Goal: Task Accomplishment & Management: Complete application form

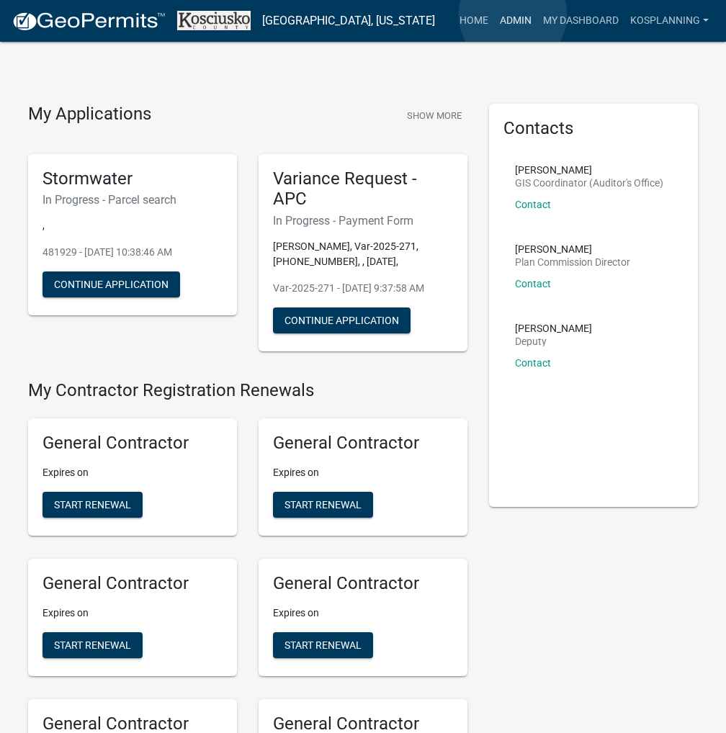
click at [513, 15] on link "Admin" at bounding box center [515, 20] width 43 height 27
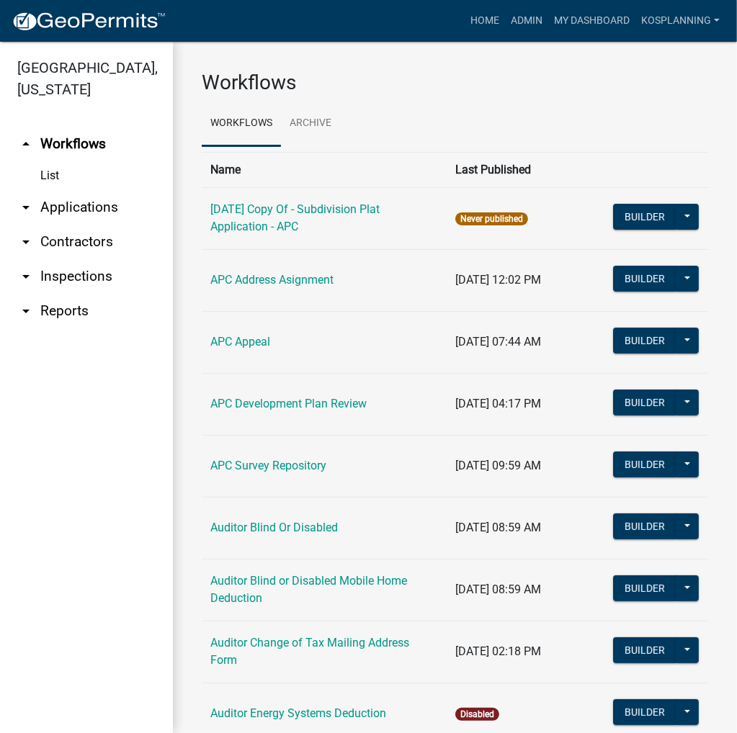
click at [65, 207] on link "arrow_drop_down Applications" at bounding box center [86, 207] width 173 height 35
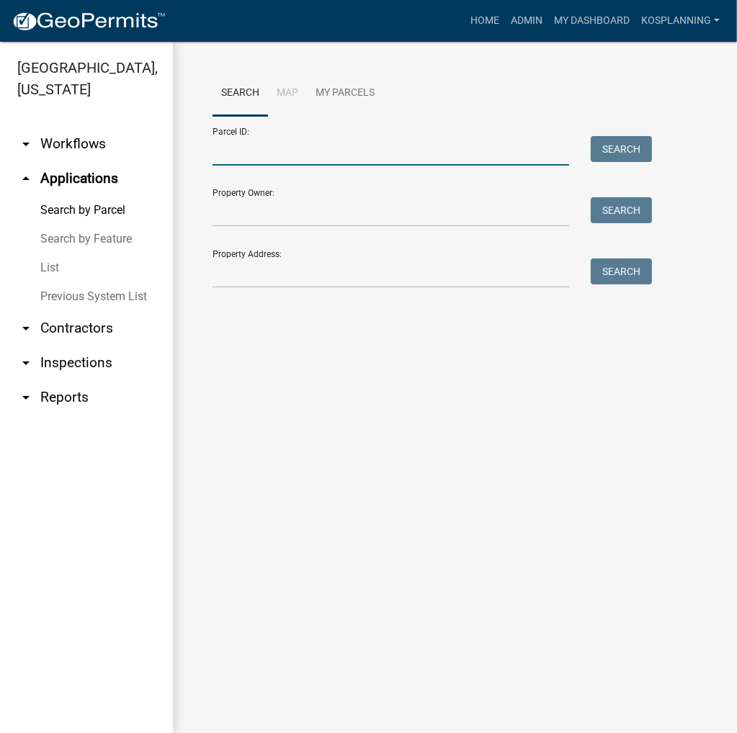
click at [235, 151] on input "Parcel ID:" at bounding box center [391, 151] width 357 height 30
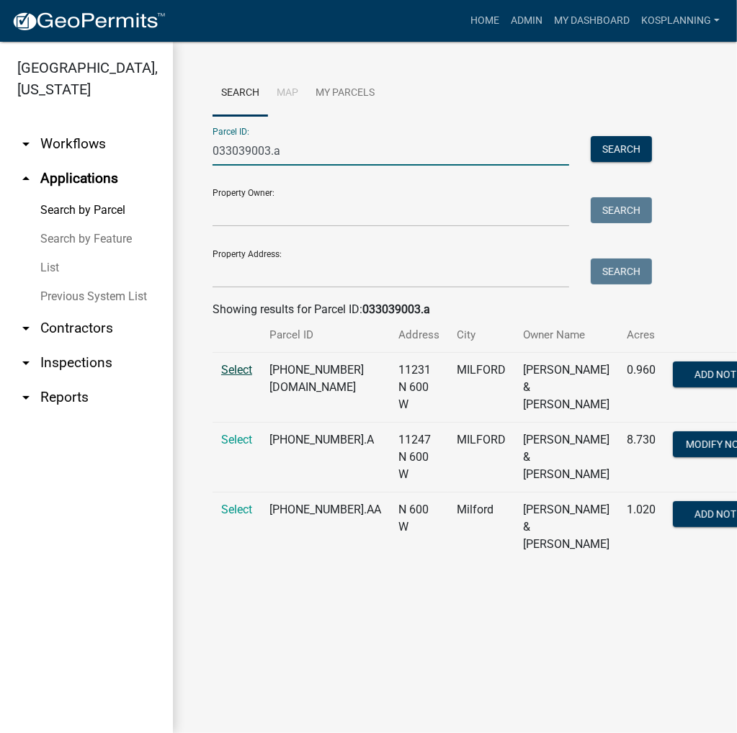
type input "033039003.a"
click at [233, 377] on span "Select" at bounding box center [236, 370] width 31 height 14
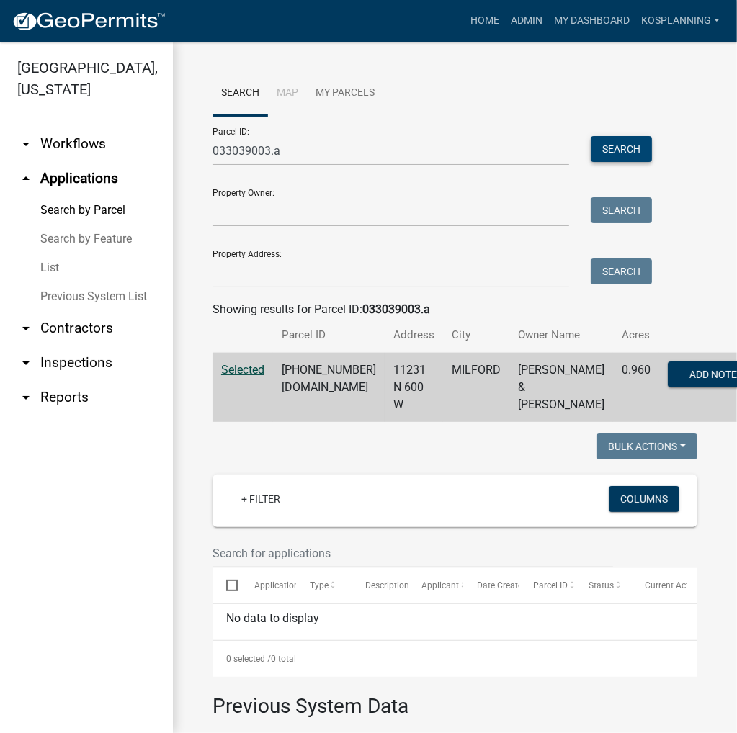
click at [607, 151] on button "Search" at bounding box center [621, 149] width 61 height 26
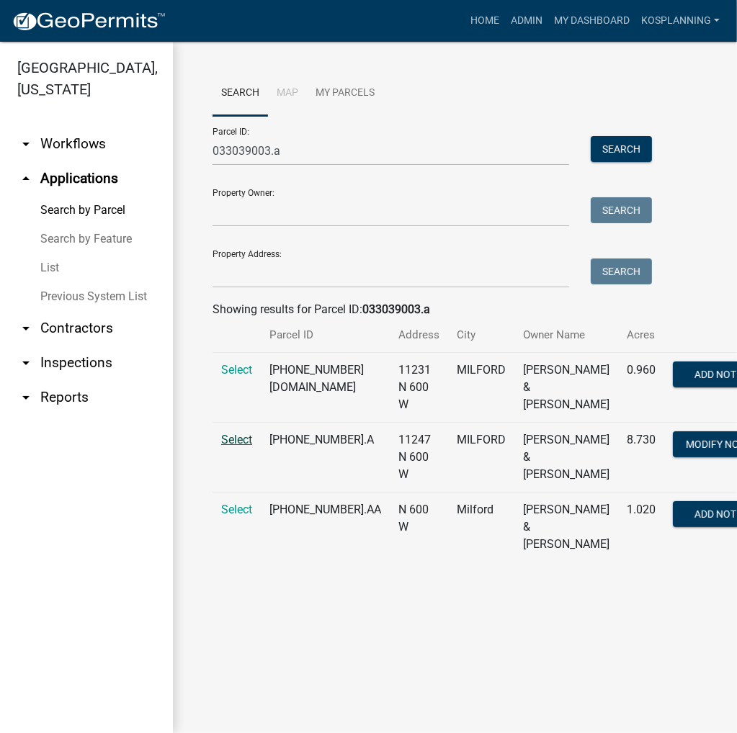
click at [236, 447] on span "Select" at bounding box center [236, 440] width 31 height 14
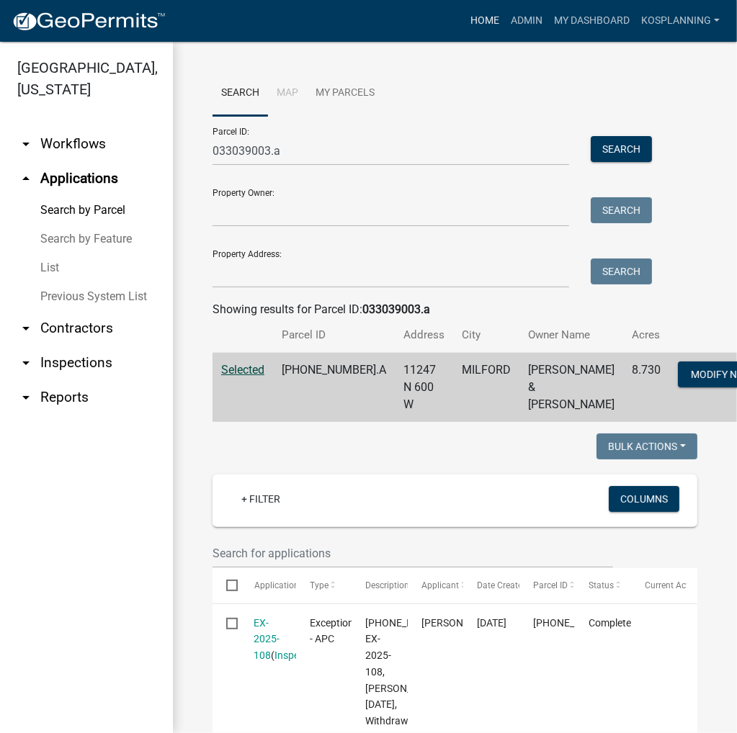
click at [485, 19] on link "Home" at bounding box center [485, 20] width 40 height 27
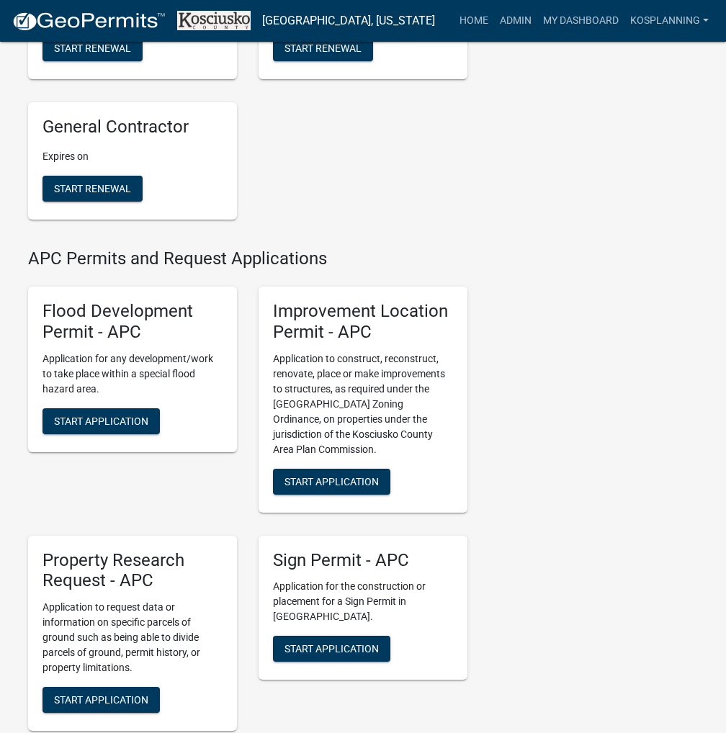
scroll to position [1441, 0]
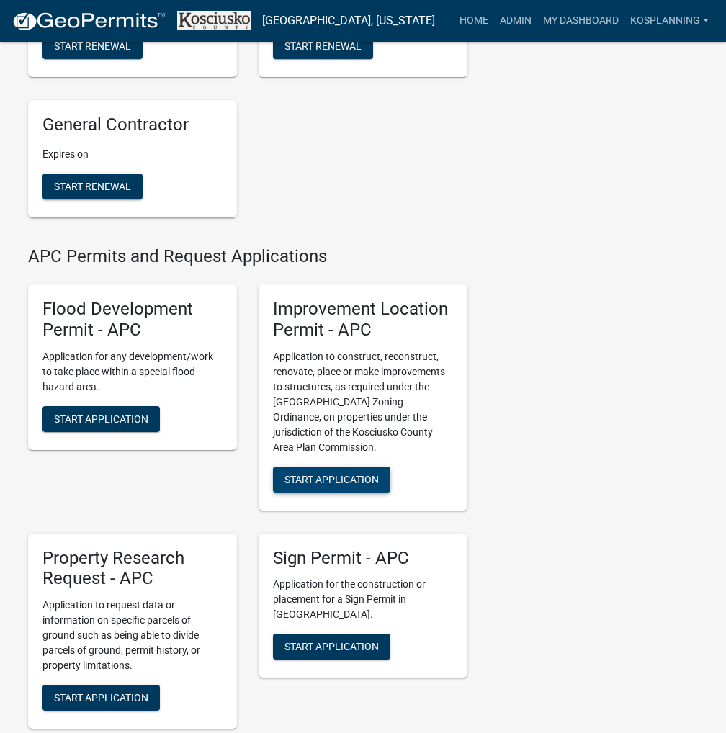
click at [370, 485] on button "Start Application" at bounding box center [331, 480] width 117 height 26
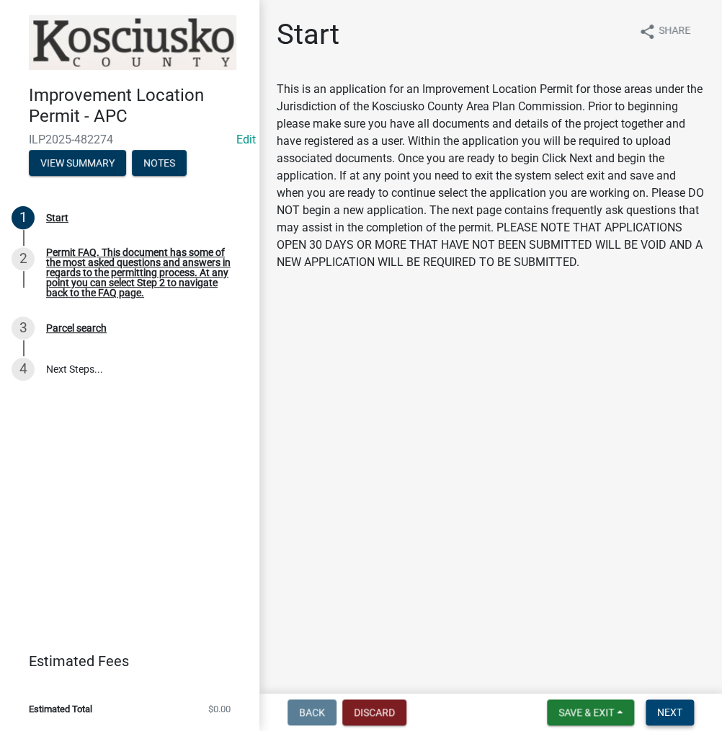
click at [657, 702] on button "Next" at bounding box center [669, 712] width 48 height 26
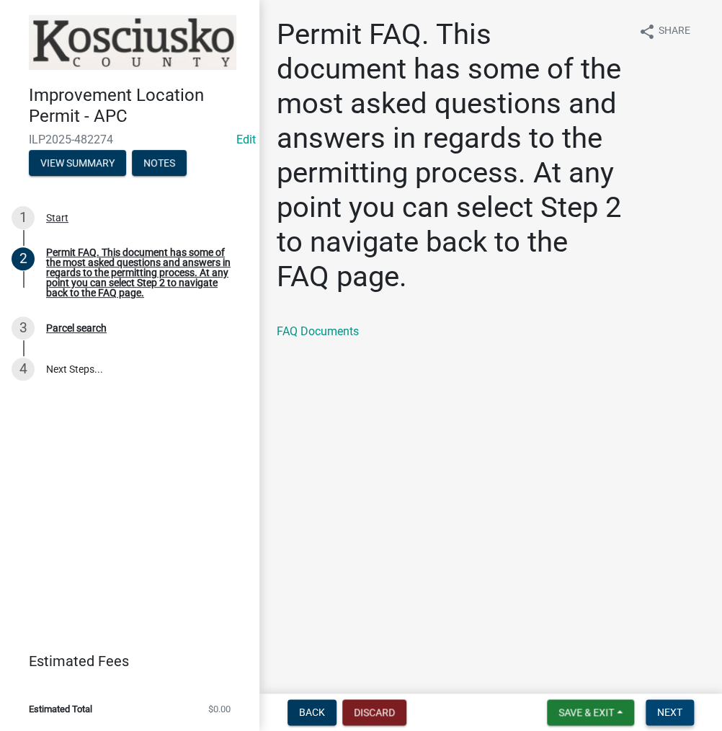
click at [669, 707] on span "Next" at bounding box center [669, 712] width 25 height 12
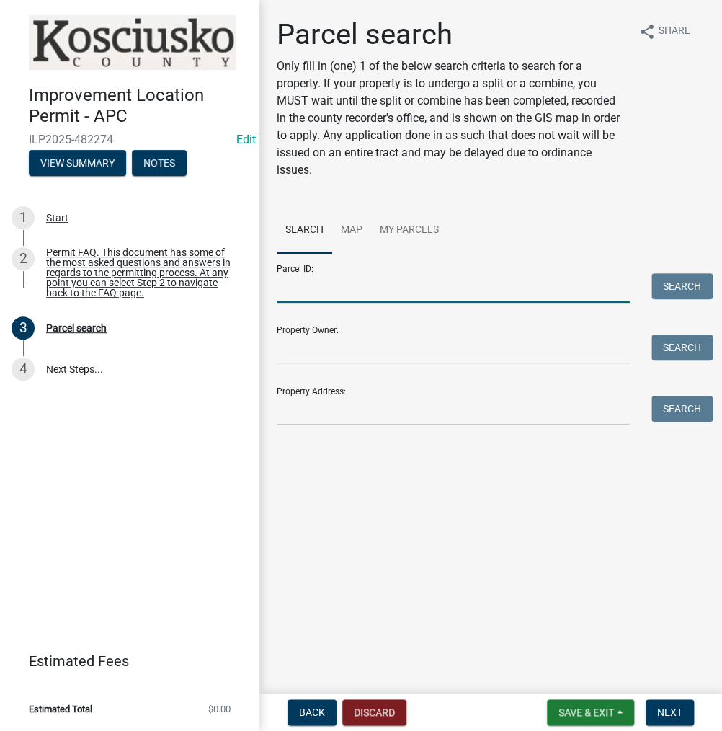
click at [314, 286] on input "Parcel ID:" at bounding box center [453, 288] width 353 height 30
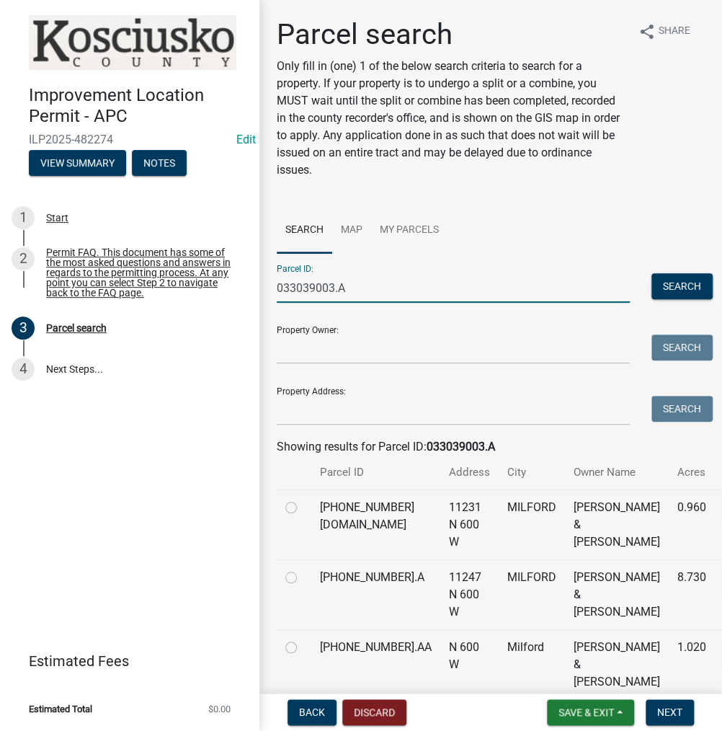
type input "033039003.A"
click at [303, 568] on label at bounding box center [303, 568] width 0 height 0
click at [303, 578] on input "radio" at bounding box center [307, 572] width 9 height 9
radio input "true"
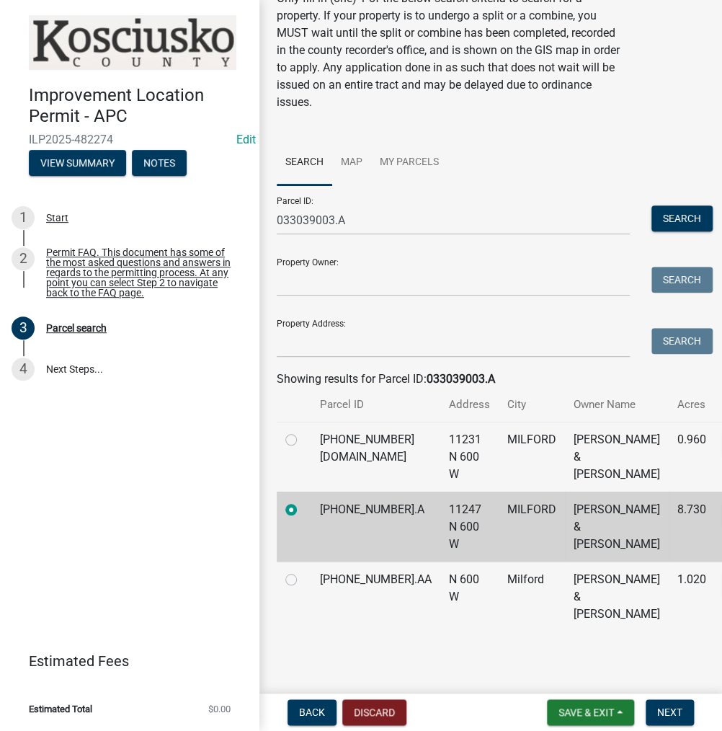
scroll to position [187, 0]
click at [671, 715] on span "Next" at bounding box center [669, 712] width 25 height 12
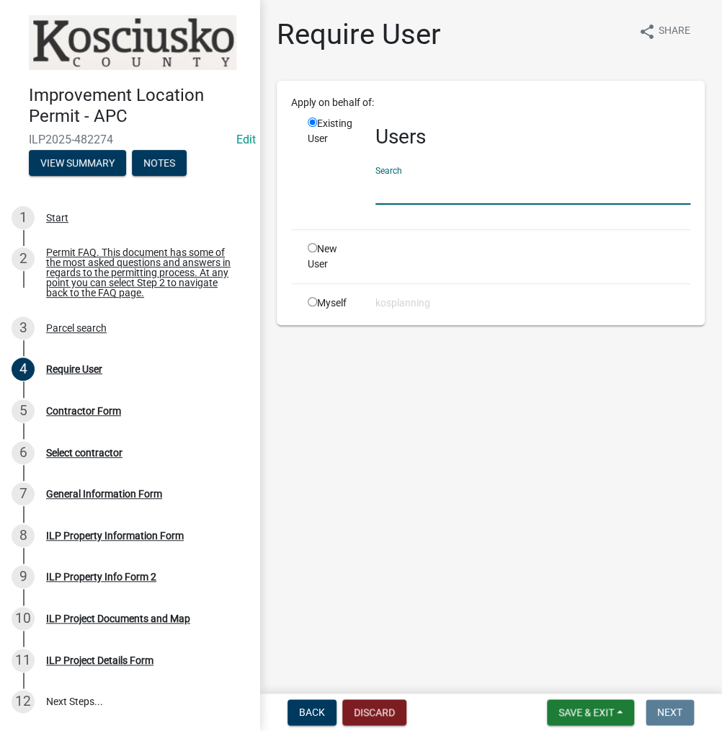
click at [400, 179] on input "text" at bounding box center [532, 190] width 315 height 30
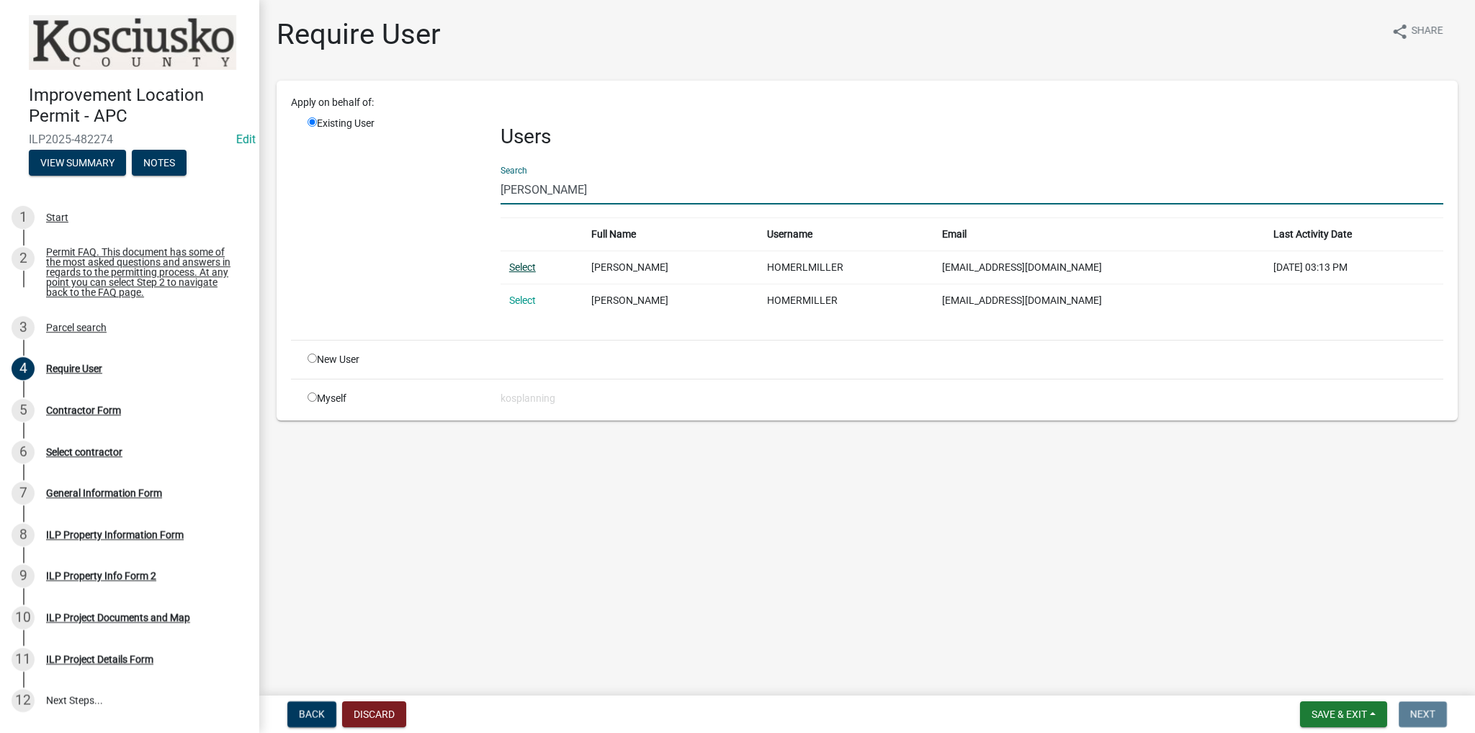
type input "[PERSON_NAME]"
click at [524, 265] on link "Select" at bounding box center [522, 268] width 27 height 12
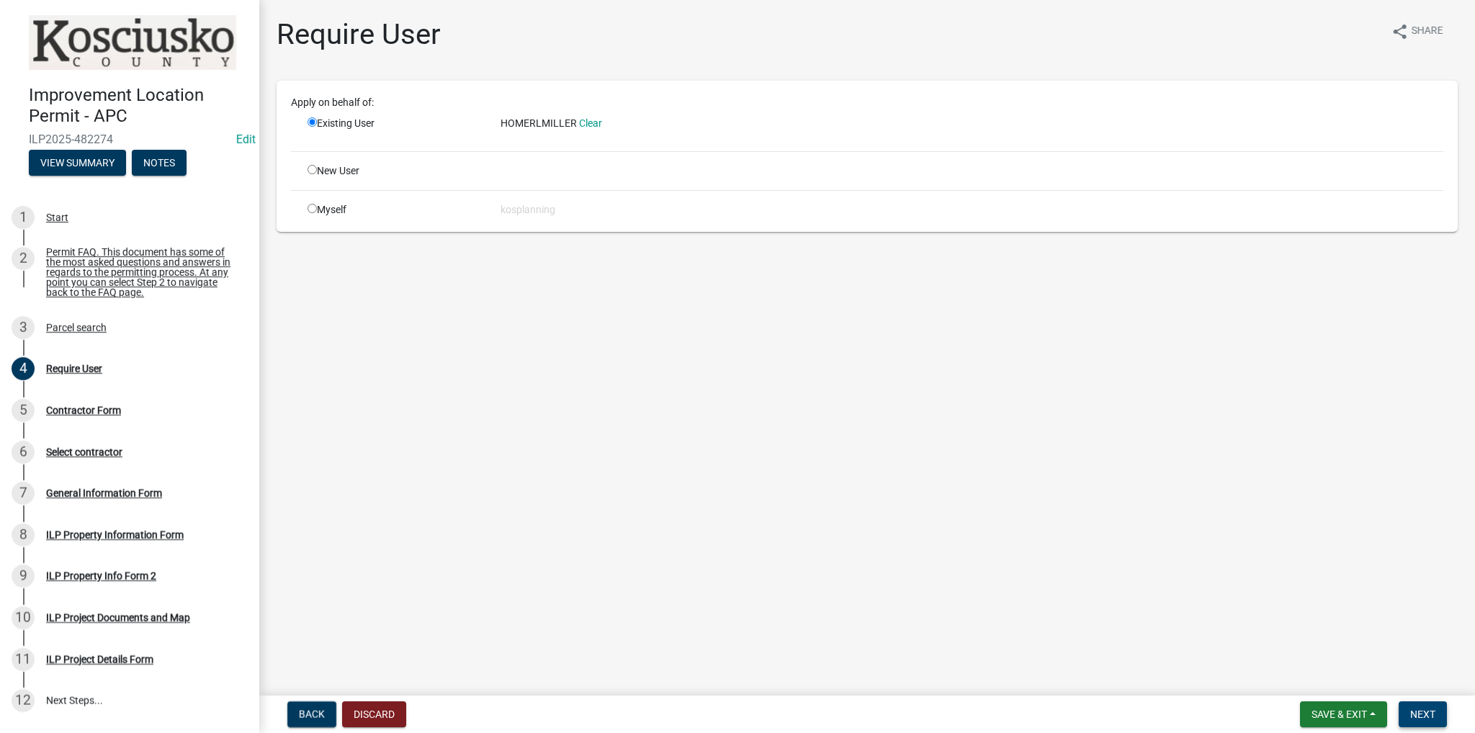
click at [725, 707] on button "Next" at bounding box center [1423, 715] width 48 height 26
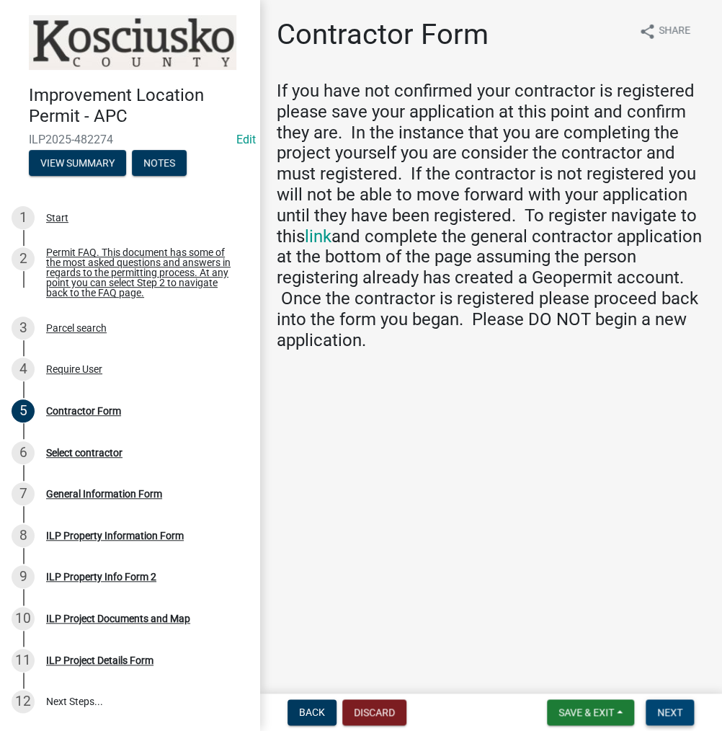
click at [686, 710] on button "Next" at bounding box center [669, 712] width 48 height 26
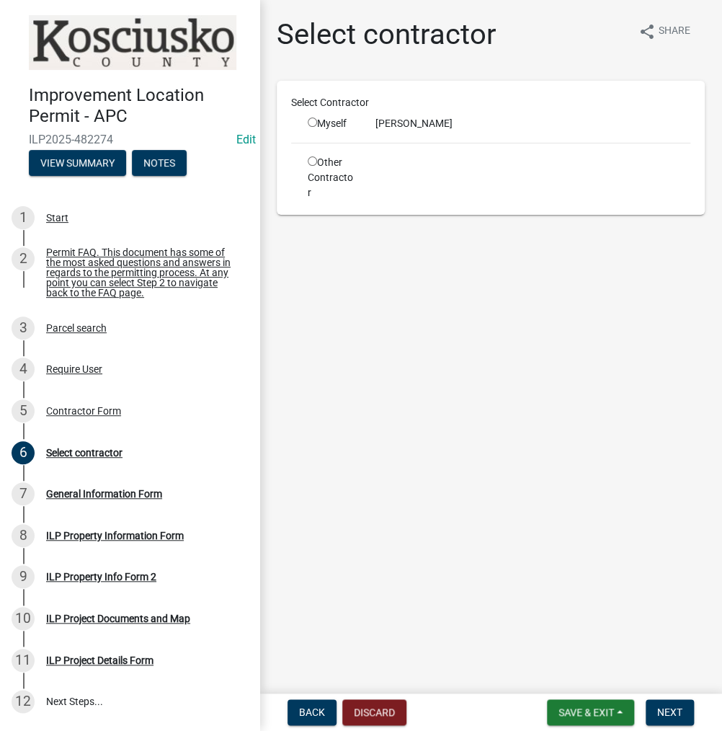
click at [310, 123] on input "radio" at bounding box center [312, 121] width 9 height 9
radio input "true"
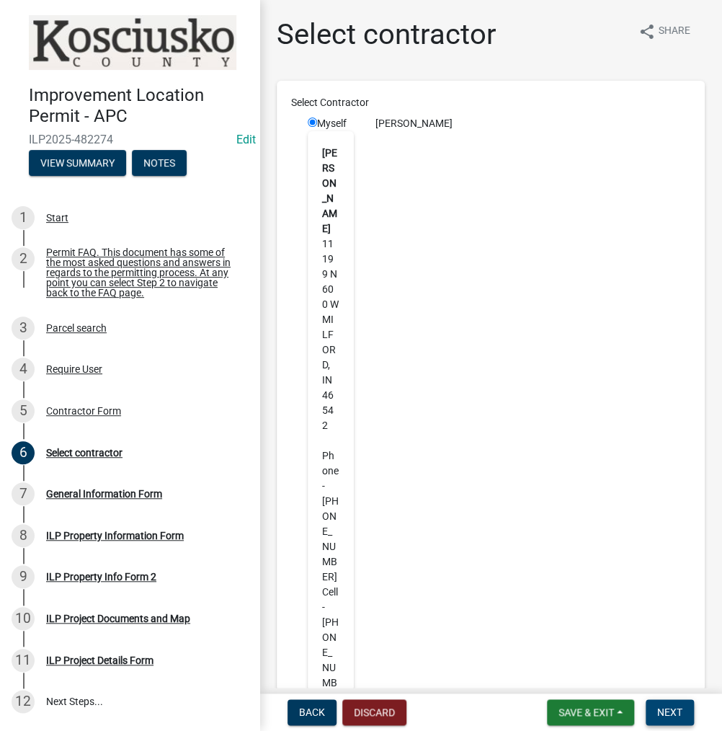
click at [657, 710] on span "Next" at bounding box center [669, 712] width 25 height 12
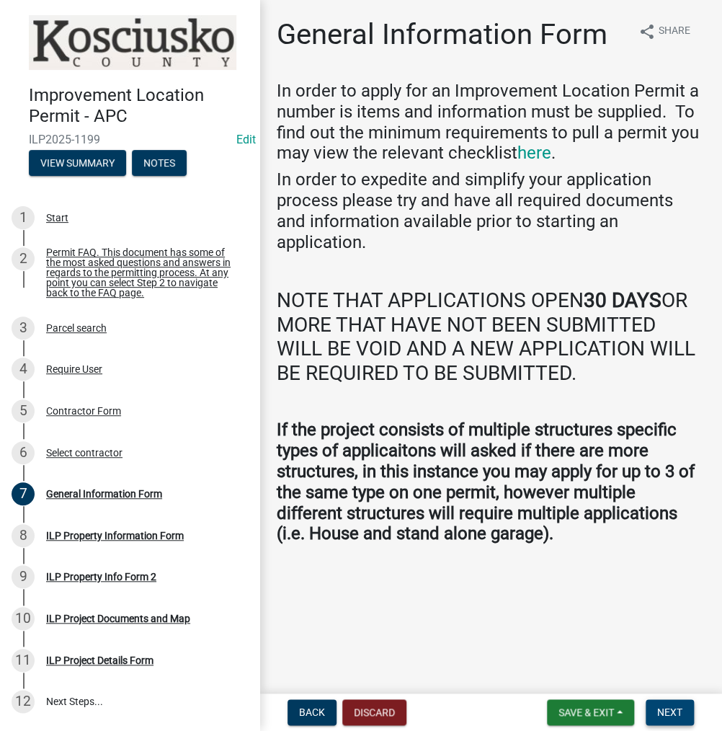
click at [679, 715] on span "Next" at bounding box center [669, 712] width 25 height 12
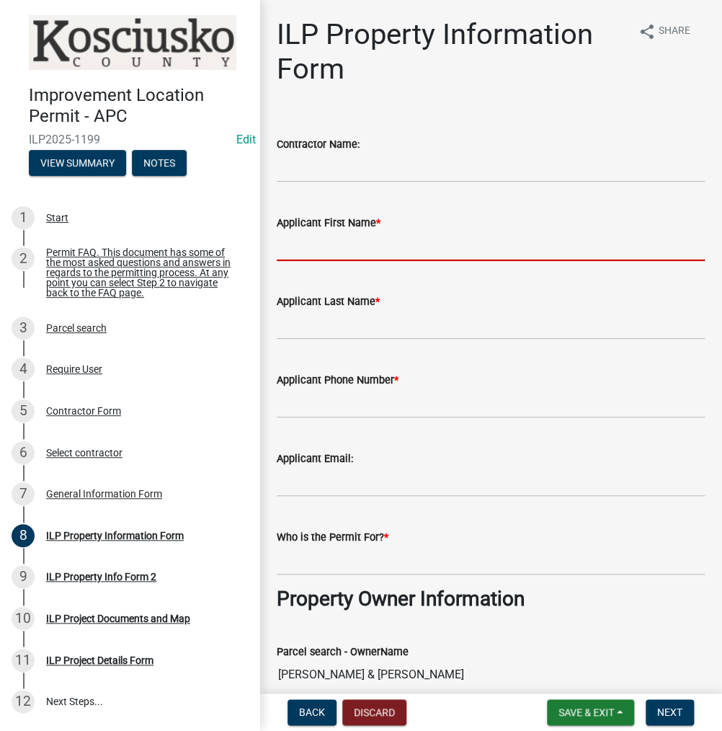
click at [291, 246] on input "Applicant First Name *" at bounding box center [491, 246] width 428 height 30
type input "[PERSON_NAME]"
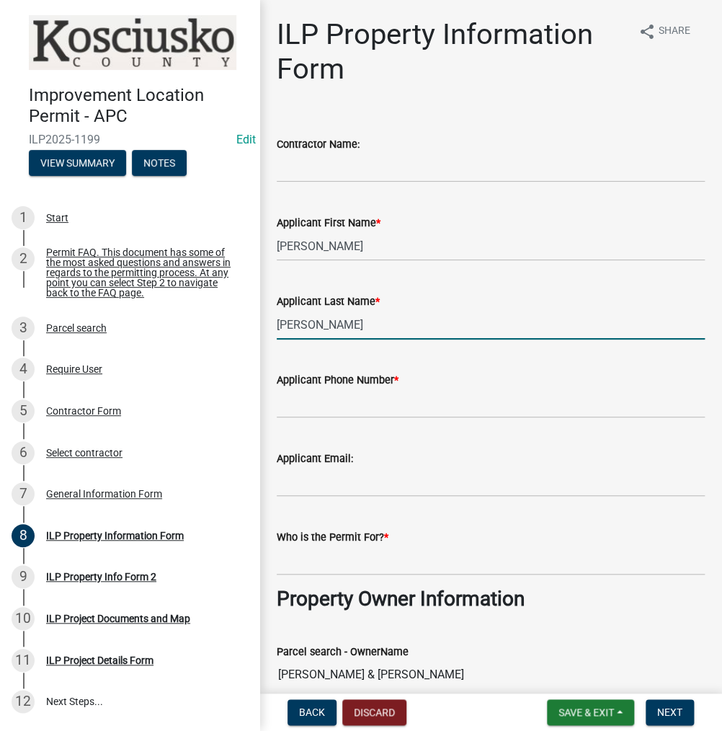
type input "[PERSON_NAME]"
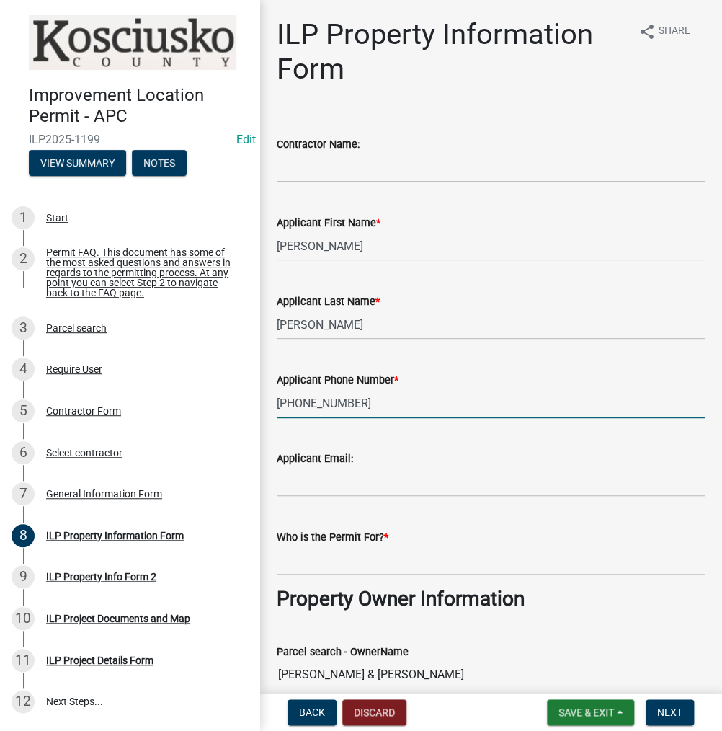
type input "[PHONE_NUMBER]"
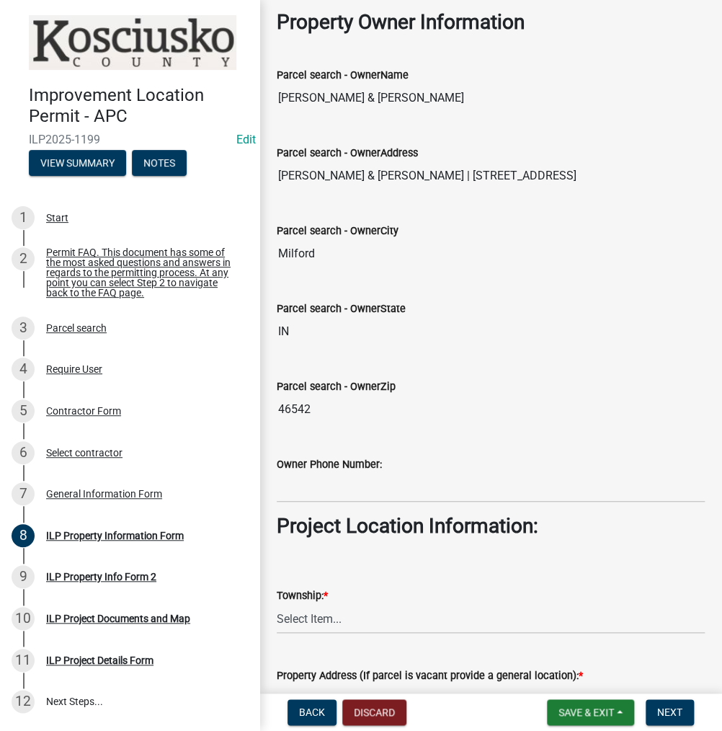
scroll to position [864, 0]
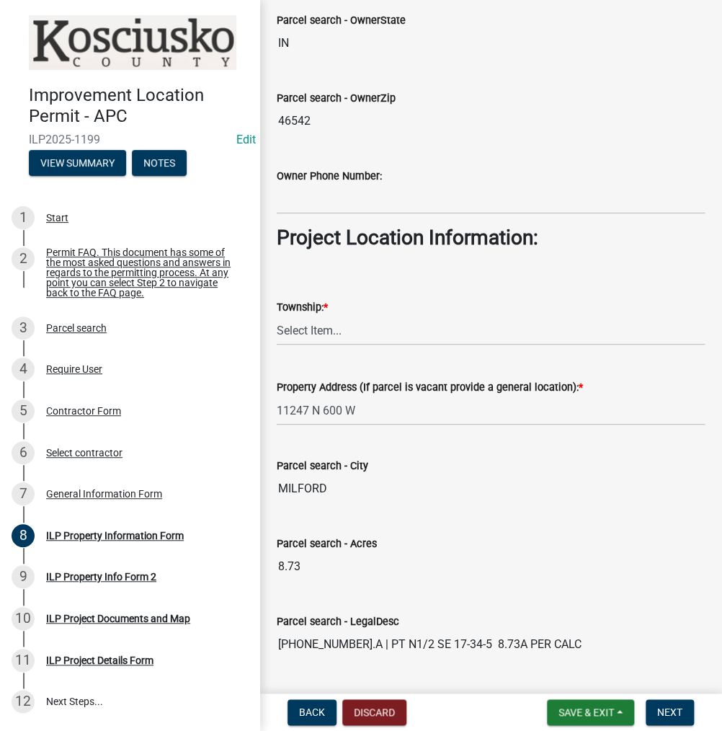
type input "[PERSON_NAME]"
click at [303, 318] on select "Select Item... [PERSON_NAME] - Elkhart Co Clay Etna [GEOGRAPHIC_DATA][PERSON_NA…" at bounding box center [491, 331] width 428 height 30
click at [277, 316] on select "Select Item... [PERSON_NAME] - Elkhart Co Clay Etna [GEOGRAPHIC_DATA][PERSON_NA…" at bounding box center [491, 331] width 428 height 30
select select "932d3346-0424-47ac-88f9-944c5d60a60e"
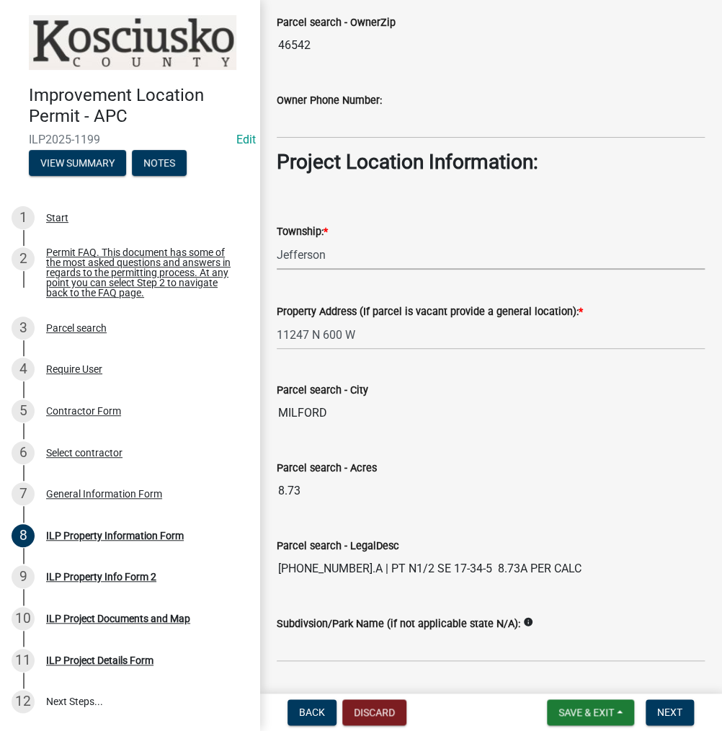
scroll to position [1058, 0]
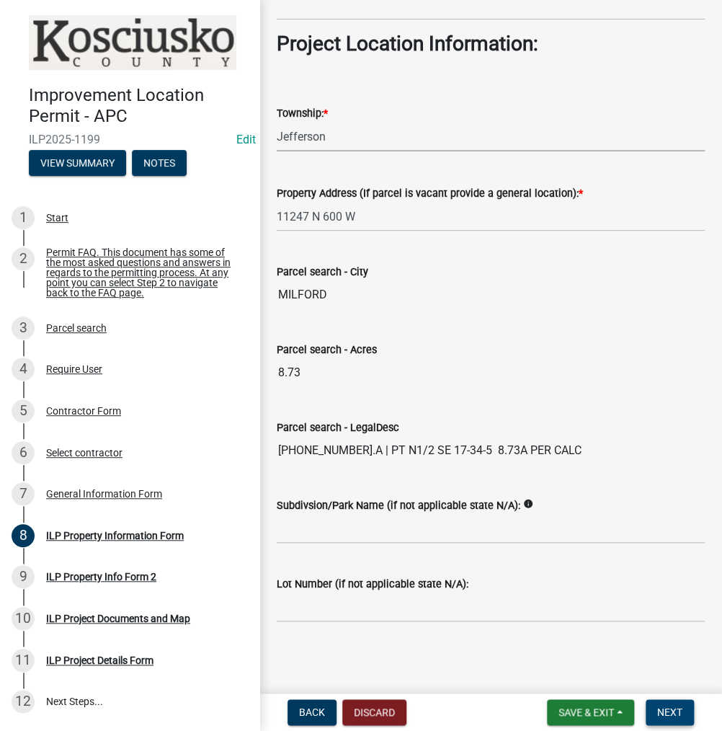
click at [652, 715] on button "Next" at bounding box center [669, 712] width 48 height 26
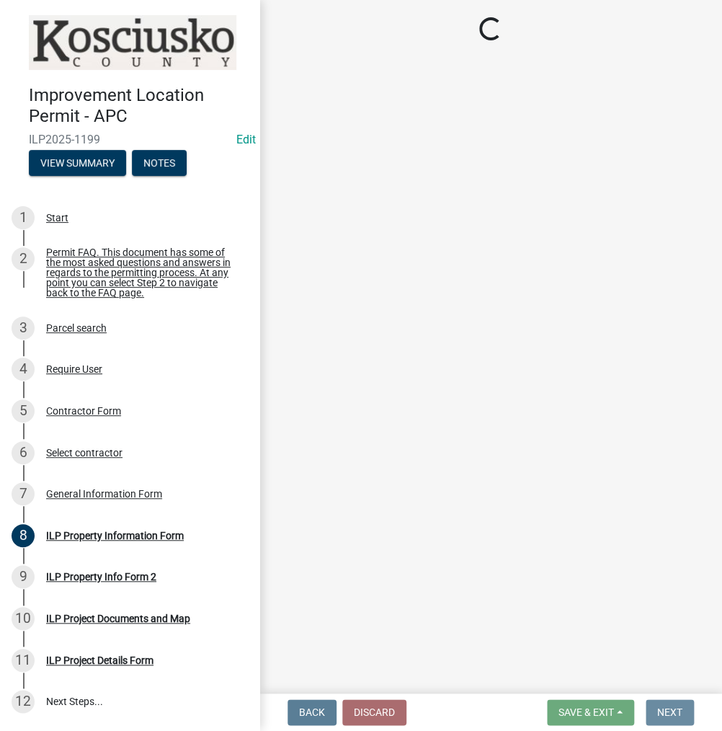
scroll to position [0, 0]
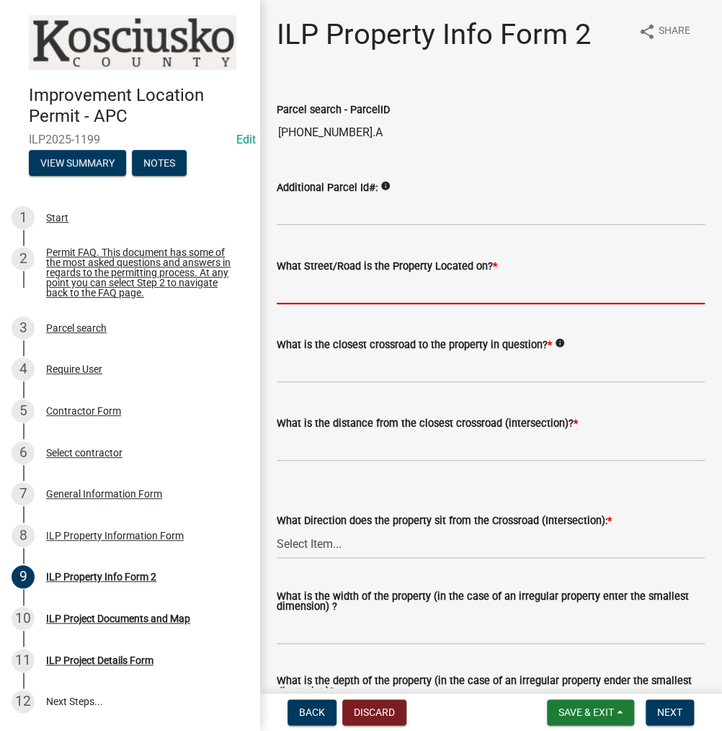
click at [329, 288] on input "What Street/Road is the Property Located on? *" at bounding box center [491, 289] width 428 height 30
type input "600 W"
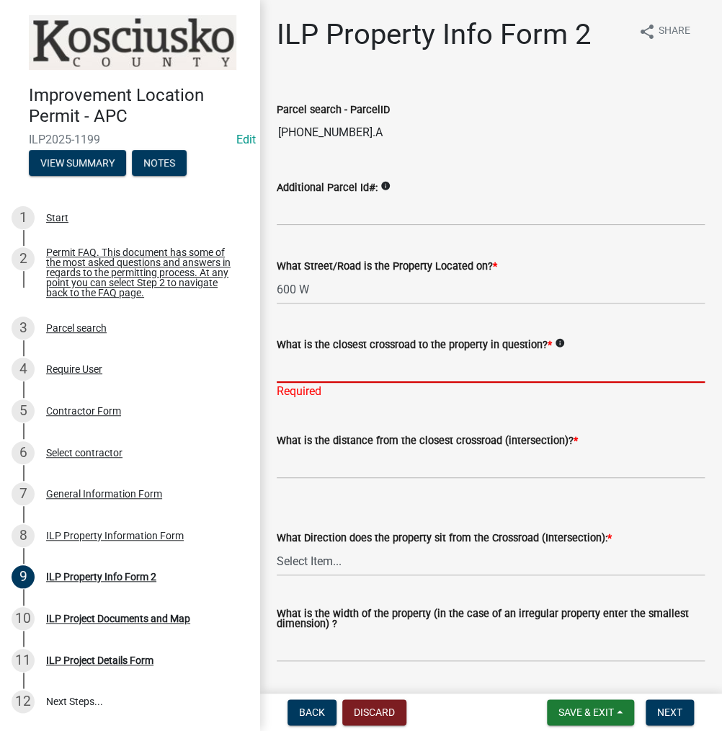
drag, startPoint x: 297, startPoint y: 372, endPoint x: 298, endPoint y: 364, distance: 8.7
click at [297, 372] on input "What is the closest crossroad to the property in question? *" at bounding box center [491, 368] width 428 height 30
type input "1100 N"
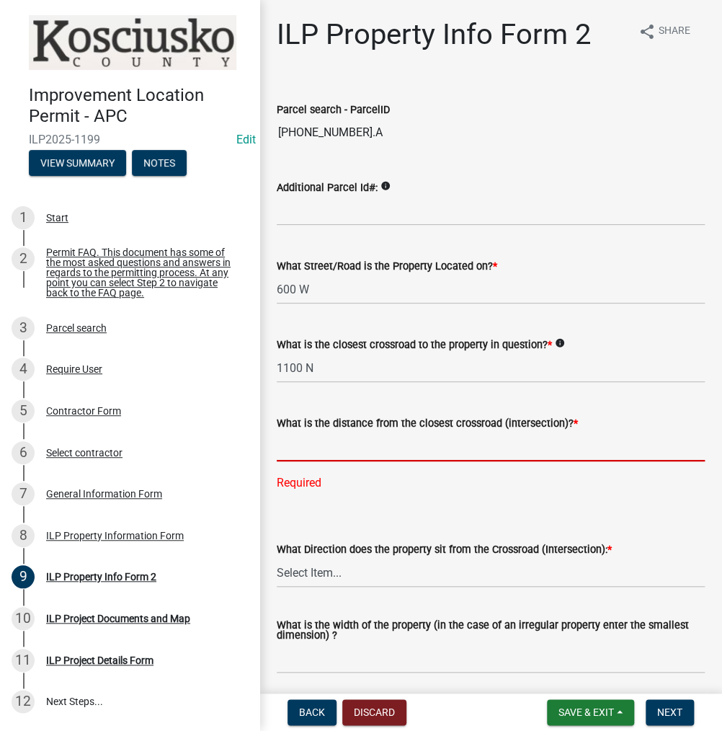
click at [288, 444] on input "text" at bounding box center [491, 447] width 428 height 30
type input "1013"
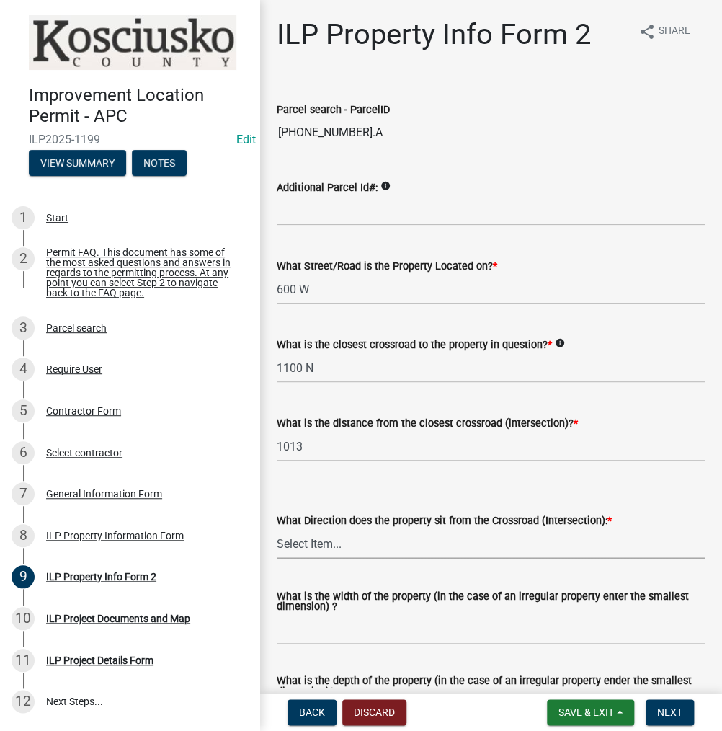
click at [309, 543] on select "Select Item... N NE NW S SE SW E W" at bounding box center [491, 544] width 428 height 30
click at [277, 529] on select "Select Item... N NE NW S SE SW E W" at bounding box center [491, 544] width 428 height 30
select select "0609af41-fe40-4fa2-880d-6f54f567ae8e"
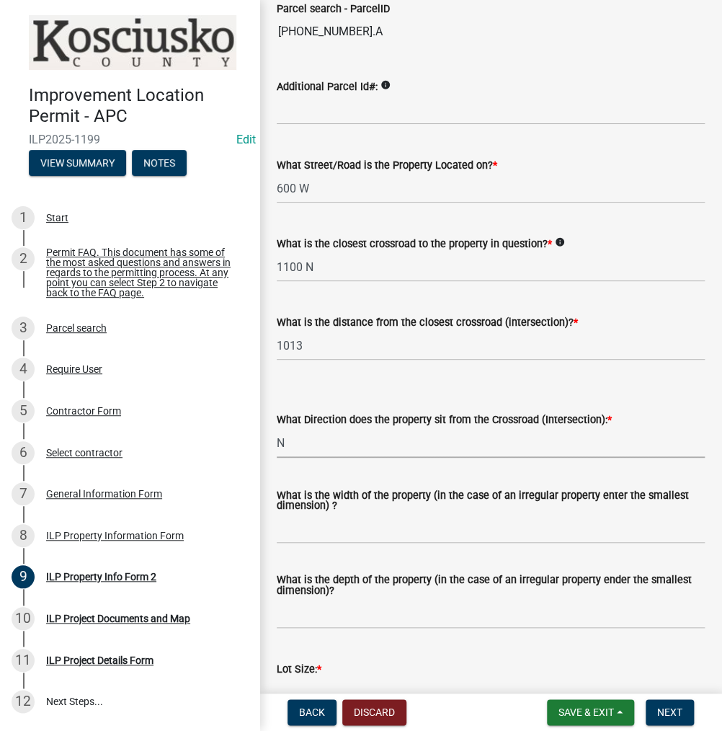
scroll to position [216, 0]
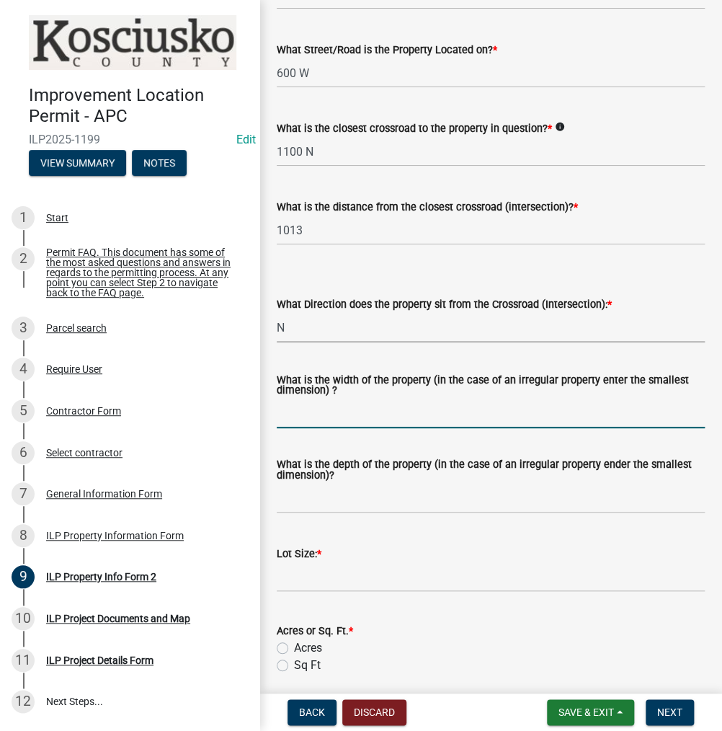
click at [308, 414] on input "What is the width of the property (in the case of an irregular property enter t…" at bounding box center [491, 413] width 428 height 30
type input "VARIES"
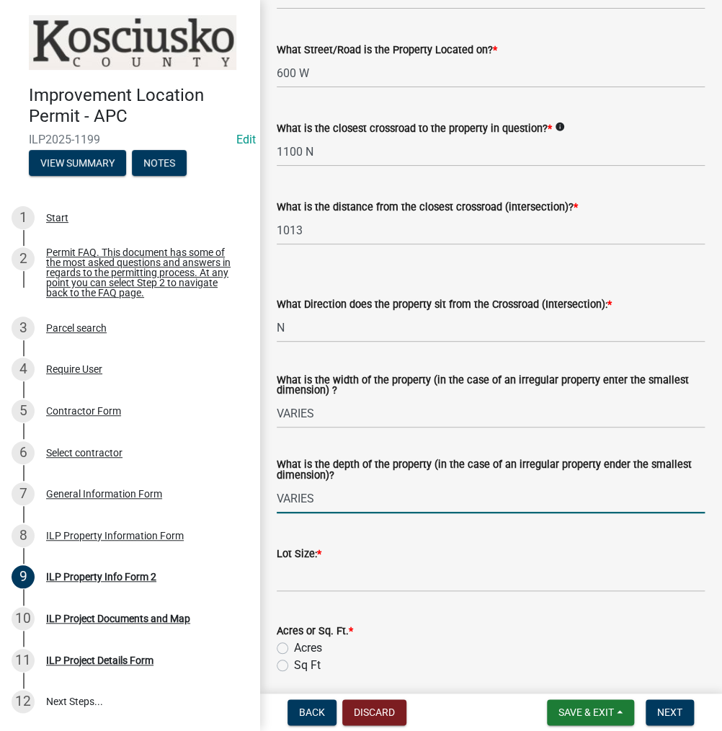
type input "VARIES"
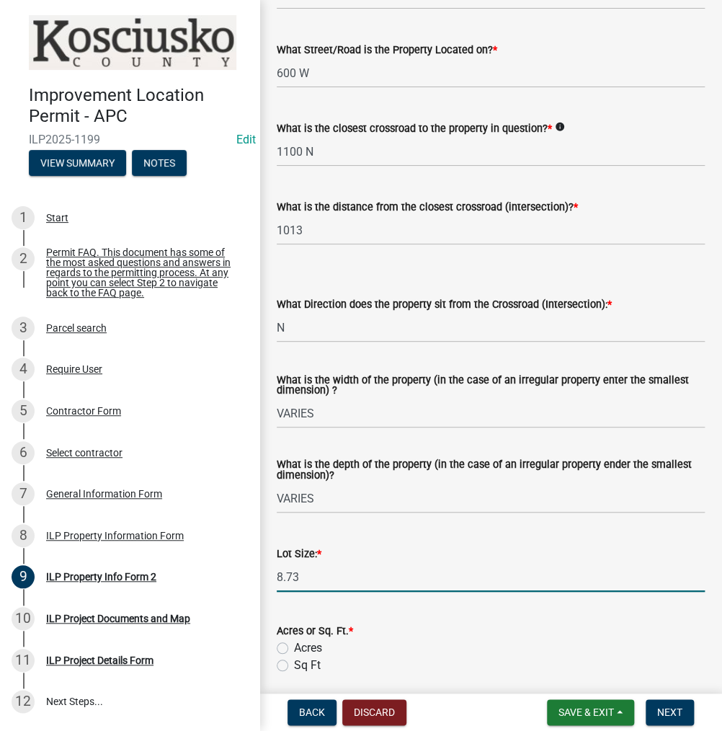
type input "8.73"
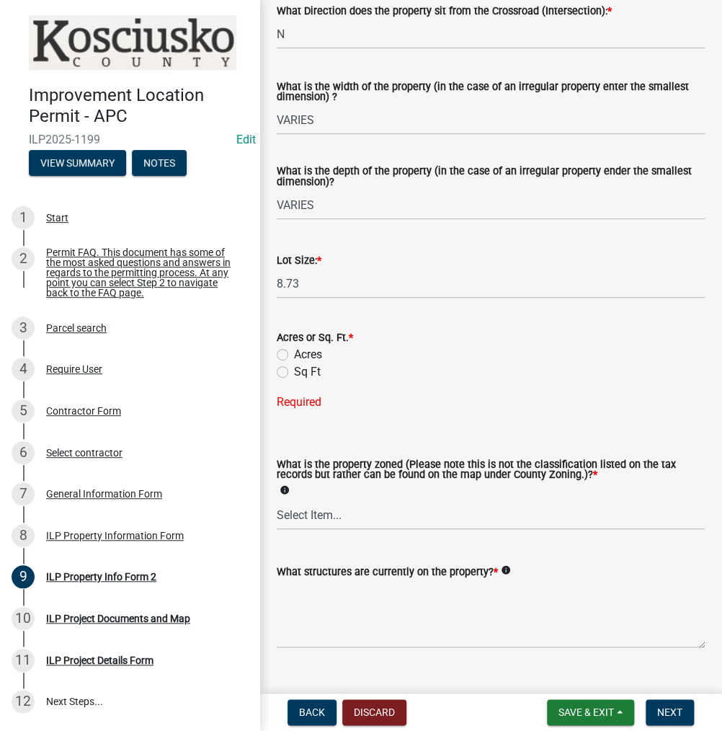
click at [294, 354] on label "Acres" at bounding box center [308, 354] width 28 height 17
click at [294, 354] on input "Acres" at bounding box center [298, 350] width 9 height 9
radio input "true"
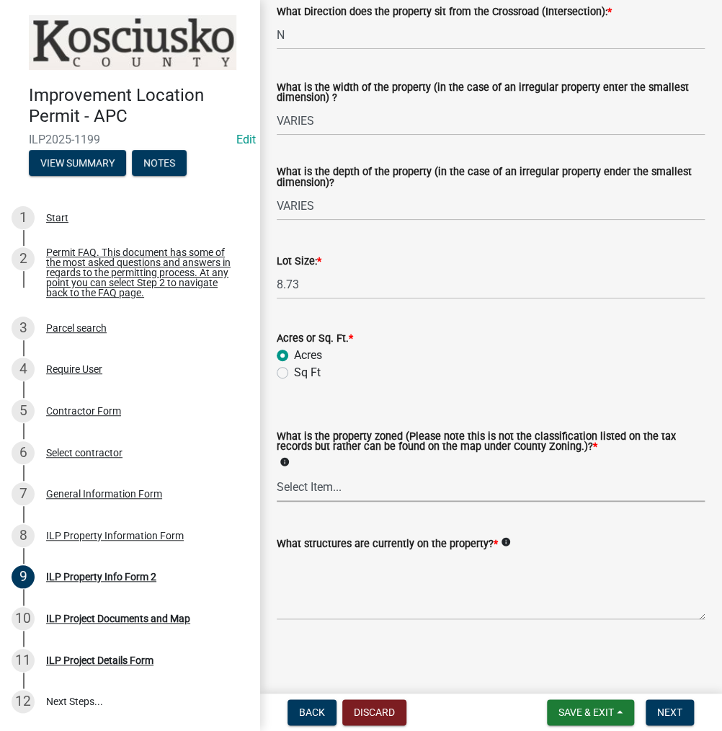
drag, startPoint x: 307, startPoint y: 489, endPoint x: 314, endPoint y: 500, distance: 13.0
click at [307, 489] on select "Select Item... Agricultural Agricultural 2 Commercial Environmental Industrial …" at bounding box center [491, 487] width 428 height 30
click at [277, 472] on select "Select Item... Agricultural Agricultural 2 Commercial Environmental Industrial …" at bounding box center [491, 487] width 428 height 30
select select "ea119d11-e52e-4559-b746-af06211fe819"
click at [339, 576] on textarea "What structures are currently on the property? *" at bounding box center [491, 586] width 428 height 68
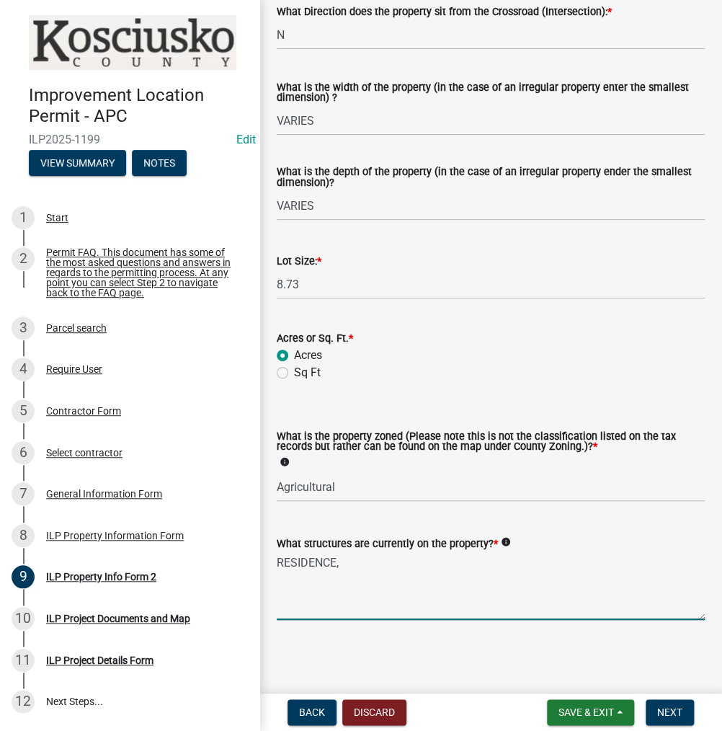
click at [414, 563] on textarea "RESIDENCE," at bounding box center [491, 586] width 428 height 68
type textarea "RESIDENCE, AG BLDGS & COMM BLDG"
click at [674, 703] on button "Next" at bounding box center [669, 712] width 48 height 26
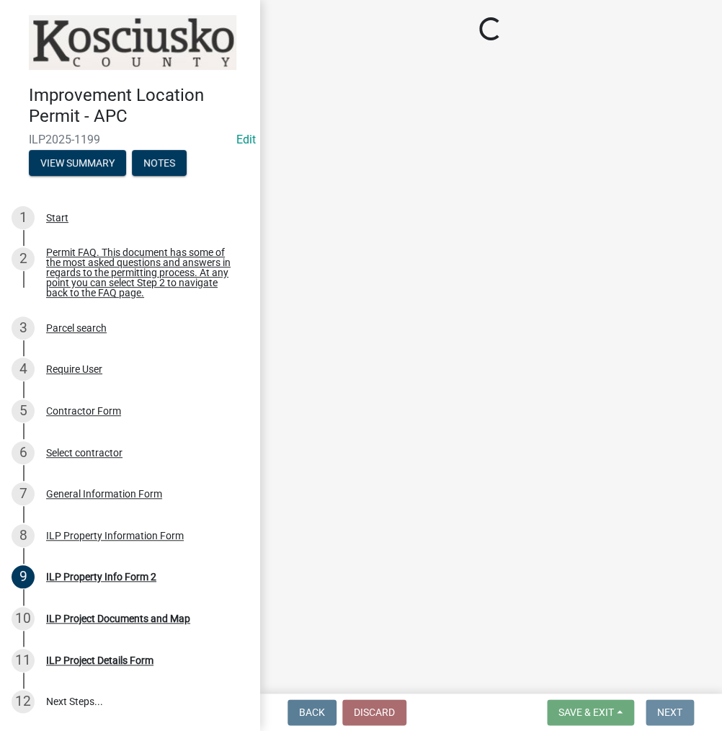
scroll to position [0, 0]
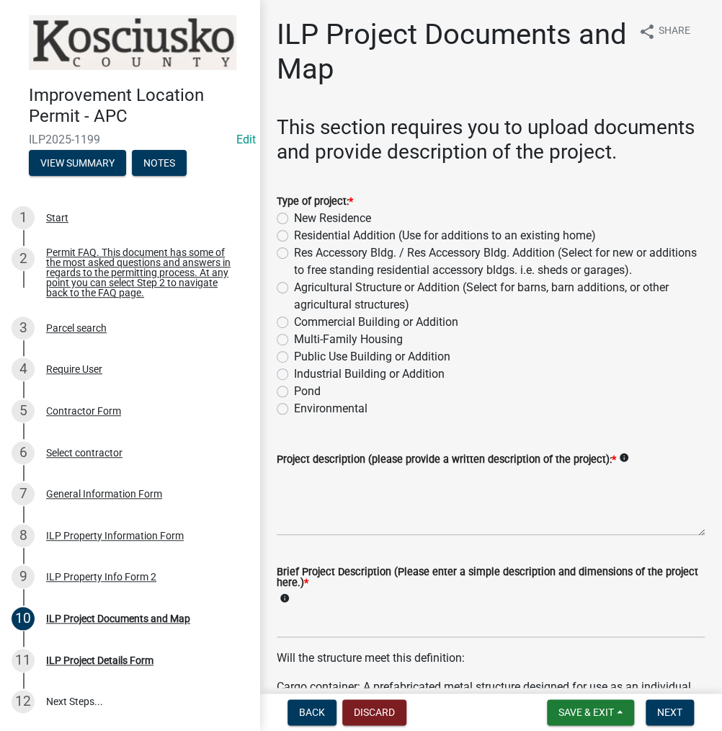
click at [294, 331] on label "Commercial Building or Addition" at bounding box center [376, 321] width 164 height 17
click at [294, 323] on input "Commercial Building or Addition" at bounding box center [298, 317] width 9 height 9
radio input "true"
drag, startPoint x: 309, startPoint y: 531, endPoint x: 389, endPoint y: 514, distance: 81.8
click at [310, 530] on textarea "Project description (please provide a written description of the project): *" at bounding box center [491, 502] width 428 height 68
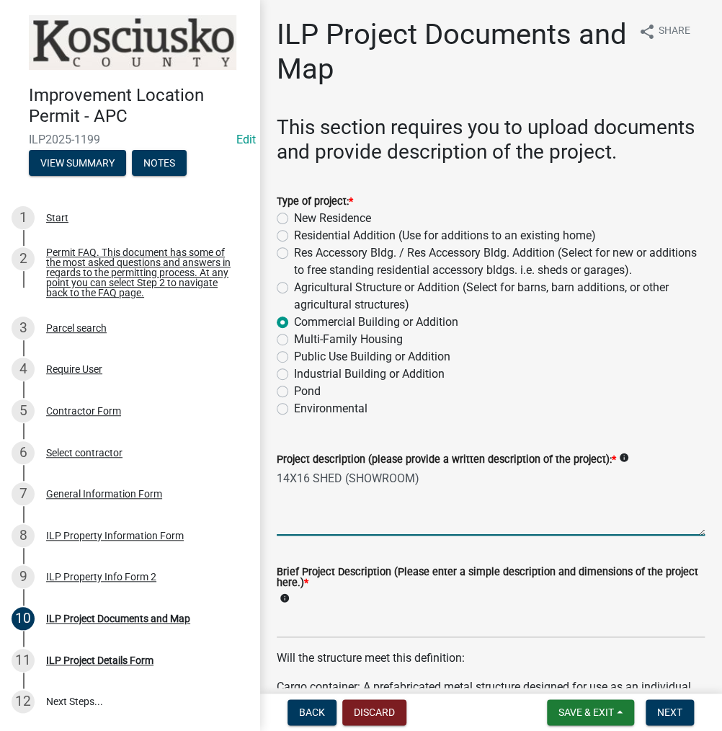
click at [415, 502] on textarea "14X16 SHED (SHOWROOM)" at bounding box center [491, 502] width 428 height 68
type textarea "14X16 SHED (SHOWROOM USED FOR BUSINESS)"
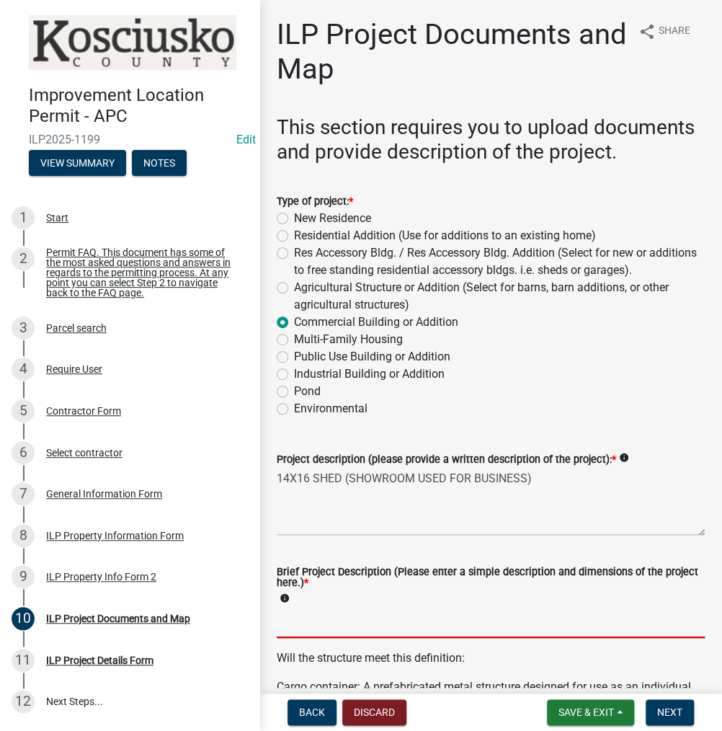
click at [325, 638] on input "Brief Project Description (Please enter a simple description and dimensions of …" at bounding box center [491, 623] width 428 height 30
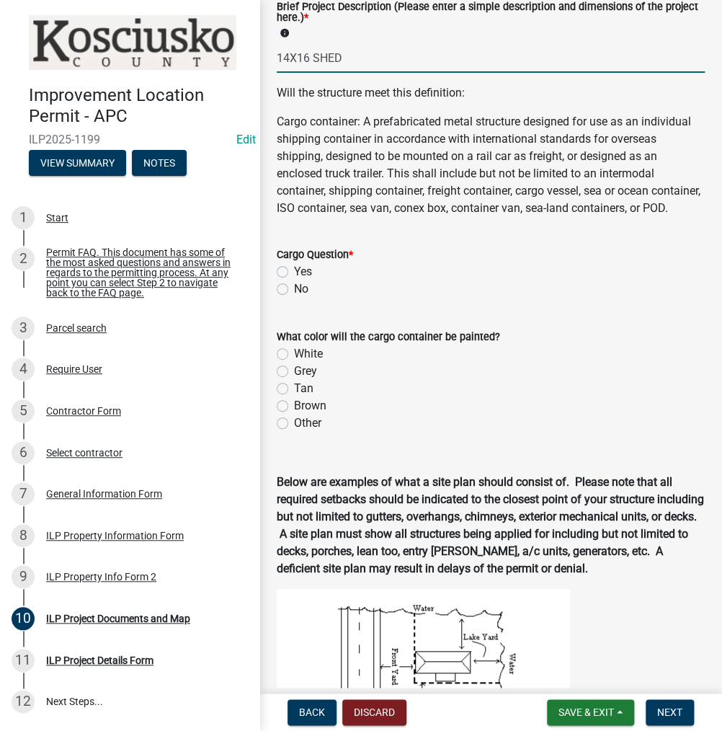
scroll to position [648, 0]
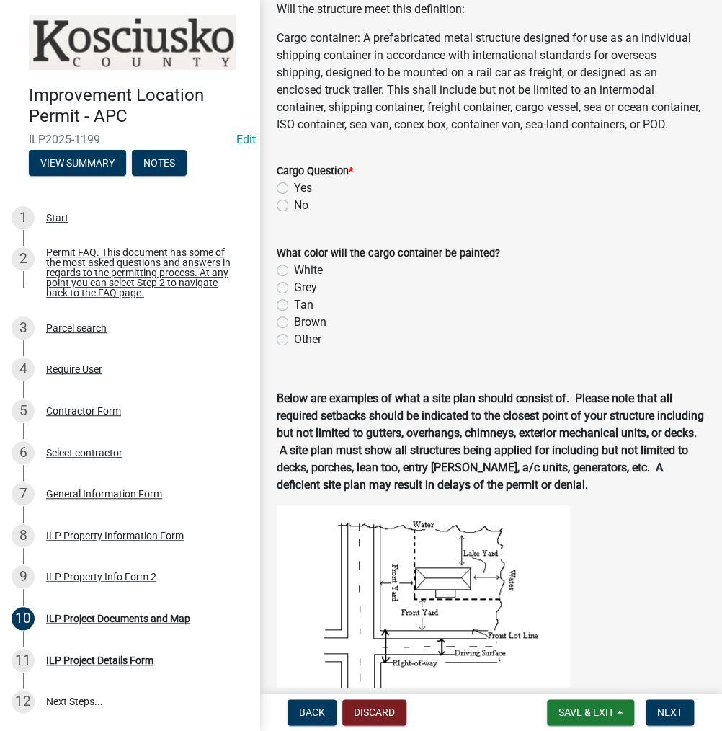
type input "14X16 SHED"
click at [294, 214] on label "No" at bounding box center [301, 205] width 14 height 17
click at [294, 206] on input "No" at bounding box center [298, 201] width 9 height 9
radio input "true"
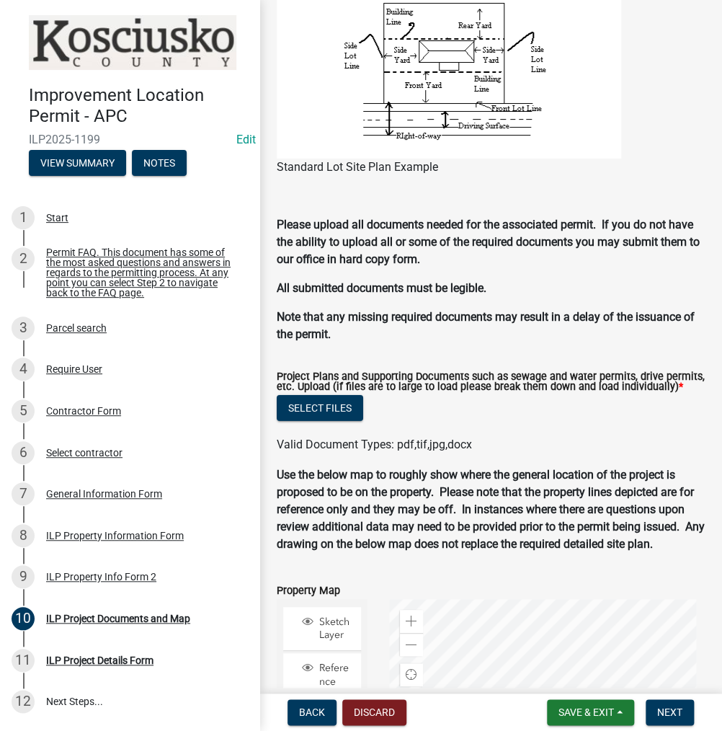
scroll to position [1369, 0]
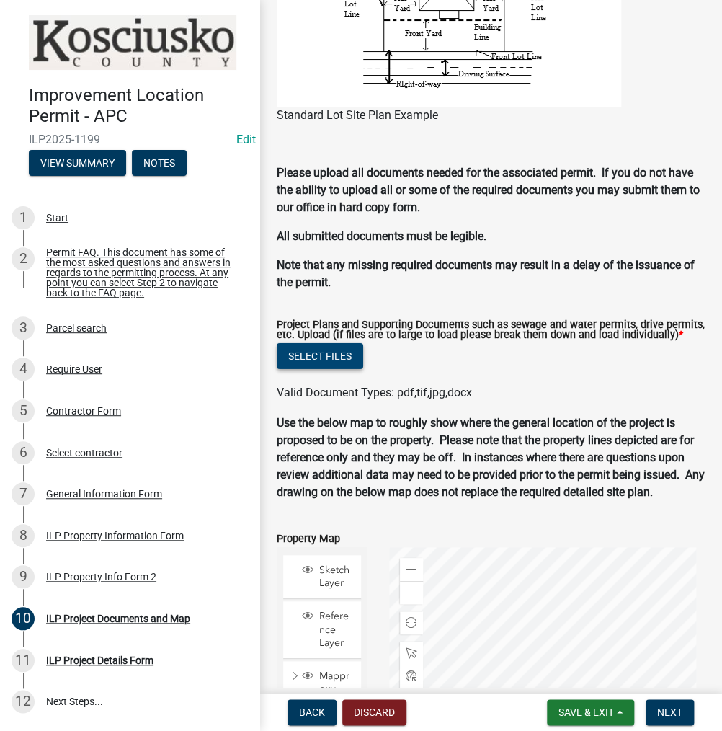
click at [318, 369] on button "Select files" at bounding box center [320, 356] width 86 height 26
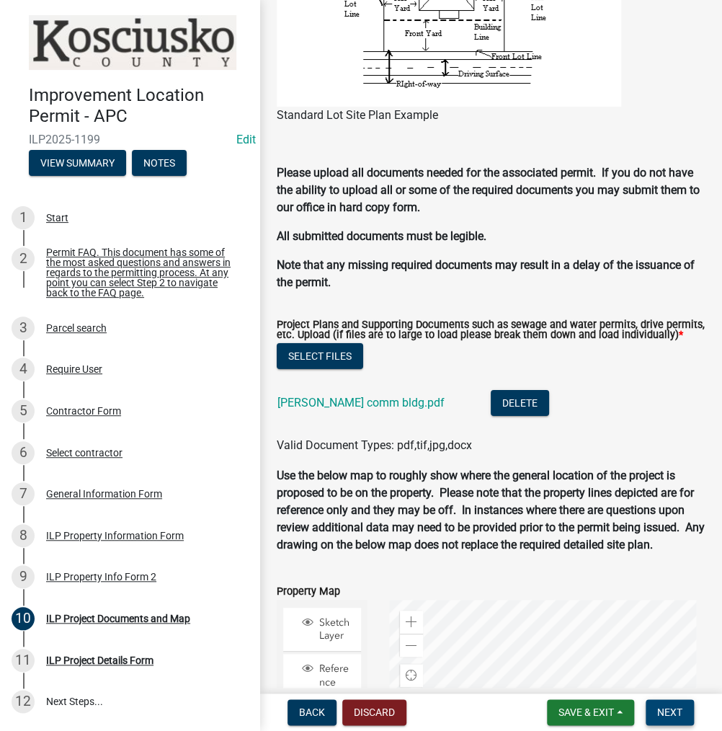
click at [669, 706] on span "Next" at bounding box center [669, 712] width 25 height 12
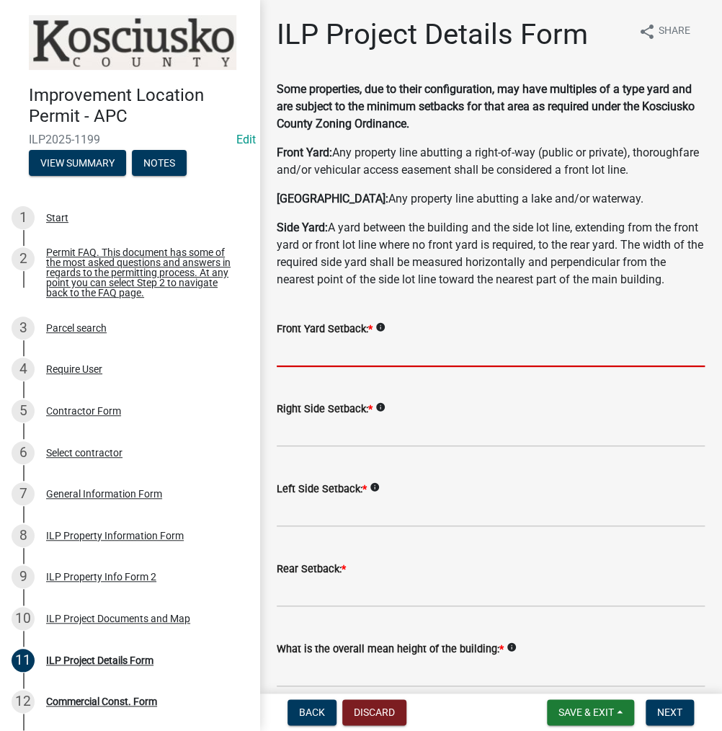
click at [340, 367] on input "text" at bounding box center [491, 352] width 428 height 30
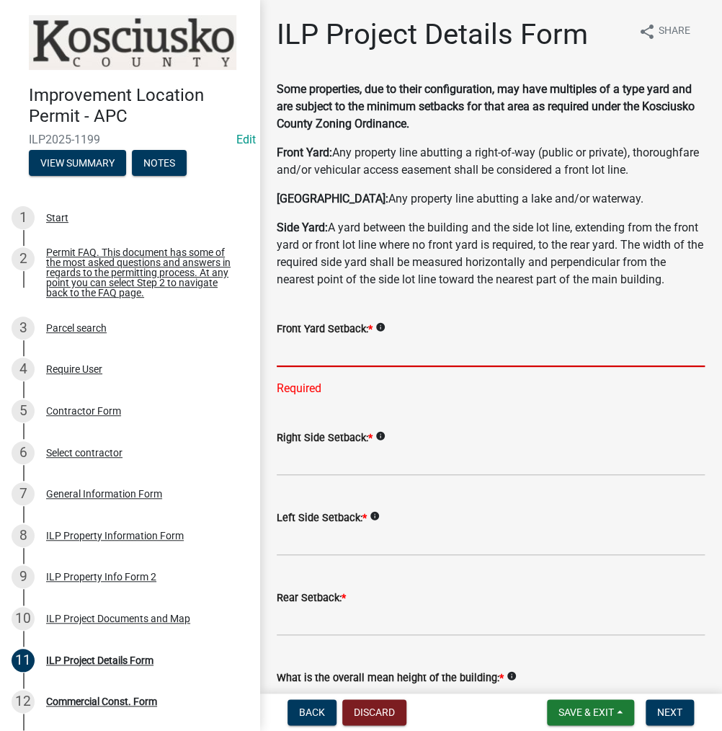
click at [311, 367] on input "text" at bounding box center [491, 352] width 428 height 30
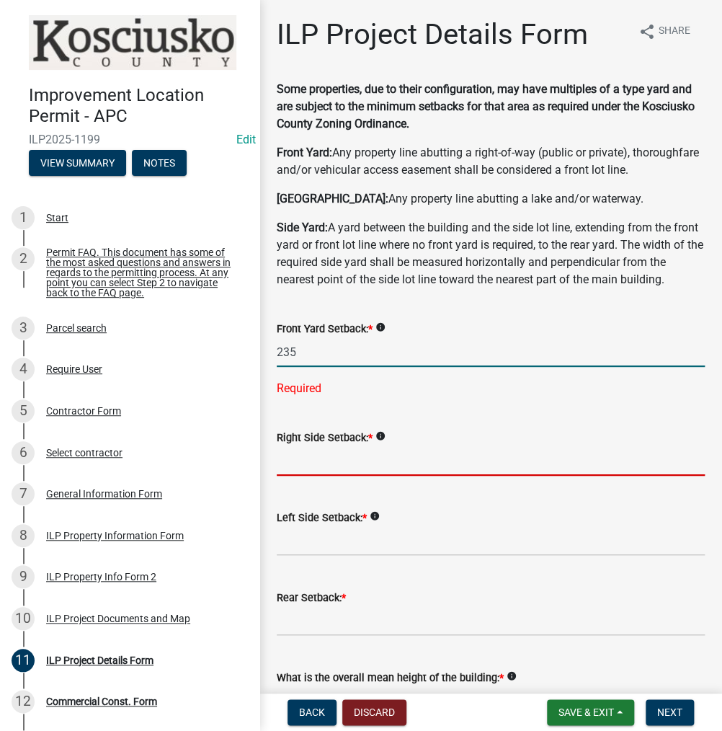
type input "235.0"
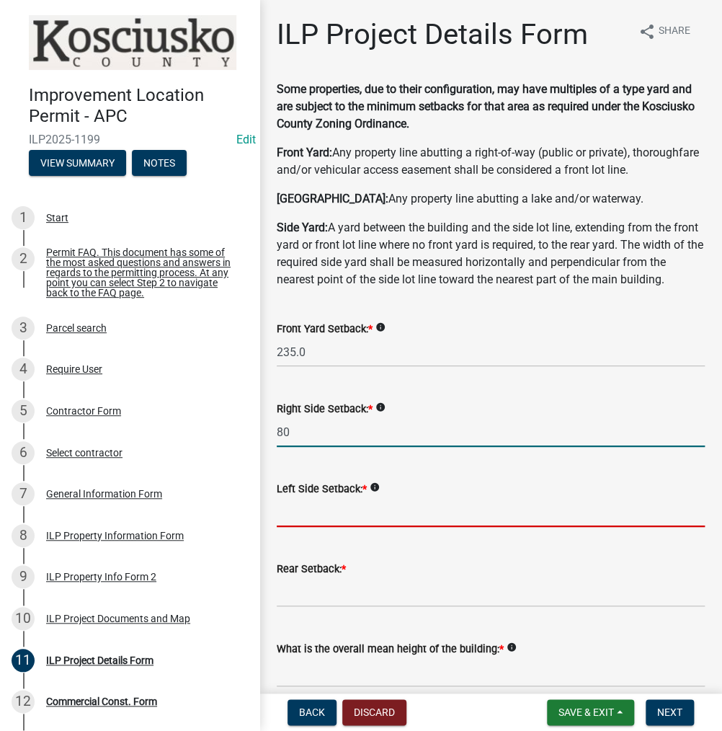
type input "80.0"
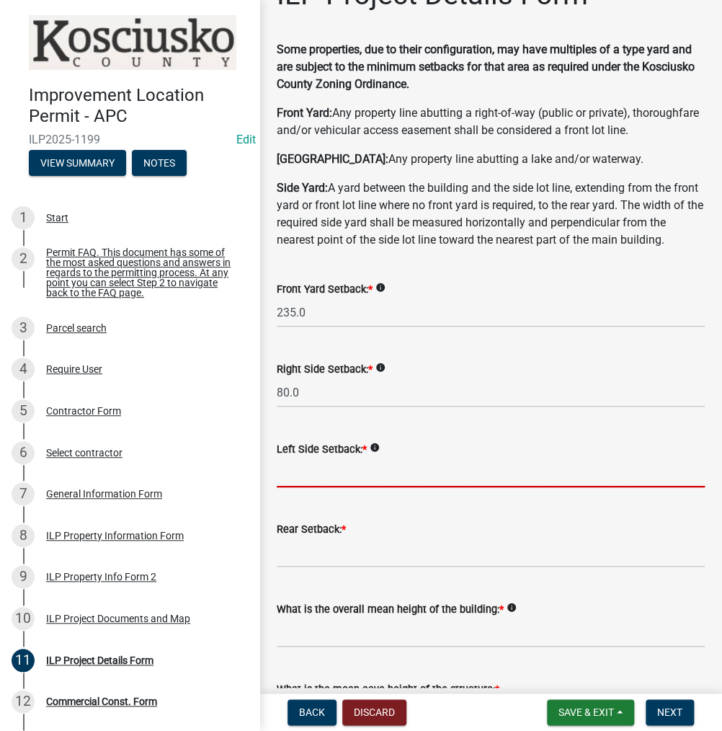
scroll to position [72, 0]
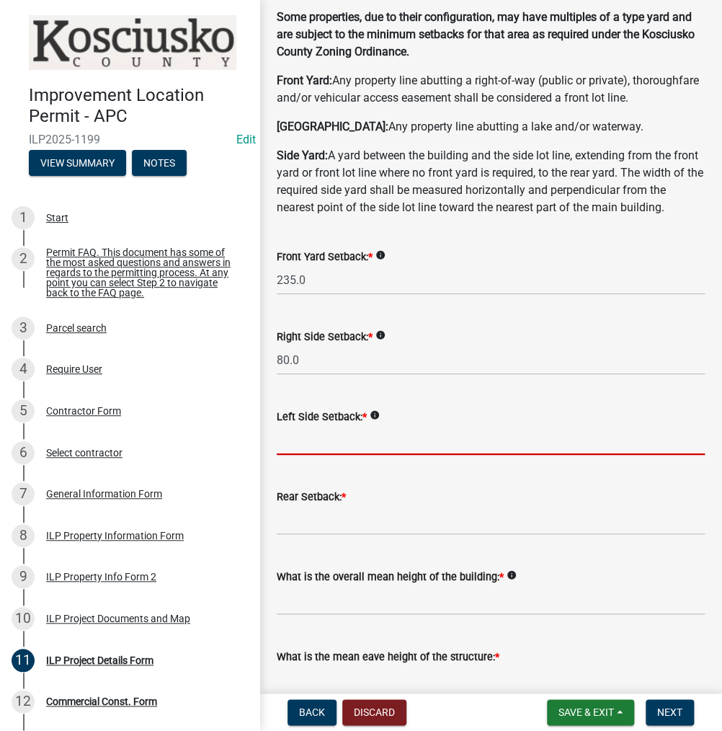
click at [285, 455] on input "text" at bounding box center [491, 440] width 428 height 30
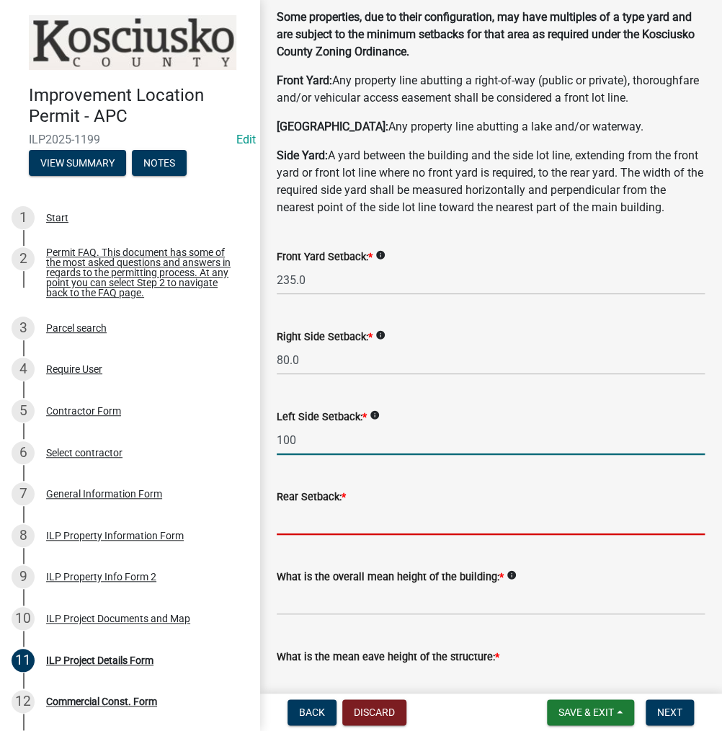
type input "100.0"
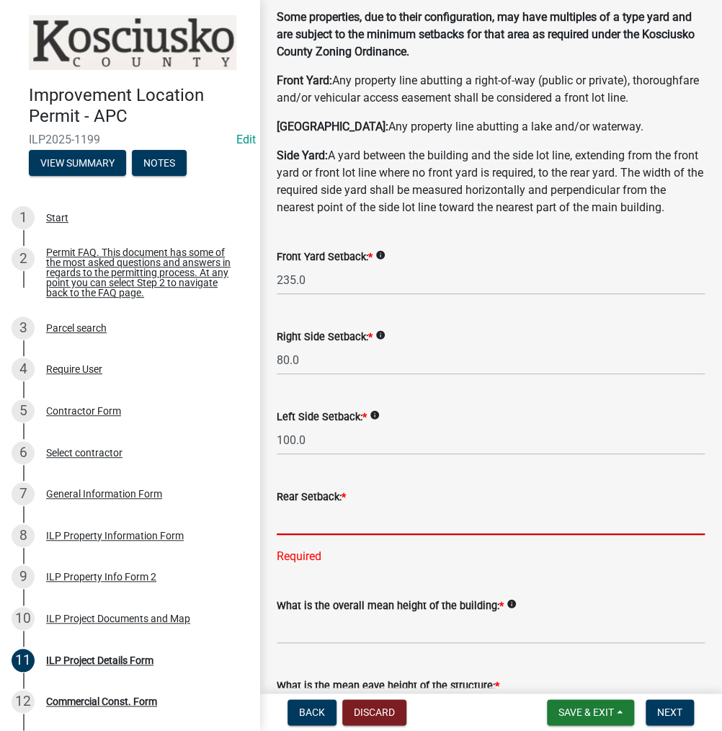
click at [290, 535] on input "text" at bounding box center [491, 520] width 428 height 30
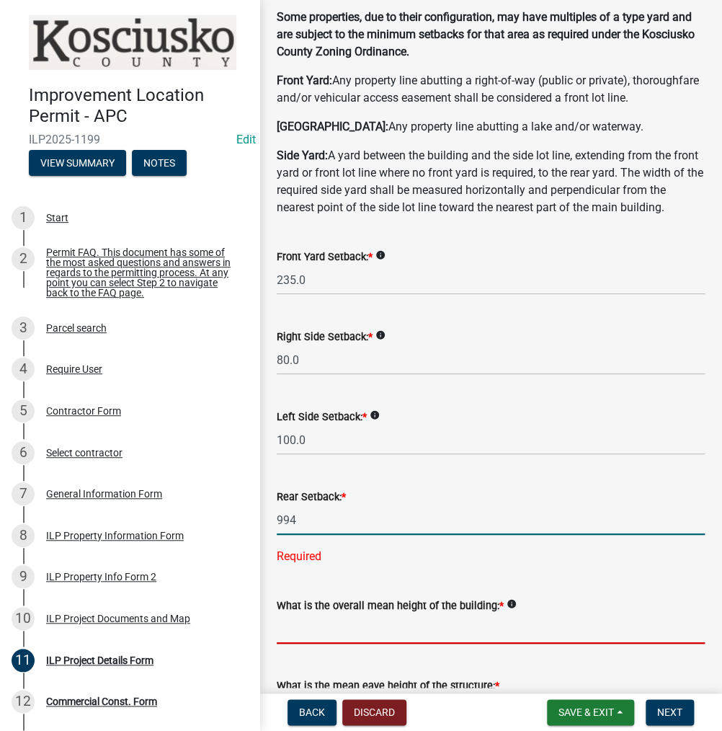
type input "994.0"
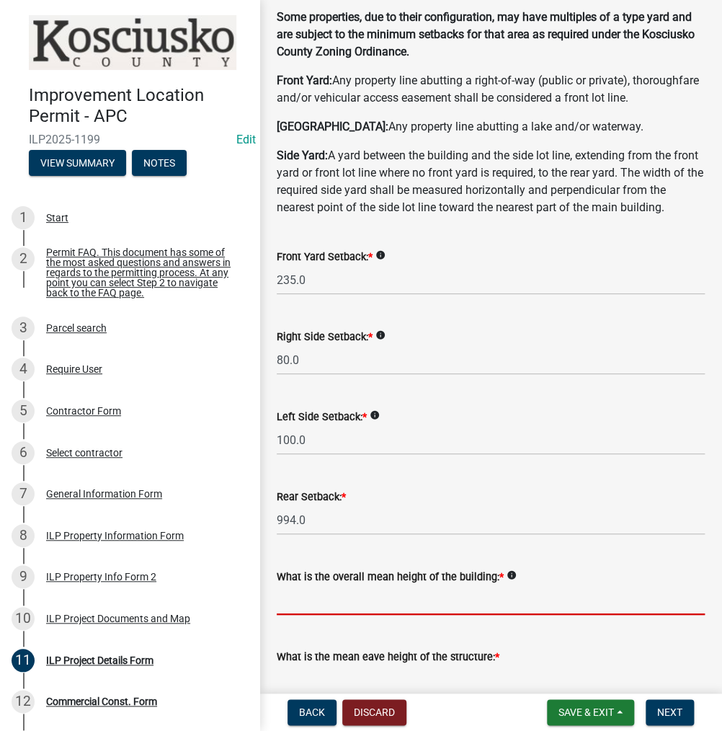
scroll to position [288, 0]
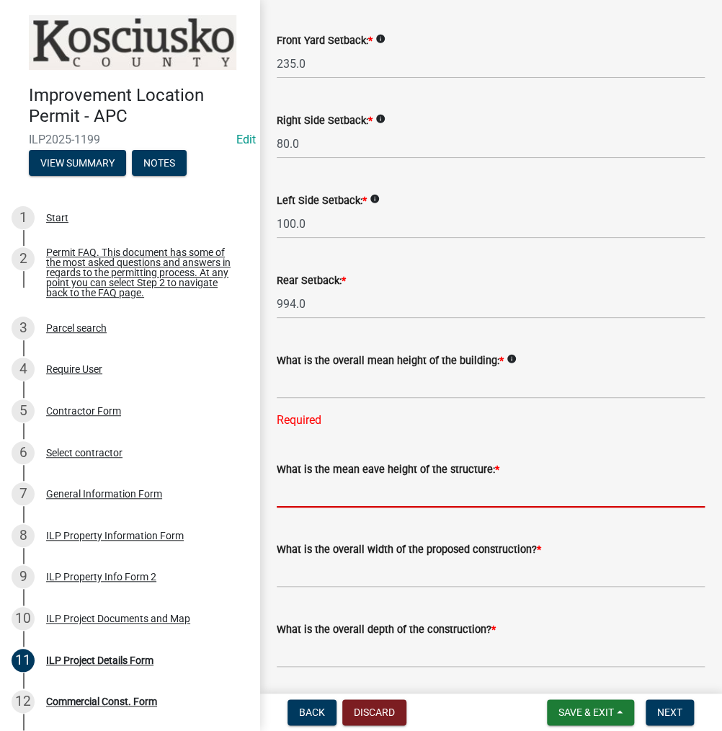
click at [359, 505] on form "What is the mean eave height of the structure: *" at bounding box center [491, 483] width 428 height 47
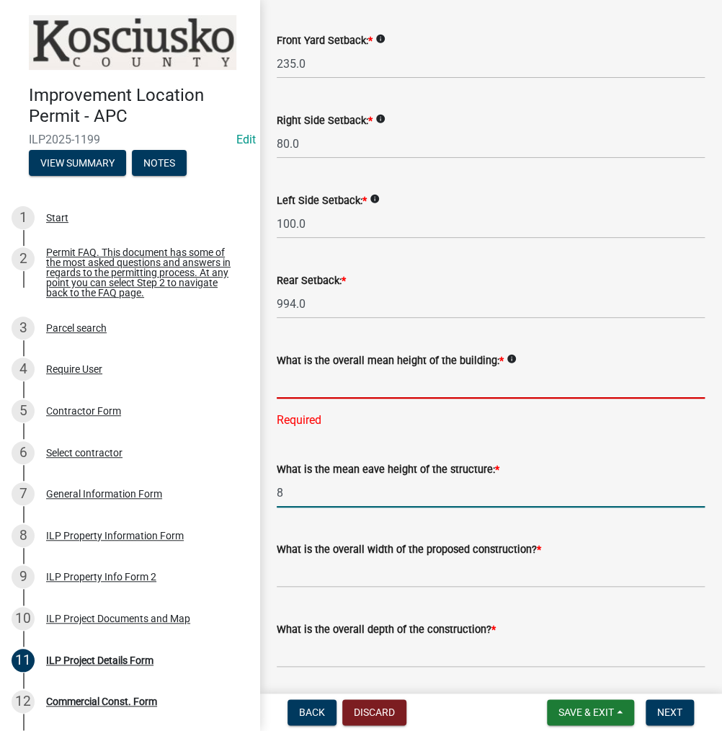
type input "8.0"
click at [343, 398] on input "text" at bounding box center [491, 384] width 428 height 30
type input "12.0"
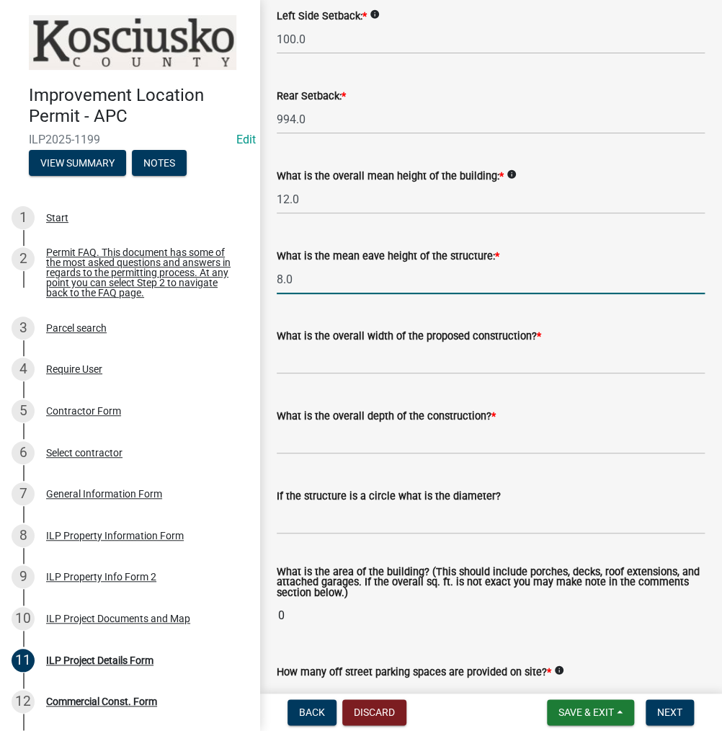
scroll to position [504, 0]
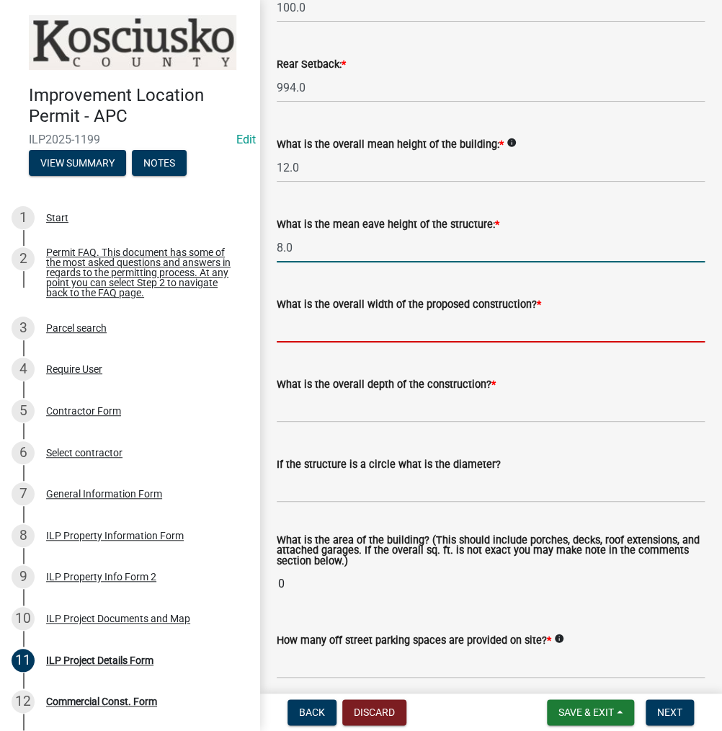
click at [352, 342] on input "text" at bounding box center [491, 328] width 428 height 30
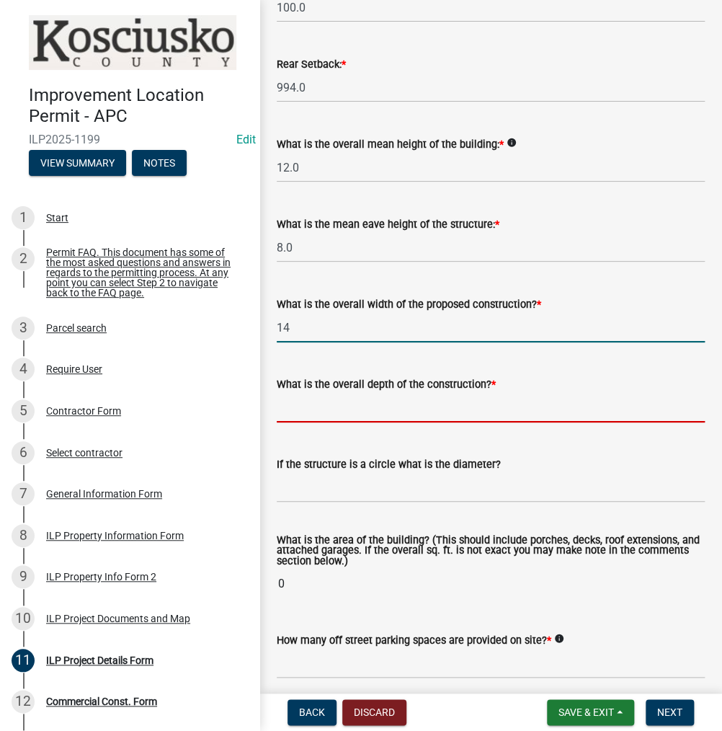
type input "14.00"
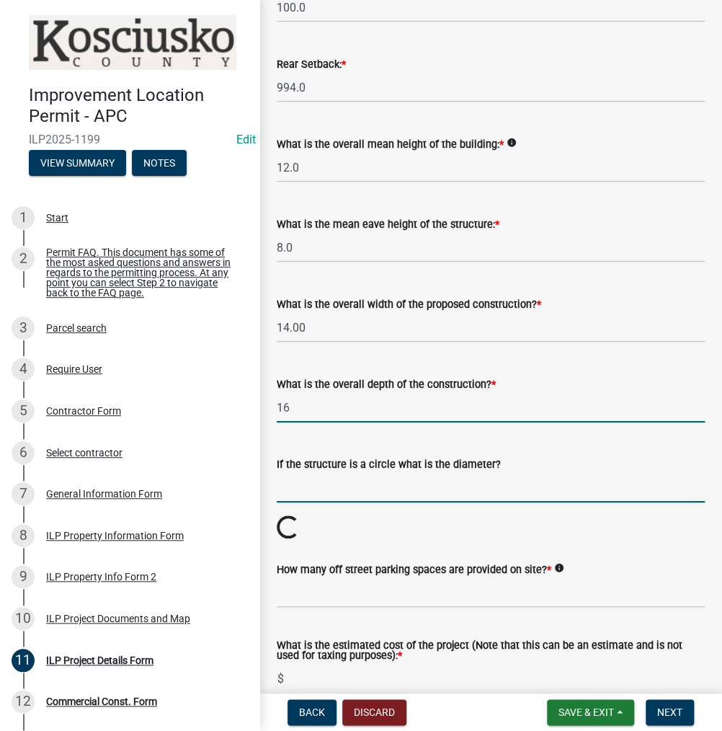
type input "16.00"
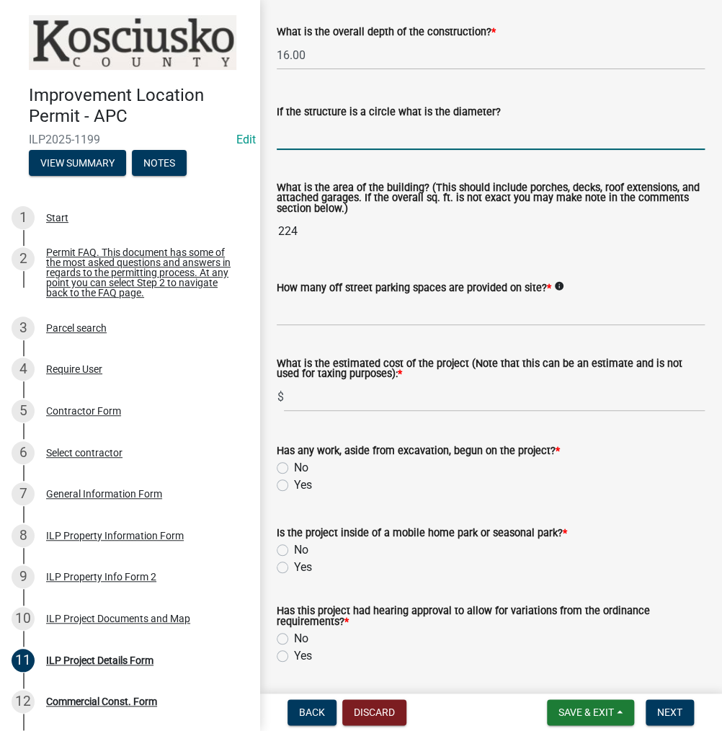
scroll to position [864, 0]
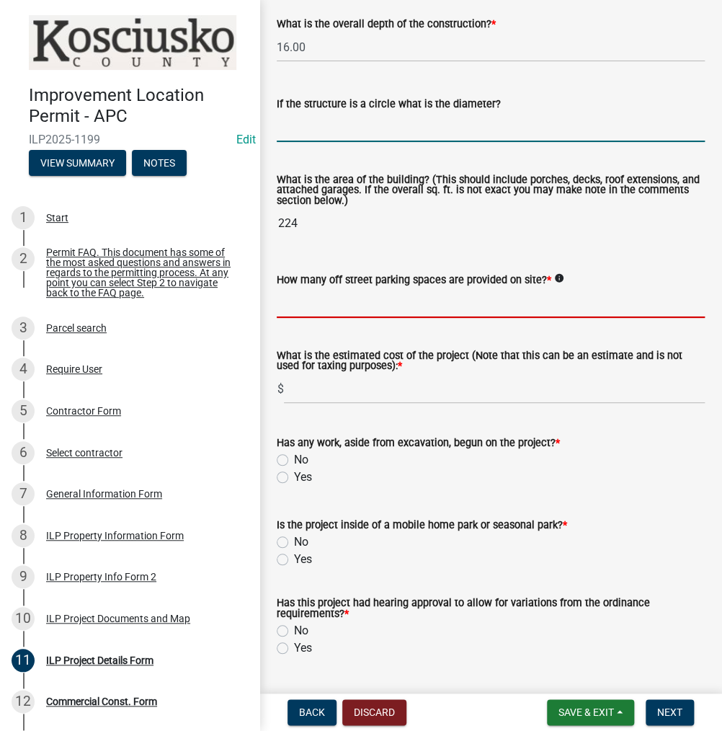
click at [306, 318] on input "text" at bounding box center [491, 303] width 428 height 30
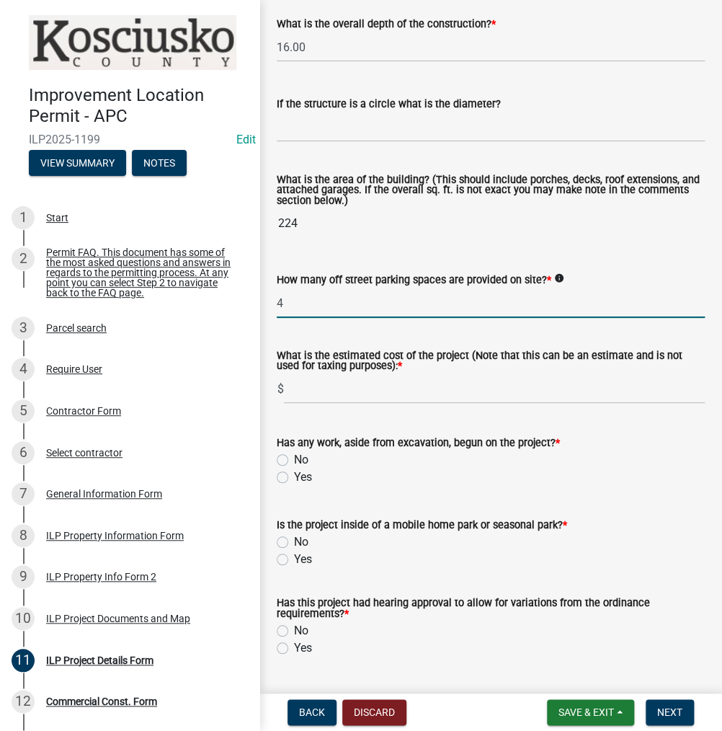
type input "4"
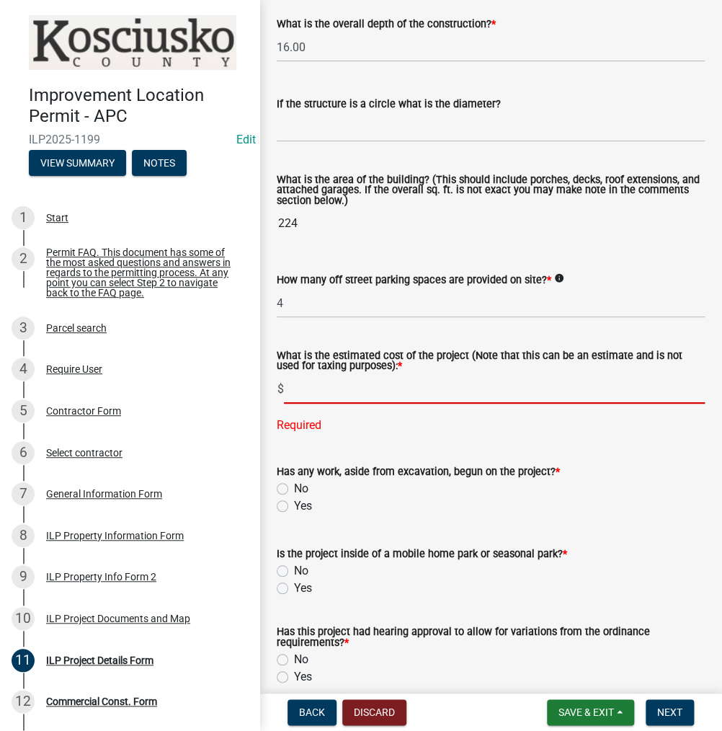
click at [326, 403] on input "text" at bounding box center [494, 389] width 421 height 30
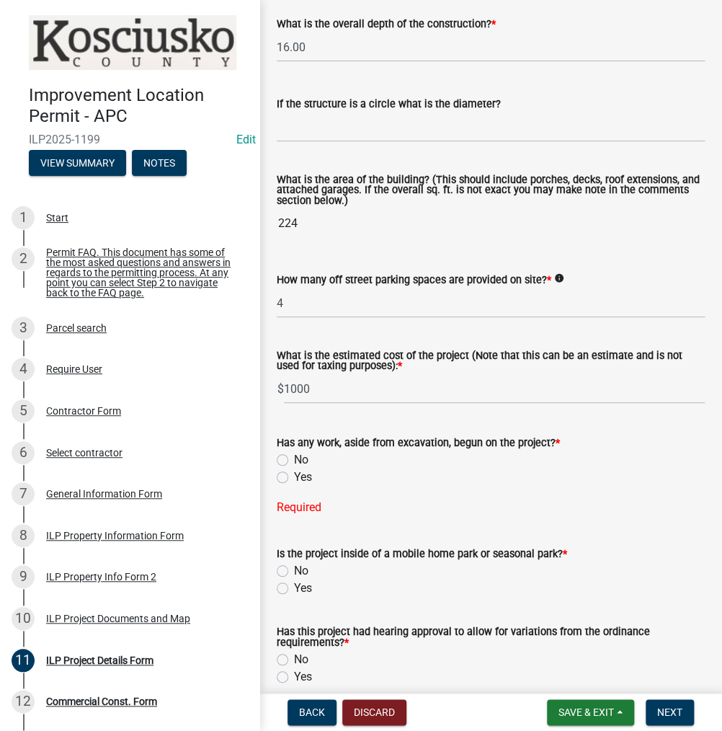
scroll to position [1009, 0]
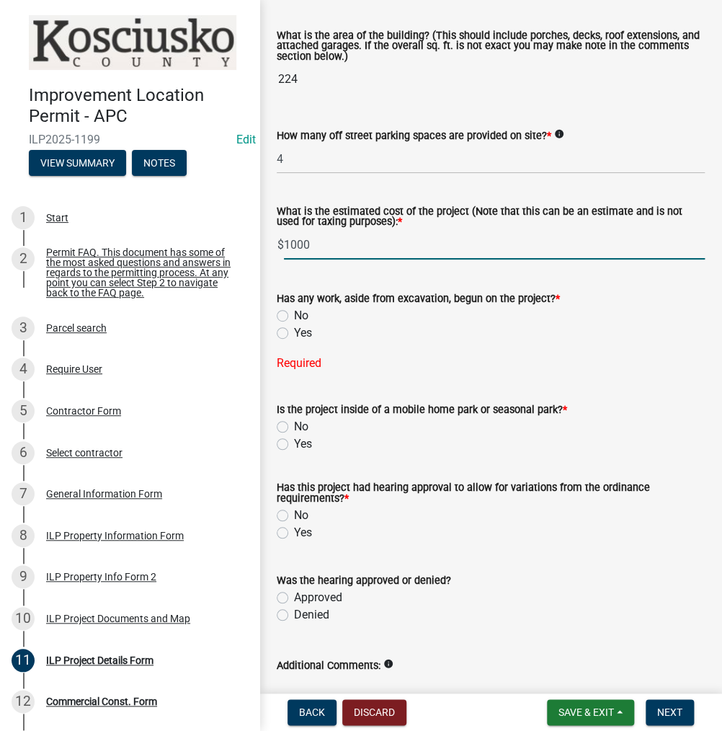
drag, startPoint x: 333, startPoint y: 281, endPoint x: 250, endPoint y: 290, distance: 83.3
click at [250, 290] on div "Improvement Location Permit - APC ILP2025-1199 Edit View Summary Notes 1 Start …" at bounding box center [361, 365] width 722 height 731
type input "4000"
click at [294, 341] on label "Yes" at bounding box center [303, 332] width 18 height 17
click at [294, 334] on input "Yes" at bounding box center [298, 328] width 9 height 9
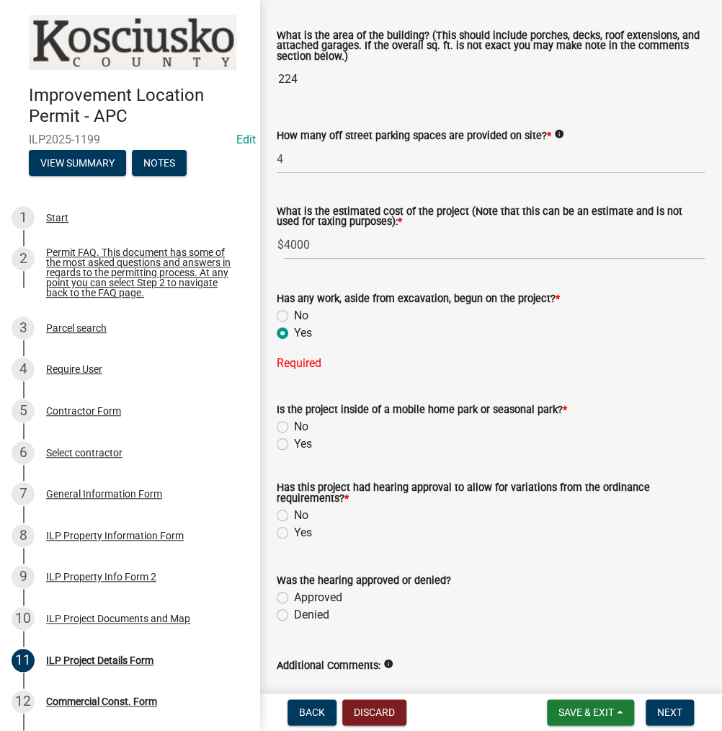
radio input "true"
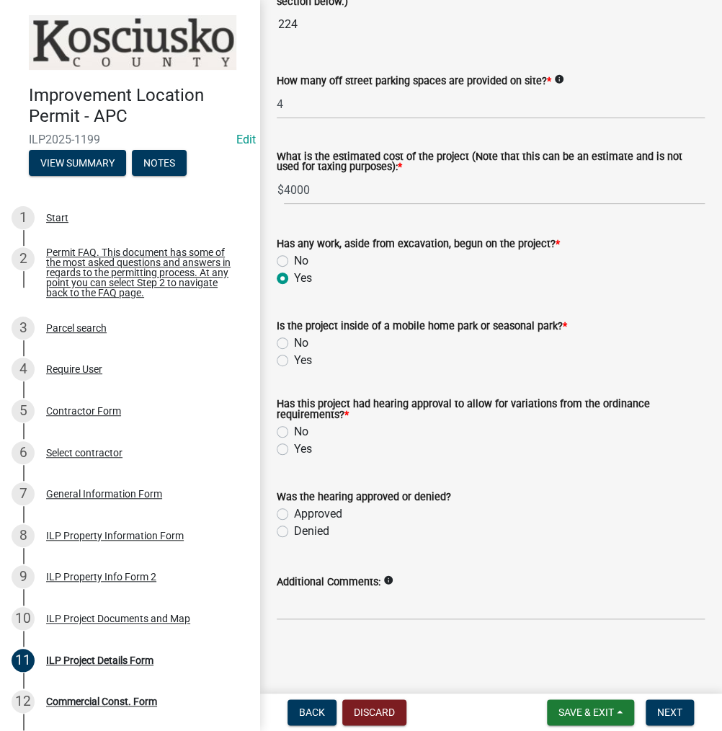
scroll to position [1098, 0]
click at [294, 341] on label "No" at bounding box center [301, 342] width 14 height 17
click at [294, 341] on input "No" at bounding box center [298, 338] width 9 height 9
radio input "true"
click at [294, 427] on label "No" at bounding box center [301, 431] width 14 height 17
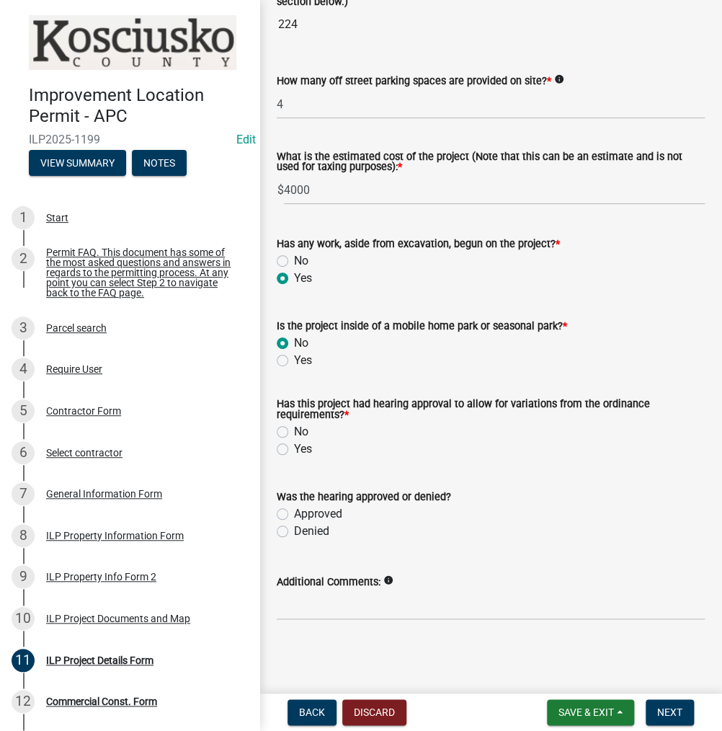
click at [294, 427] on input "No" at bounding box center [298, 427] width 9 height 9
radio input "true"
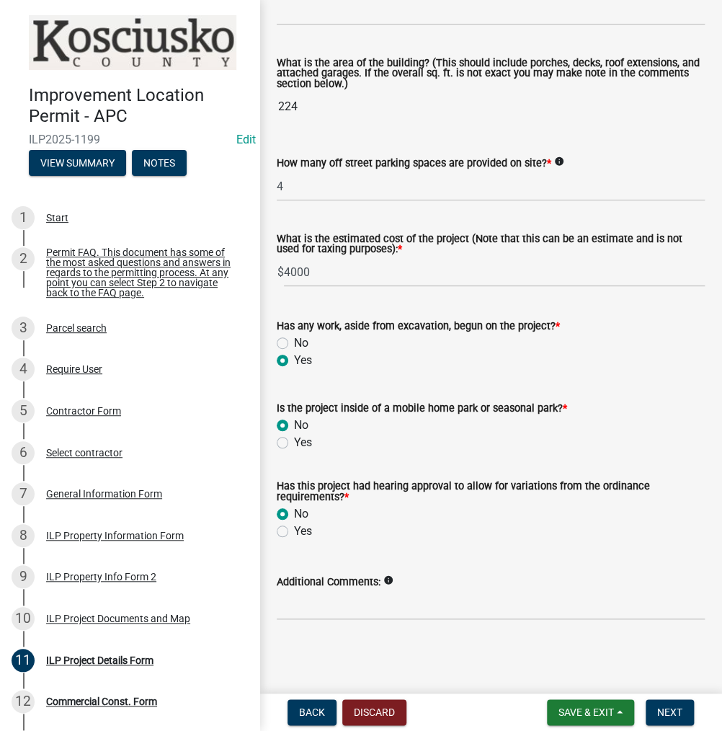
scroll to position [1017, 0]
click at [307, 606] on input "Additional Comments:" at bounding box center [491, 605] width 428 height 30
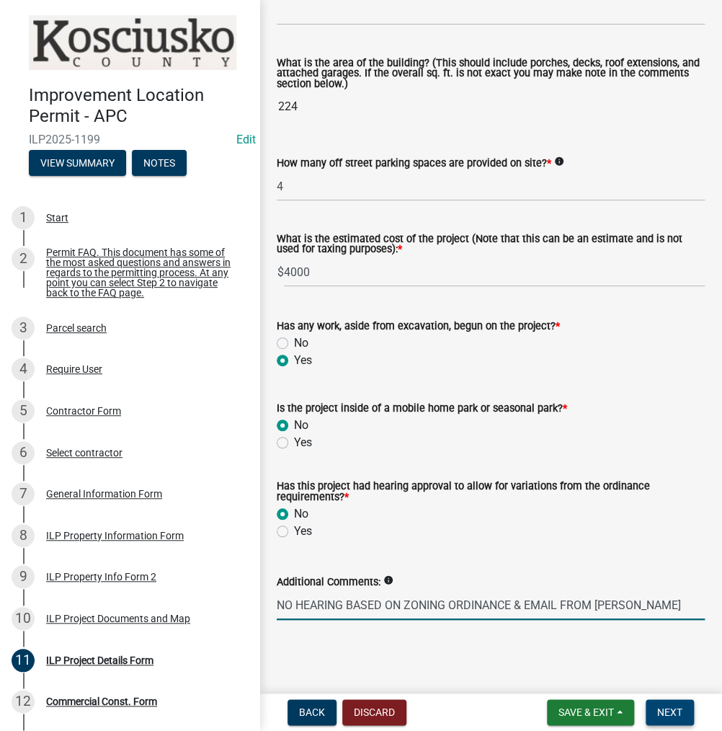
type input "NO HEARING BASED ON ZONING ORDINANCE & EMAIL FROM [PERSON_NAME]"
click at [675, 716] on span "Next" at bounding box center [669, 712] width 25 height 12
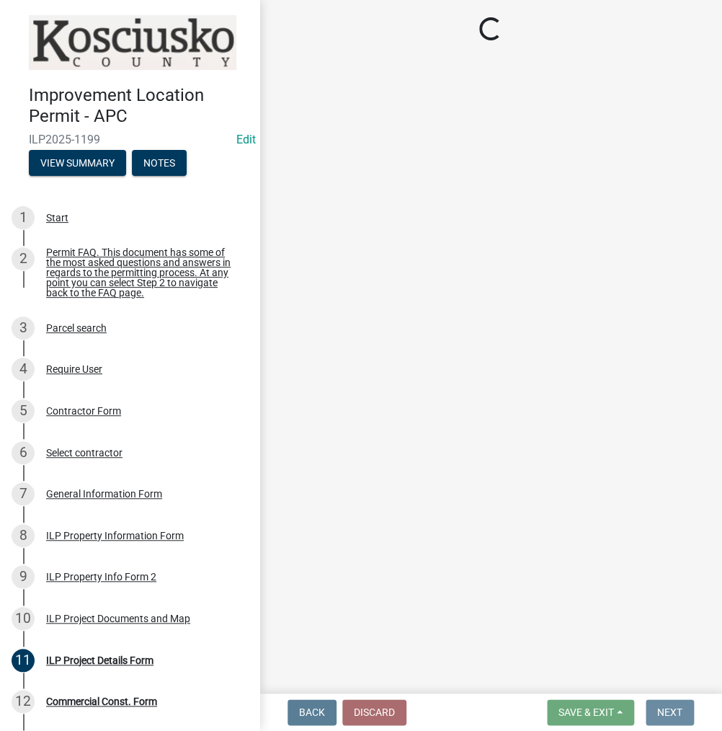
scroll to position [0, 0]
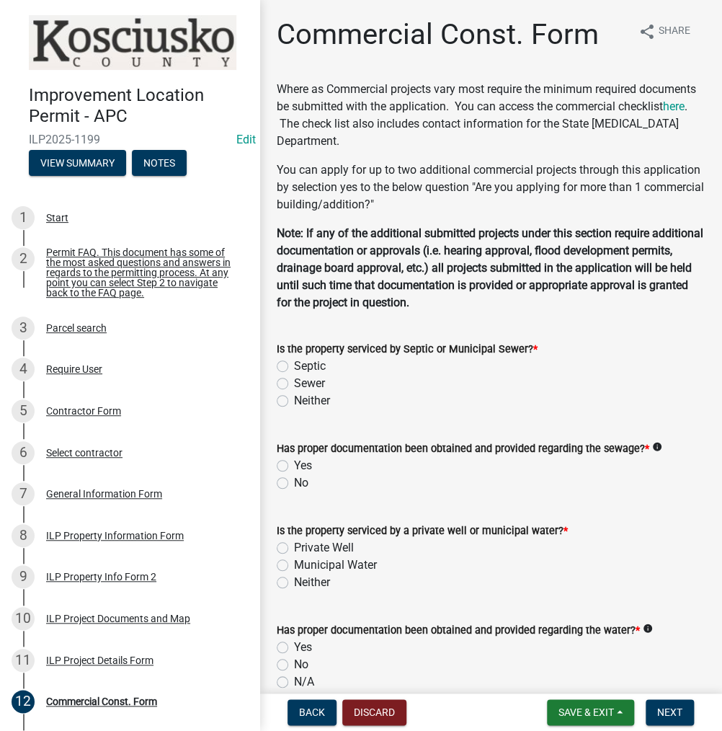
click at [294, 362] on label "Septic" at bounding box center [310, 365] width 32 height 17
click at [294, 362] on input "Septic" at bounding box center [298, 361] width 9 height 9
radio input "true"
click at [294, 470] on label "Yes" at bounding box center [303, 465] width 18 height 17
click at [294, 466] on input "Yes" at bounding box center [298, 461] width 9 height 9
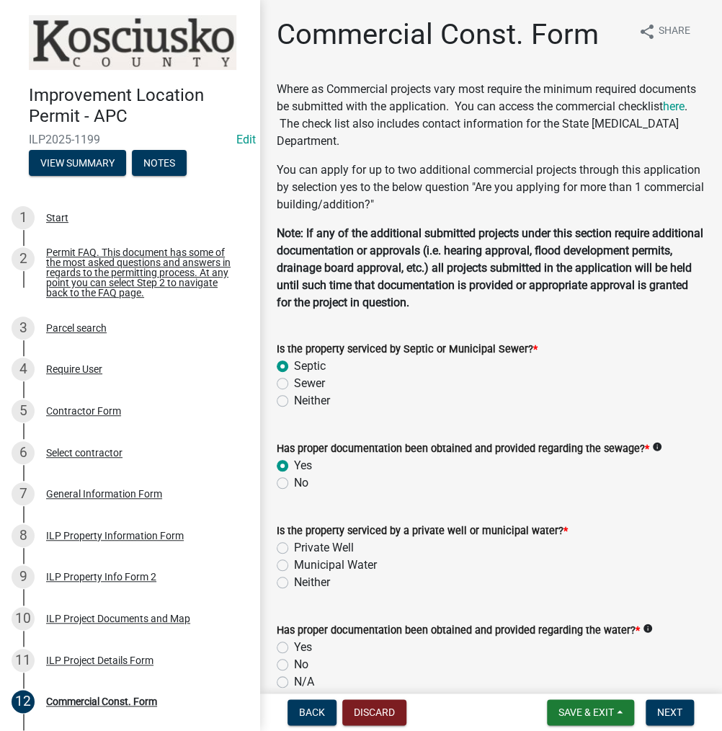
radio input "true"
click at [294, 544] on label "Private Well" at bounding box center [324, 547] width 60 height 17
click at [294, 544] on input "Private Well" at bounding box center [298, 543] width 9 height 9
radio input "true"
click at [294, 642] on label "Yes" at bounding box center [303, 646] width 18 height 17
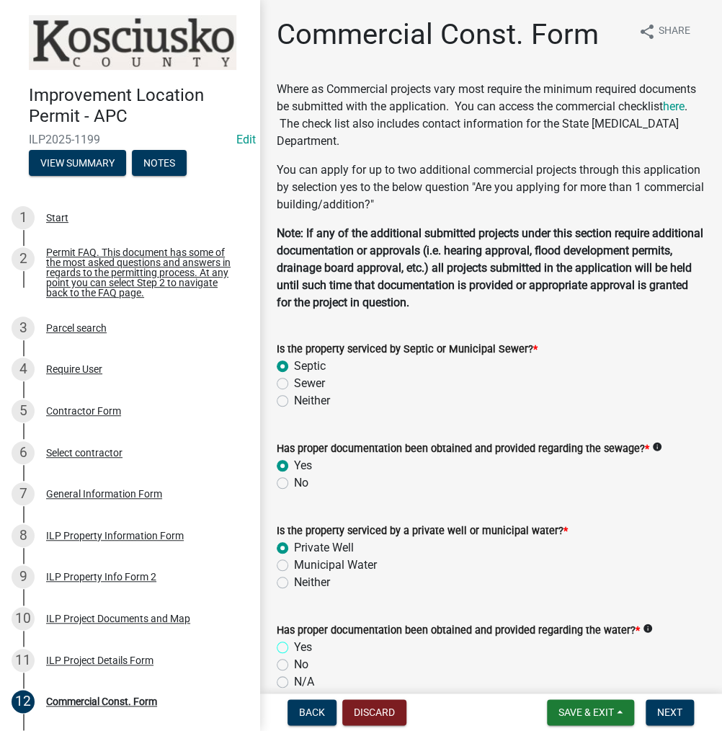
click at [294, 642] on input "Yes" at bounding box center [298, 642] width 9 height 9
radio input "true"
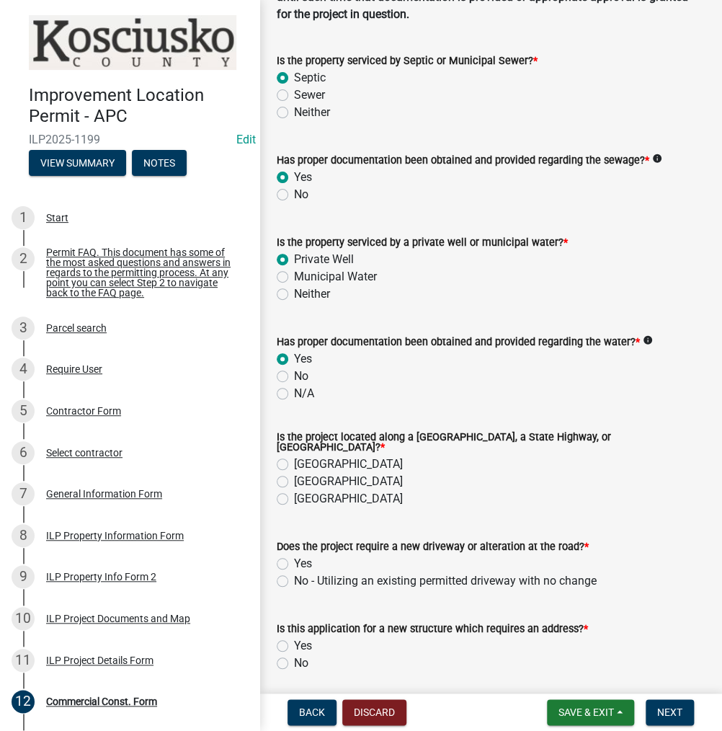
scroll to position [360, 0]
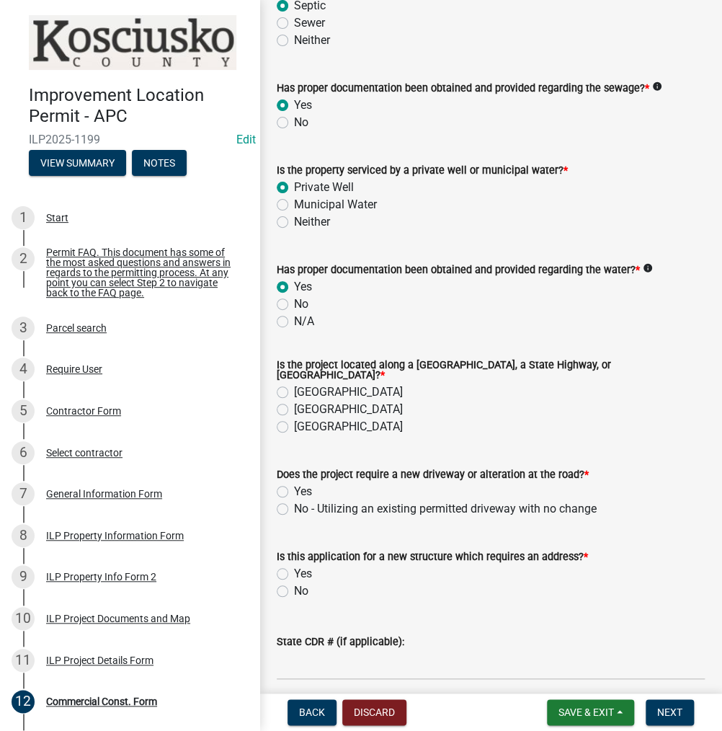
click at [294, 383] on label "[GEOGRAPHIC_DATA]" at bounding box center [348, 391] width 109 height 17
click at [294, 383] on input "[GEOGRAPHIC_DATA]" at bounding box center [298, 387] width 9 height 9
radio input "true"
click at [294, 503] on label "No - Utilizing an existing permitted driveway with no change" at bounding box center [445, 508] width 303 height 17
click at [294, 503] on input "No - Utilizing an existing permitted driveway with no change" at bounding box center [298, 504] width 9 height 9
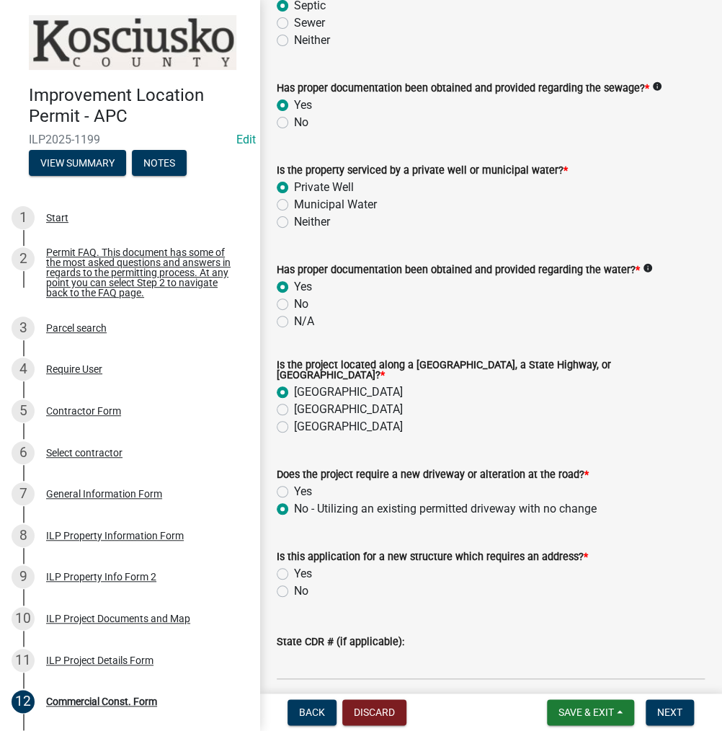
radio input "true"
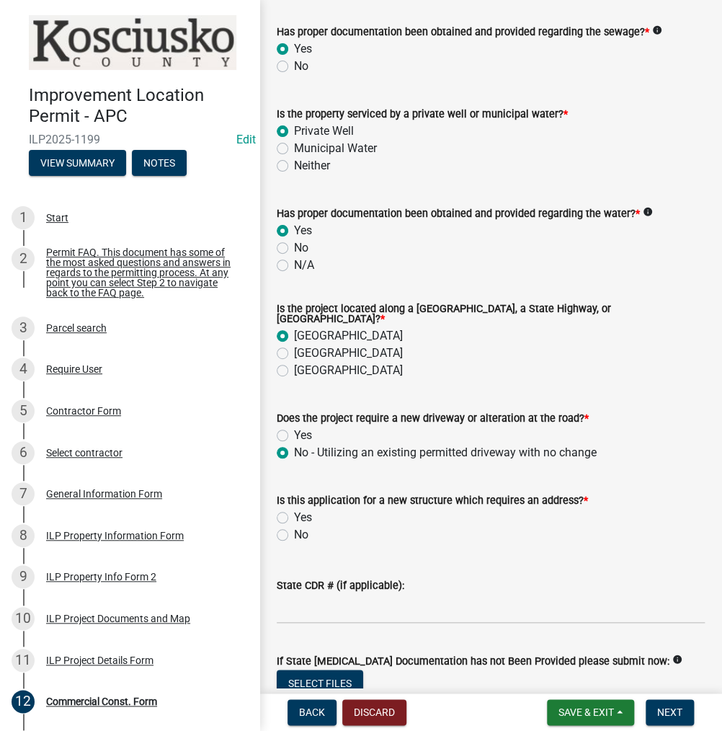
scroll to position [504, 0]
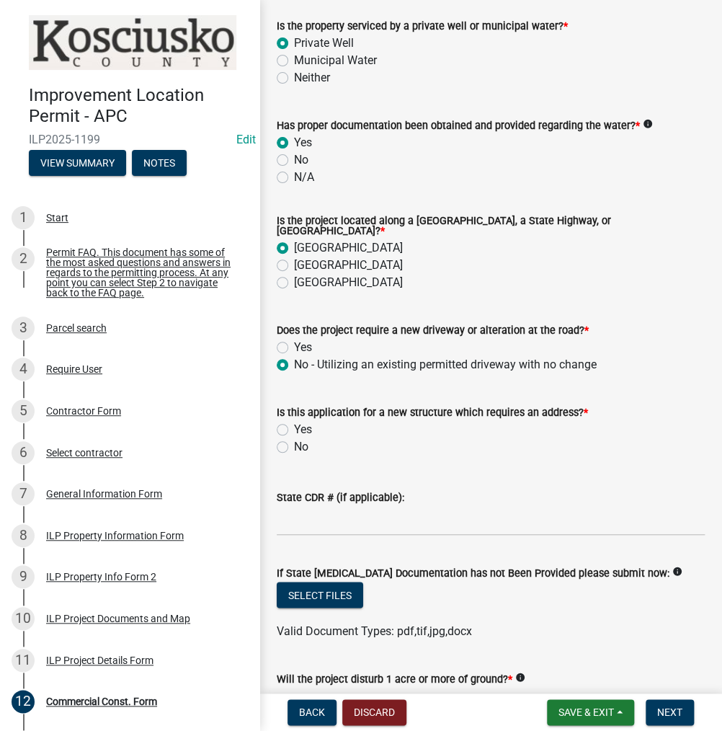
click at [294, 442] on label "No" at bounding box center [301, 446] width 14 height 17
click at [294, 442] on input "No" at bounding box center [298, 442] width 9 height 9
radio input "true"
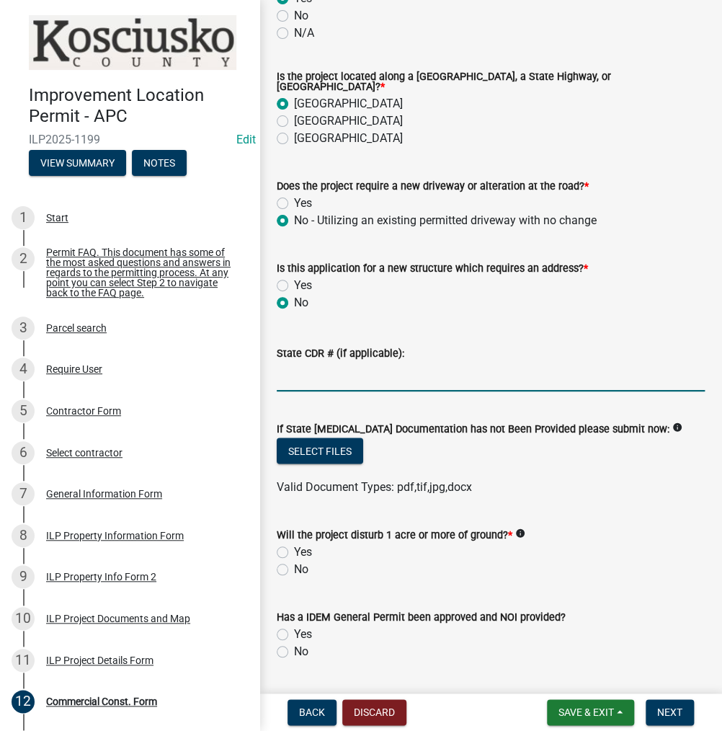
click at [321, 367] on input "State CDR # (if applicable):" at bounding box center [491, 377] width 428 height 30
type input "N/A"
click at [351, 444] on button "Select files" at bounding box center [320, 450] width 86 height 26
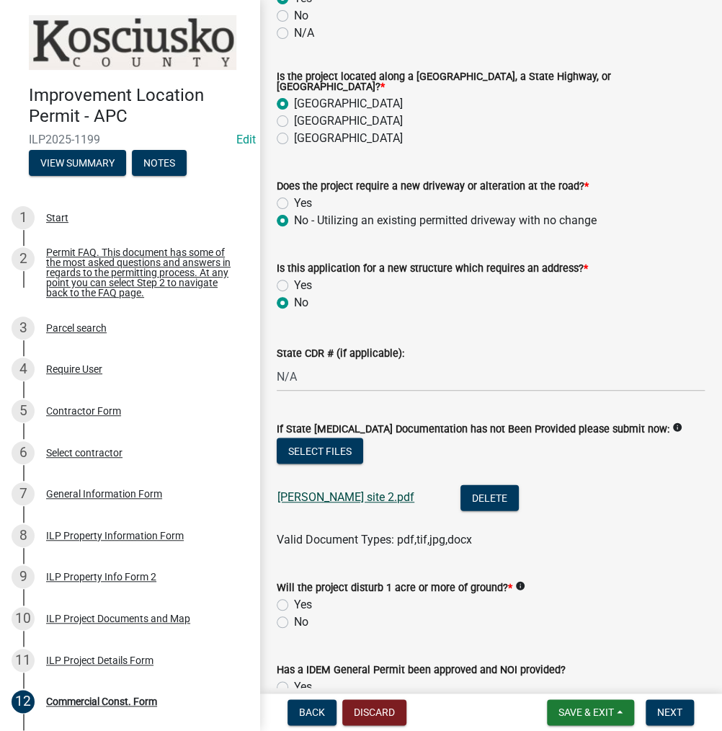
click at [339, 490] on link "[PERSON_NAME] site 2.pdf" at bounding box center [345, 497] width 137 height 14
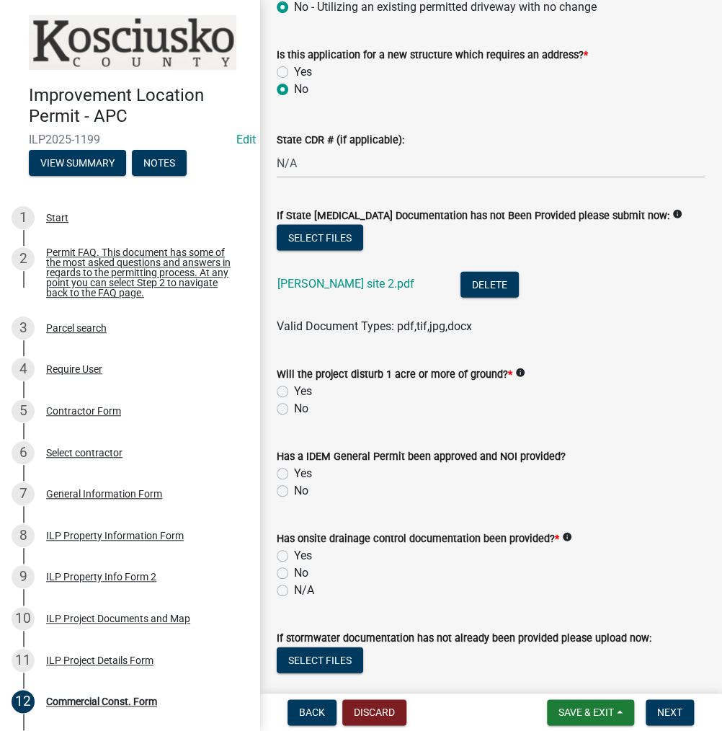
scroll to position [864, 0]
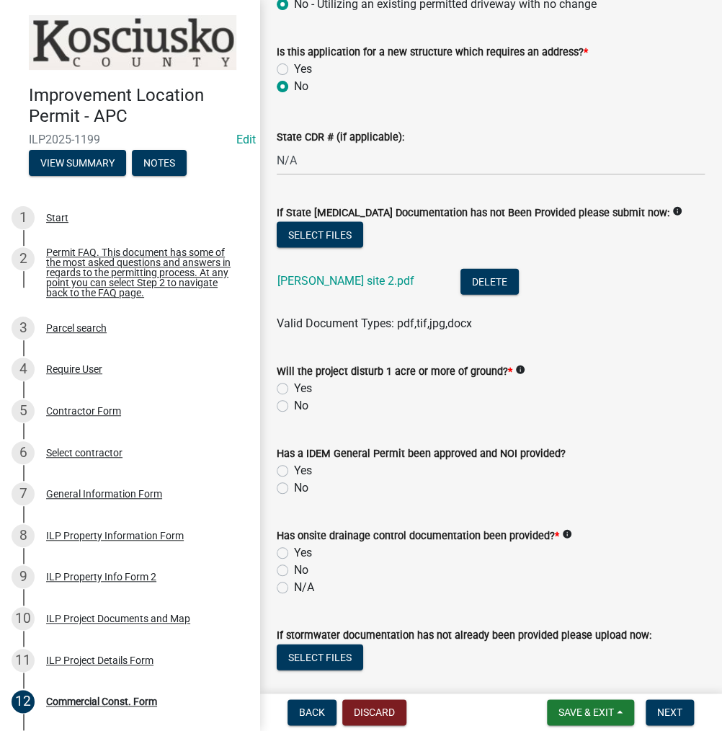
click at [294, 397] on label "No" at bounding box center [301, 405] width 14 height 17
click at [294, 397] on input "No" at bounding box center [298, 401] width 9 height 9
radio input "true"
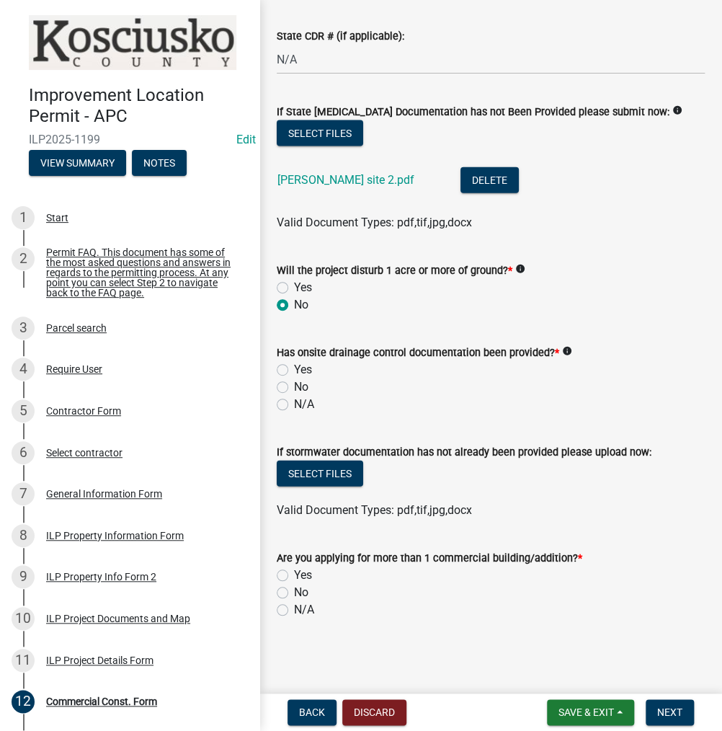
scroll to position [960, 0]
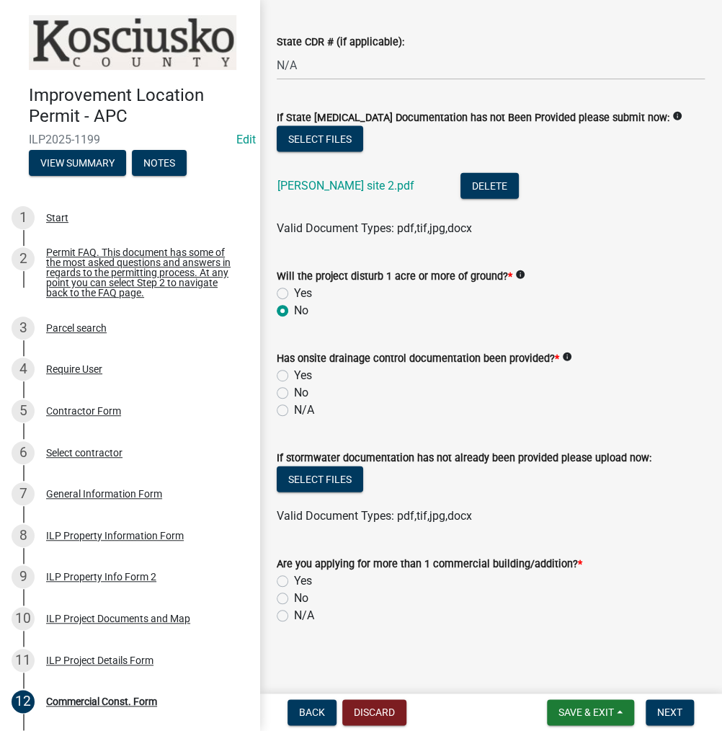
click at [294, 386] on label "No" at bounding box center [301, 392] width 14 height 17
click at [294, 386] on input "No" at bounding box center [298, 388] width 9 height 9
radio input "true"
click at [294, 401] on label "N/A" at bounding box center [304, 409] width 20 height 17
click at [294, 401] on input "N/A" at bounding box center [298, 405] width 9 height 9
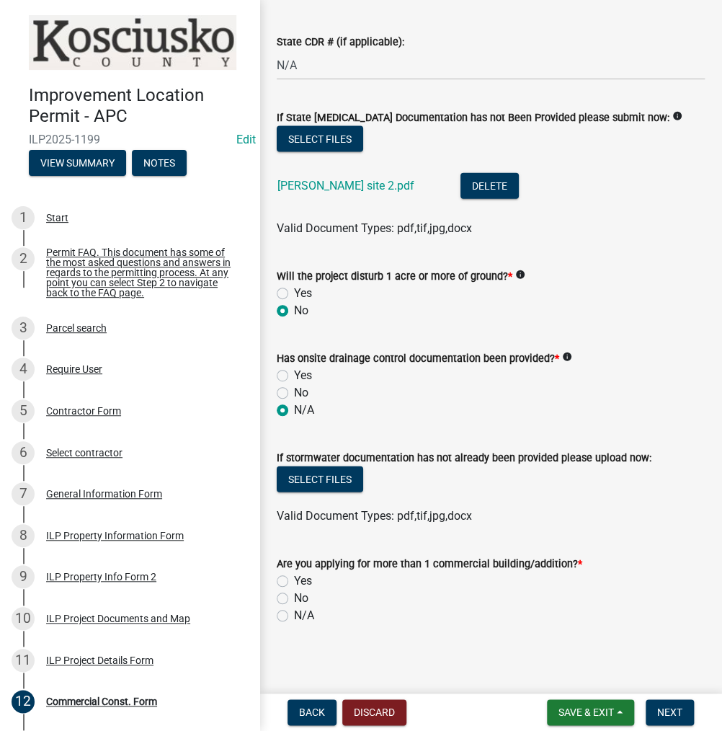
radio input "true"
click at [294, 590] on label "No" at bounding box center [301, 597] width 14 height 17
click at [294, 590] on input "No" at bounding box center [298, 593] width 9 height 9
radio input "true"
click at [669, 711] on span "Next" at bounding box center [669, 712] width 25 height 12
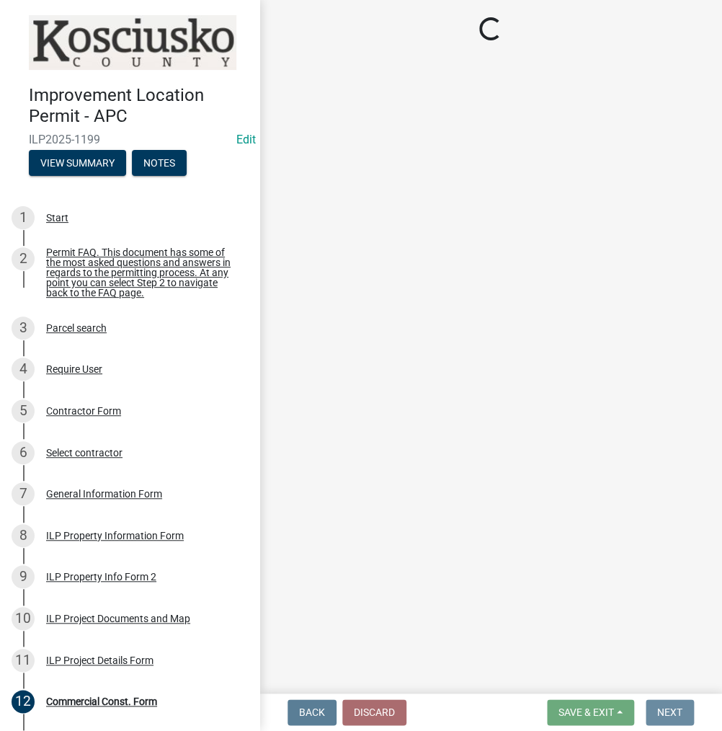
scroll to position [0, 0]
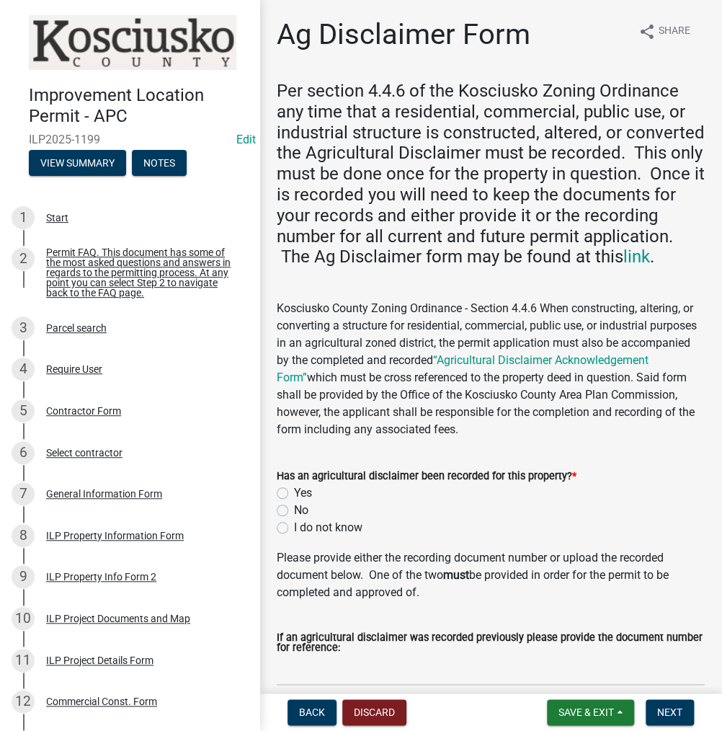
click at [294, 519] on label "No" at bounding box center [301, 509] width 14 height 17
click at [294, 511] on input "No" at bounding box center [298, 505] width 9 height 9
radio input "true"
click at [666, 710] on span "Next" at bounding box center [669, 712] width 25 height 12
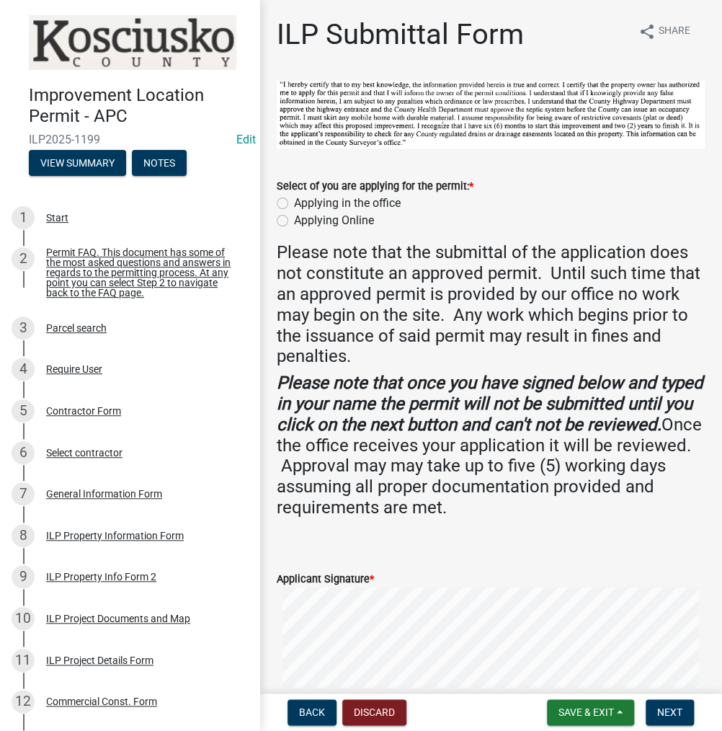
click at [294, 199] on label "Applying in the office" at bounding box center [347, 203] width 107 height 17
click at [294, 199] on input "Applying in the office" at bounding box center [298, 199] width 9 height 9
radio input "true"
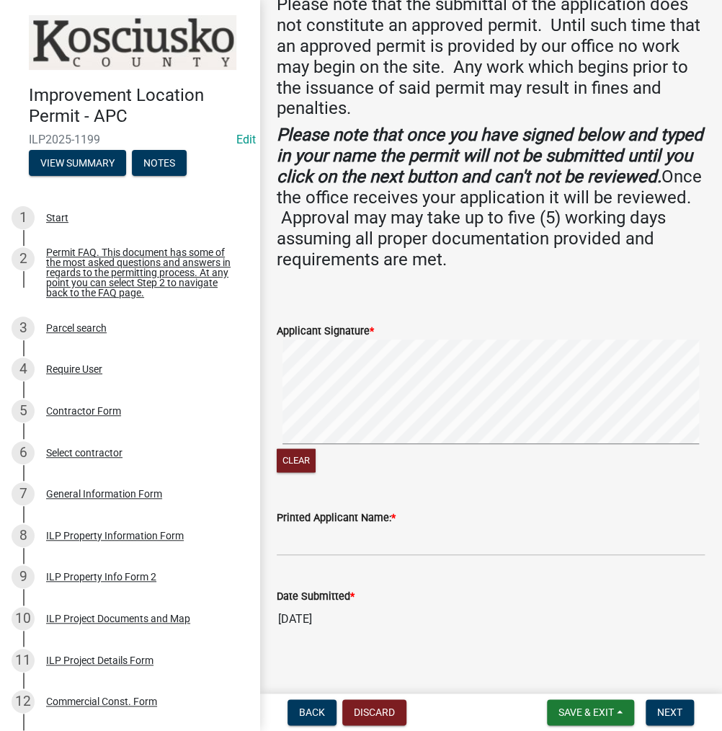
scroll to position [259, 0]
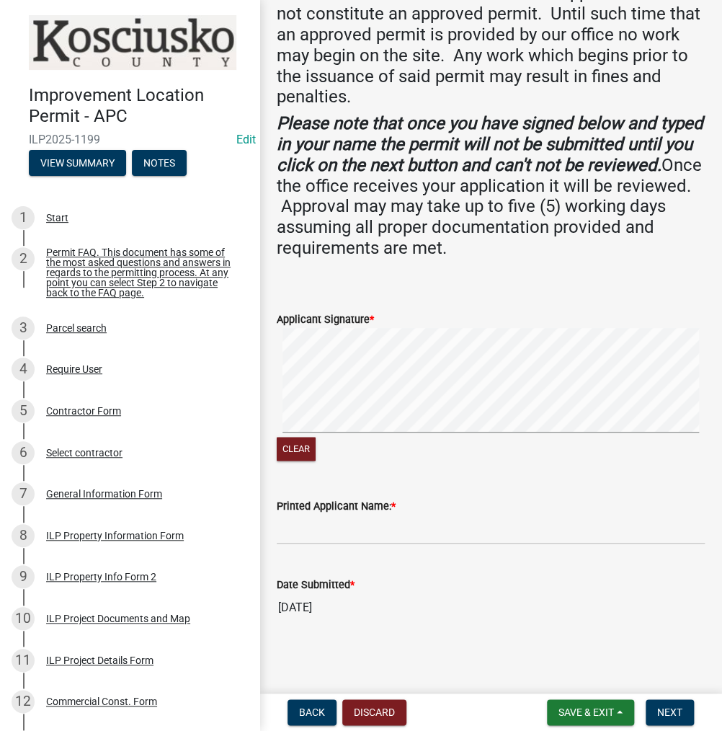
click at [412, 436] on div "Clear" at bounding box center [491, 396] width 428 height 136
click at [318, 524] on input "Printed Applicant Name: *" at bounding box center [491, 529] width 428 height 30
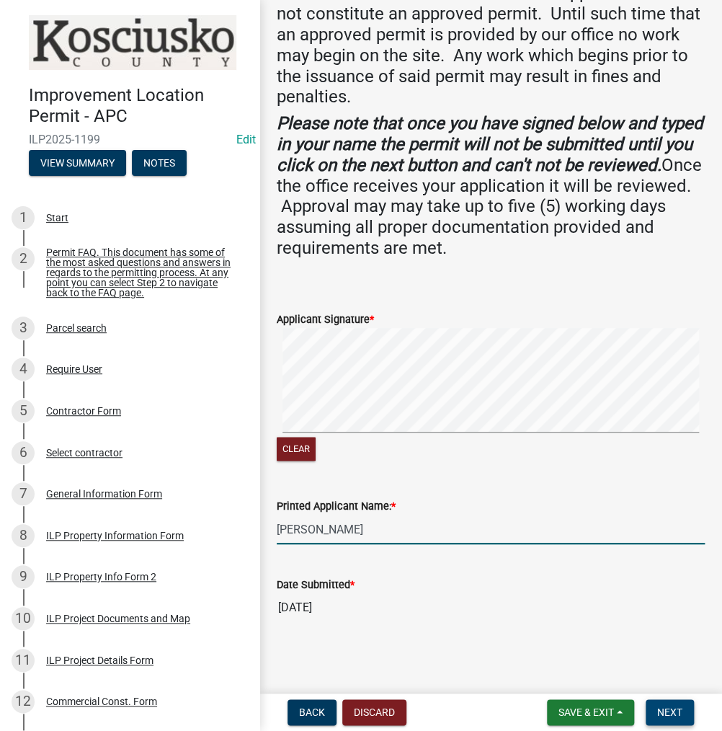
type input "[PERSON_NAME]"
click at [669, 706] on span "Next" at bounding box center [669, 712] width 25 height 12
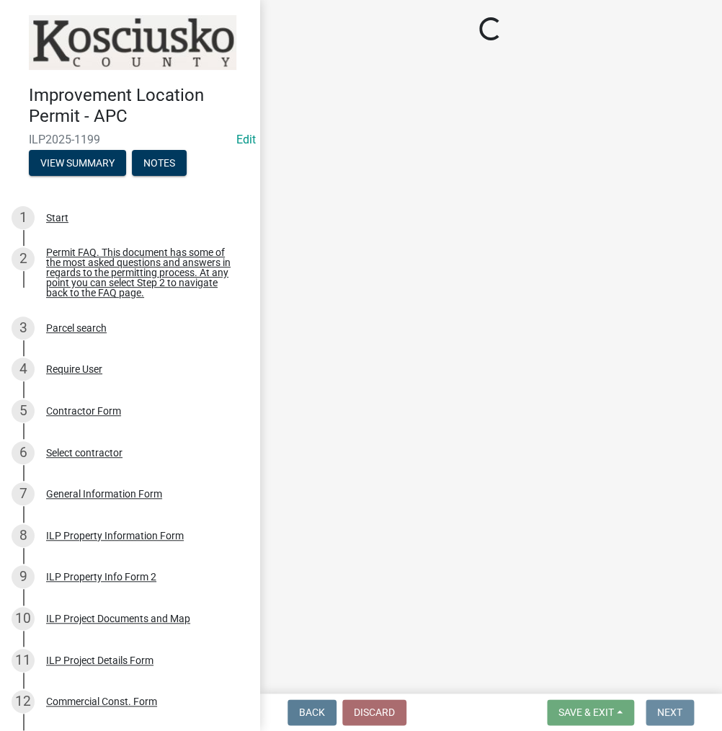
scroll to position [0, 0]
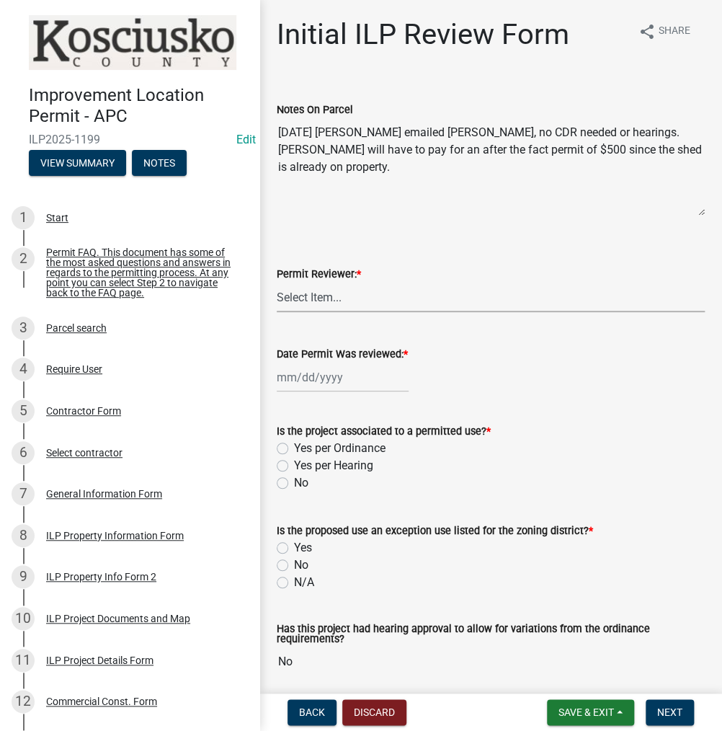
click at [306, 290] on select "Select Item... MMS LT AT CS [PERSON_NAME]" at bounding box center [491, 297] width 428 height 30
click at [277, 282] on select "Select Item... MMS LT AT CS [PERSON_NAME]" at bounding box center [491, 297] width 428 height 30
select select "c872cdc8-ca01-49f1-a213-e4b05fa58cd2"
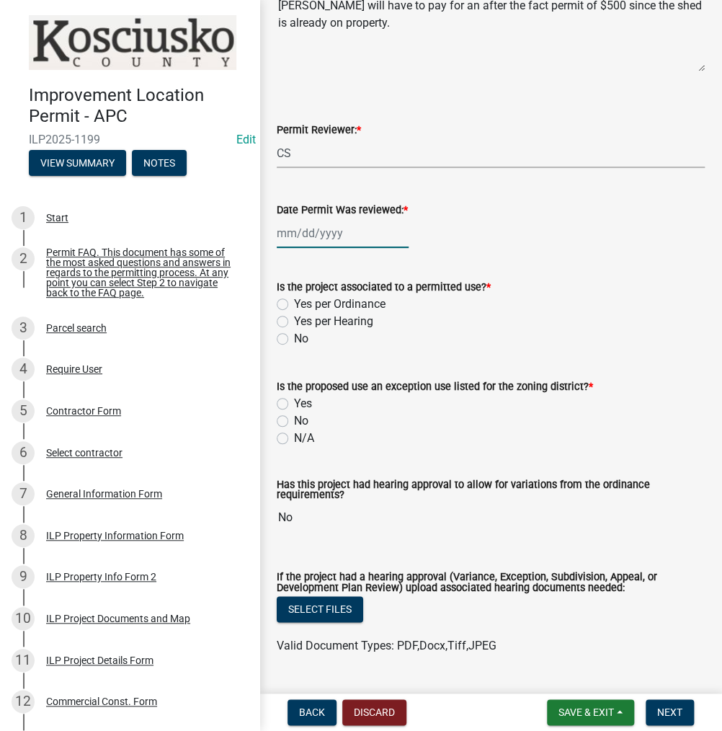
click at [326, 234] on div at bounding box center [343, 233] width 132 height 30
select select "9"
select select "2025"
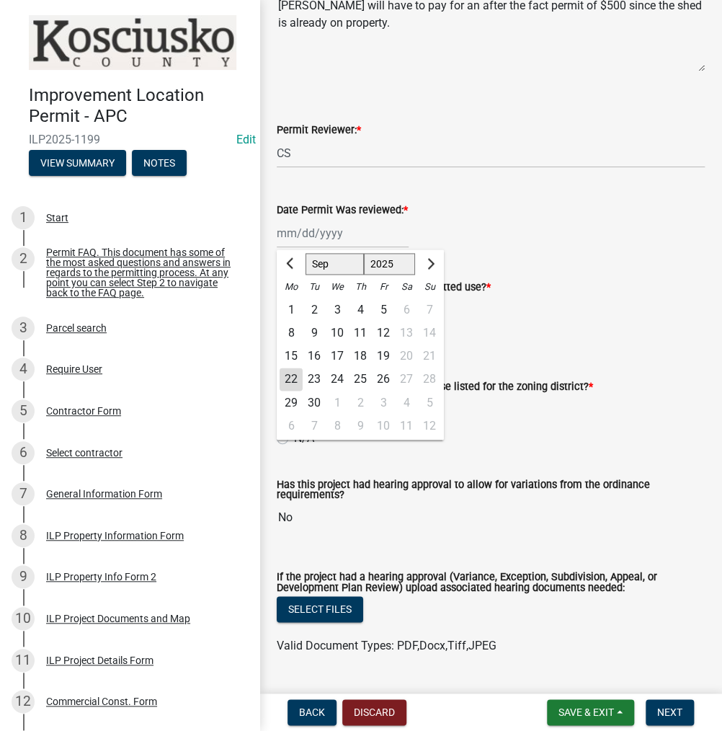
click at [292, 378] on div "22" at bounding box center [291, 378] width 23 height 23
type input "[DATE]"
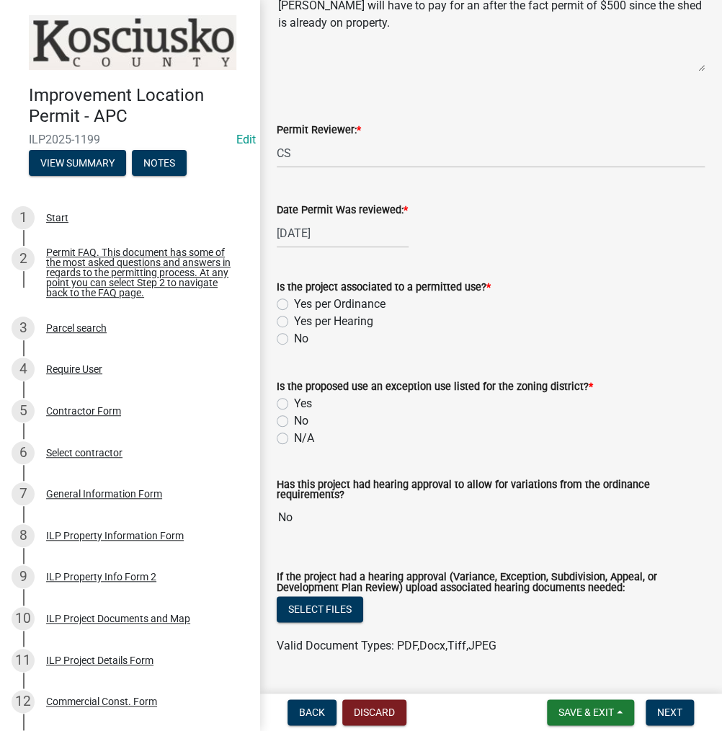
click at [294, 302] on label "Yes per Ordinance" at bounding box center [339, 303] width 91 height 17
click at [294, 302] on input "Yes per Ordinance" at bounding box center [298, 299] width 9 height 9
radio input "true"
click at [294, 417] on label "No" at bounding box center [301, 420] width 14 height 17
click at [294, 417] on input "No" at bounding box center [298, 416] width 9 height 9
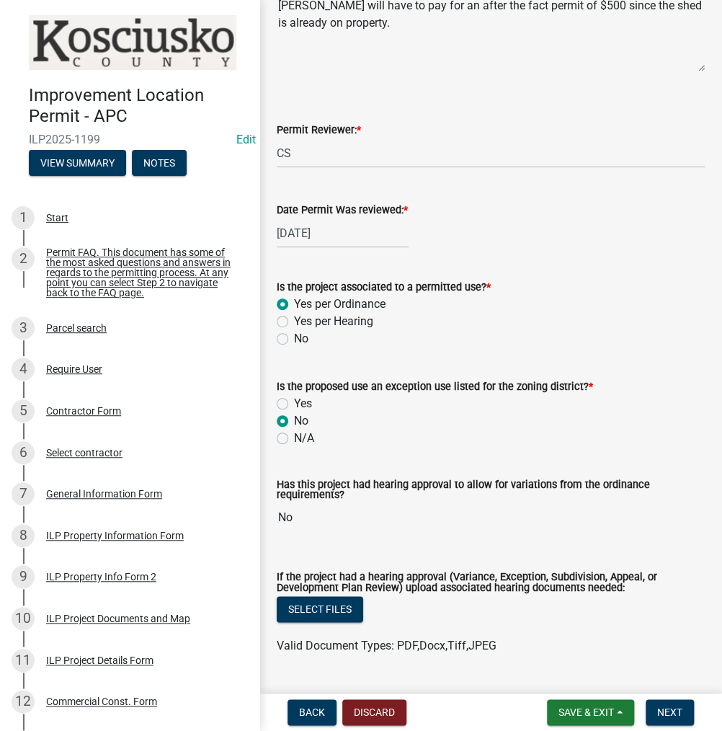
radio input "true"
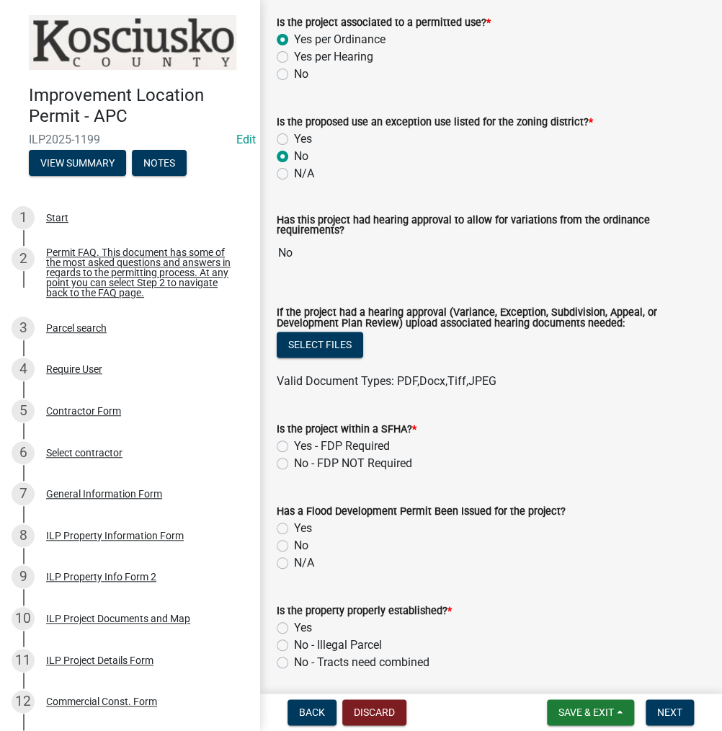
scroll to position [504, 0]
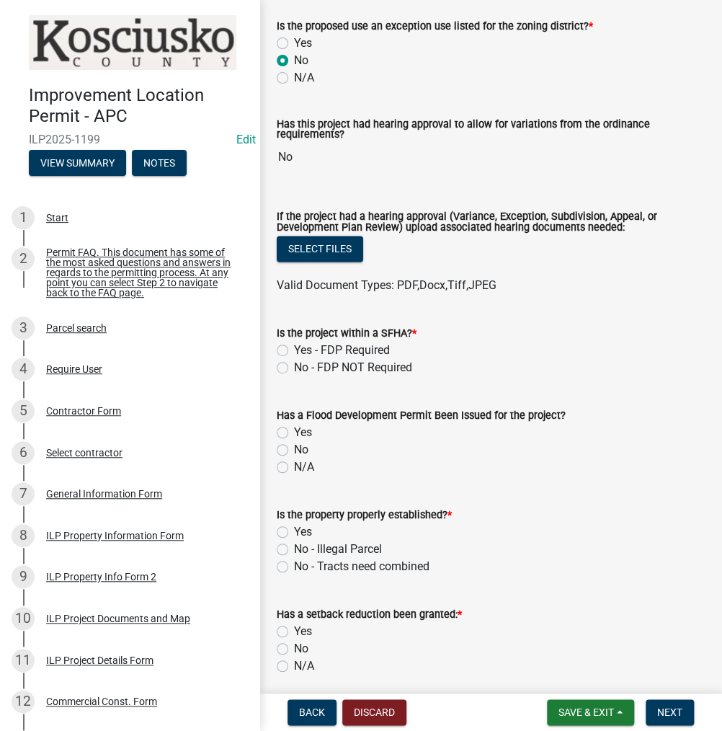
click at [294, 367] on label "No - FDP NOT Required" at bounding box center [353, 367] width 118 height 17
click at [294, 367] on input "No - FDP NOT Required" at bounding box center [298, 363] width 9 height 9
radio input "true"
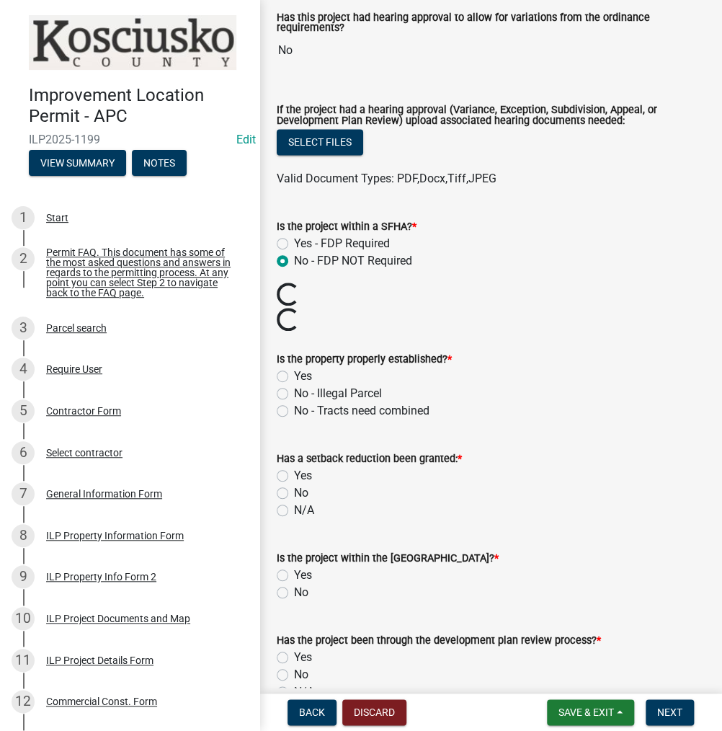
scroll to position [720, 0]
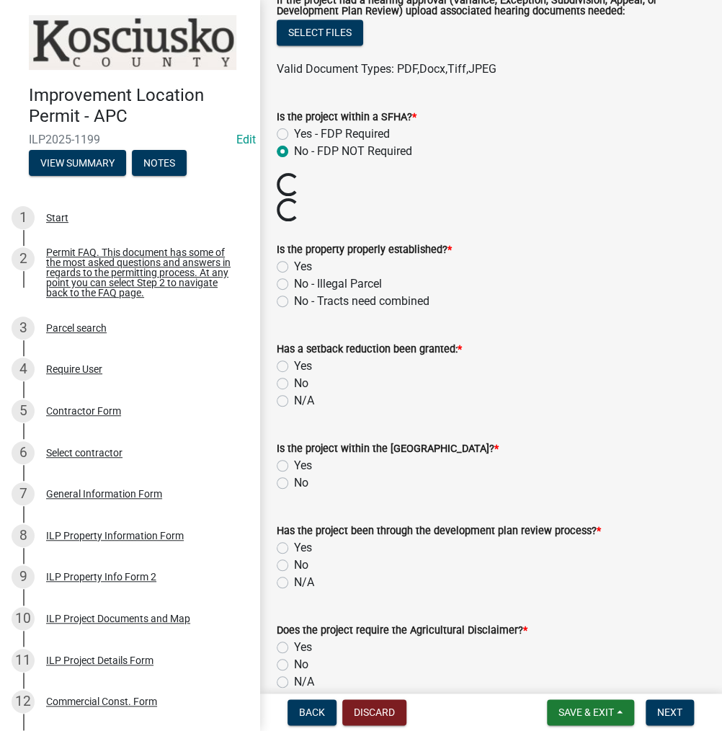
click at [294, 267] on label "Yes" at bounding box center [303, 266] width 18 height 17
click at [294, 267] on input "Yes" at bounding box center [298, 262] width 9 height 9
radio input "true"
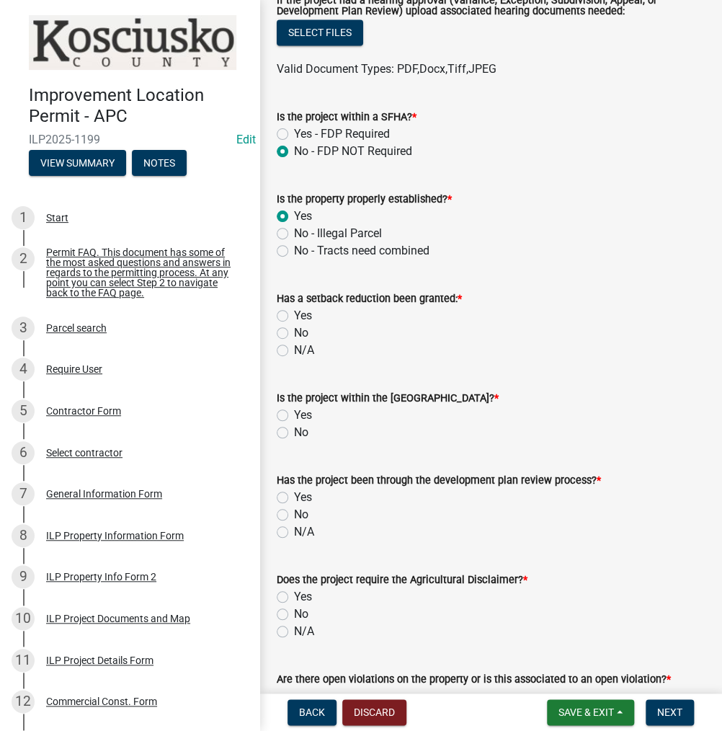
click at [294, 331] on label "No" at bounding box center [301, 332] width 14 height 17
click at [294, 331] on input "No" at bounding box center [298, 328] width 9 height 9
radio input "true"
click at [294, 431] on label "No" at bounding box center [301, 432] width 14 height 17
click at [294, 431] on input "No" at bounding box center [298, 428] width 9 height 9
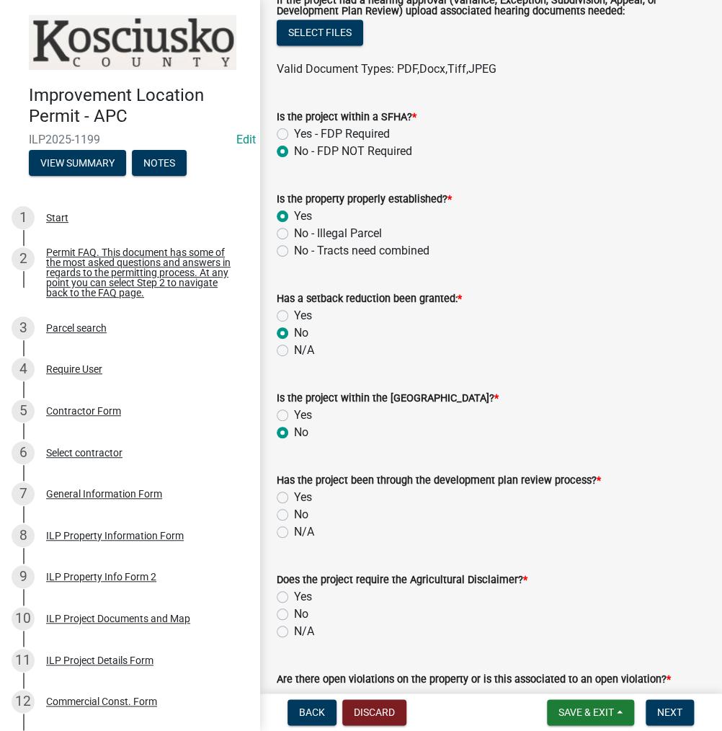
radio input "true"
click at [294, 509] on label "No" at bounding box center [301, 514] width 14 height 17
click at [294, 509] on input "No" at bounding box center [298, 510] width 9 height 9
radio input "true"
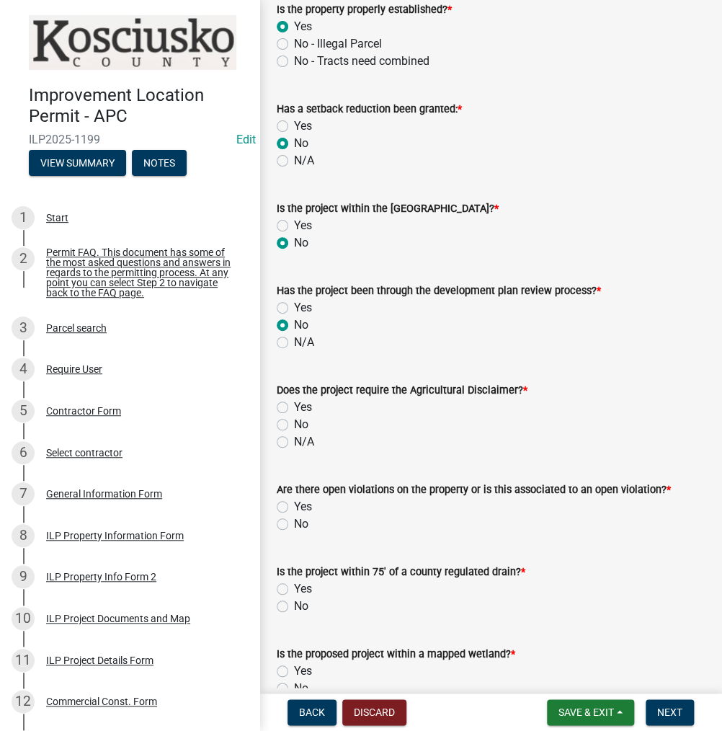
scroll to position [937, 0]
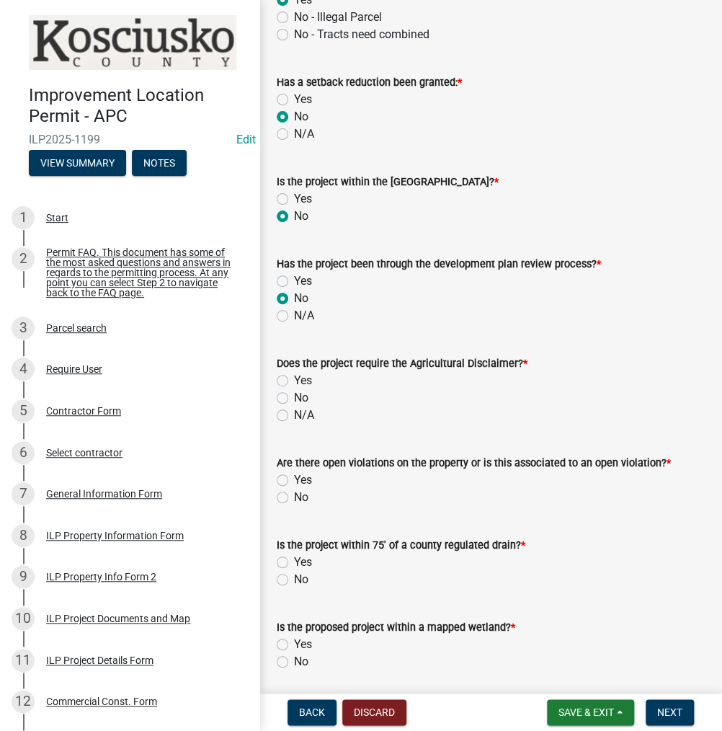
click at [294, 396] on label "No" at bounding box center [301, 397] width 14 height 17
click at [294, 396] on input "No" at bounding box center [298, 393] width 9 height 9
radio input "true"
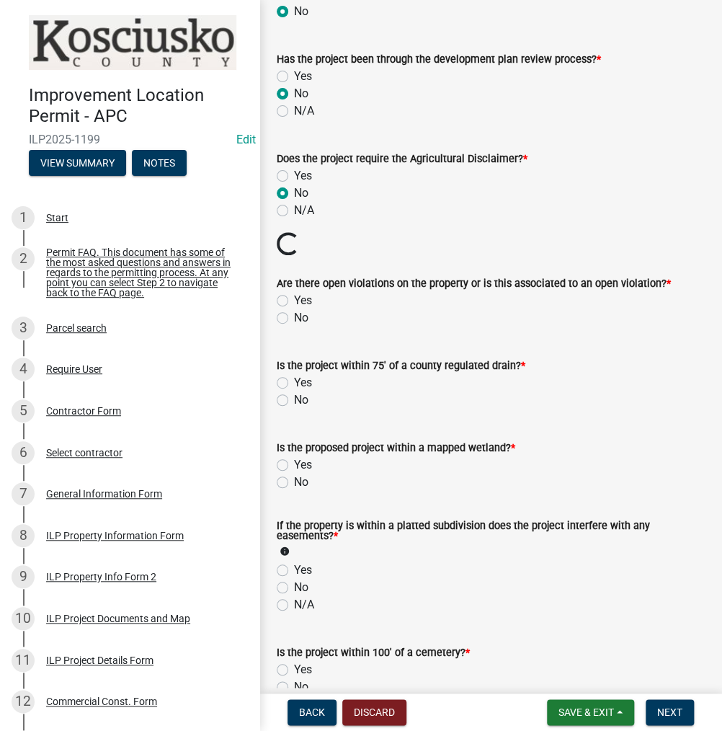
scroll to position [1153, 0]
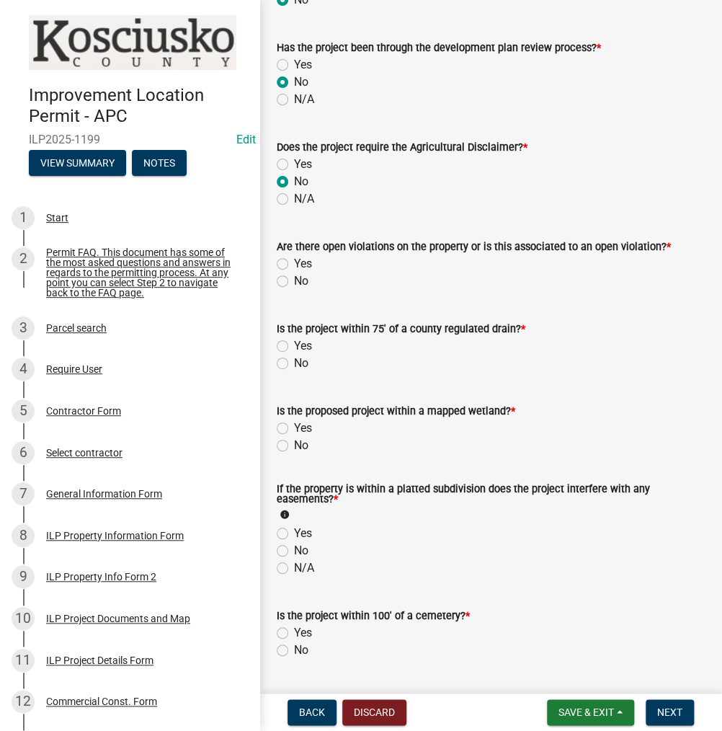
click at [294, 277] on label "No" at bounding box center [301, 280] width 14 height 17
click at [294, 277] on input "No" at bounding box center [298, 276] width 9 height 9
radio input "true"
click at [294, 362] on label "No" at bounding box center [301, 362] width 14 height 17
click at [294, 362] on input "No" at bounding box center [298, 358] width 9 height 9
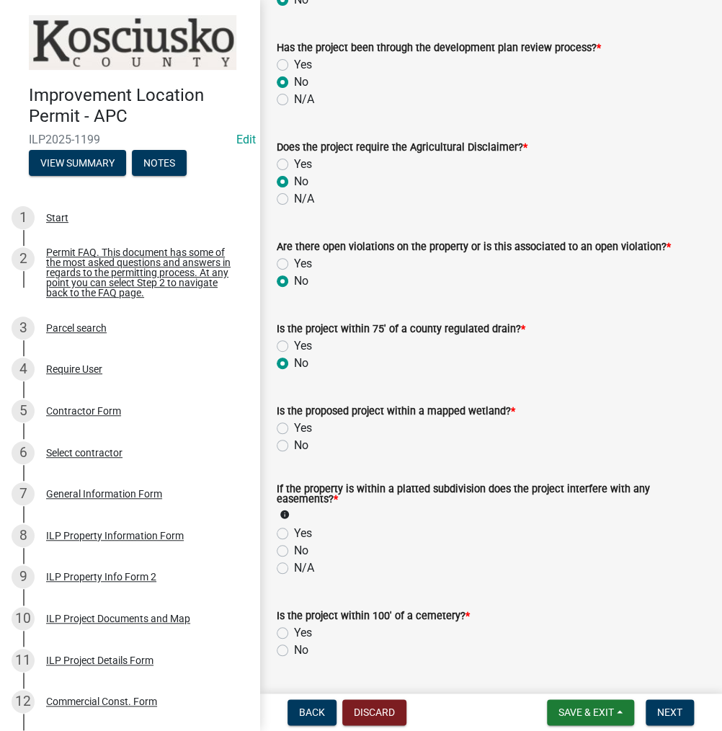
radio input "true"
click at [294, 440] on label "No" at bounding box center [301, 445] width 14 height 17
click at [294, 440] on input "No" at bounding box center [298, 441] width 9 height 9
radio input "true"
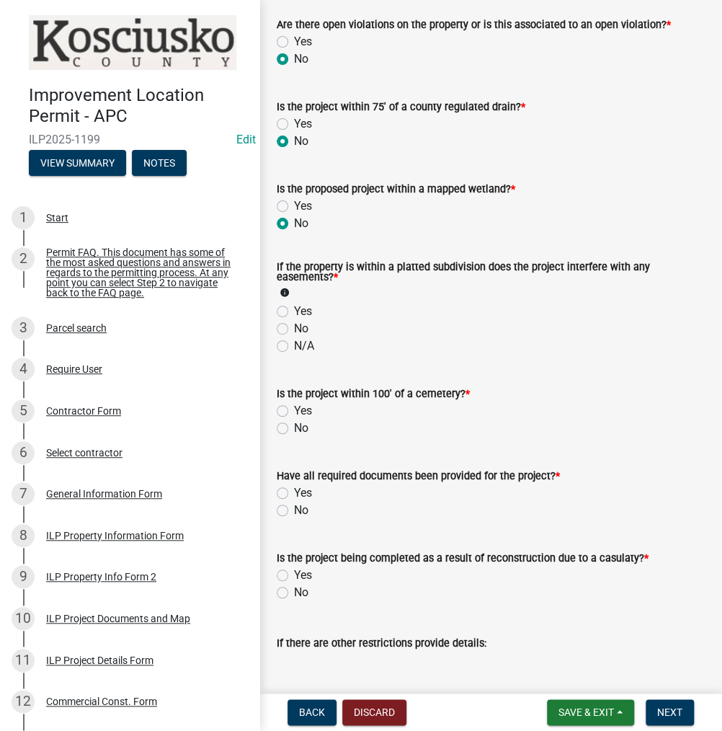
scroll to position [1441, 0]
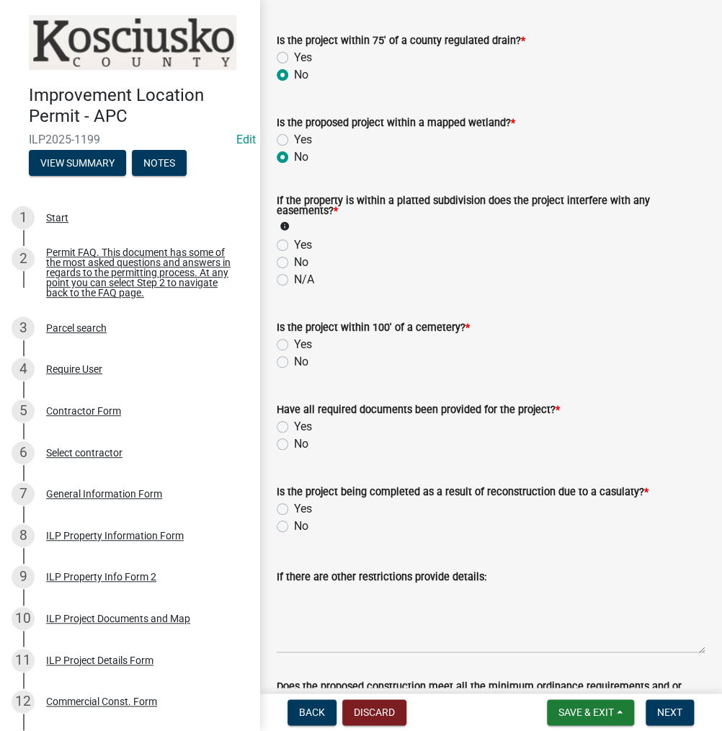
click at [294, 262] on label "No" at bounding box center [301, 262] width 14 height 17
click at [294, 262] on input "No" at bounding box center [298, 258] width 9 height 9
radio input "true"
click at [294, 363] on label "No" at bounding box center [301, 361] width 14 height 17
click at [294, 362] on input "No" at bounding box center [298, 357] width 9 height 9
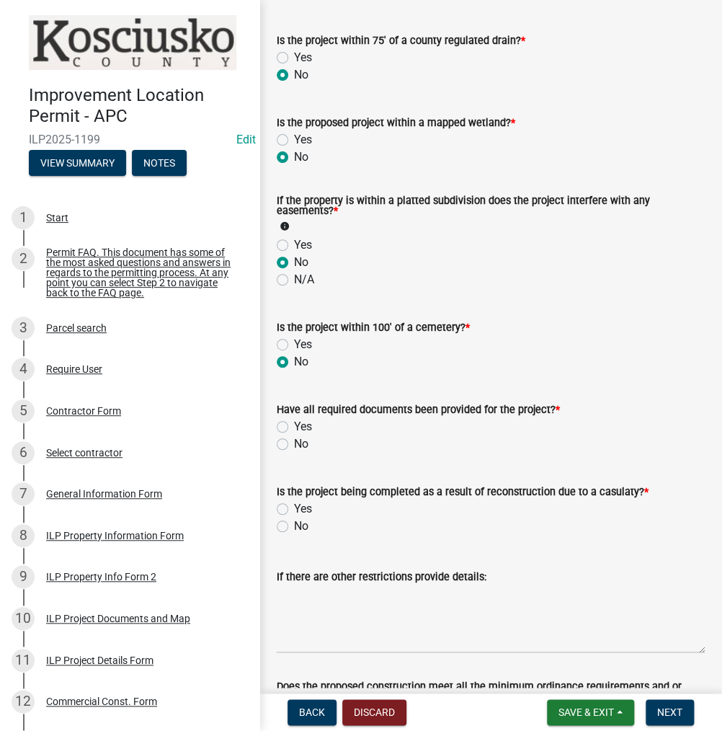
radio input "true"
drag, startPoint x: 283, startPoint y: 429, endPoint x: 356, endPoint y: 447, distance: 74.8
click at [294, 429] on label "Yes" at bounding box center [303, 426] width 18 height 17
click at [294, 427] on input "Yes" at bounding box center [298, 422] width 9 height 9
radio input "true"
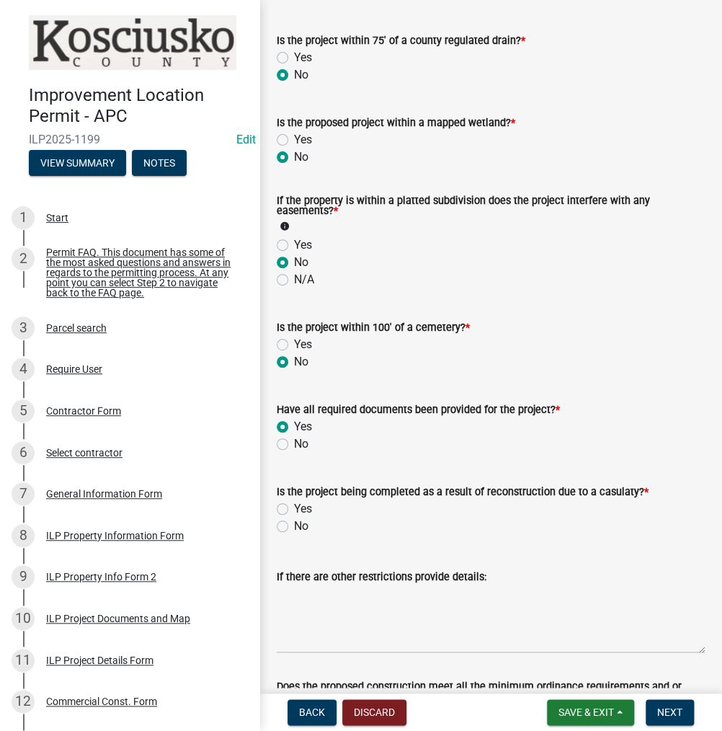
scroll to position [1563, 0]
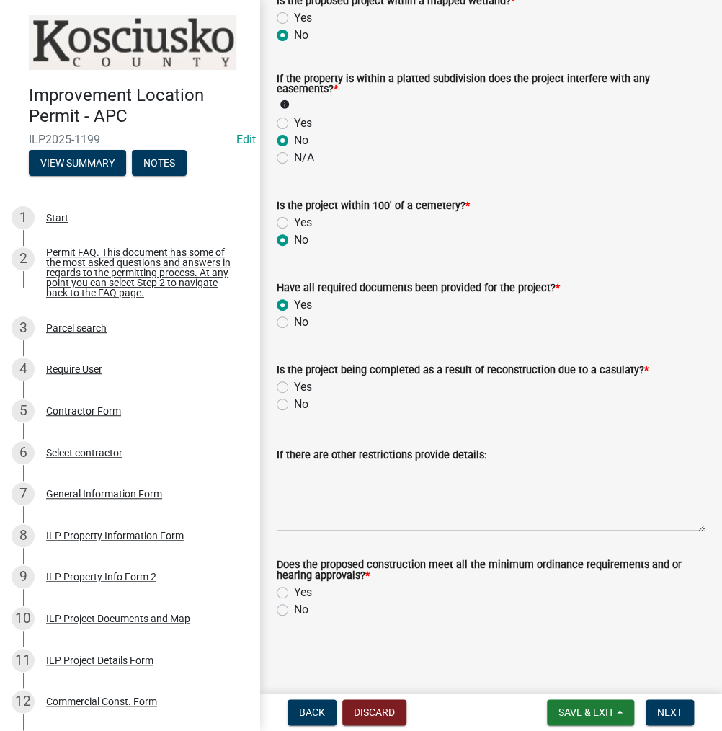
click at [294, 400] on label "No" at bounding box center [301, 404] width 14 height 17
click at [294, 400] on input "No" at bounding box center [298, 400] width 9 height 9
radio input "true"
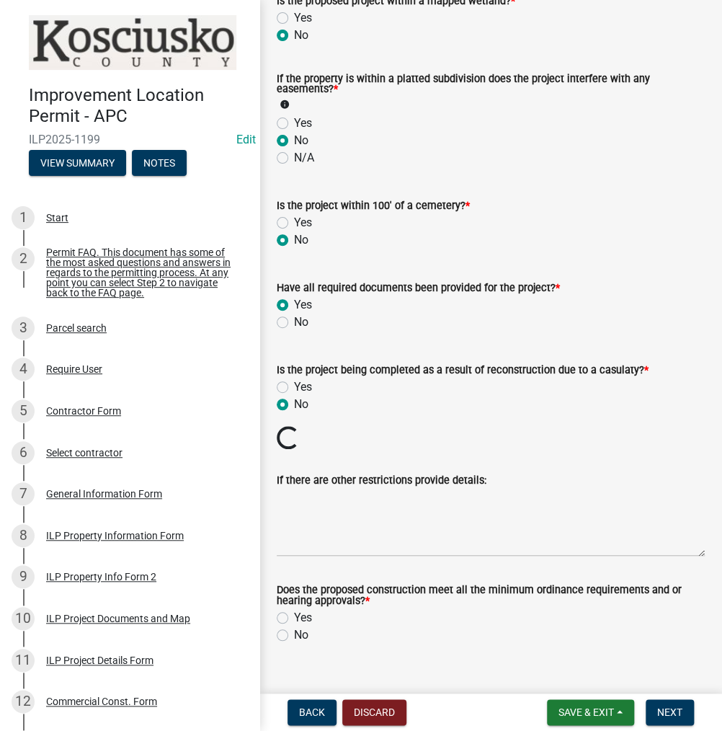
click at [294, 617] on label "Yes" at bounding box center [303, 617] width 18 height 17
click at [294, 617] on input "Yes" at bounding box center [298, 613] width 9 height 9
radio input "true"
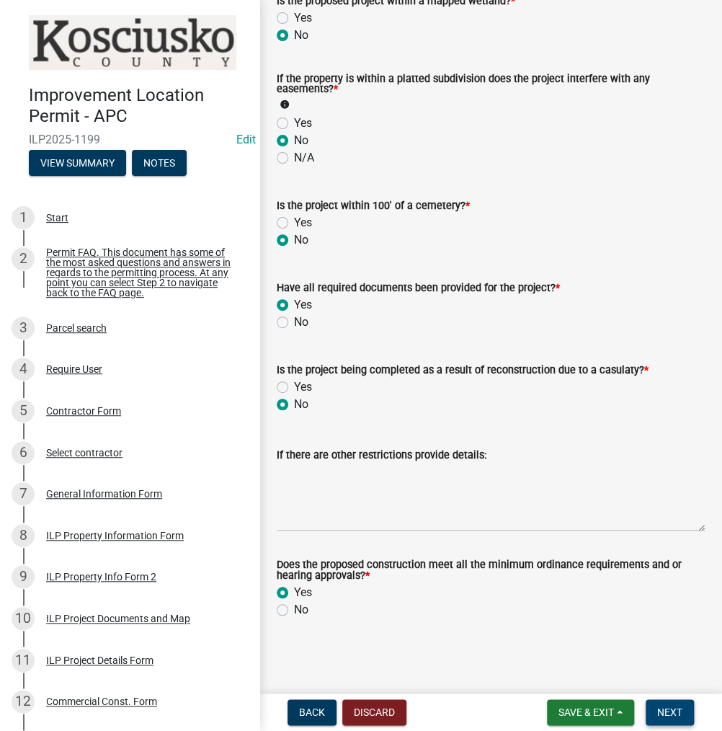
click at [671, 714] on span "Next" at bounding box center [669, 712] width 25 height 12
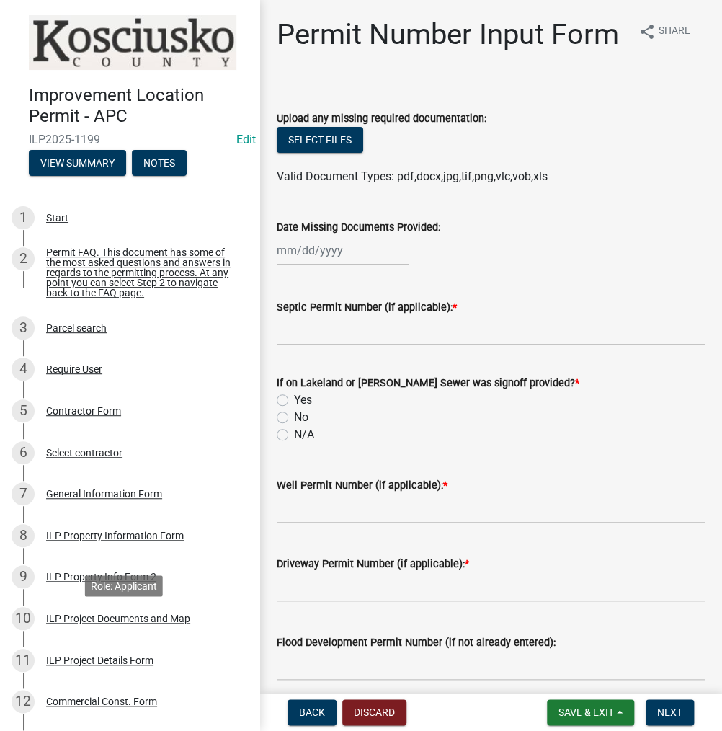
click at [145, 623] on div "ILP Project Documents and Map" at bounding box center [118, 618] width 144 height 10
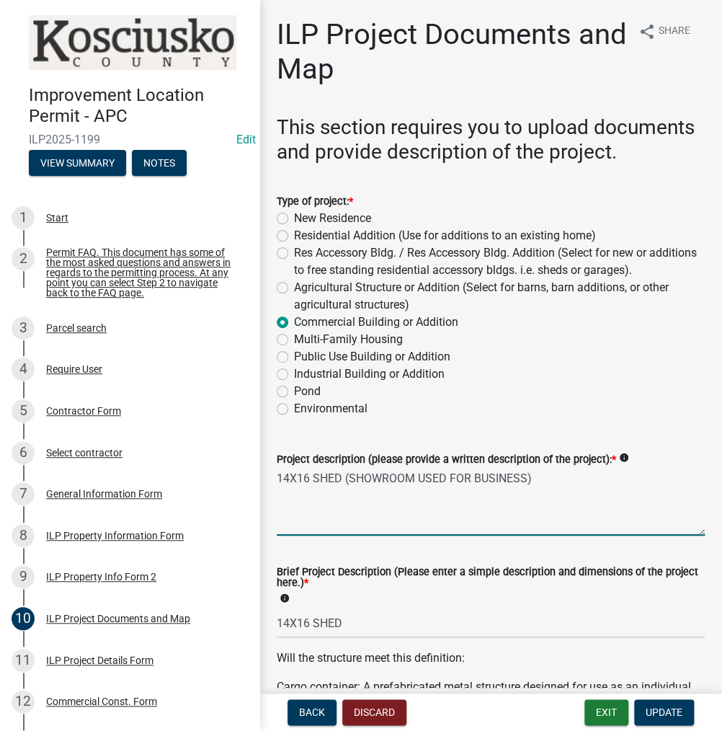
click at [565, 505] on textarea "14X16 SHED (SHOWROOM USED FOR BUSINESS)" at bounding box center [491, 502] width 428 height 68
type textarea "14X16 SHED (SHOWROOM USED FOR BUSINESS) ALREADY ON PROP"
click at [666, 721] on button "Update" at bounding box center [664, 712] width 60 height 26
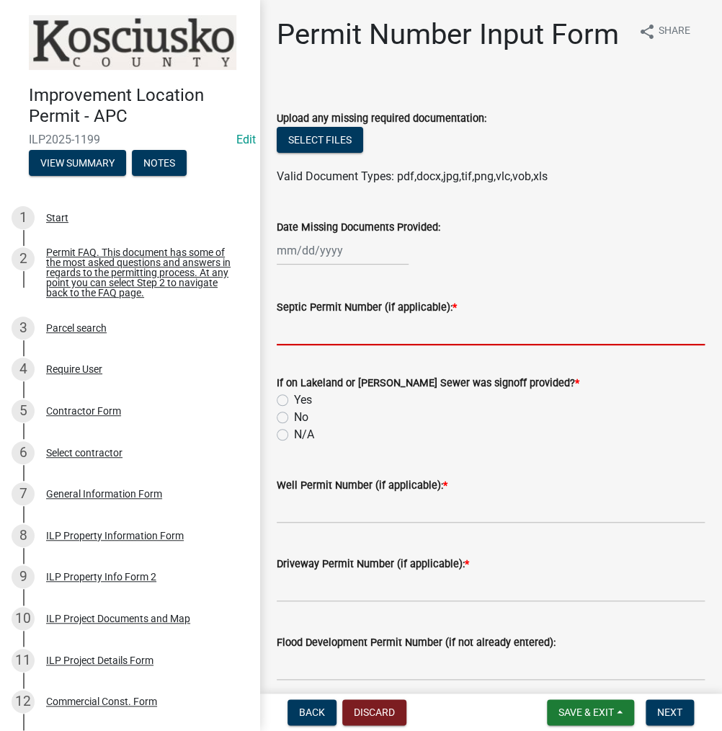
click at [327, 345] on input "Septic Permit Number (if applicable): *" at bounding box center [491, 331] width 428 height 30
type input "LONO"
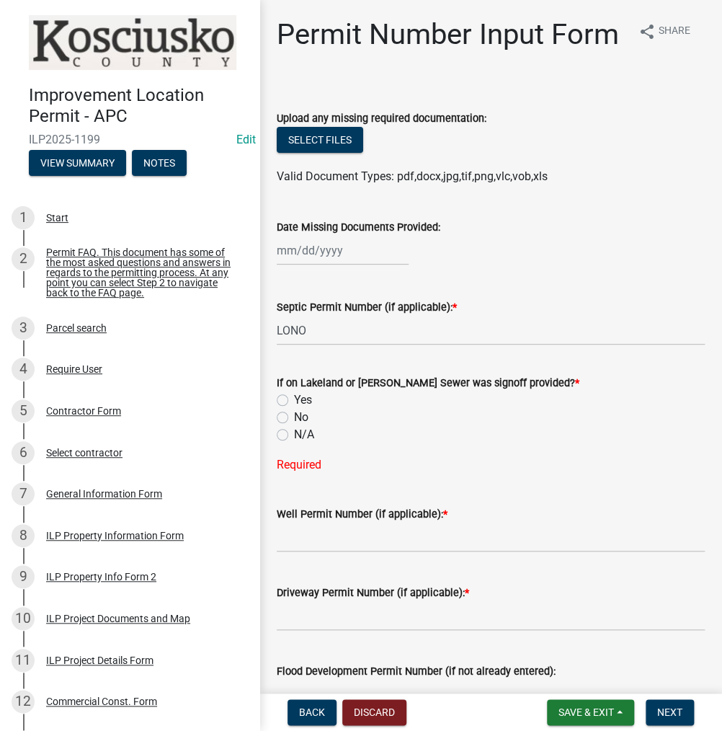
drag, startPoint x: 282, startPoint y: 449, endPoint x: 328, endPoint y: 533, distance: 95.7
click at [294, 426] on label "No" at bounding box center [301, 416] width 14 height 17
click at [294, 418] on input "No" at bounding box center [298, 412] width 9 height 9
radio input "true"
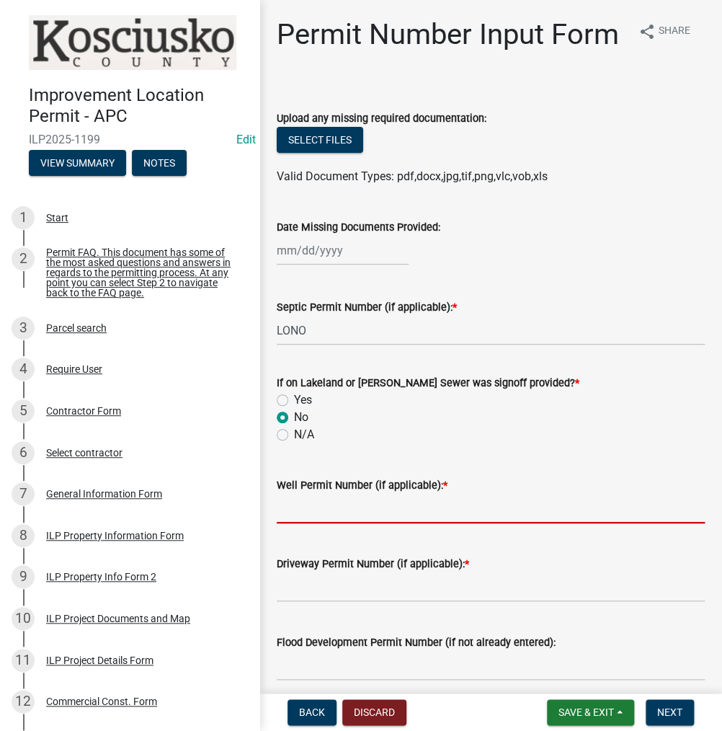
click at [324, 523] on input "Well Permit Number (if applicable): *" at bounding box center [491, 508] width 428 height 30
type input "LONO"
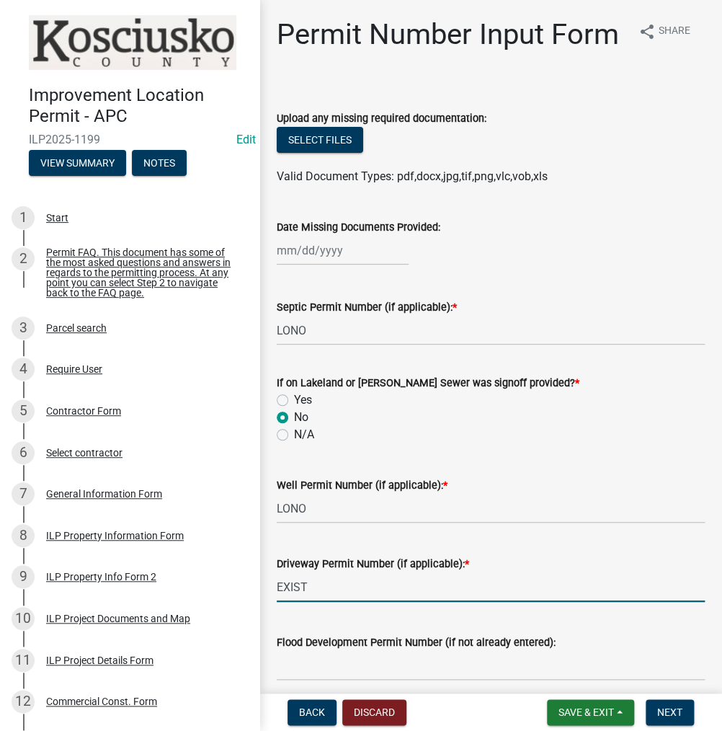
scroll to position [288, 0]
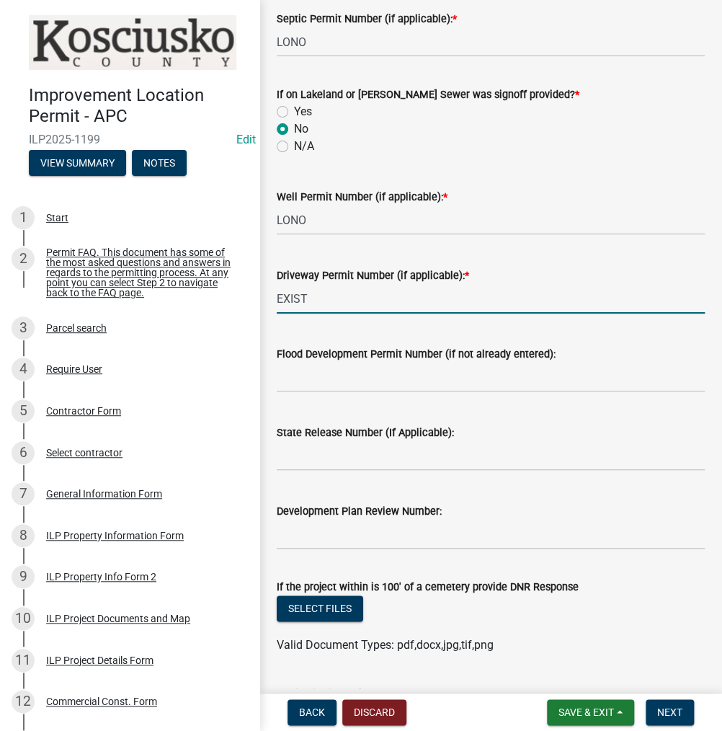
type input "EXIST"
click at [314, 470] on input "State Release Number (If Applicable):" at bounding box center [491, 456] width 428 height 30
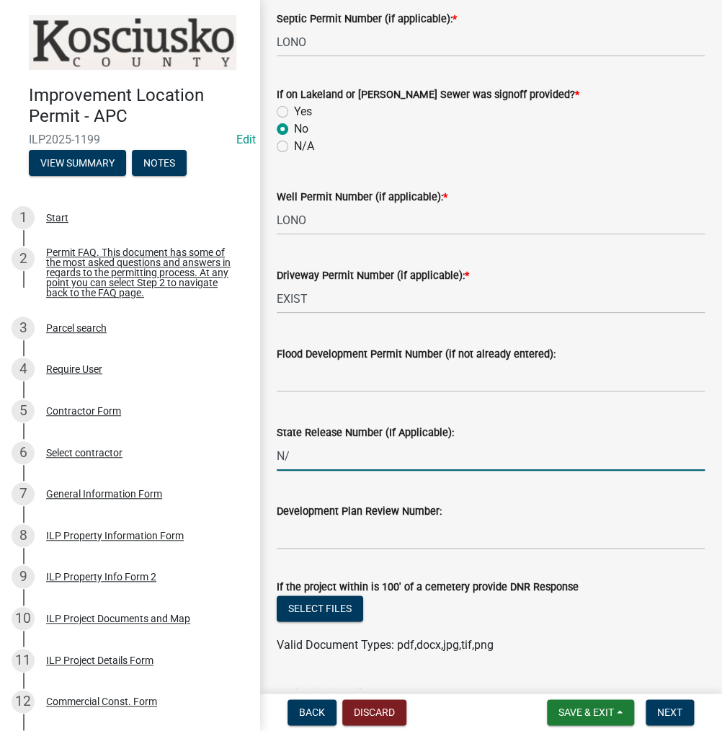
type input "N"
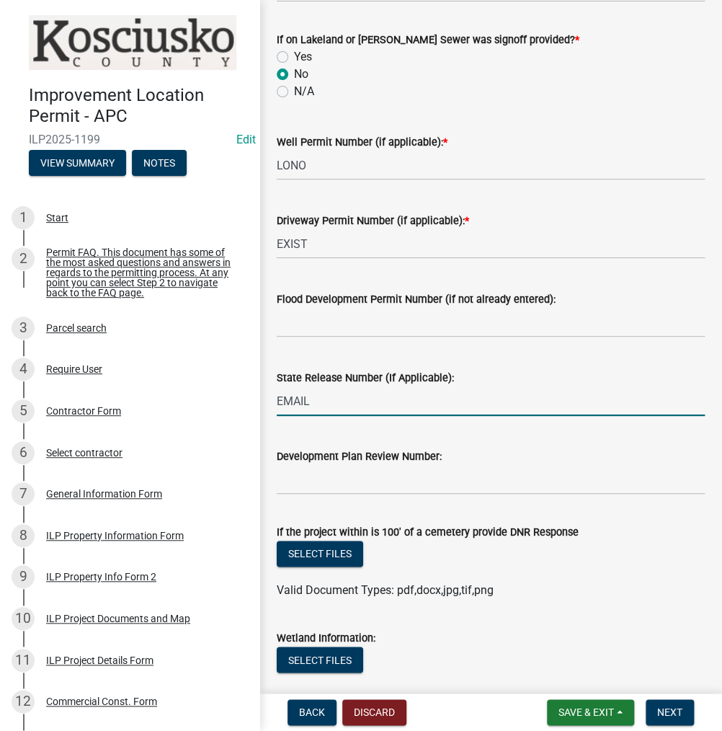
scroll to position [504, 0]
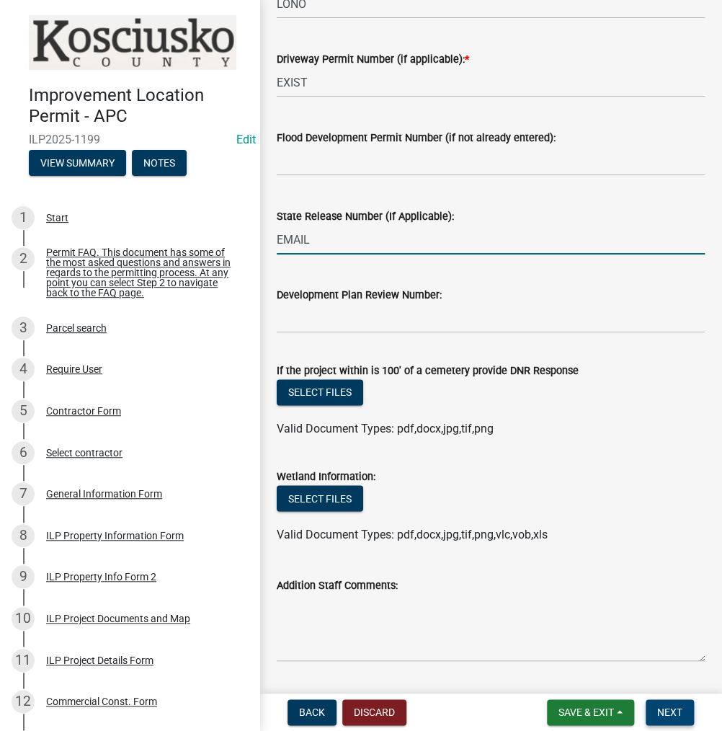
type input "EMAIL"
click at [657, 707] on span "Next" at bounding box center [669, 712] width 25 height 12
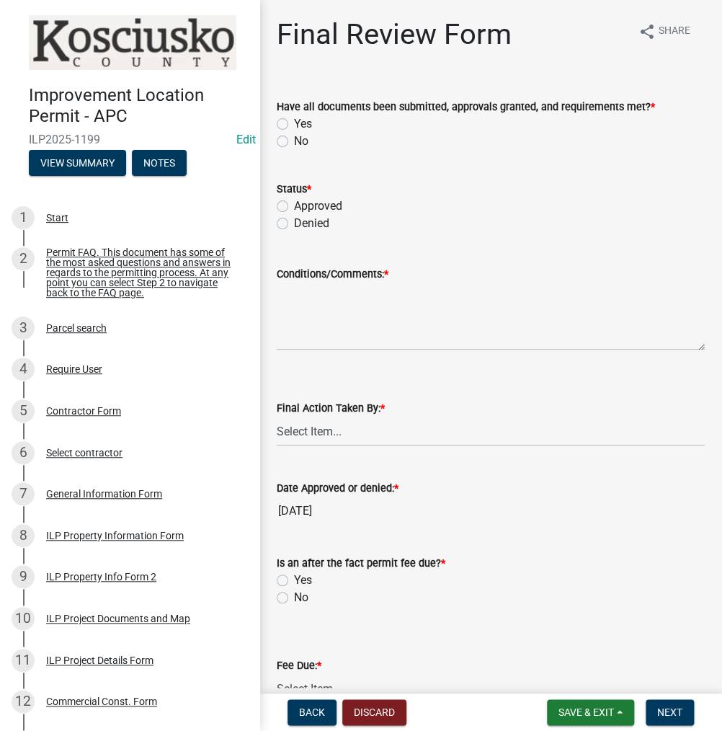
click at [294, 122] on label "Yes" at bounding box center [303, 123] width 18 height 17
click at [294, 122] on input "Yes" at bounding box center [298, 119] width 9 height 9
radio input "true"
drag, startPoint x: 282, startPoint y: 200, endPoint x: 288, endPoint y: 223, distance: 24.5
click at [294, 200] on label "Approved" at bounding box center [318, 205] width 48 height 17
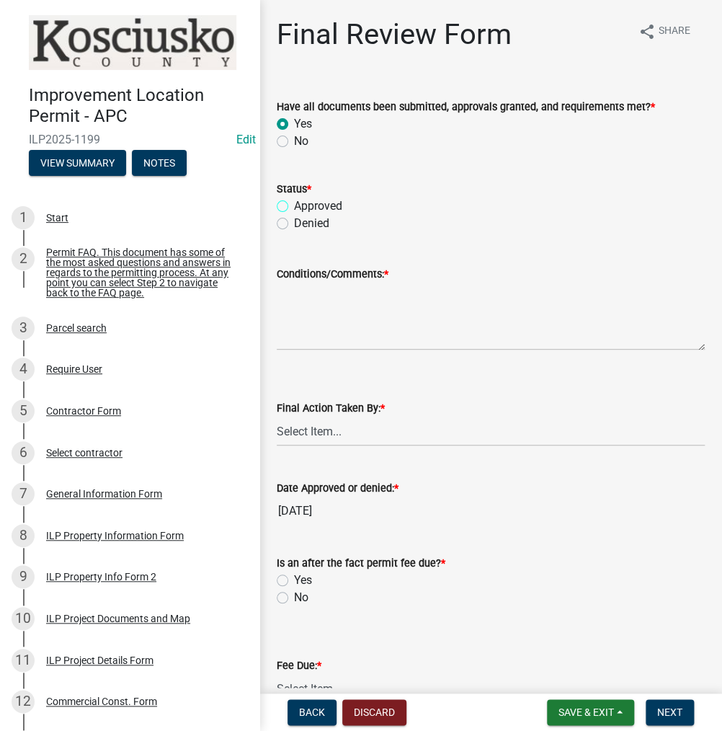
click at [294, 200] on input "Approved" at bounding box center [298, 201] width 9 height 9
radio input "true"
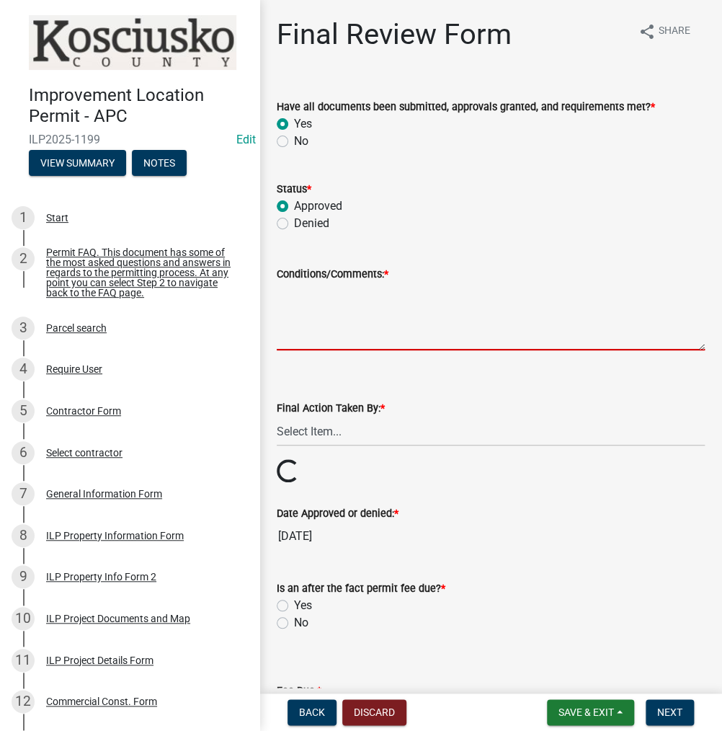
click at [313, 307] on textarea "Conditions/Comments: *" at bounding box center [491, 316] width 428 height 68
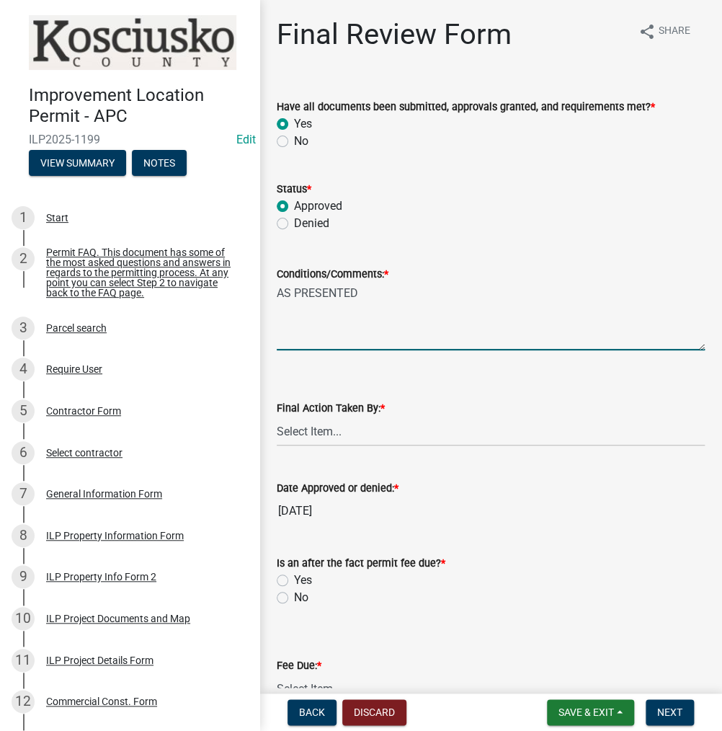
type textarea "AS PRESENTED"
drag, startPoint x: 321, startPoint y: 430, endPoint x: 334, endPoint y: 442, distance: 17.8
click at [322, 430] on select "Select Item... MMS LT AT CS [PERSON_NAME]" at bounding box center [491, 431] width 428 height 30
click at [277, 416] on select "Select Item... MMS LT AT CS [PERSON_NAME]" at bounding box center [491, 431] width 428 height 30
select select "c872cdc8-ca01-49f1-a213-e4b05fa58cd2"
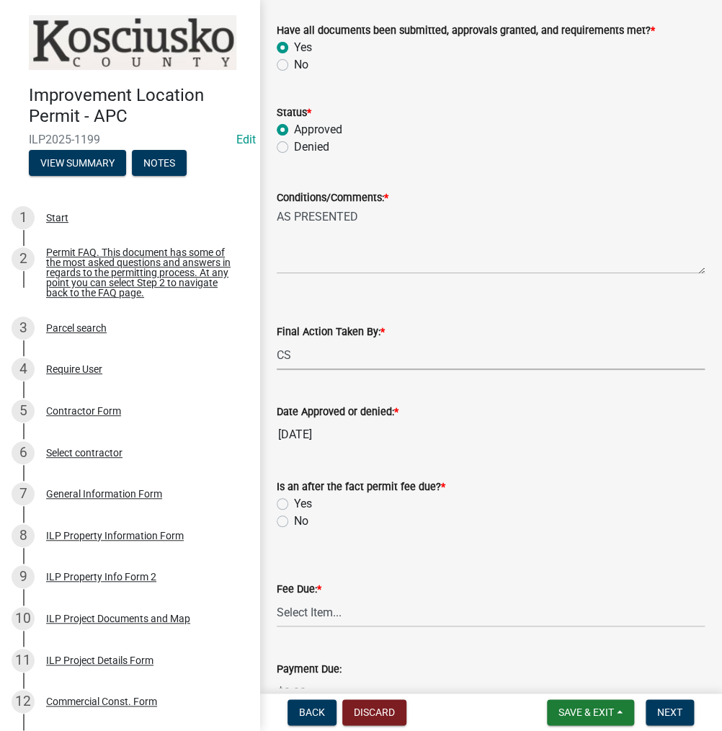
scroll to position [144, 0]
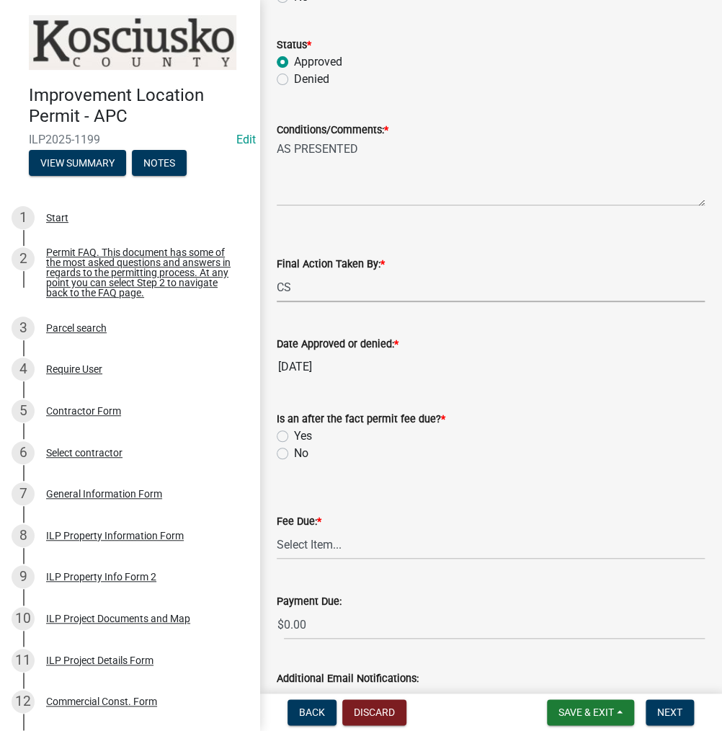
click at [294, 433] on label "Yes" at bounding box center [303, 435] width 18 height 17
click at [294, 433] on input "Yes" at bounding box center [298, 431] width 9 height 9
radio input "true"
click at [295, 553] on select "Select Item... N/A $10.00 $25.00 $125.00 $250 $500 $500 + $10.00 for every 10 s…" at bounding box center [491, 545] width 428 height 30
click at [277, 530] on select "Select Item... N/A $10.00 $25.00 $125.00 $250 $500 $500 + $10.00 for every 10 s…" at bounding box center [491, 545] width 428 height 30
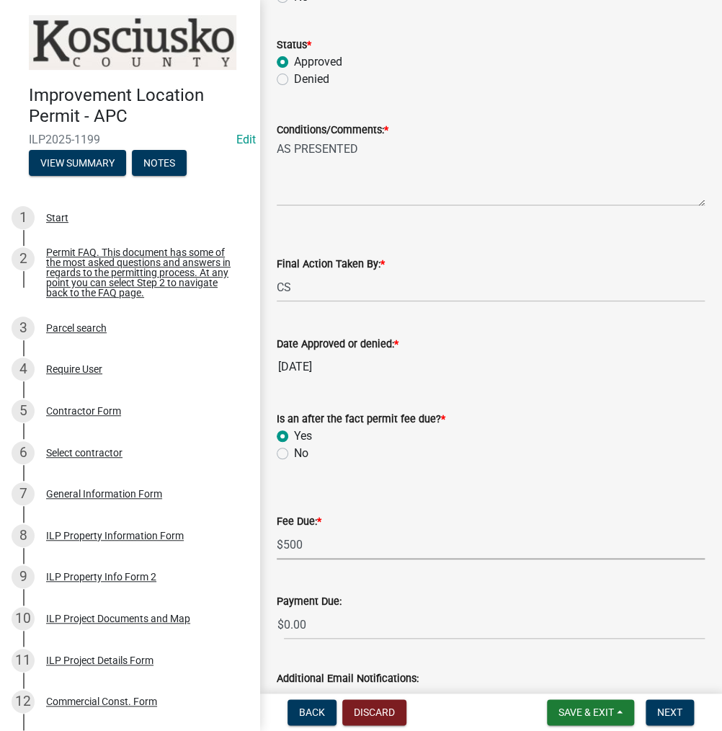
select select "6fbf8733-b42f-4780-a6e0-2154506baf0f"
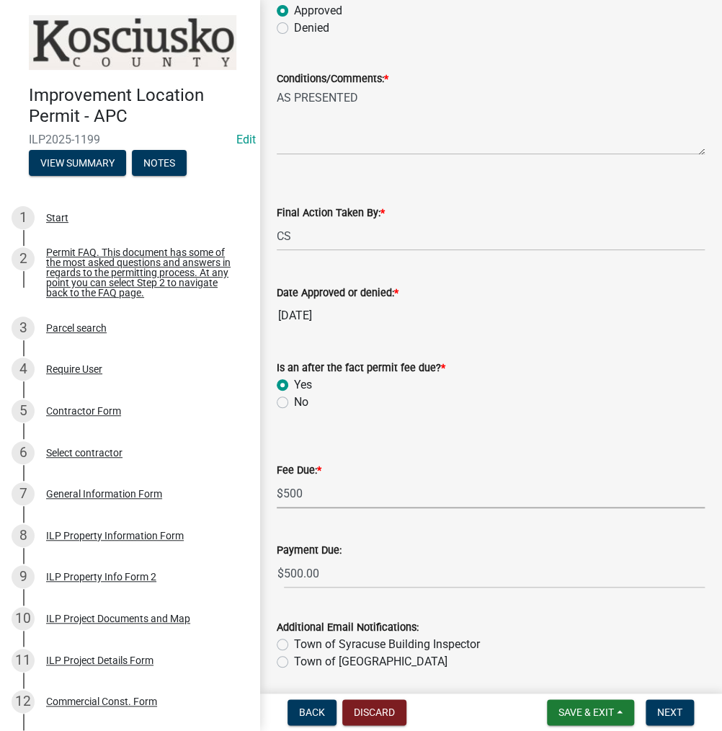
scroll to position [247, 0]
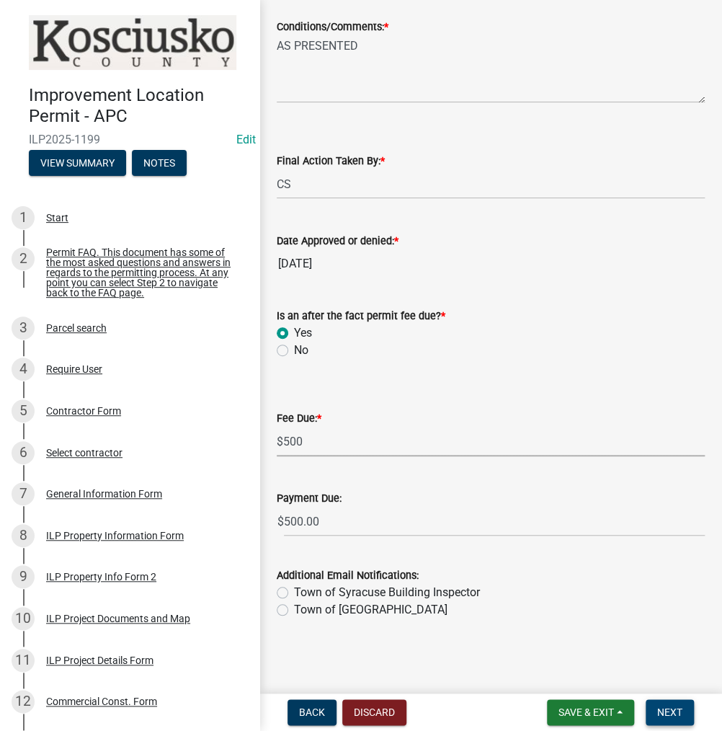
click at [673, 712] on span "Next" at bounding box center [669, 712] width 25 height 12
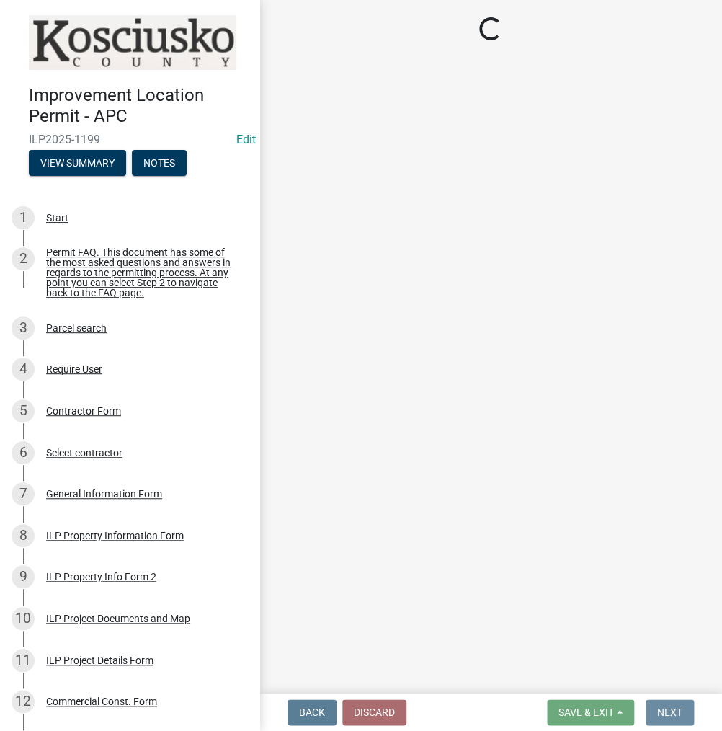
scroll to position [0, 0]
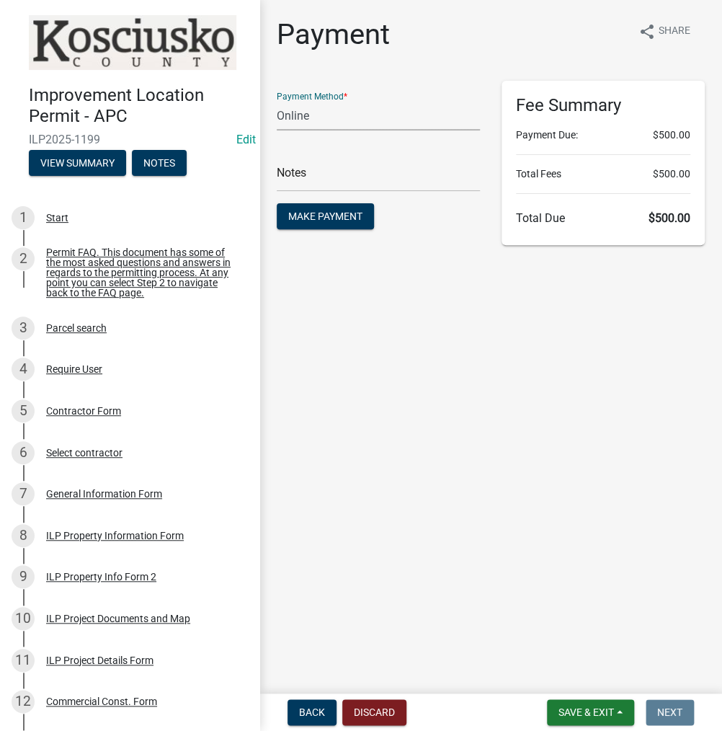
drag, startPoint x: 304, startPoint y: 110, endPoint x: 319, endPoint y: 128, distance: 23.5
click at [304, 110] on select "Credit Card POS Check Cash Online" at bounding box center [378, 116] width 203 height 30
select select "1: 0"
click at [277, 101] on select "Credit Card POS Check Cash Online" at bounding box center [378, 116] width 203 height 30
click at [292, 171] on input "text" at bounding box center [378, 177] width 203 height 30
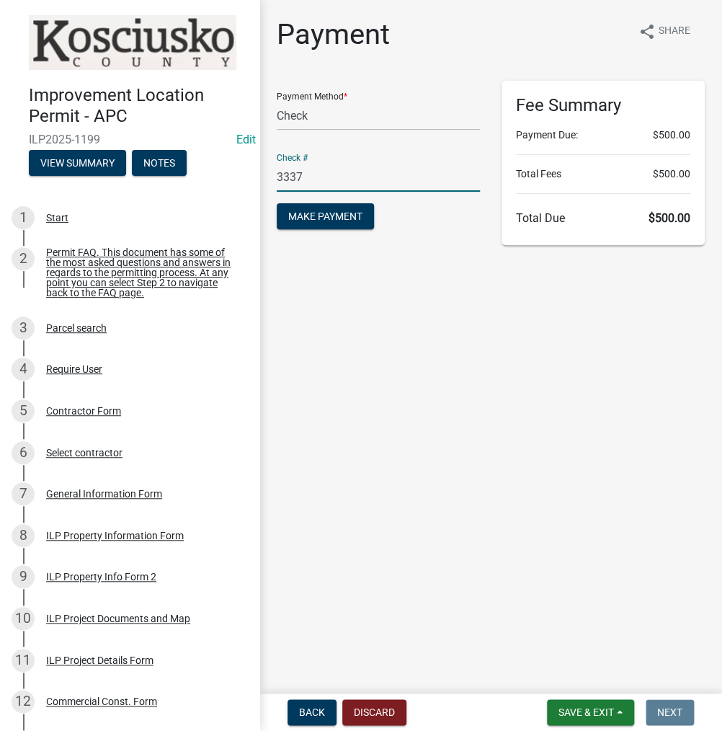
type input "3337"
click at [277, 203] on button "Make Payment" at bounding box center [325, 216] width 97 height 26
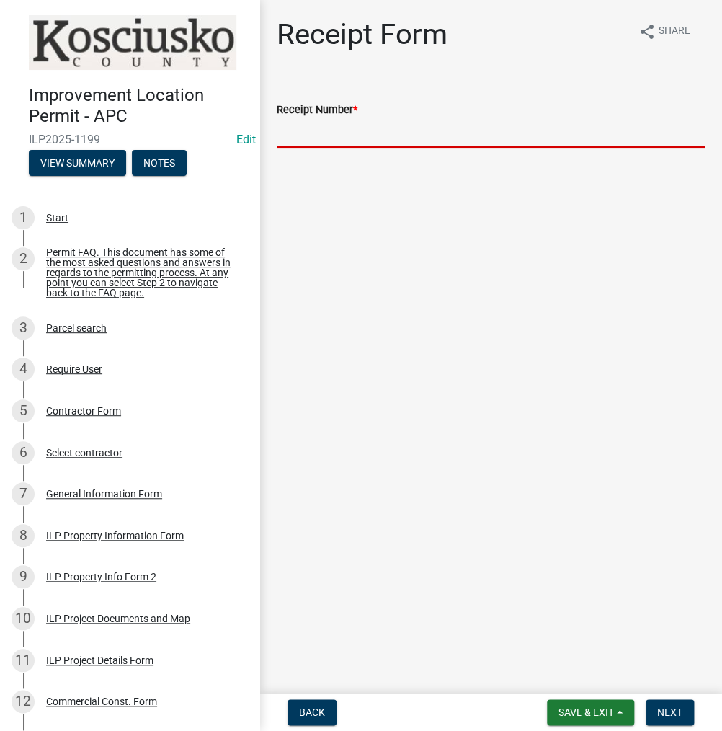
click at [339, 128] on input "Receipt Number *" at bounding box center [491, 133] width 428 height 30
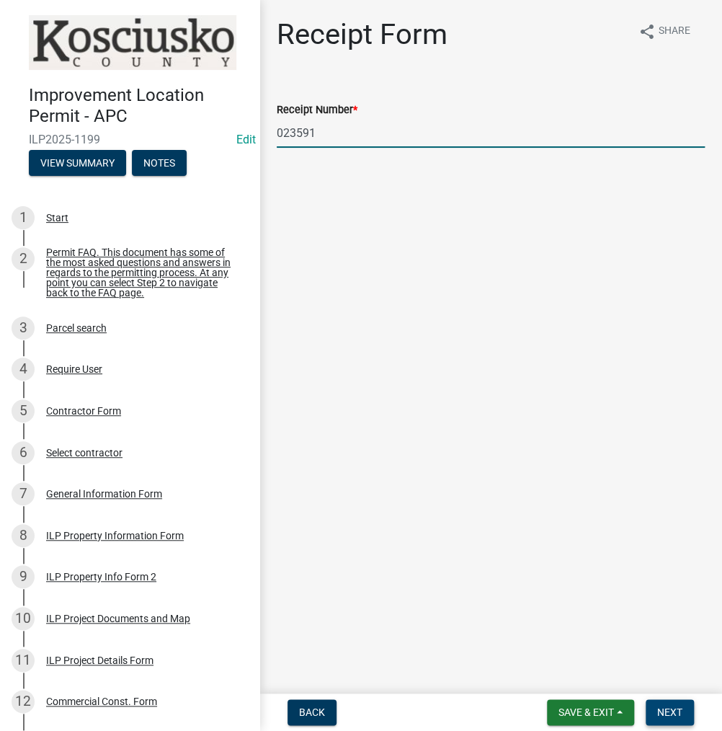
type input "023591"
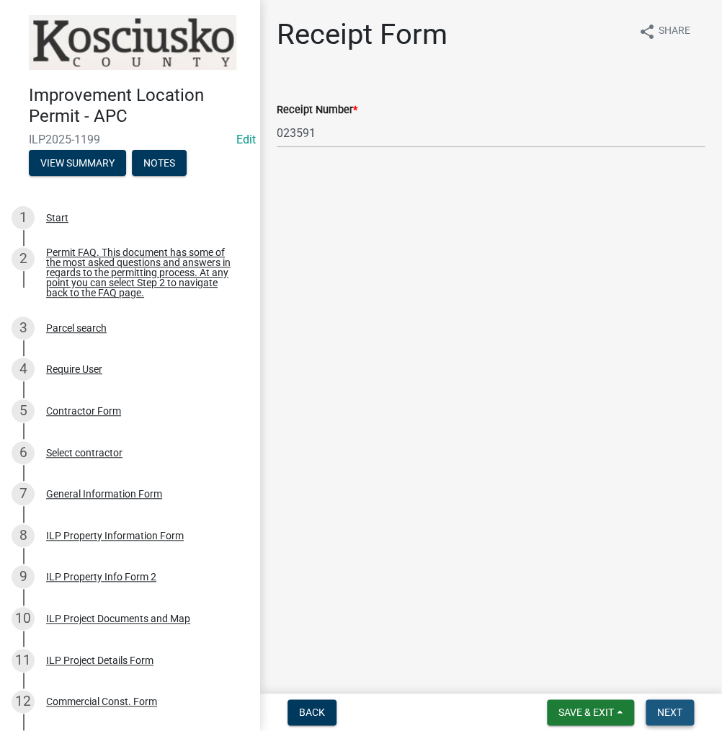
click at [671, 706] on span "Next" at bounding box center [669, 712] width 25 height 12
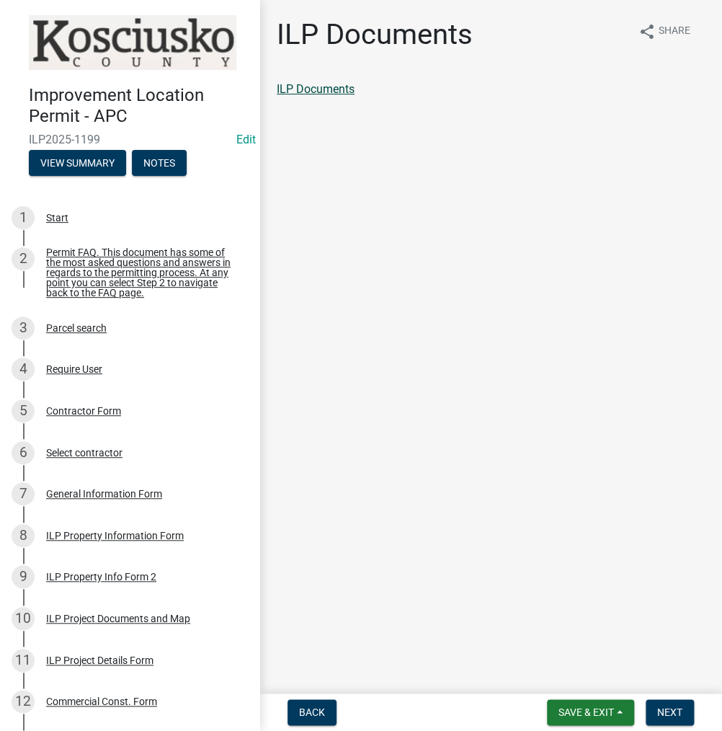
click at [343, 91] on link "ILP Documents" at bounding box center [316, 89] width 78 height 14
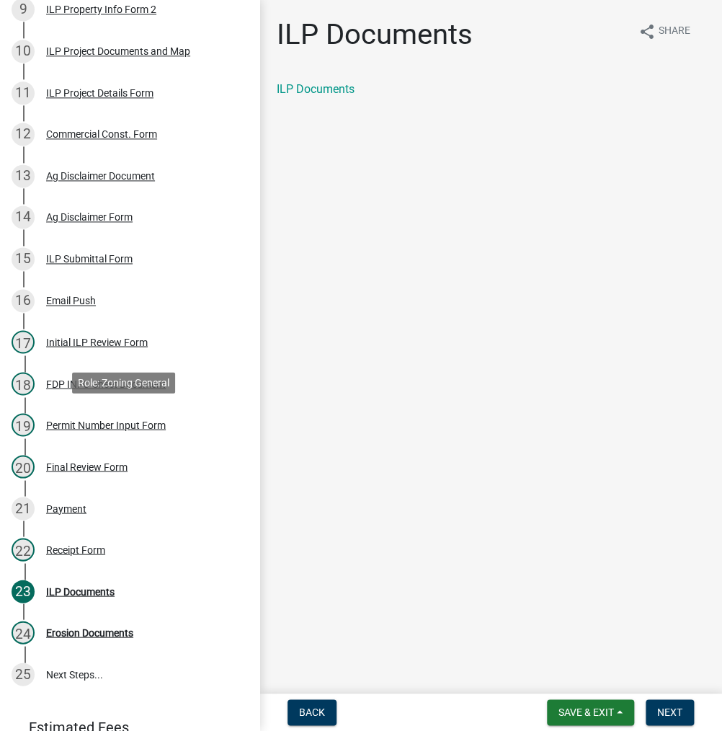
scroll to position [576, 0]
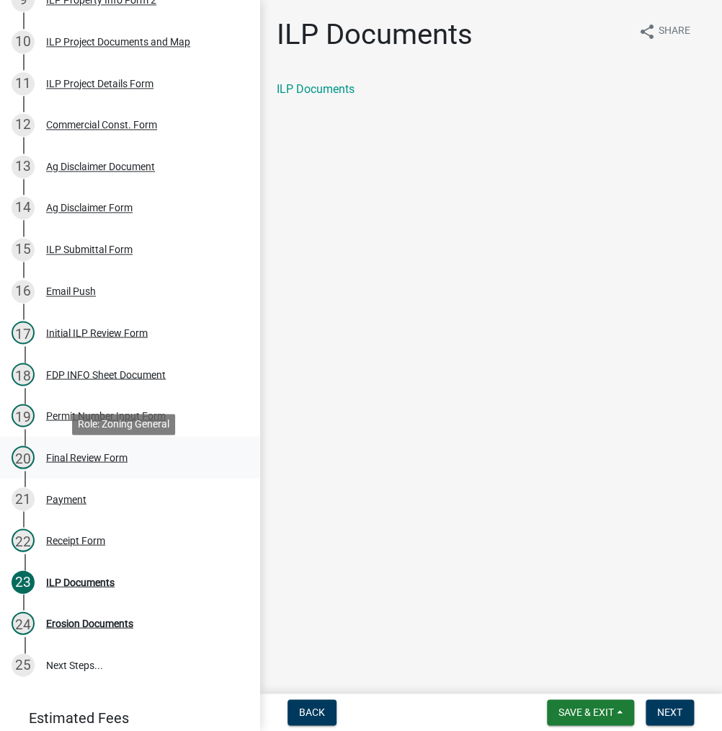
click at [73, 462] on div "Final Review Form" at bounding box center [86, 457] width 81 height 10
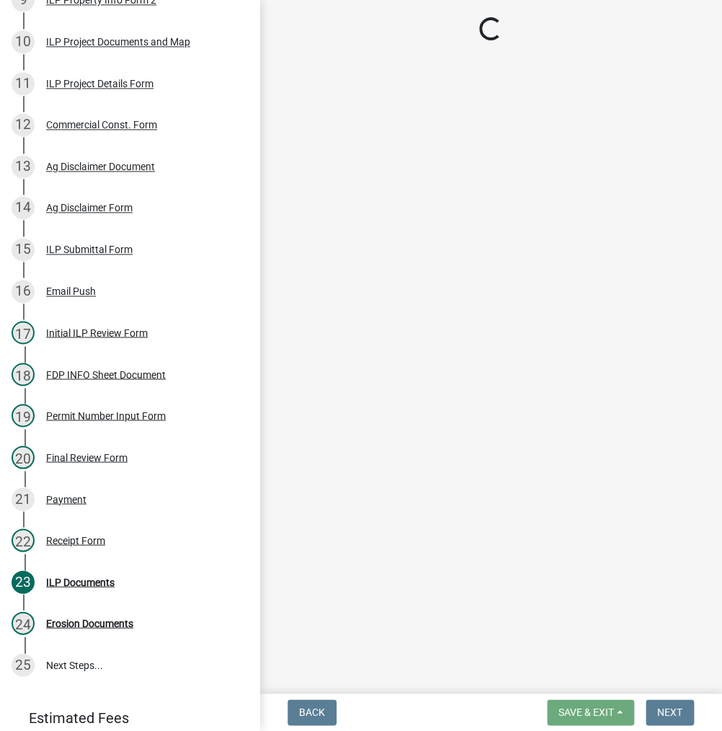
select select "c872cdc8-ca01-49f1-a213-e4b05fa58cd2"
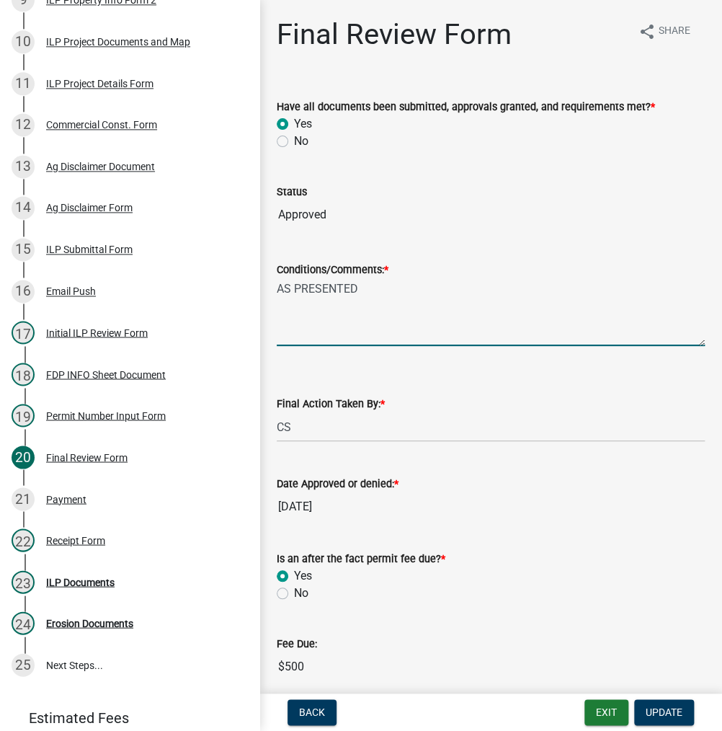
click at [400, 298] on textarea "AS PRESENTED" at bounding box center [491, 312] width 428 height 68
type textarea "AS PRESENTED-ALREADY ON PROPERTY"
click at [662, 714] on span "Update" at bounding box center [663, 712] width 37 height 12
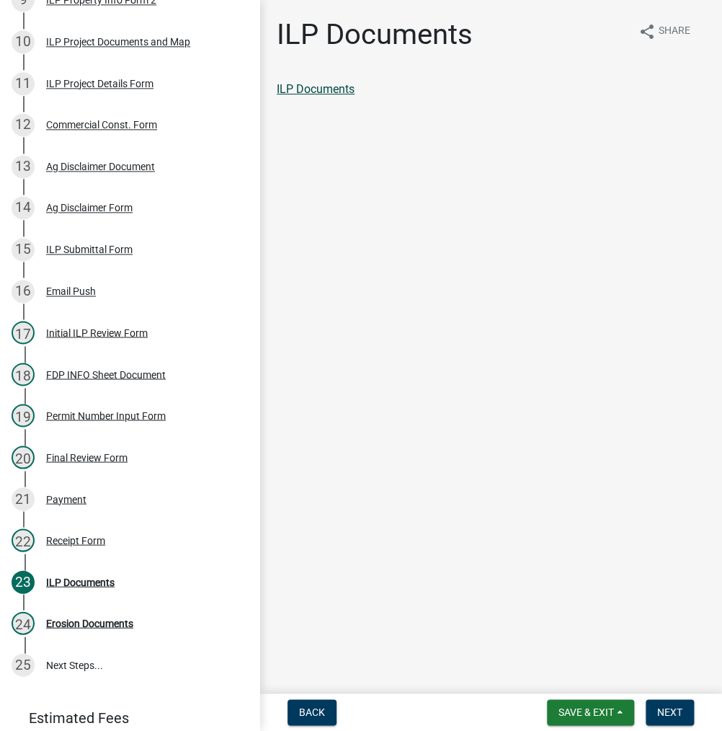
click at [346, 93] on link "ILP Documents" at bounding box center [316, 89] width 78 height 14
click at [666, 709] on span "Next" at bounding box center [669, 712] width 25 height 12
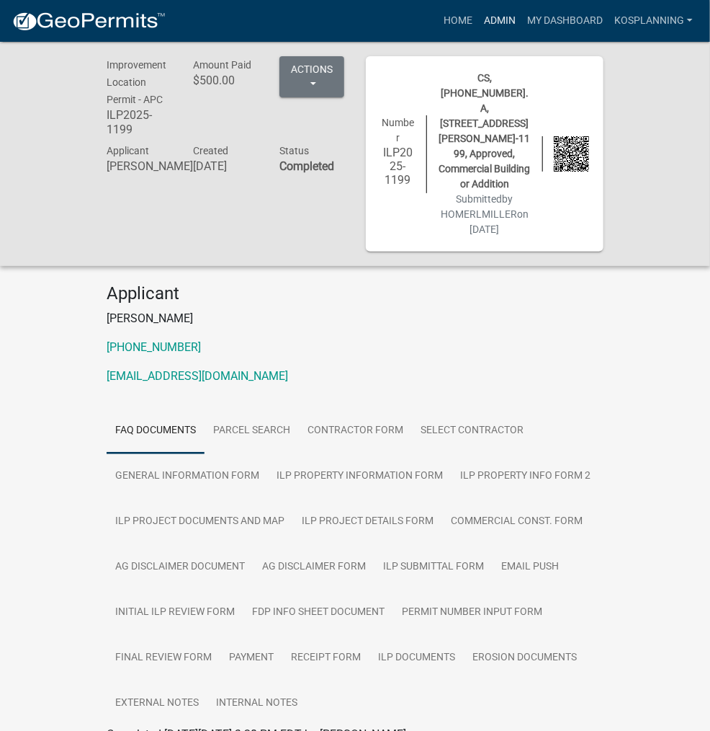
click at [499, 19] on link "Admin" at bounding box center [499, 20] width 43 height 27
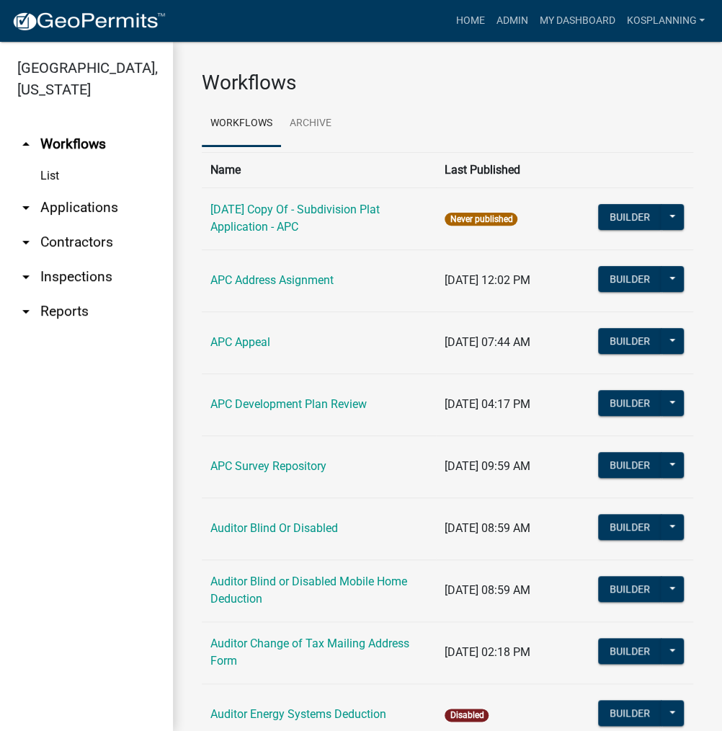
click at [91, 241] on link "arrow_drop_down Contractors" at bounding box center [86, 242] width 173 height 35
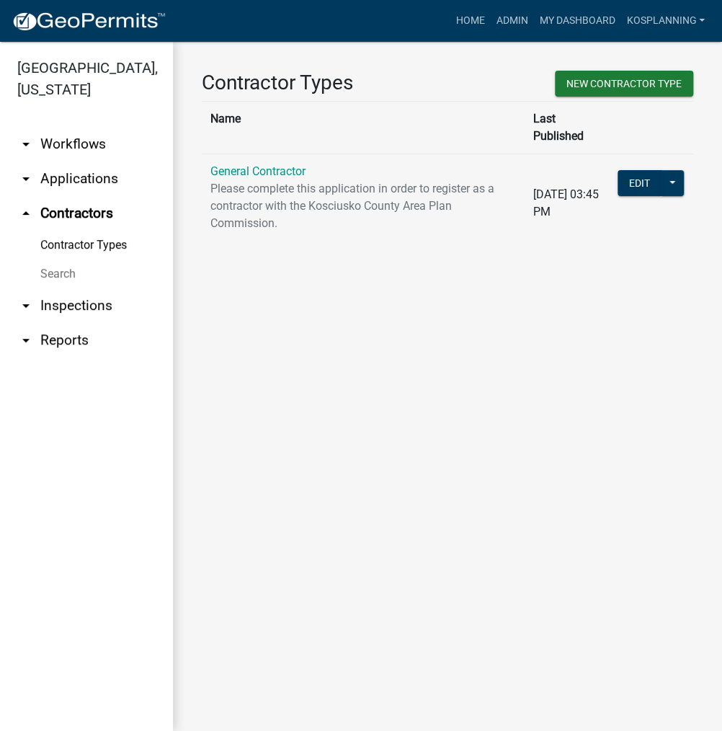
click at [279, 164] on link "General Contractor" at bounding box center [257, 171] width 95 height 14
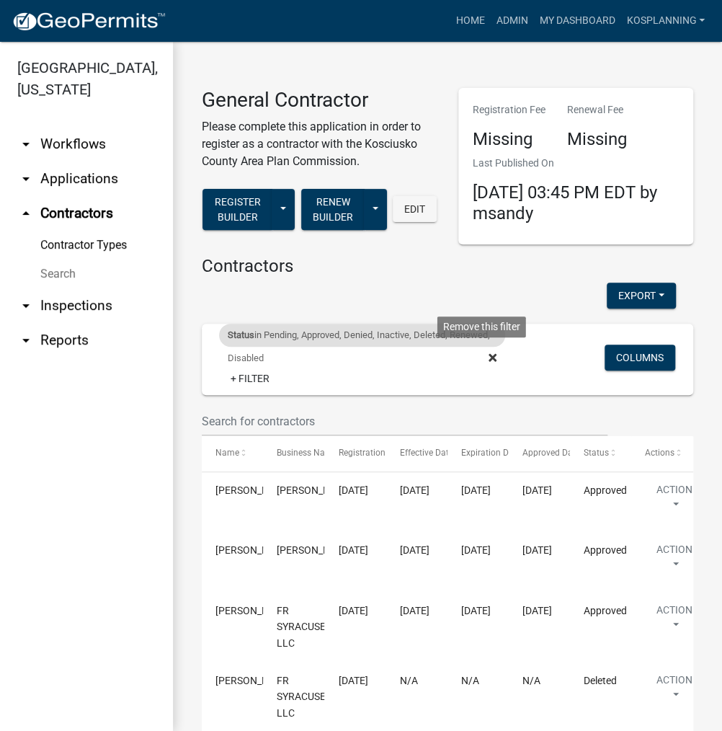
click at [488, 357] on icon at bounding box center [492, 357] width 8 height 8
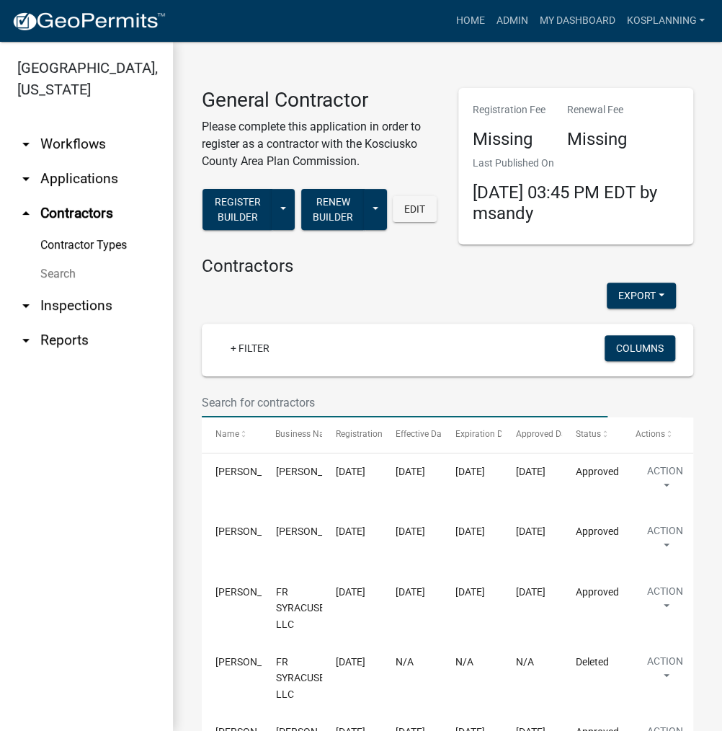
click at [260, 401] on input "text" at bounding box center [405, 403] width 406 height 30
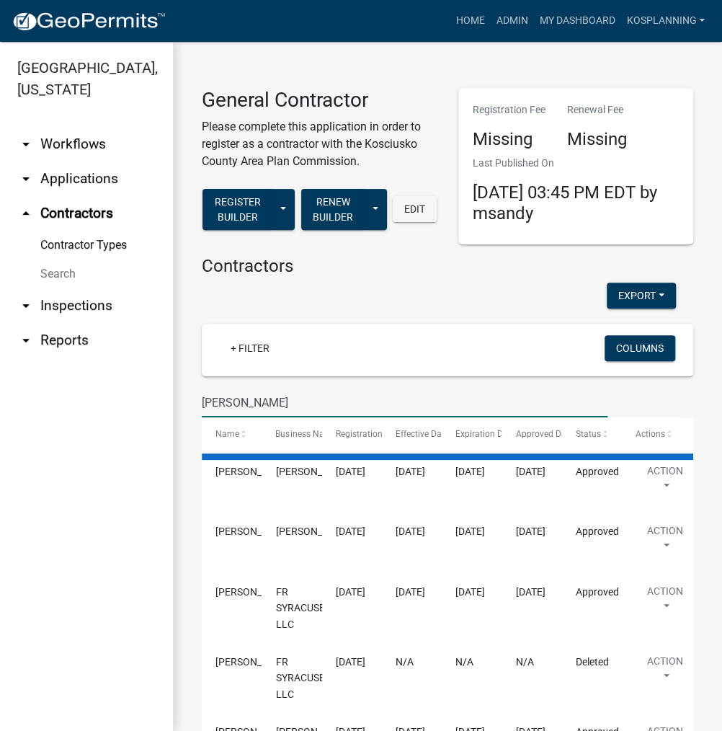
type input "J"
type input "S"
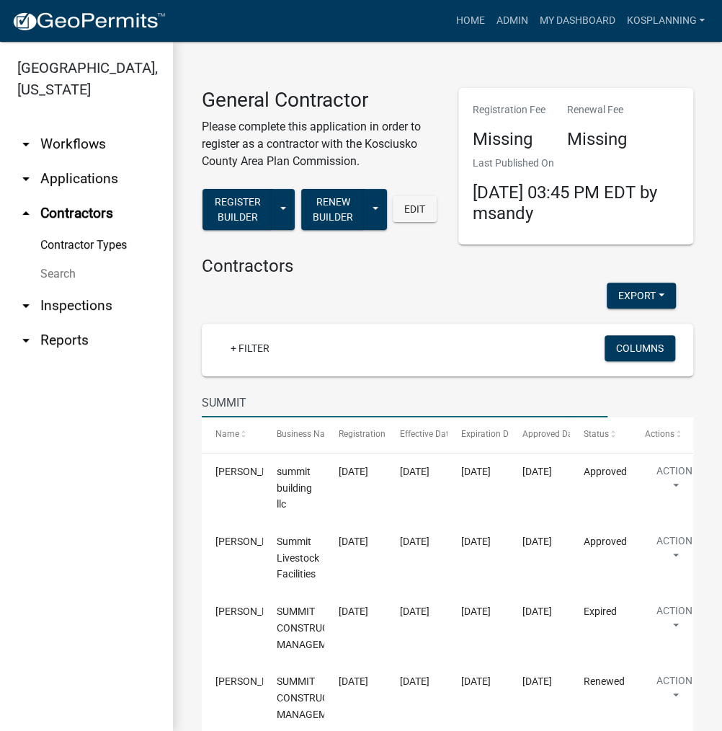
type input "SUMMIT"
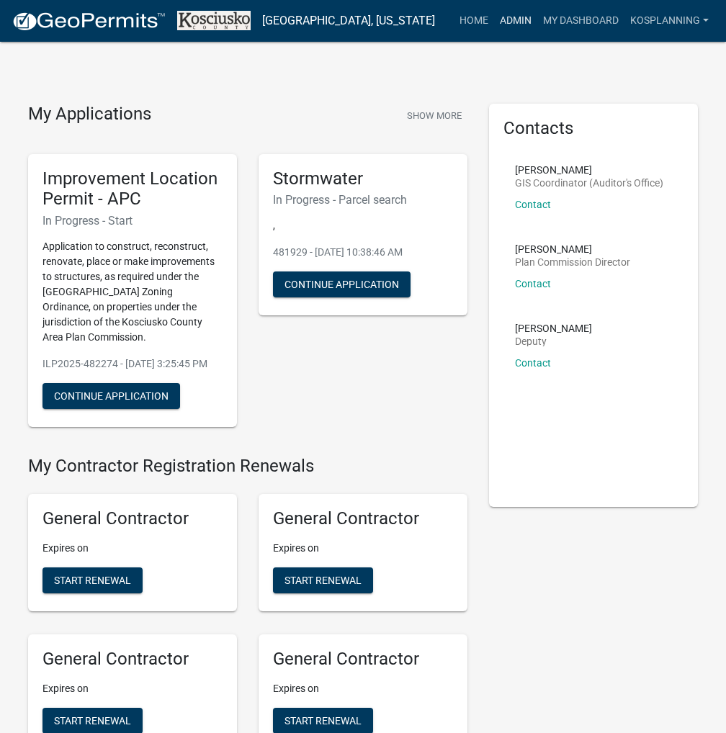
click at [520, 15] on link "Admin" at bounding box center [515, 20] width 43 height 27
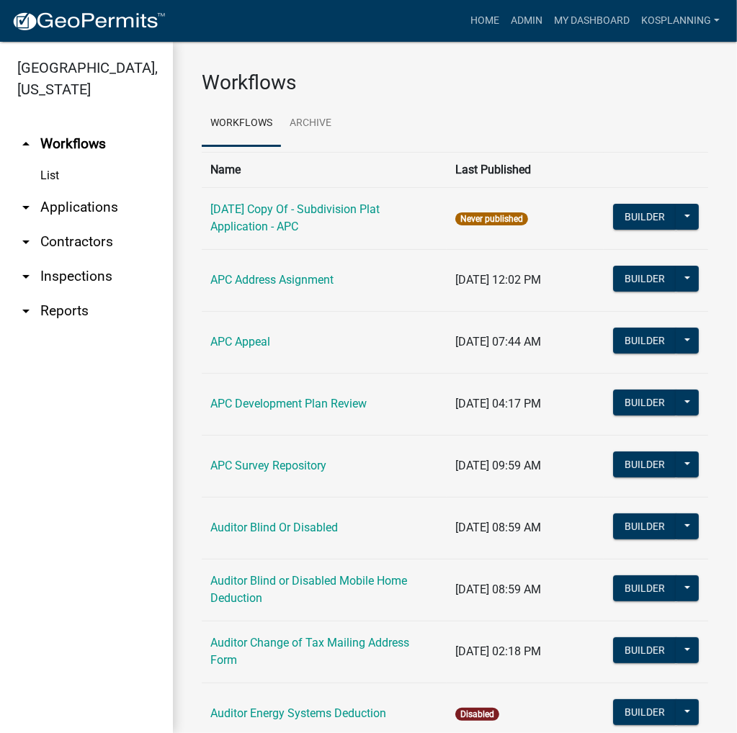
click at [86, 234] on link "arrow_drop_down Contractors" at bounding box center [86, 242] width 173 height 35
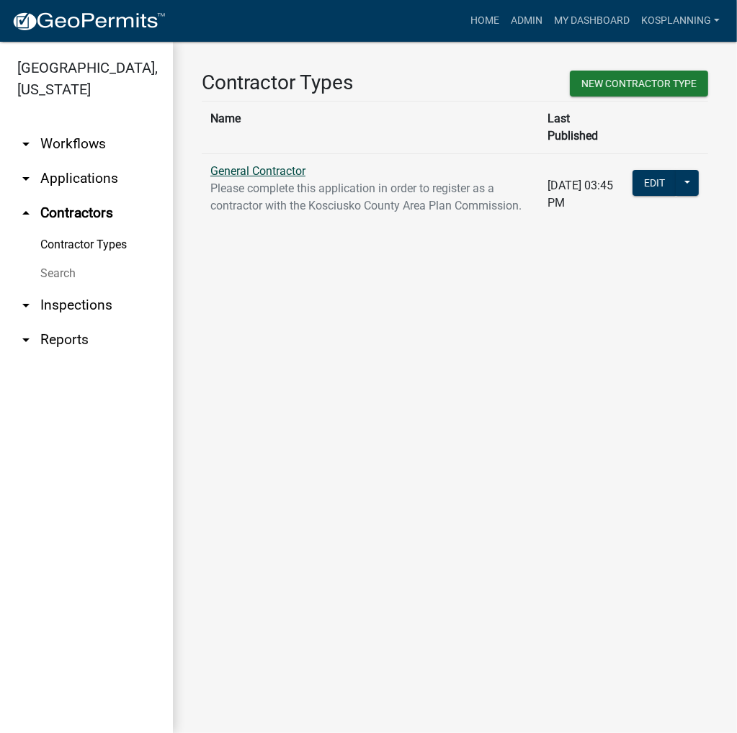
click at [261, 164] on link "General Contractor" at bounding box center [257, 171] width 95 height 14
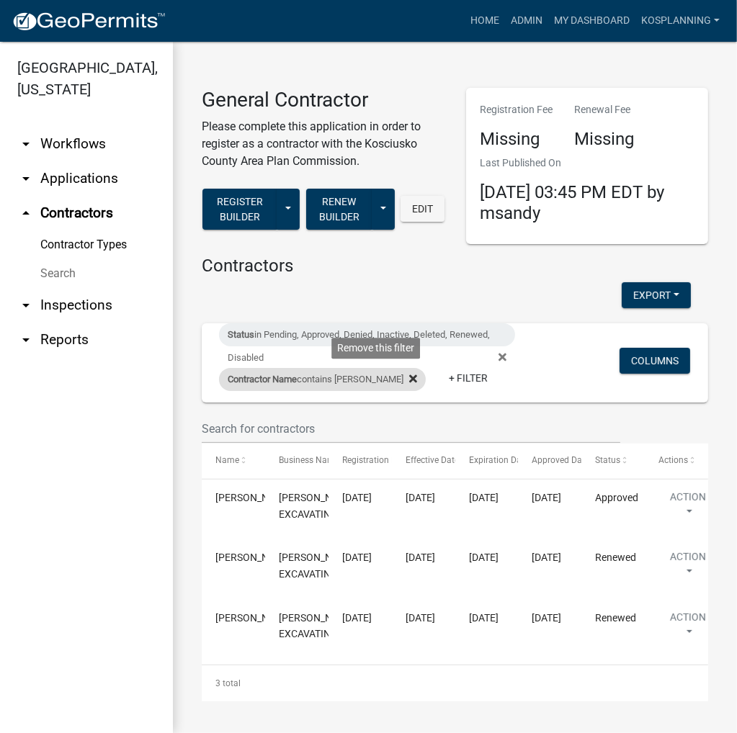
click at [409, 381] on icon at bounding box center [413, 379] width 8 height 8
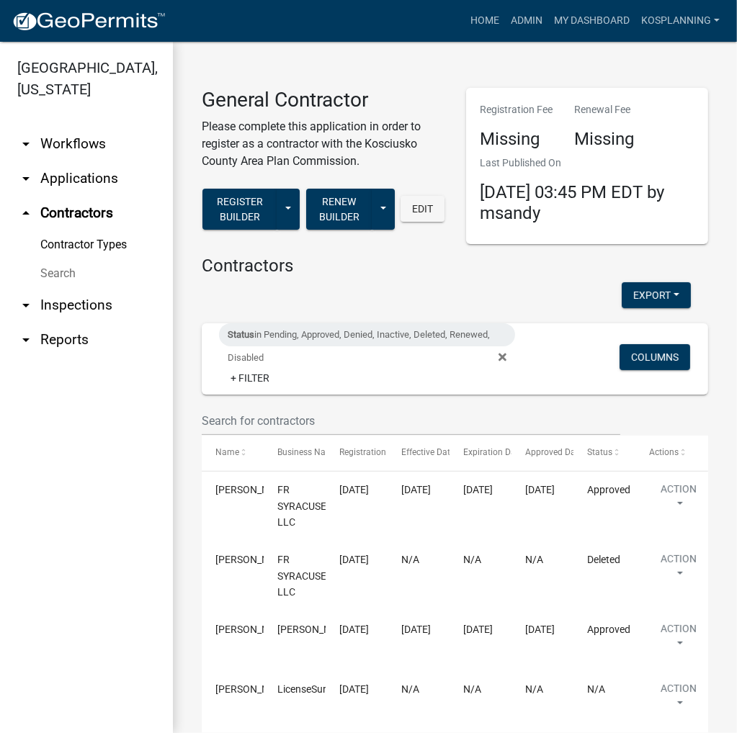
click at [504, 358] on span "Status in Pending, Approved, Denied, Inactive, Deleted, Renewed, Disabled Remov…" at bounding box center [373, 358] width 308 height 12
click at [499, 358] on icon at bounding box center [503, 357] width 8 height 8
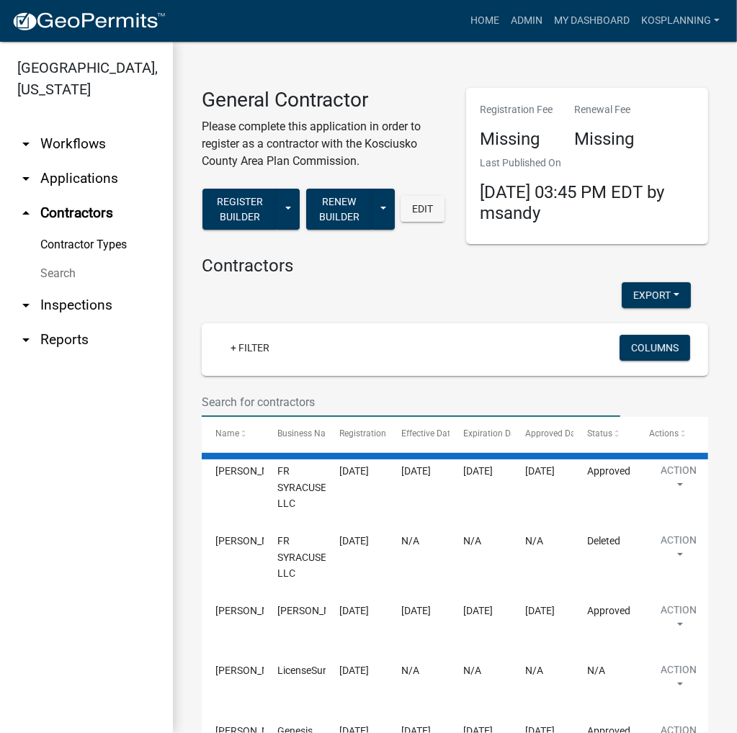
click at [269, 397] on input "text" at bounding box center [411, 403] width 419 height 30
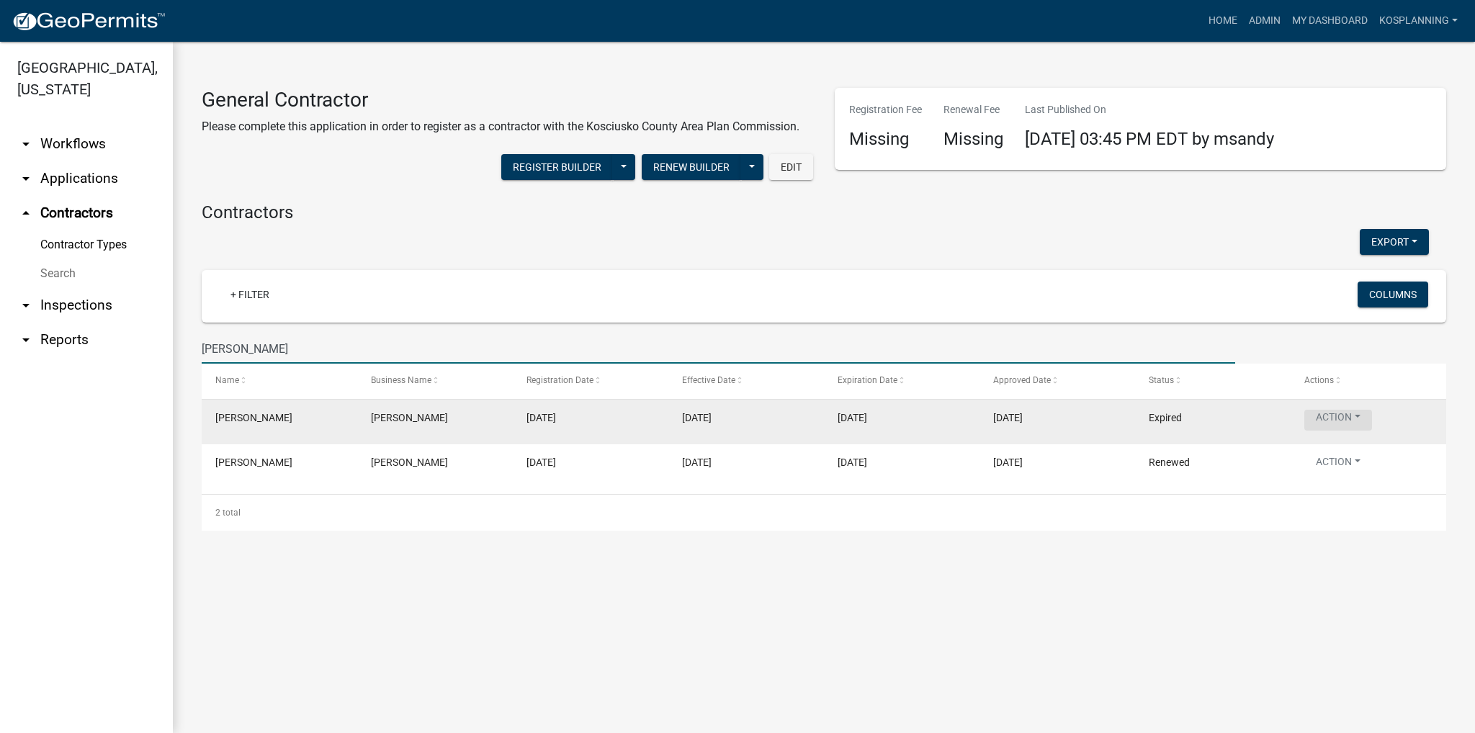
type input "homer miller"
click at [736, 416] on button "Action" at bounding box center [1339, 420] width 68 height 21
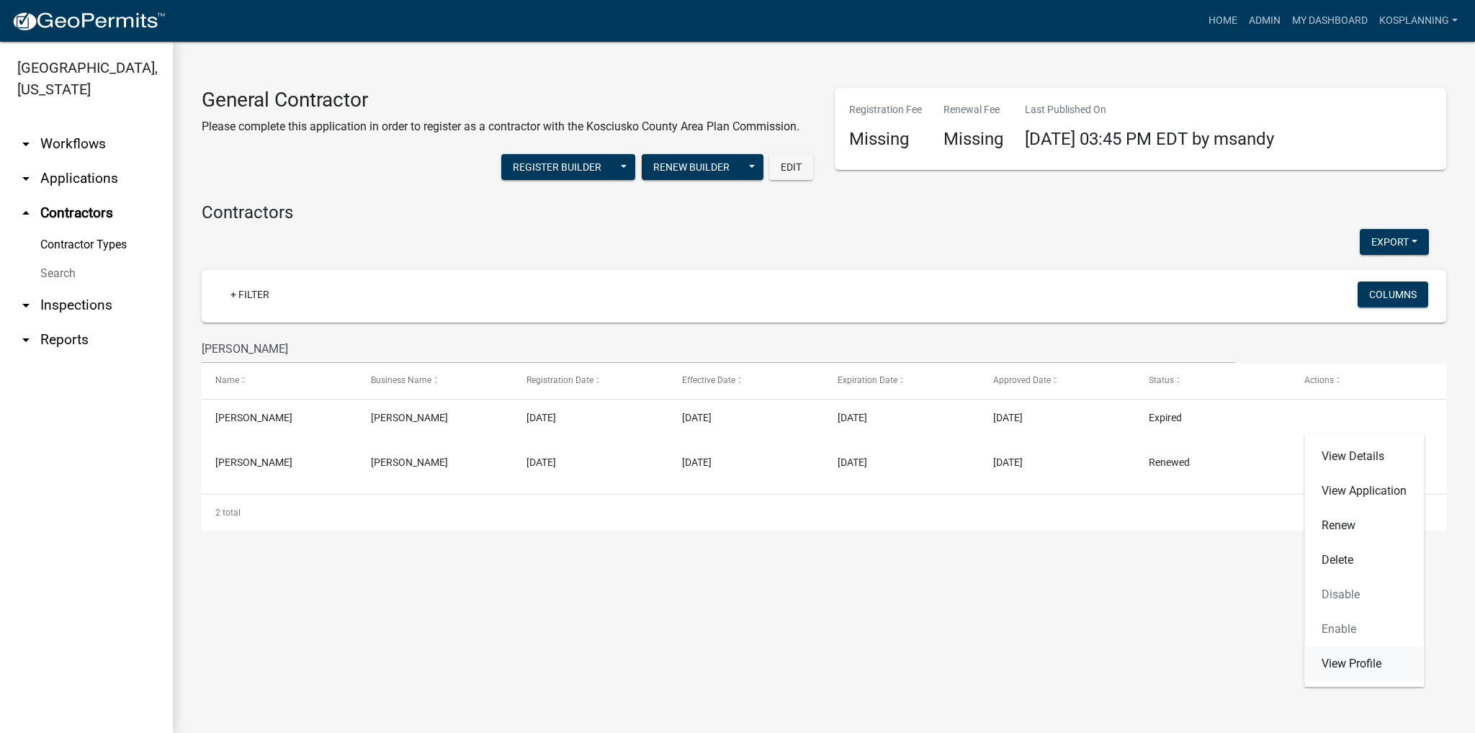
click at [736, 671] on link "View Profile" at bounding box center [1365, 664] width 120 height 35
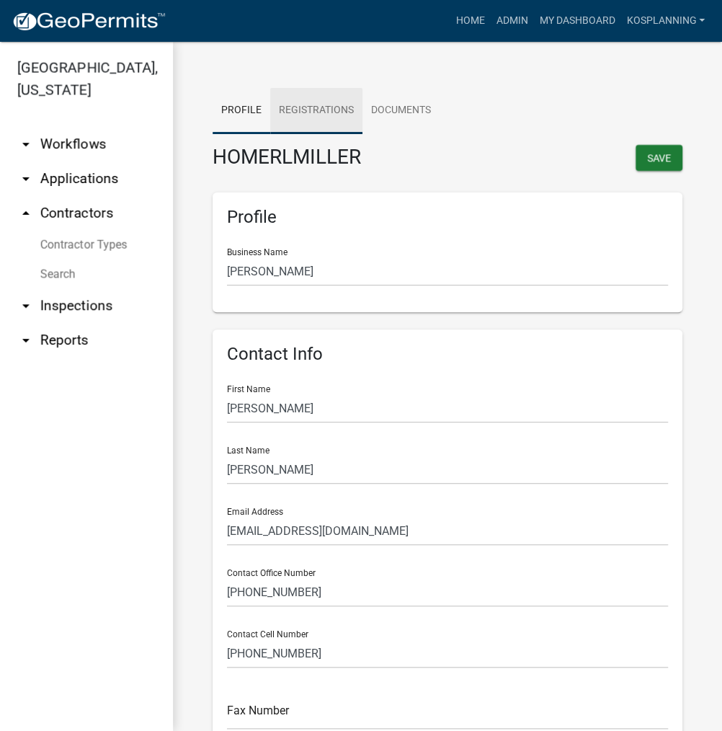
click at [329, 110] on link "Registrations" at bounding box center [316, 111] width 92 height 46
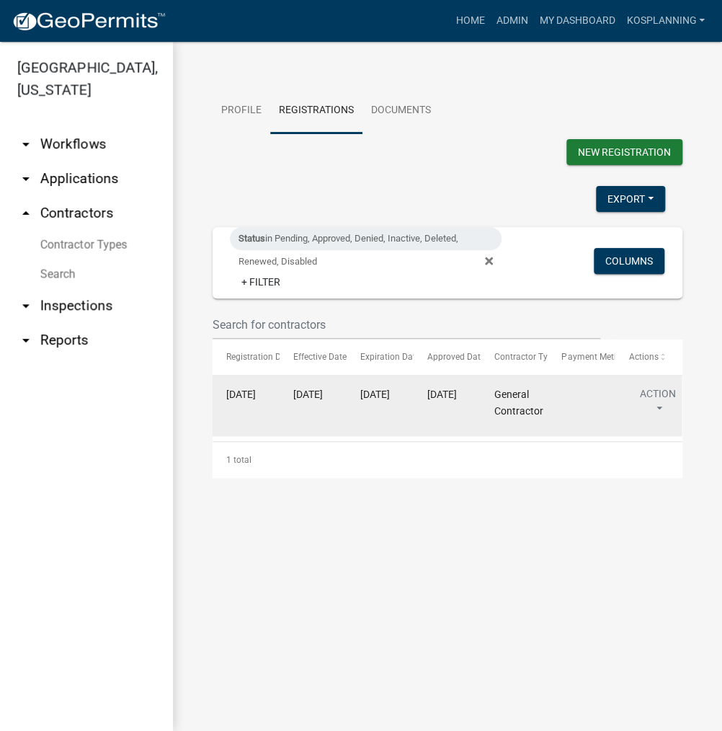
click at [666, 393] on button "Action" at bounding box center [657, 404] width 59 height 36
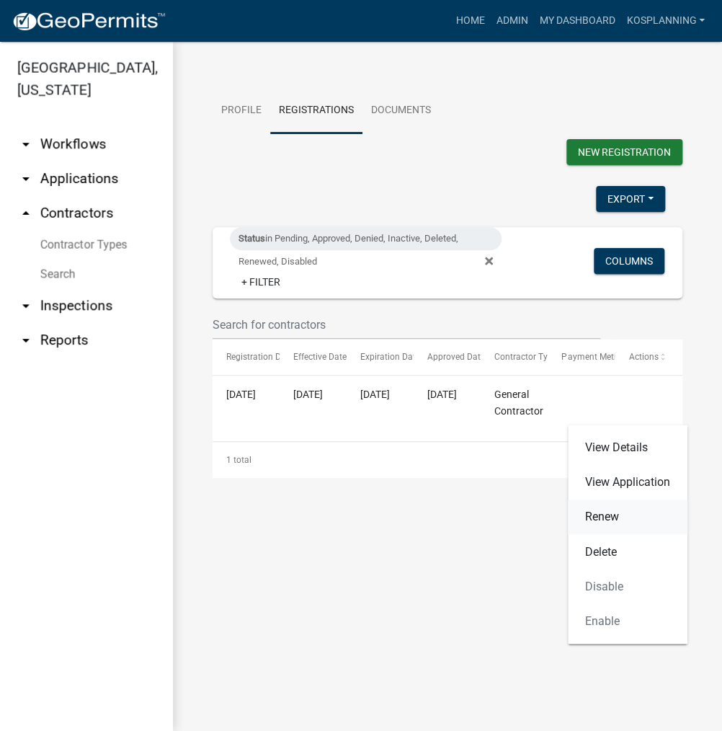
click at [615, 511] on link "Renew" at bounding box center [628, 516] width 120 height 35
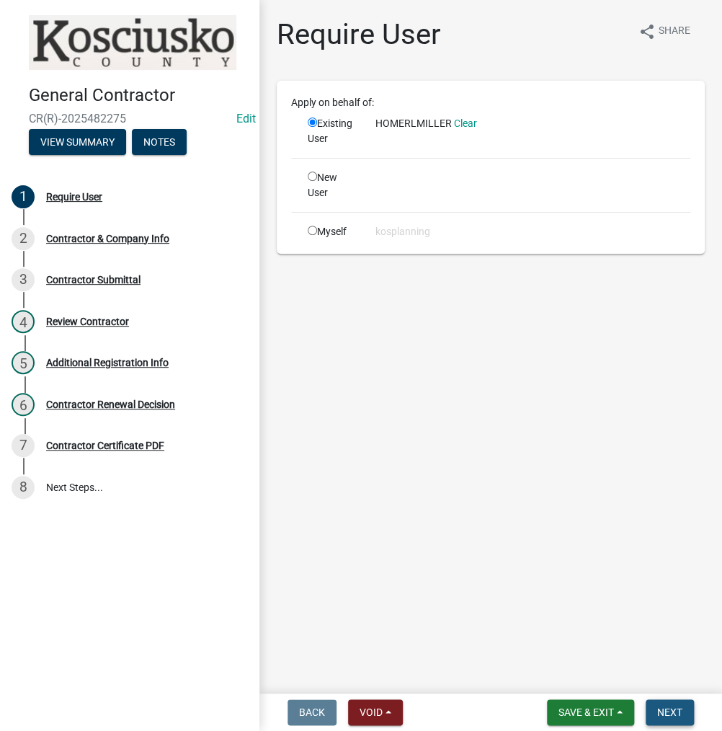
click at [671, 712] on span "Next" at bounding box center [669, 712] width 25 height 12
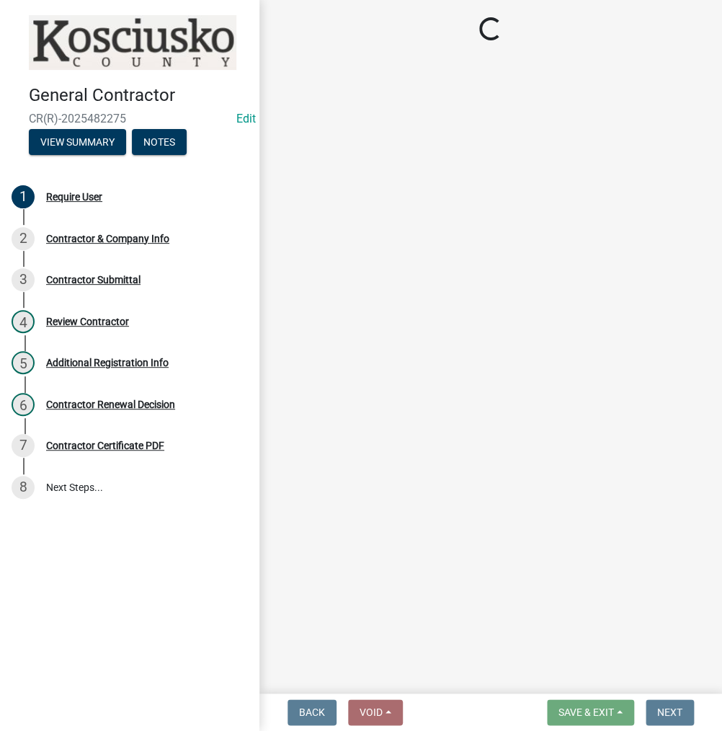
select select "IN"
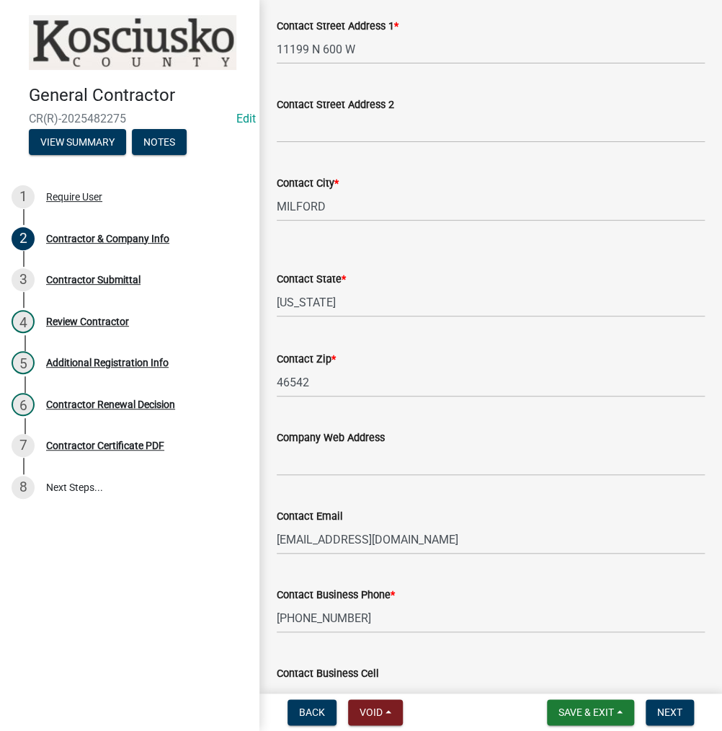
scroll to position [602, 0]
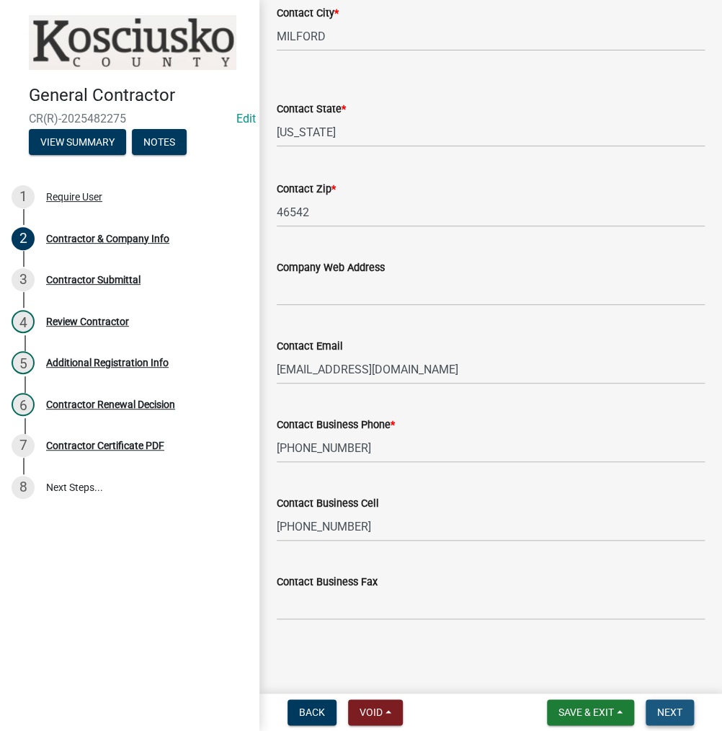
click at [661, 715] on span "Next" at bounding box center [669, 712] width 25 height 12
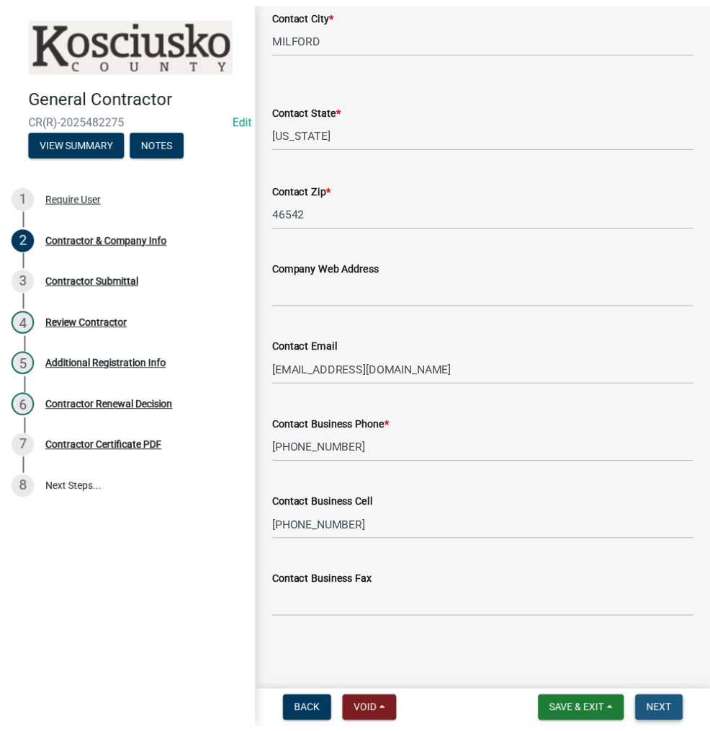
scroll to position [0, 0]
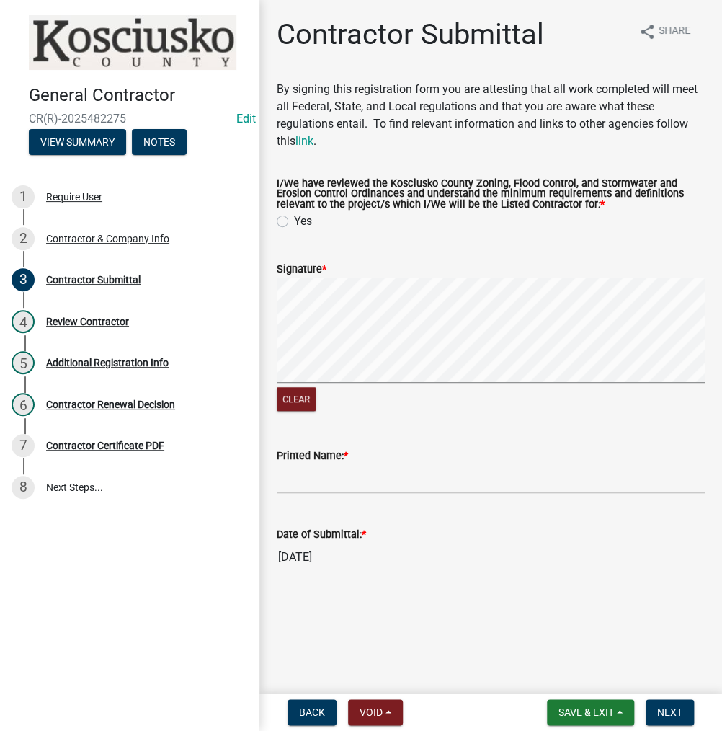
click at [294, 221] on label "Yes" at bounding box center [303, 221] width 18 height 17
click at [294, 221] on input "Yes" at bounding box center [298, 217] width 9 height 9
radio input "true"
click at [316, 480] on input "Printed Name: *" at bounding box center [491, 479] width 428 height 30
type input "h"
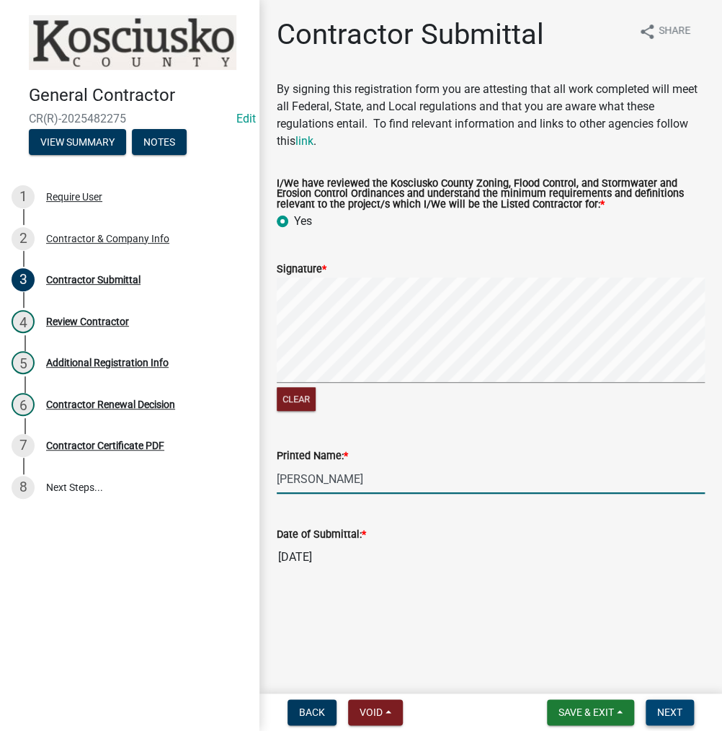
type input "[PERSON_NAME]"
click at [677, 722] on button "Next" at bounding box center [669, 712] width 48 height 26
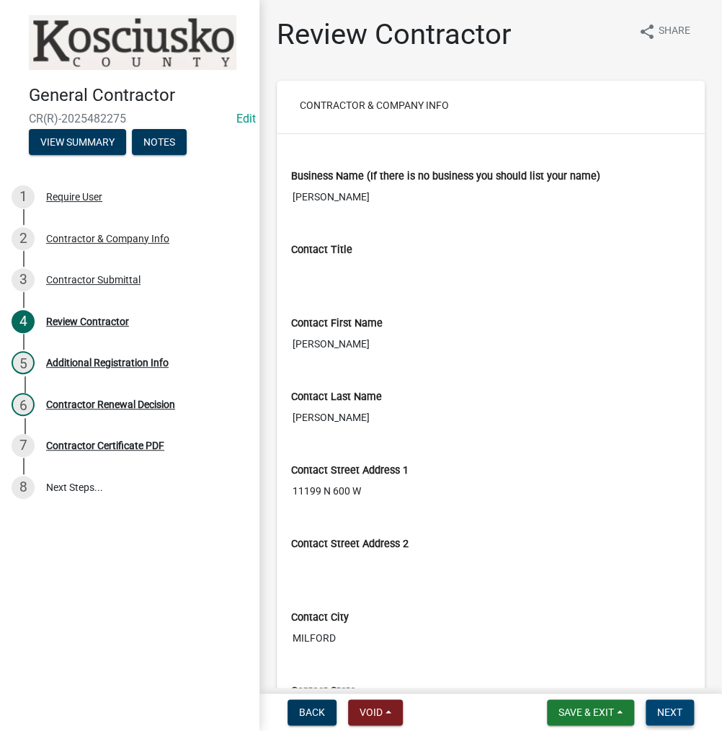
click at [671, 711] on span "Next" at bounding box center [669, 712] width 25 height 12
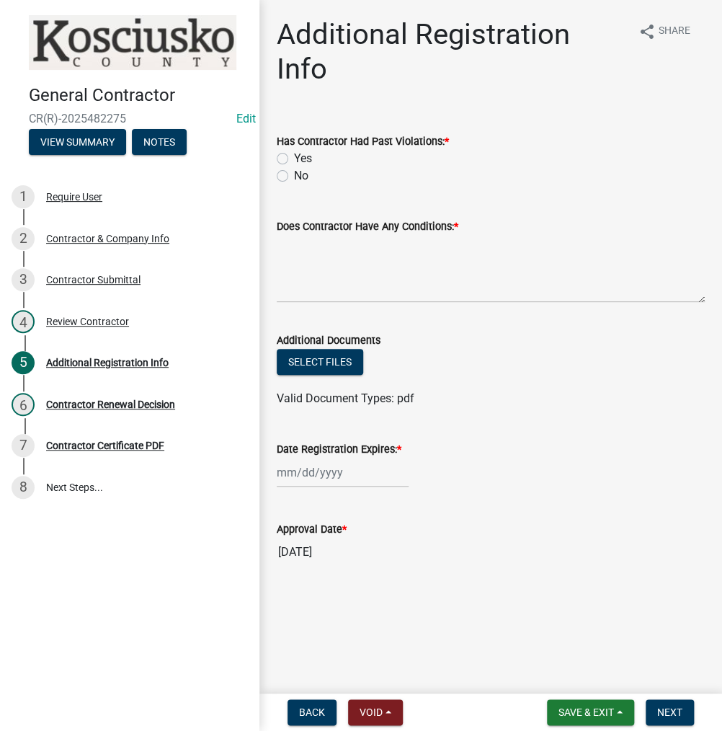
click at [294, 174] on label "No" at bounding box center [301, 175] width 14 height 17
click at [294, 174] on input "No" at bounding box center [298, 171] width 9 height 9
radio input "true"
click at [312, 278] on textarea "Does Contractor Have Any Conditions: *" at bounding box center [491, 269] width 428 height 68
type textarea "NONE"
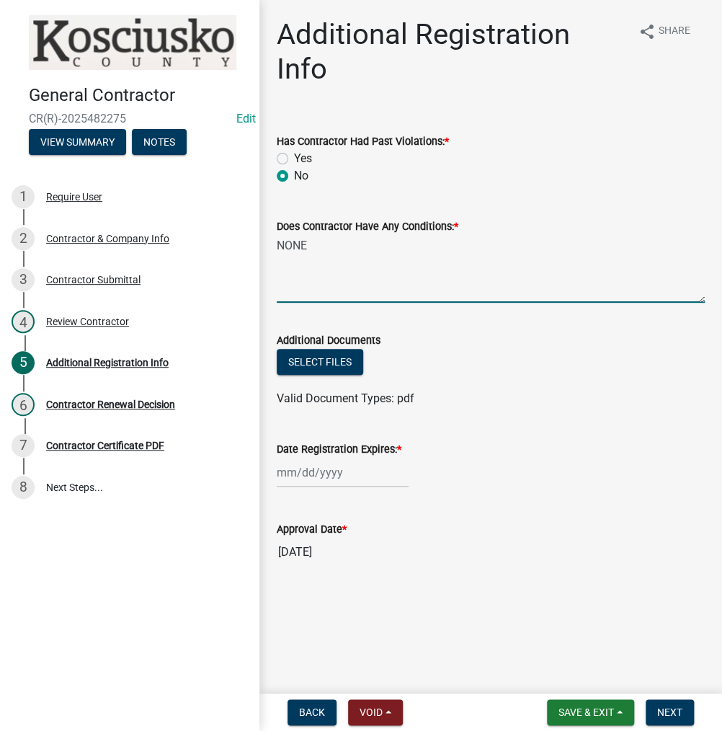
click at [327, 470] on div at bounding box center [343, 472] width 132 height 30
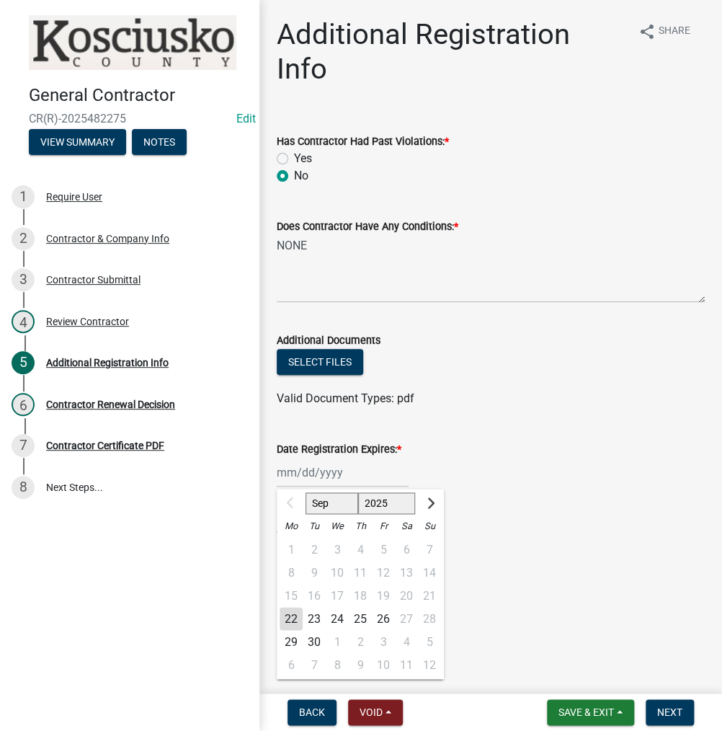
click at [372, 501] on select "2025 2026 2027 2028 2029 2030 2031 2032 2033 2034 2035 2036 2037 2038 2039 2040…" at bounding box center [387, 503] width 58 height 22
click at [358, 492] on select "2025 2026 2027 2028 2029 2030 2031 2032 2033 2034 2035 2036 2037 2038 2039 2040…" at bounding box center [387, 503] width 58 height 22
drag, startPoint x: 380, startPoint y: 509, endPoint x: 383, endPoint y: 493, distance: 16.8
click at [380, 509] on select "2025 2026 2027 2028 2029 2030 2031 2032 2033 2034 2035 2036 2037 2038 2039 2040…" at bounding box center [387, 503] width 58 height 22
select select "2026"
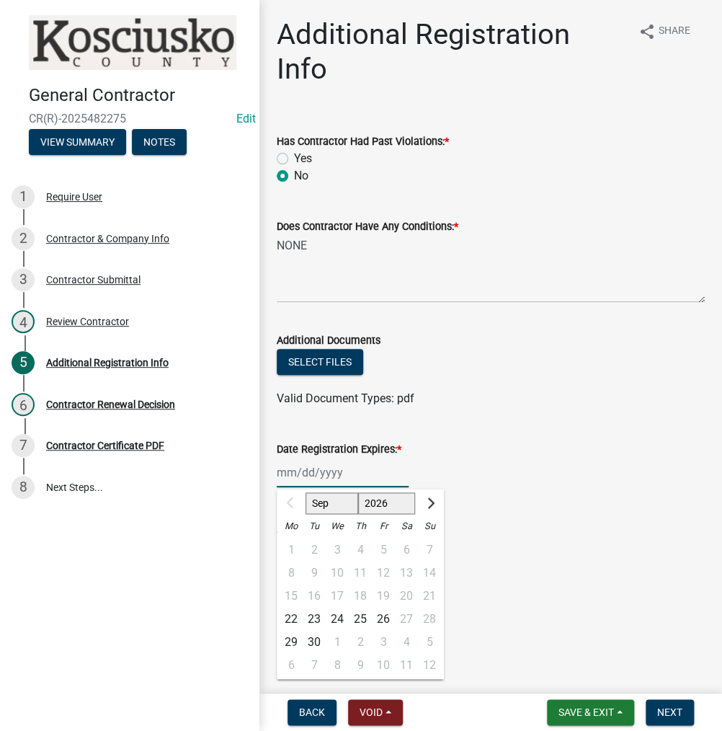
click at [358, 492] on select "2025 2026 2027 2028 2029 2030 2031 2032 2033 2034 2035 2036 2037 2038 2039 2040…" at bounding box center [387, 503] width 58 height 22
click at [320, 616] on div "22" at bounding box center [314, 618] width 23 height 23
type input "[DATE]"
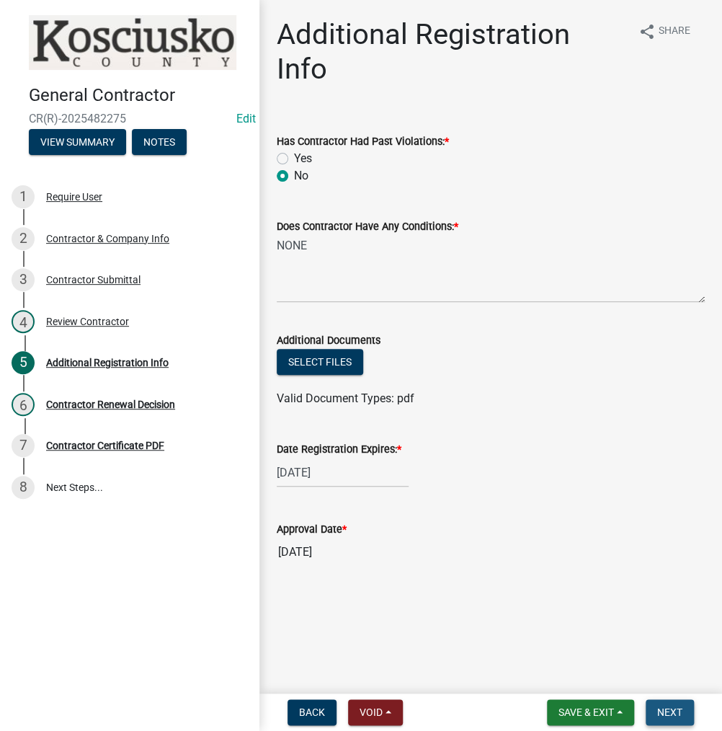
click at [664, 706] on span "Next" at bounding box center [669, 712] width 25 height 12
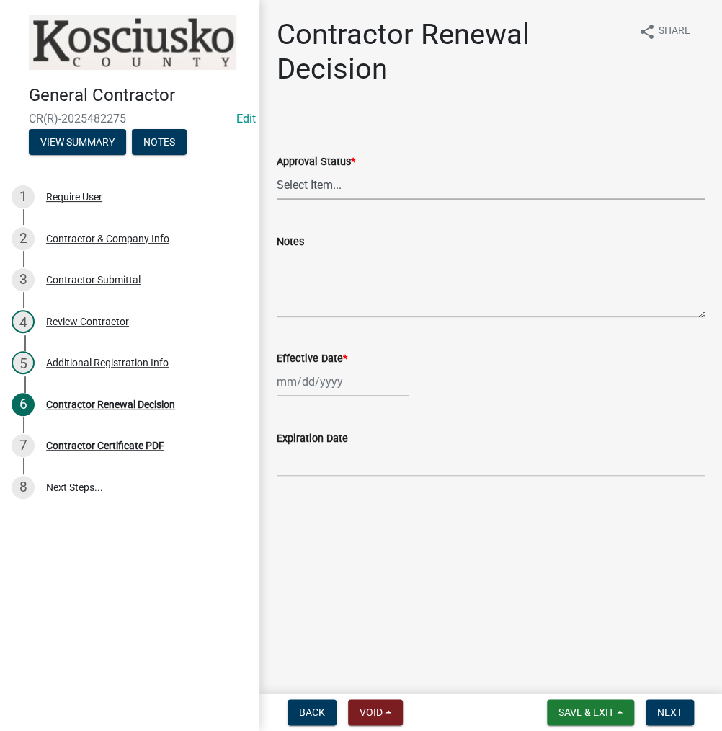
click at [314, 184] on select "Select Item... Approved Denied" at bounding box center [491, 185] width 428 height 30
click at [277, 170] on select "Select Item... Approved Denied" at bounding box center [491, 185] width 428 height 30
select select "30db8998-795d-4bbe-8e49-f1ade8865815"
click at [321, 381] on div at bounding box center [343, 382] width 132 height 30
select select "9"
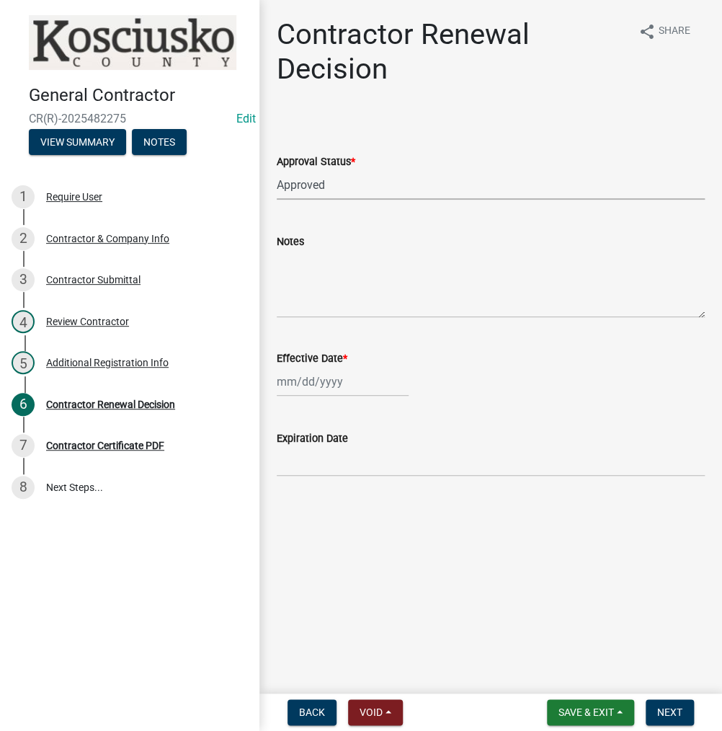
select select "2025"
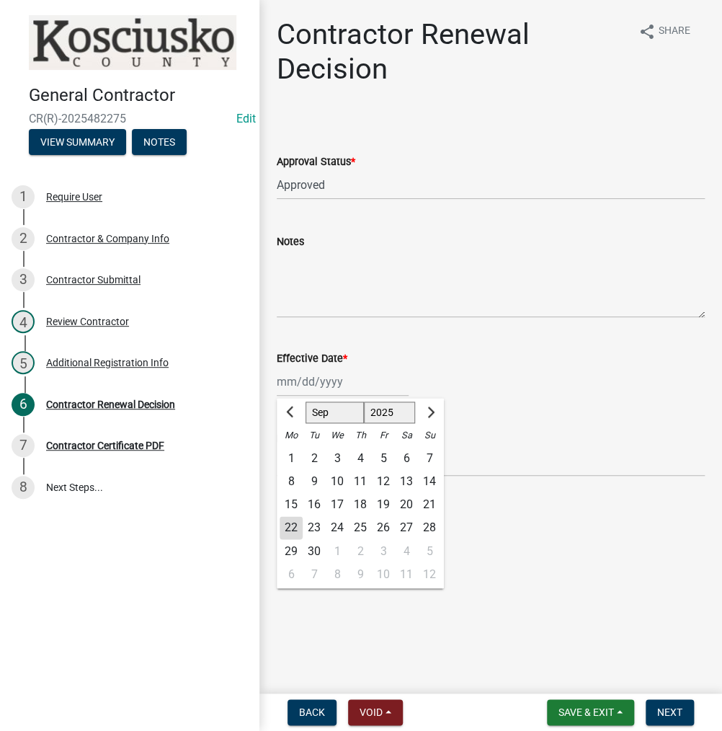
click at [291, 530] on div "22" at bounding box center [291, 527] width 23 height 23
type input "[DATE]"
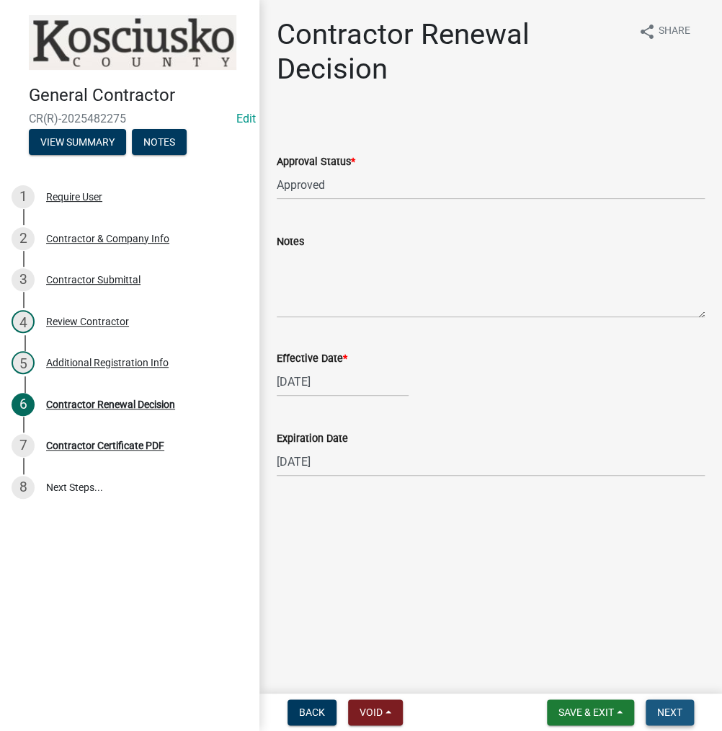
click at [679, 713] on span "Next" at bounding box center [669, 712] width 25 height 12
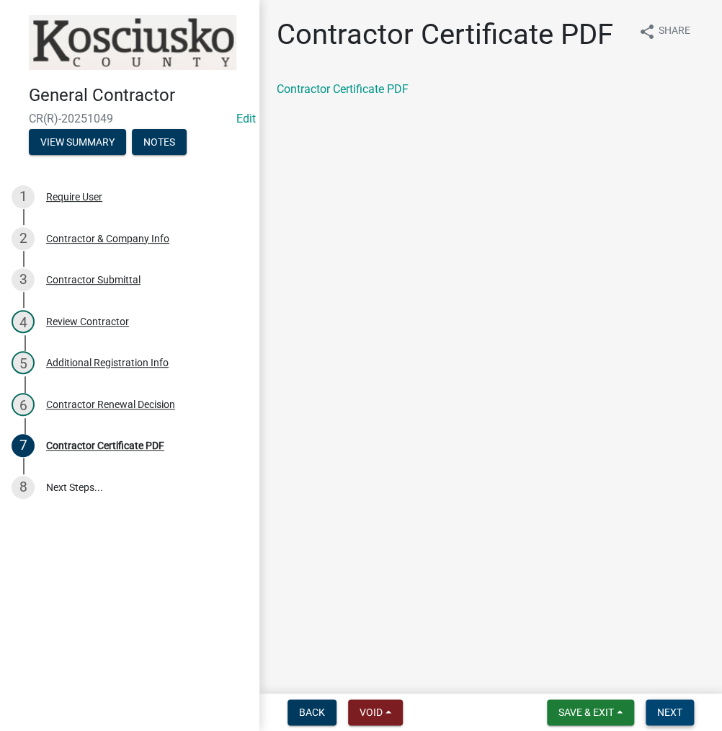
click at [687, 710] on button "Next" at bounding box center [669, 712] width 48 height 26
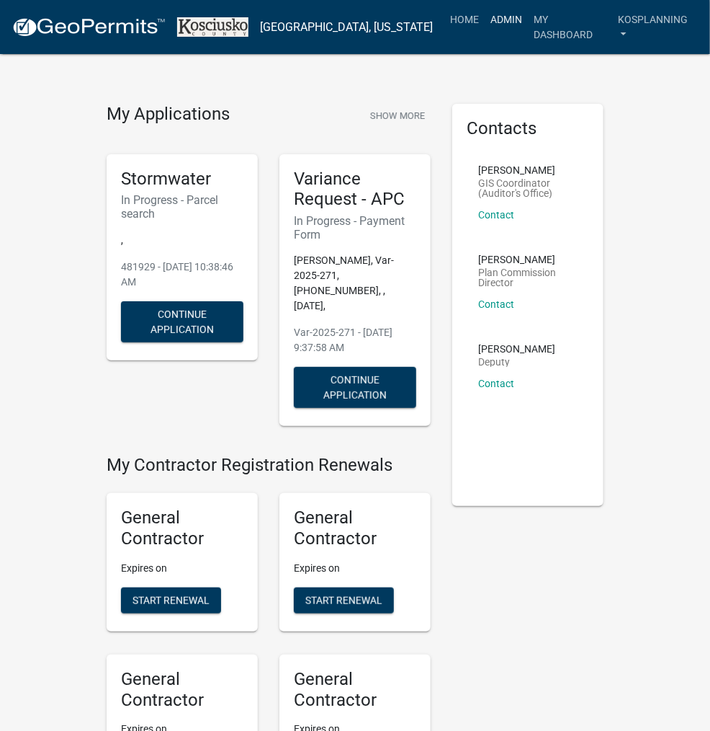
click at [496, 20] on link "Admin" at bounding box center [506, 19] width 43 height 27
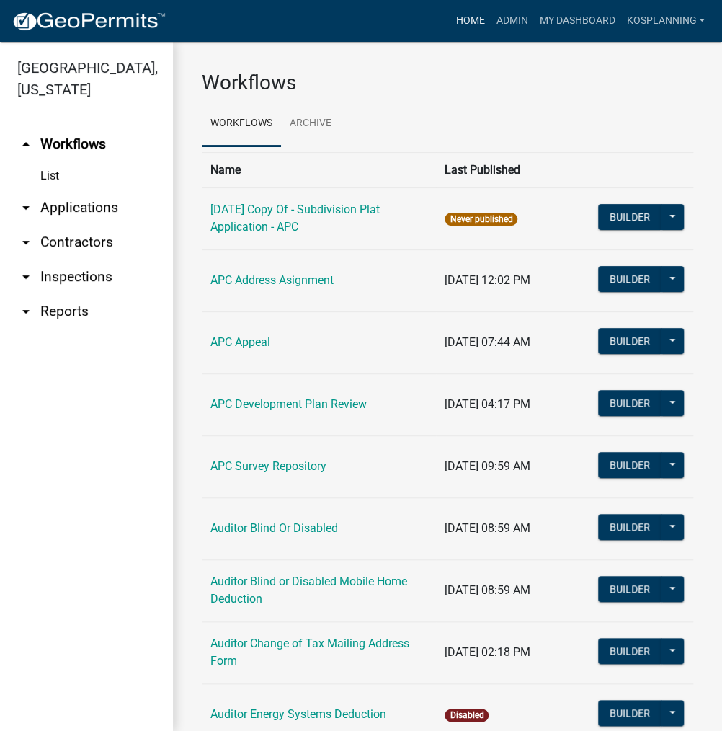
click at [452, 14] on link "Home" at bounding box center [470, 20] width 40 height 27
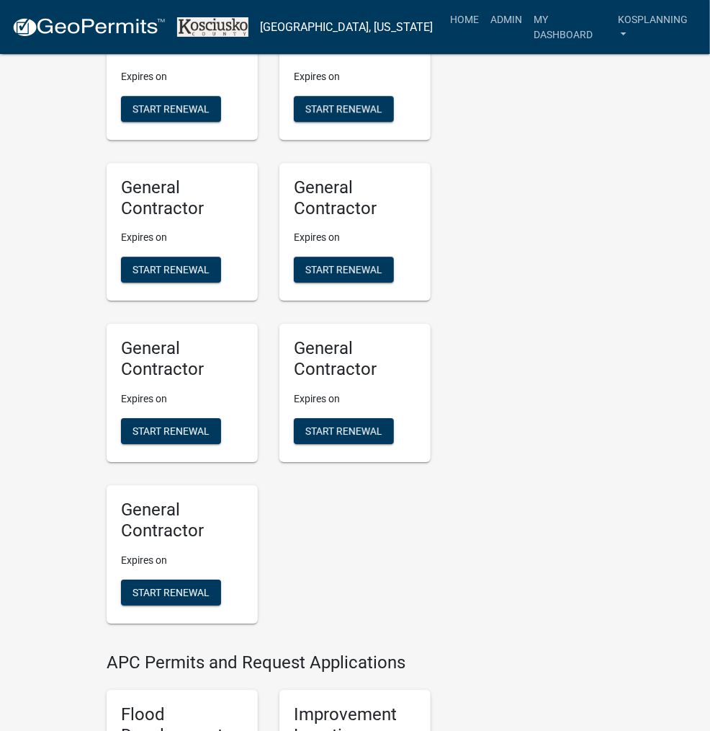
scroll to position [1585, 0]
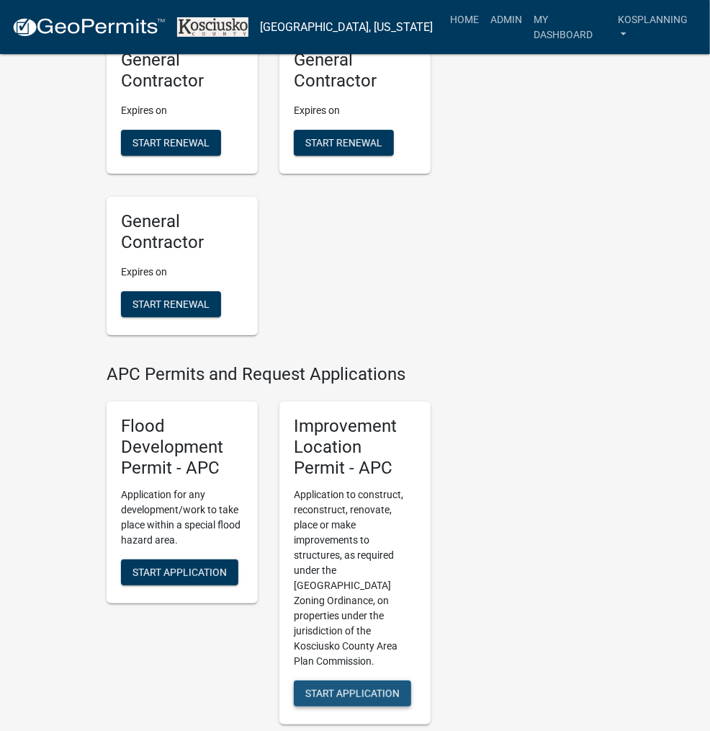
click at [360, 687] on span "Start Application" at bounding box center [352, 693] width 94 height 12
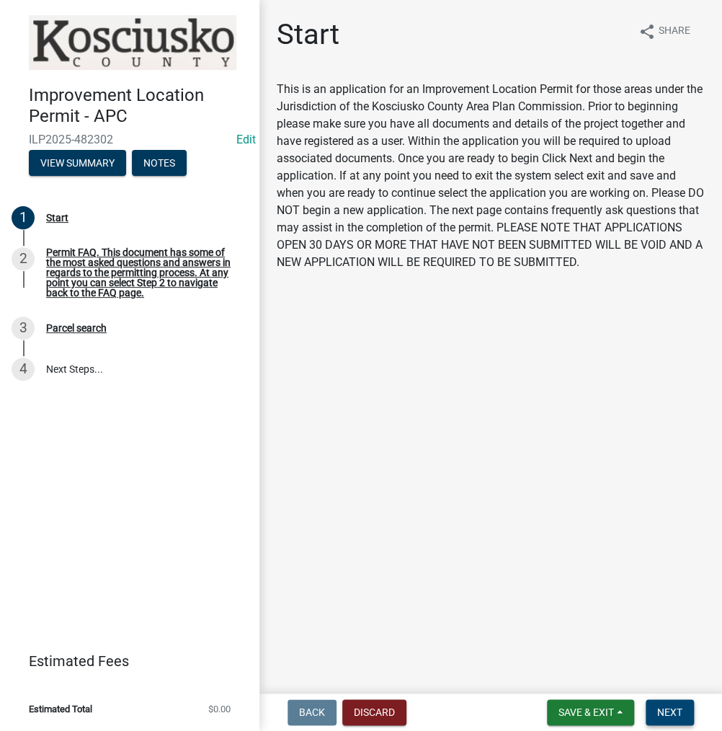
click at [662, 707] on span "Next" at bounding box center [669, 712] width 25 height 12
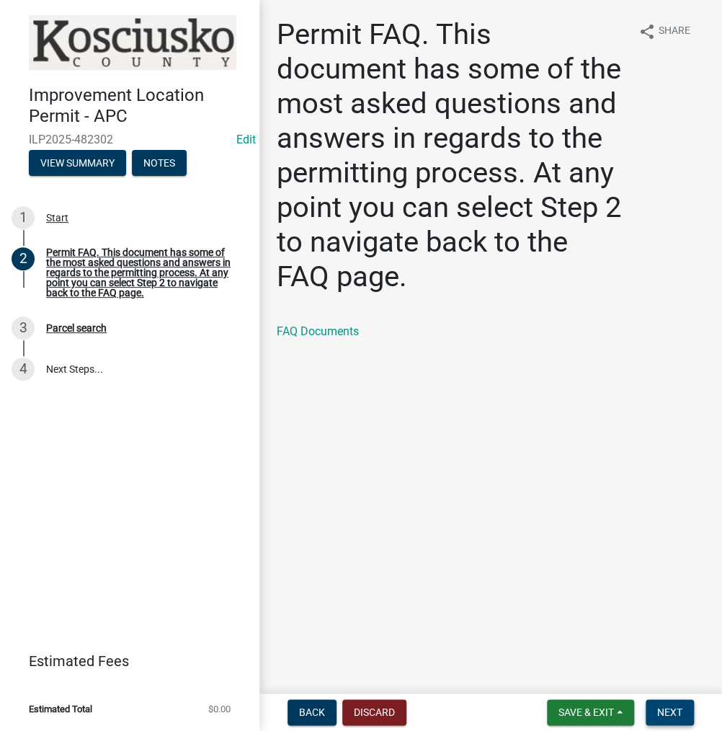
click at [674, 710] on span "Next" at bounding box center [669, 712] width 25 height 12
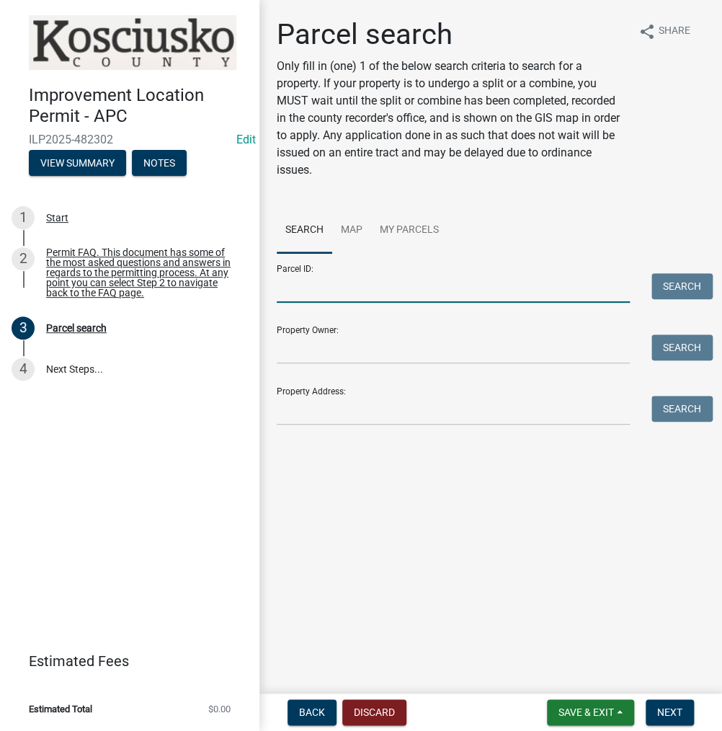
click at [326, 290] on input "Parcel ID:" at bounding box center [453, 288] width 353 height 30
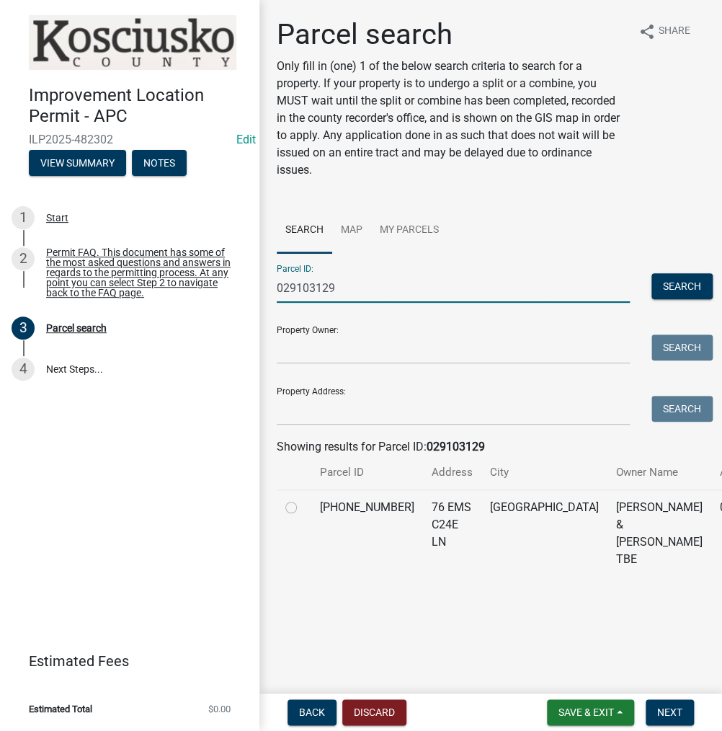
type input "029103129"
click at [285, 516] on div at bounding box center [293, 507] width 17 height 17
click at [303, 499] on label at bounding box center [303, 499] width 0 height 0
click at [303, 508] on input "radio" at bounding box center [307, 503] width 9 height 9
radio input "true"
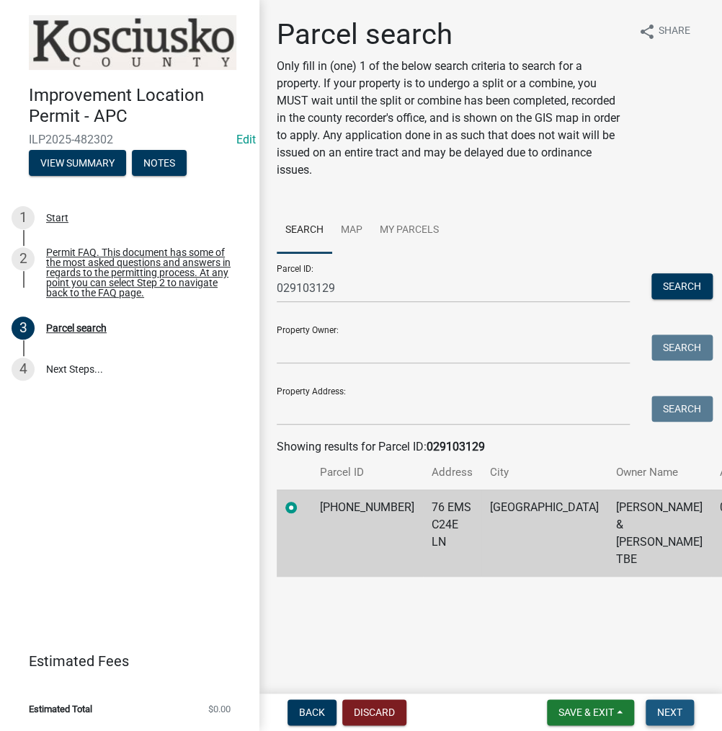
click at [664, 715] on span "Next" at bounding box center [669, 712] width 25 height 12
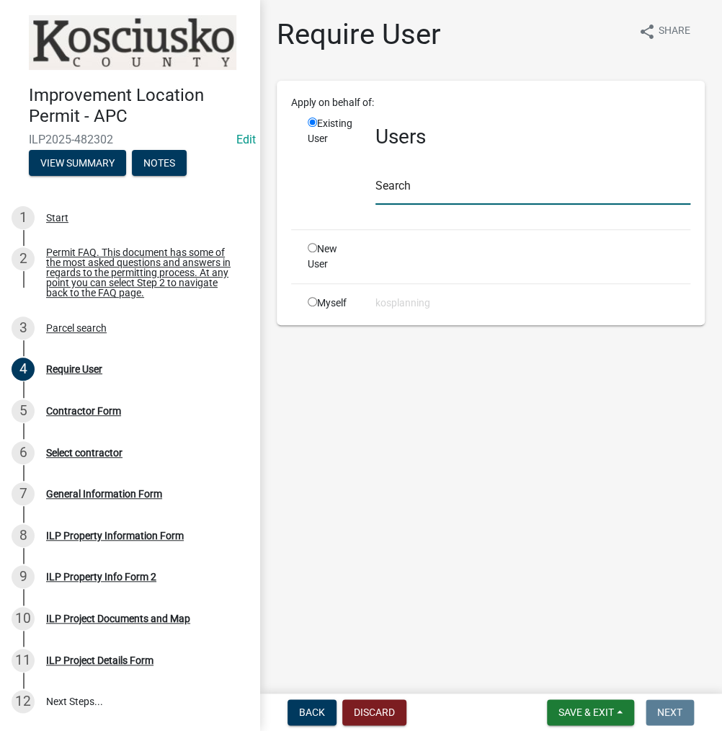
click at [396, 184] on input "text" at bounding box center [532, 190] width 315 height 30
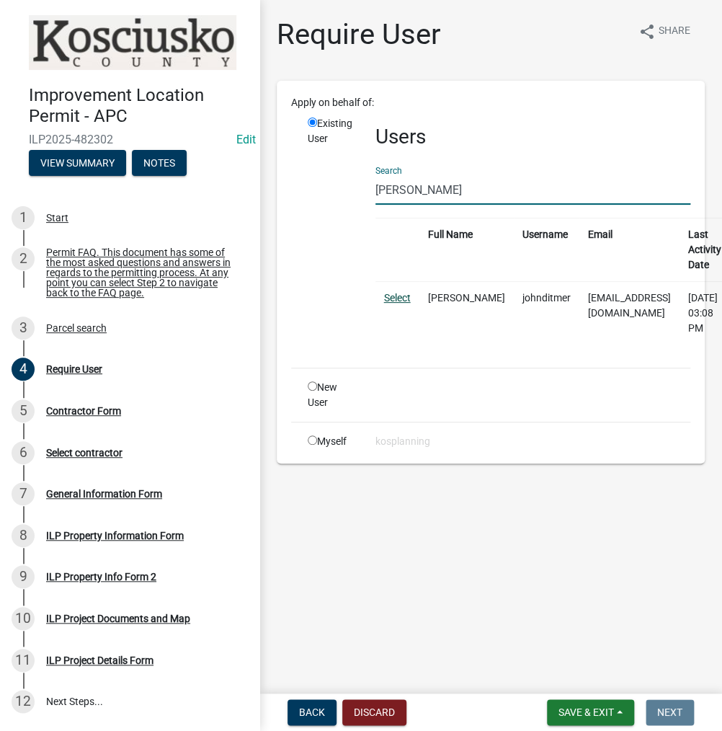
type input "JOHN DITMER"
click at [397, 292] on link "Select" at bounding box center [397, 298] width 27 height 12
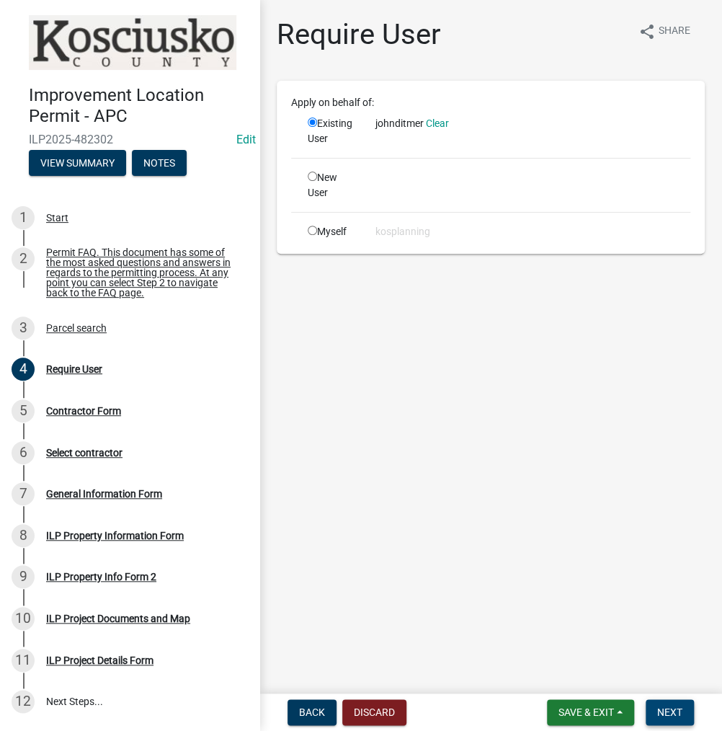
click at [679, 712] on span "Next" at bounding box center [669, 712] width 25 height 12
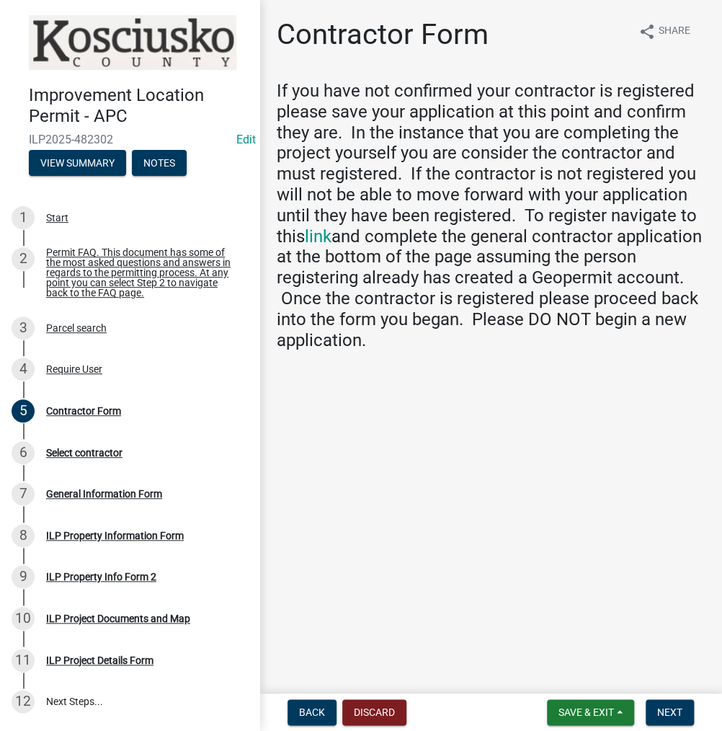
click at [663, 691] on div "Improvement Location Permit - APC ILP2025-482302 Edit View Summary Notes 1 Star…" at bounding box center [361, 365] width 722 height 731
click at [668, 709] on span "Next" at bounding box center [669, 712] width 25 height 12
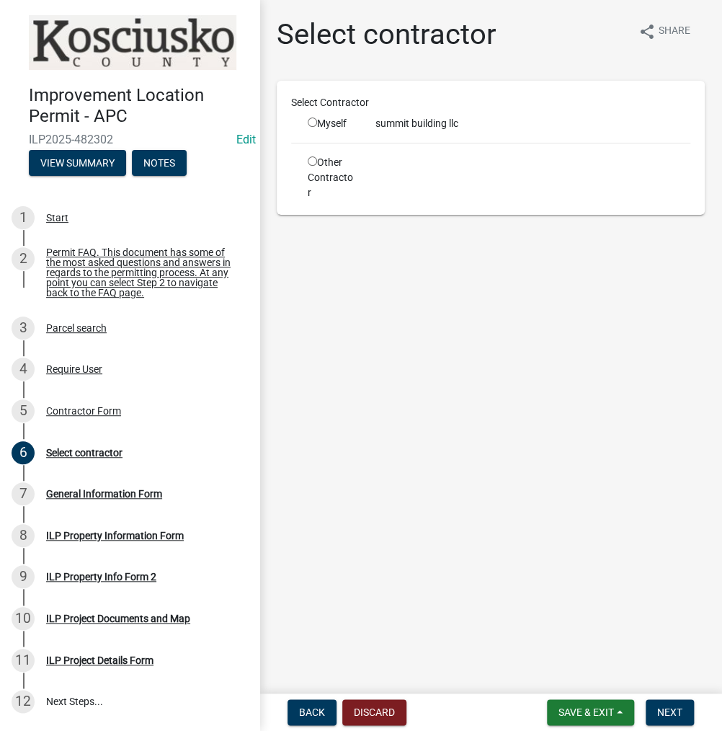
click at [310, 120] on input "radio" at bounding box center [312, 121] width 9 height 9
radio input "true"
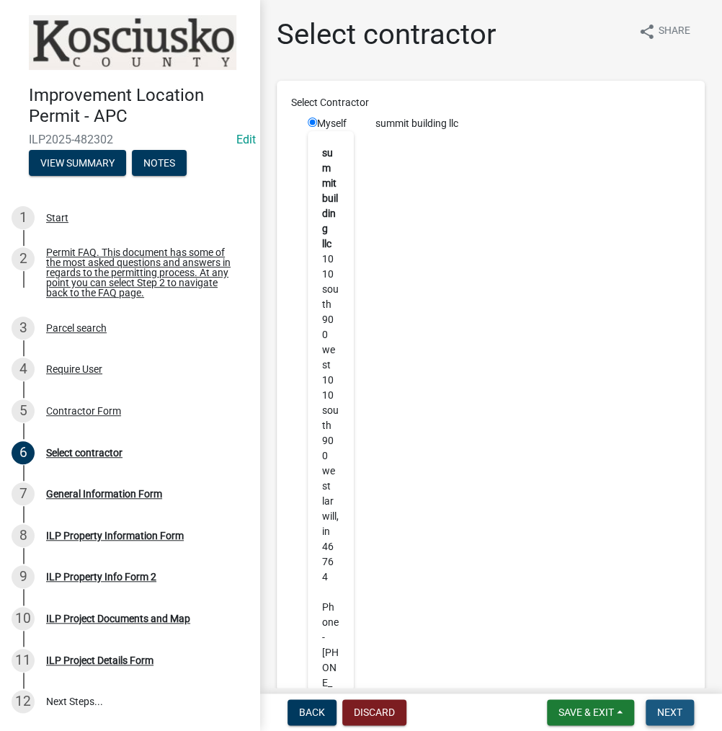
click at [659, 706] on span "Next" at bounding box center [669, 712] width 25 height 12
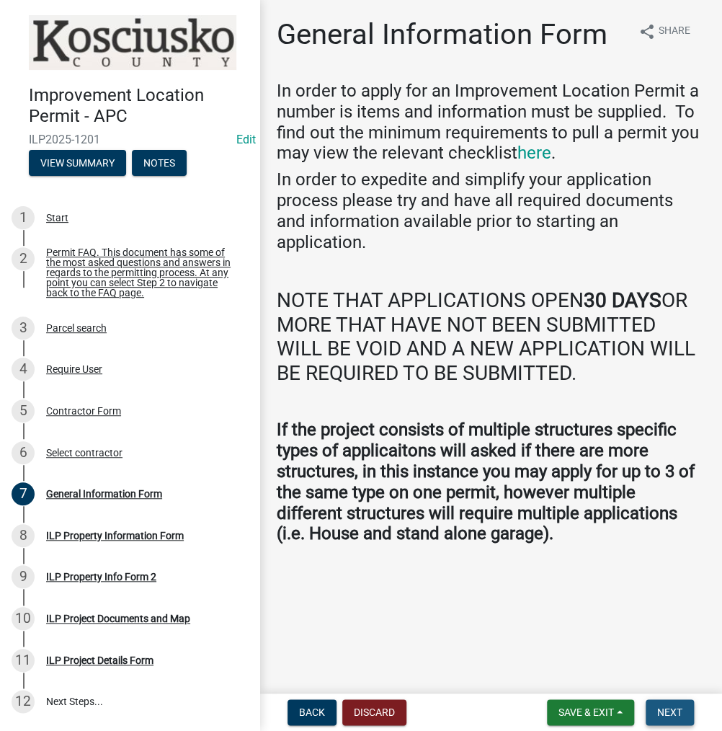
click at [658, 707] on span "Next" at bounding box center [669, 712] width 25 height 12
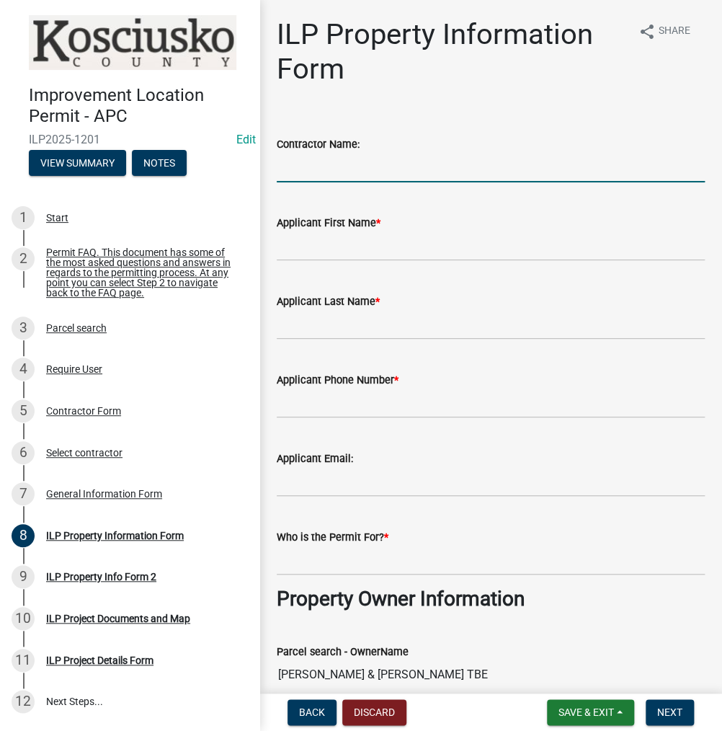
click at [294, 159] on input "Contractor Name:" at bounding box center [491, 168] width 428 height 30
type input "SUMMIT BUILDING LLC"
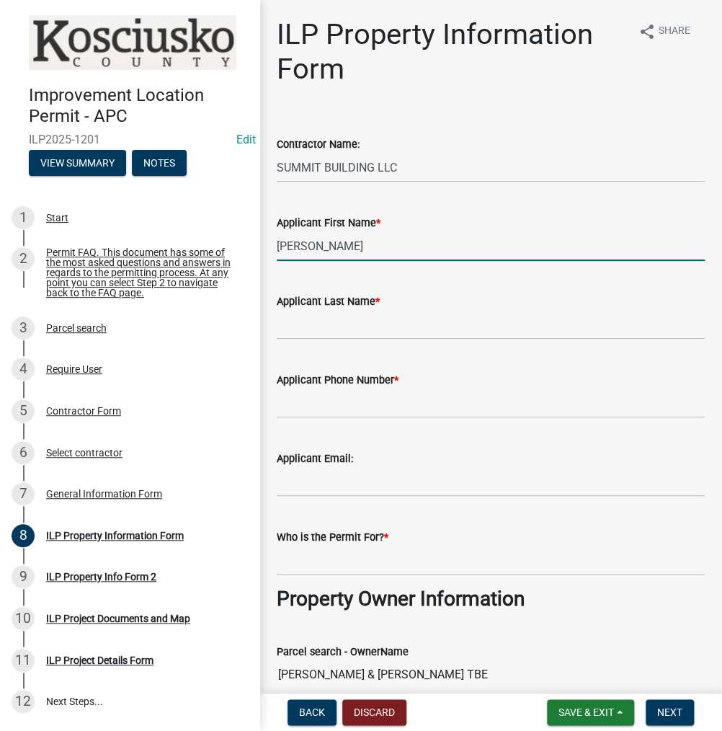
type input "DIANNA"
type input "HIGHT"
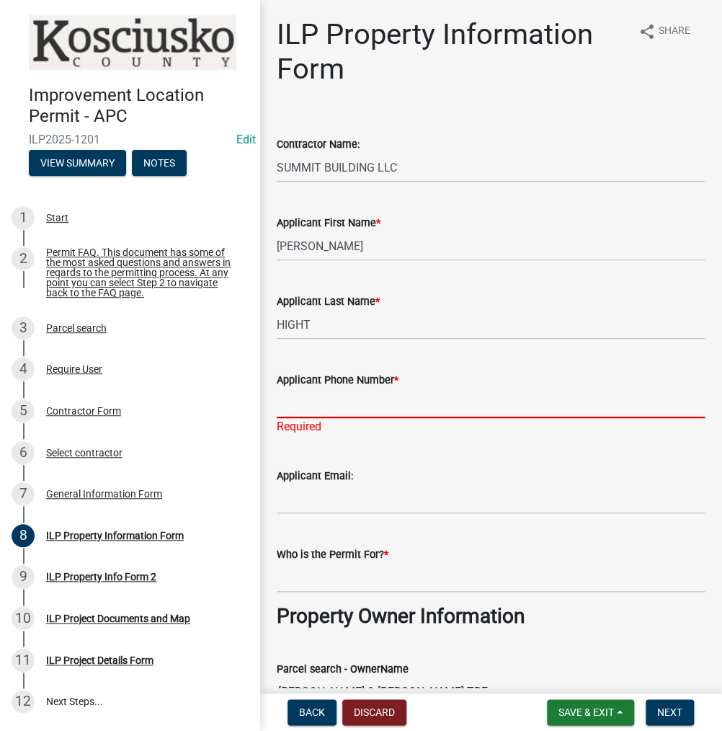
click at [318, 404] on input "Applicant Phone Number *" at bounding box center [491, 403] width 428 height 30
click at [316, 577] on input "Who is the Permit For? *" at bounding box center [491, 578] width 428 height 30
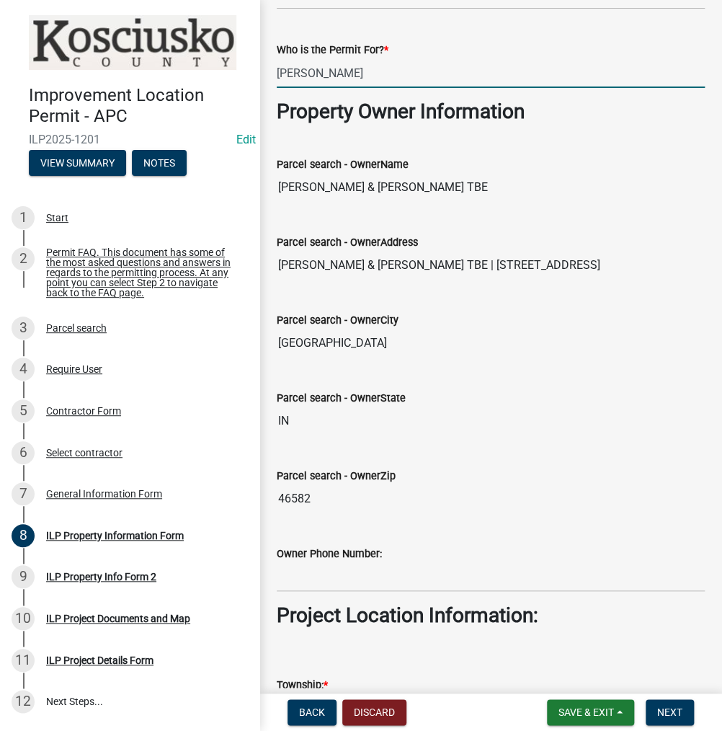
scroll to position [792, 0]
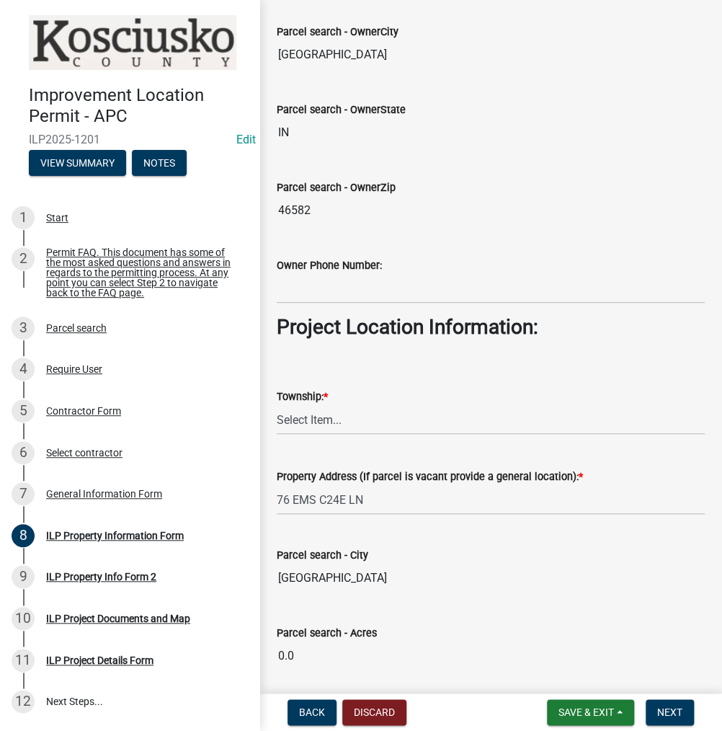
type input "DIANNA HIGHT"
click at [319, 410] on select "Select Item... [PERSON_NAME] - Elkhart Co Clay Etna [GEOGRAPHIC_DATA][PERSON_NA…" at bounding box center [491, 420] width 428 height 30
click at [277, 405] on select "Select Item... [PERSON_NAME] - Elkhart Co Clay Etna [GEOGRAPHIC_DATA][PERSON_NA…" at bounding box center [491, 420] width 428 height 30
select select "ce5e5af6-c6c5-4687-8c03-18a23ec22597"
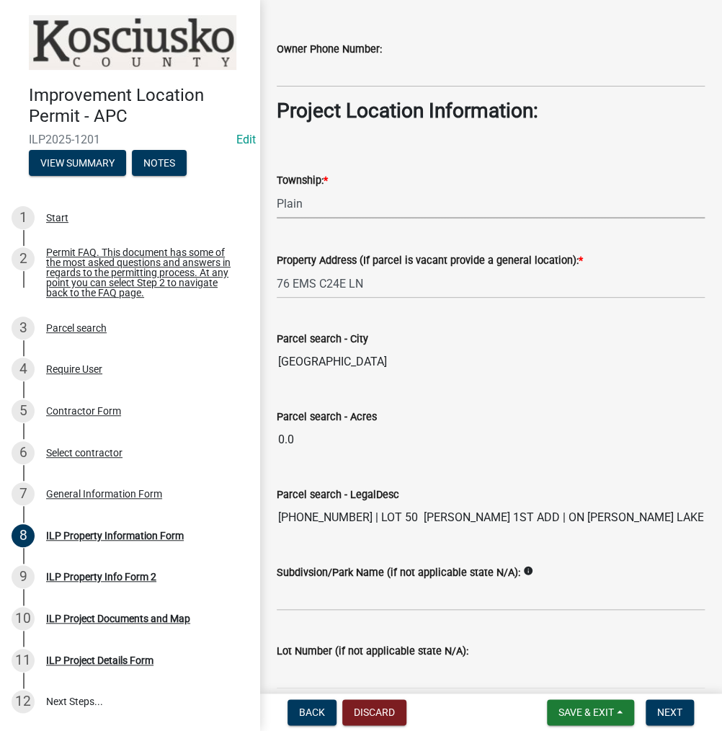
scroll to position [1076, 0]
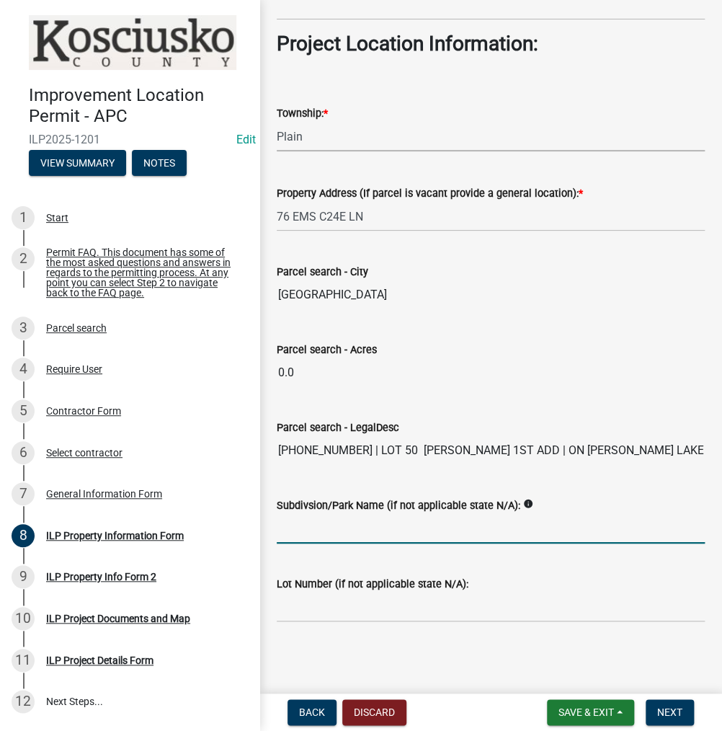
drag, startPoint x: 308, startPoint y: 515, endPoint x: 496, endPoint y: 537, distance: 190.1
click at [311, 514] on input "Subdivsion/Park Name (if not applicable state N/A):" at bounding box center [491, 529] width 428 height 30
type input "S"
type input "OSBORN 1ST ADD"
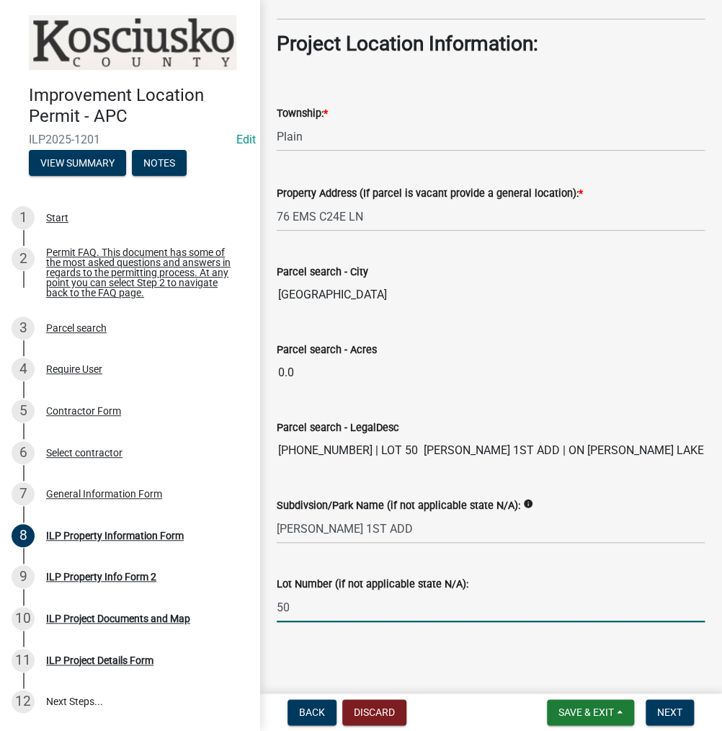
type input "50"
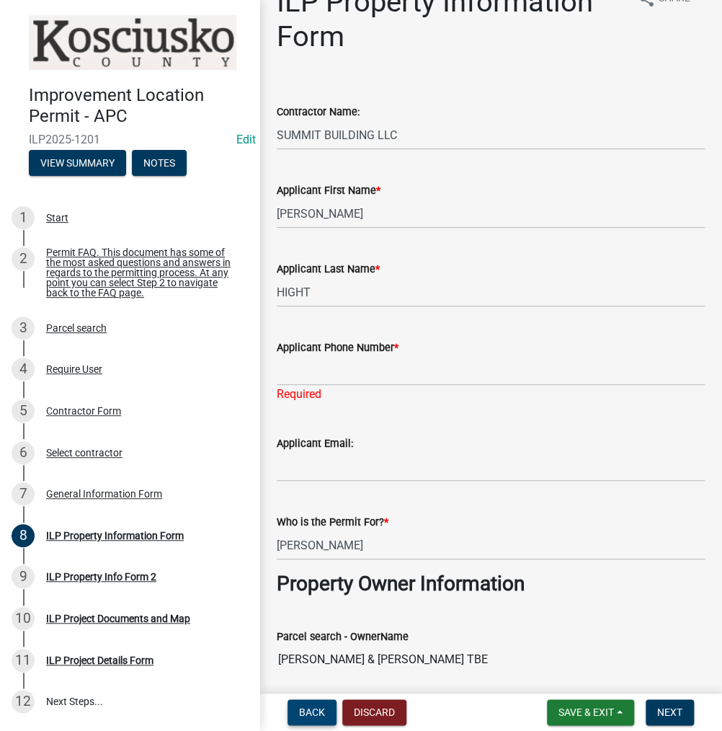
scroll to position [0, 0]
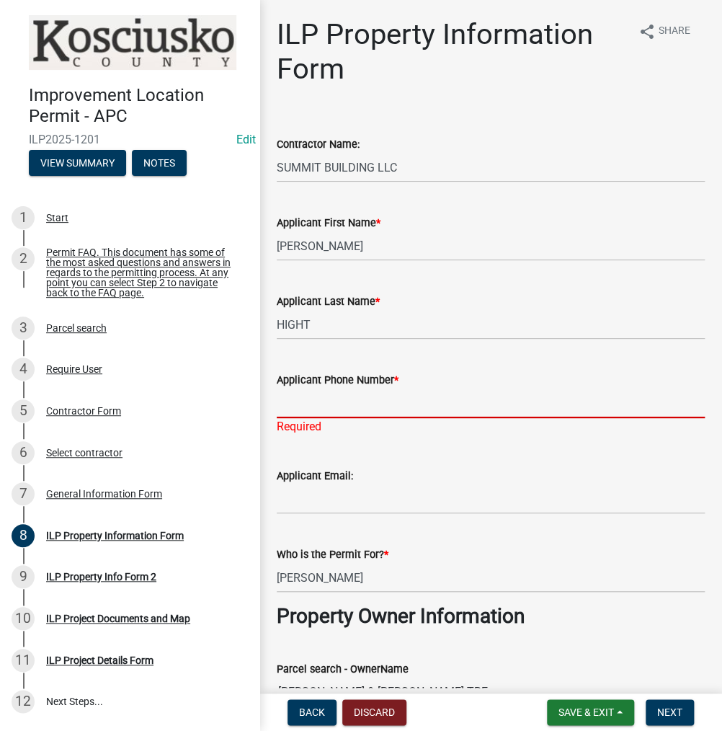
click at [313, 396] on input "Applicant Phone Number *" at bounding box center [491, 403] width 428 height 30
type input "2"
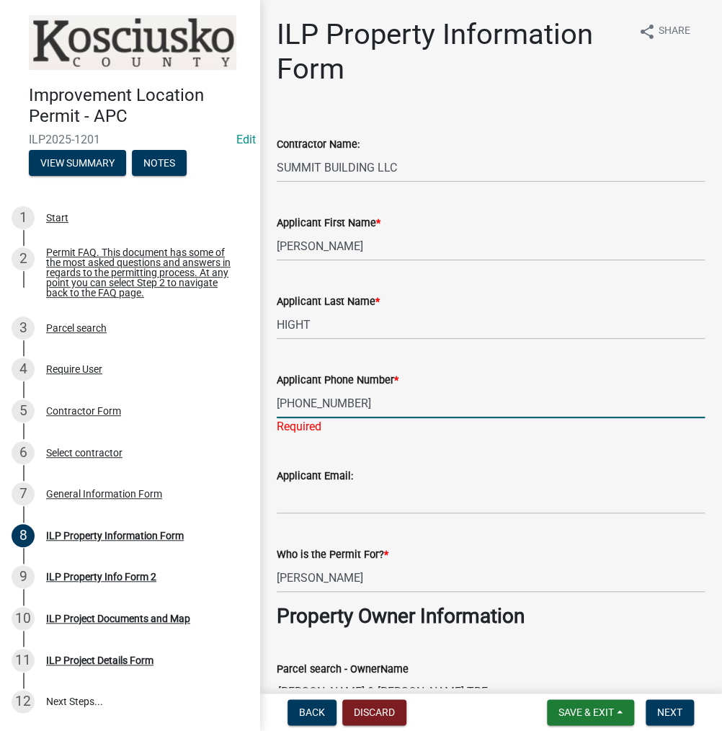
type input "574-250-0852"
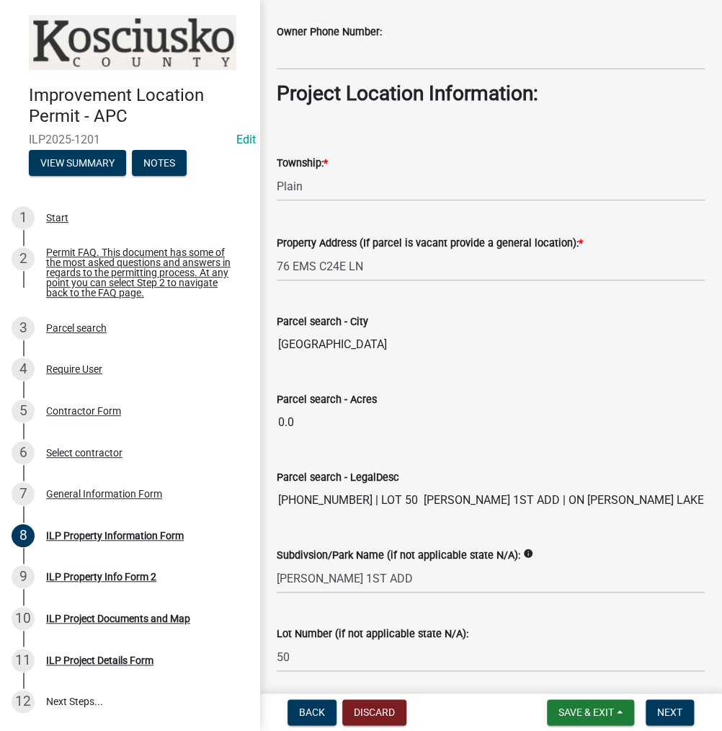
scroll to position [1058, 0]
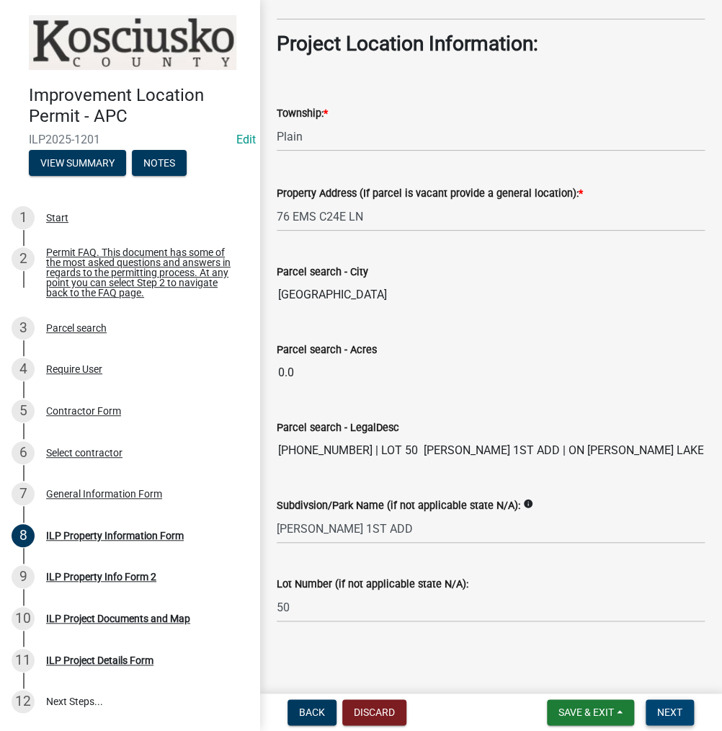
click at [666, 710] on span "Next" at bounding box center [669, 712] width 25 height 12
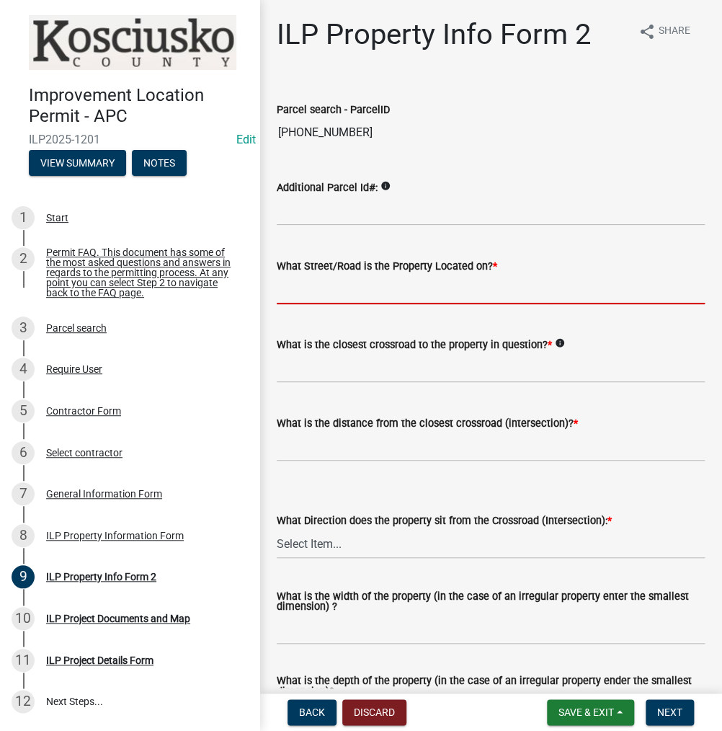
click at [316, 280] on input "What Street/Road is the Property Located on? *" at bounding box center [491, 289] width 428 height 30
type input "EMS C24E LN"
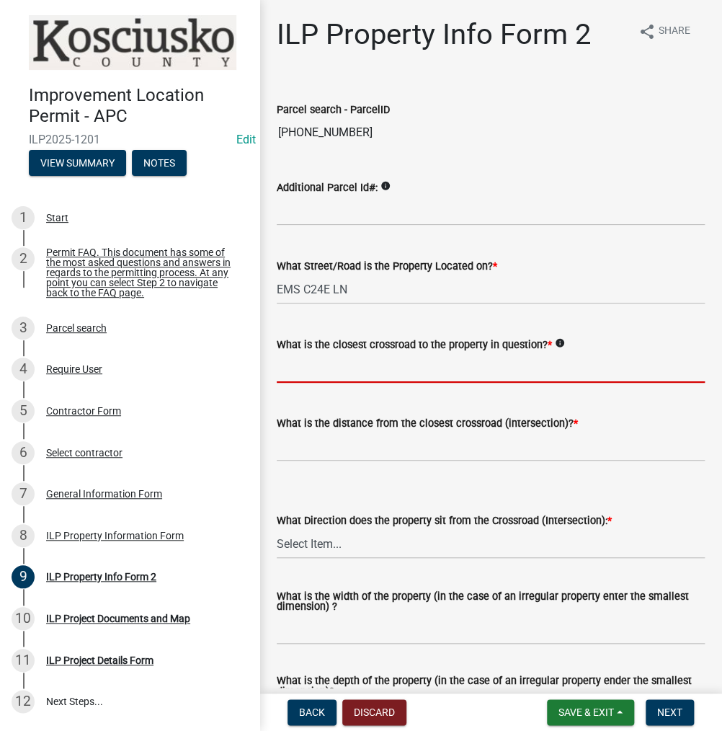
click at [335, 367] on input "What is the closest crossroad to the property in question? *" at bounding box center [491, 368] width 428 height 30
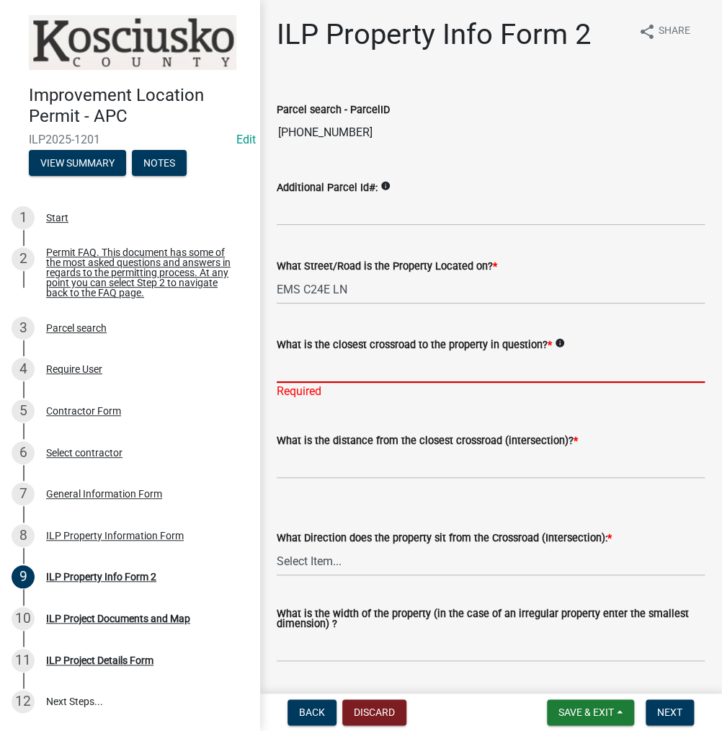
click at [315, 369] on input "What is the closest crossroad to the property in question? *" at bounding box center [491, 368] width 428 height 30
type input "EMS C24C LN"
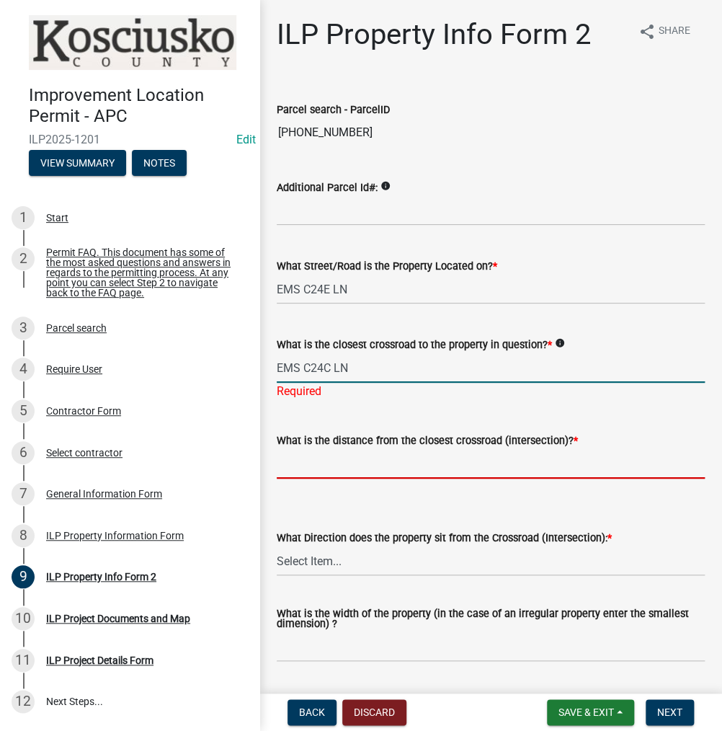
click at [329, 465] on wm-data-entity-input "What is the distance from the closest crossroad (intersection)? *" at bounding box center [491, 451] width 428 height 80
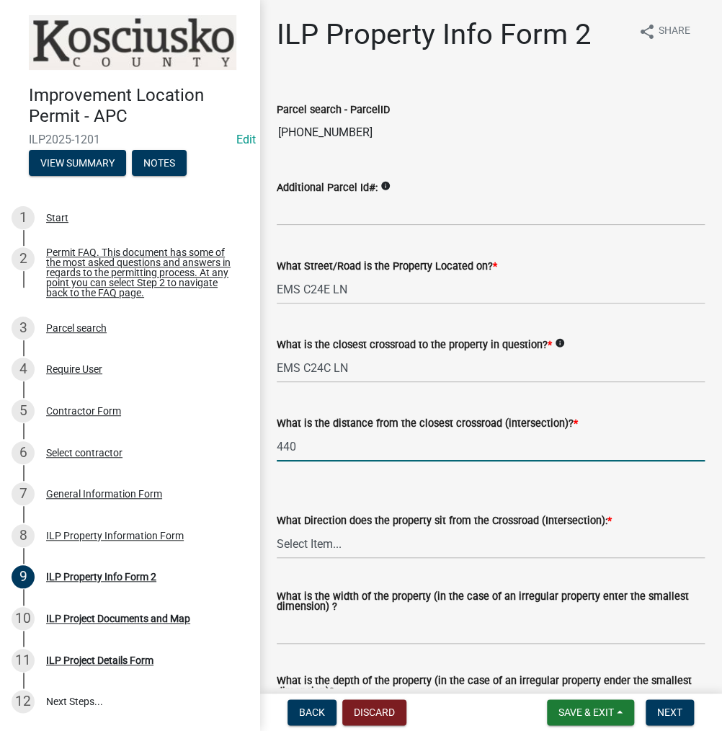
type input "440"
click at [346, 541] on select "Select Item... N NE NW S SE SW E W" at bounding box center [491, 544] width 428 height 30
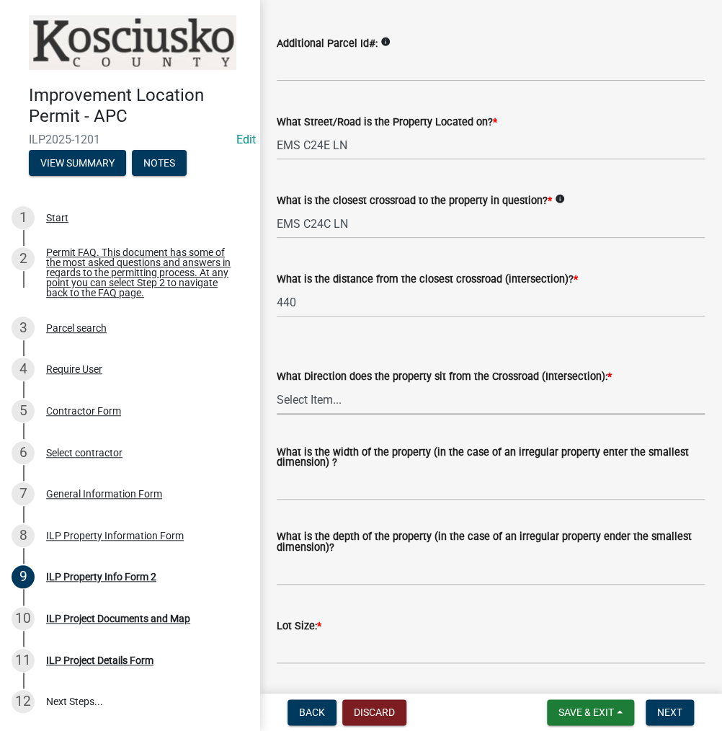
click at [331, 406] on select "Select Item... N NE NW S SE SW E W" at bounding box center [491, 400] width 428 height 30
click at [277, 385] on select "Select Item... N NE NW S SE SW E W" at bounding box center [491, 400] width 428 height 30
select select "0609af41-fe40-4fa2-880d-6f54f567ae8e"
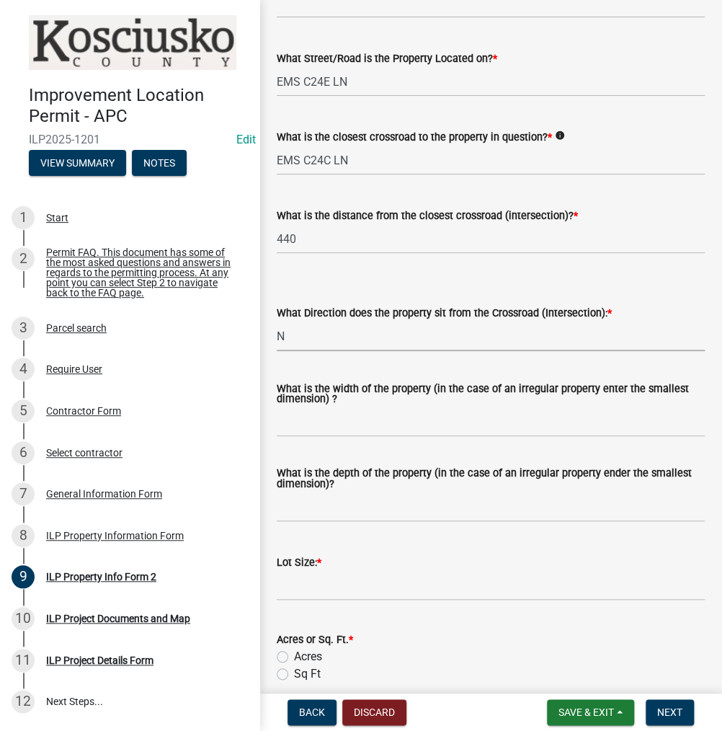
scroll to position [288, 0]
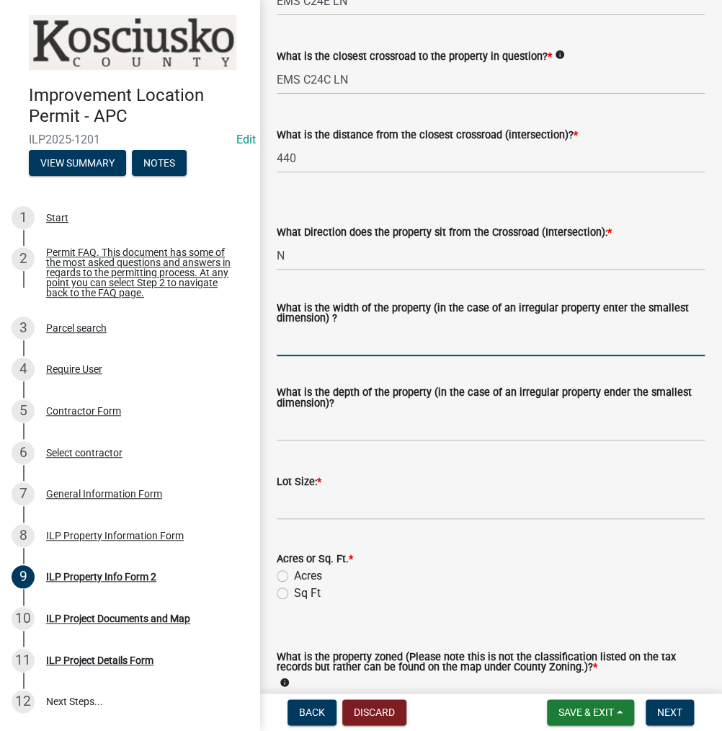
click at [315, 335] on input "What is the width of the property (in the case of an irregular property enter t…" at bounding box center [491, 341] width 428 height 30
type input "50"
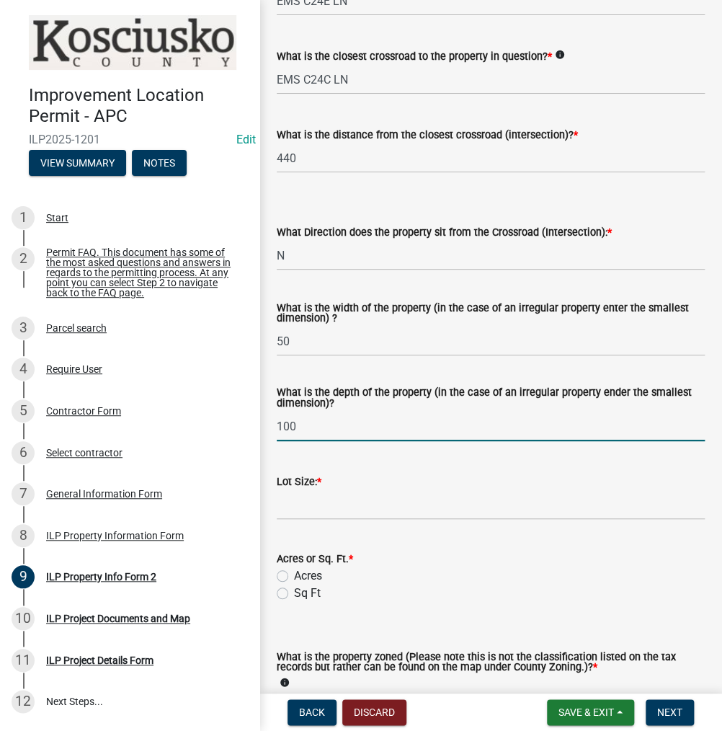
type input "100"
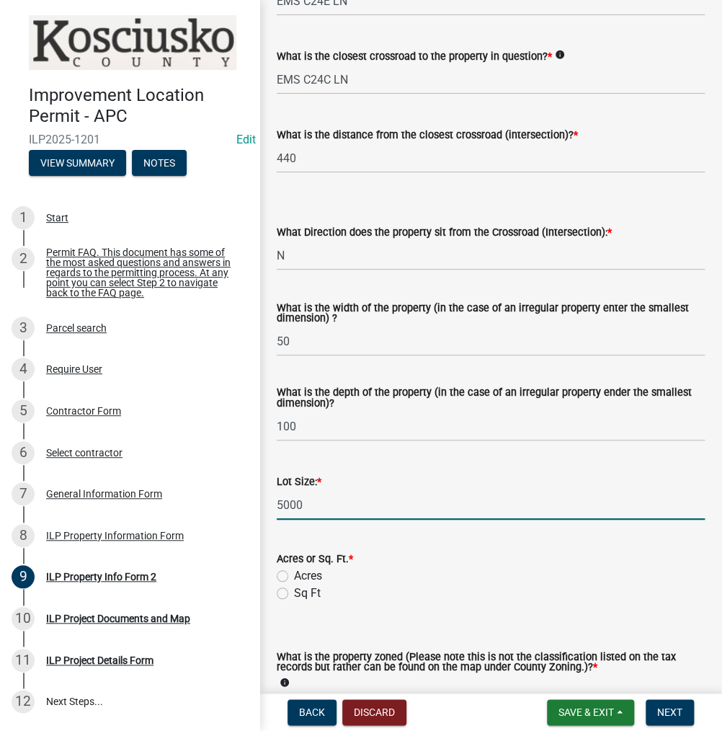
type input "5000"
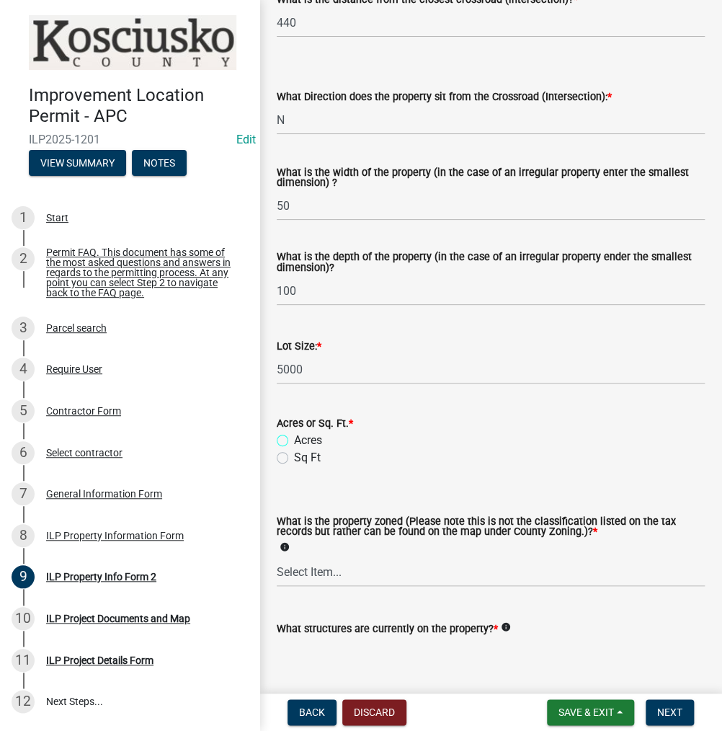
scroll to position [432, 0]
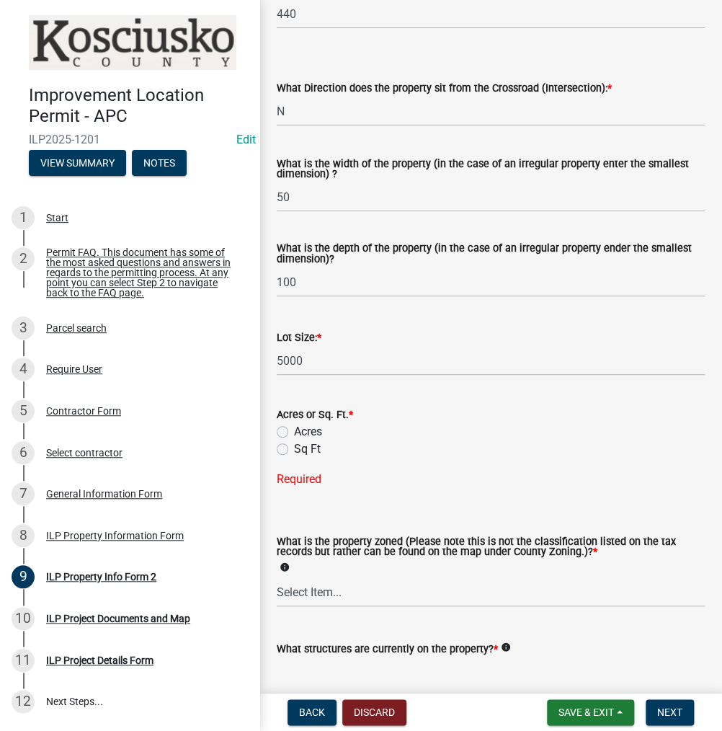
click at [294, 444] on label "Sq Ft" at bounding box center [307, 448] width 27 height 17
click at [294, 444] on input "Sq Ft" at bounding box center [298, 444] width 9 height 9
radio input "true"
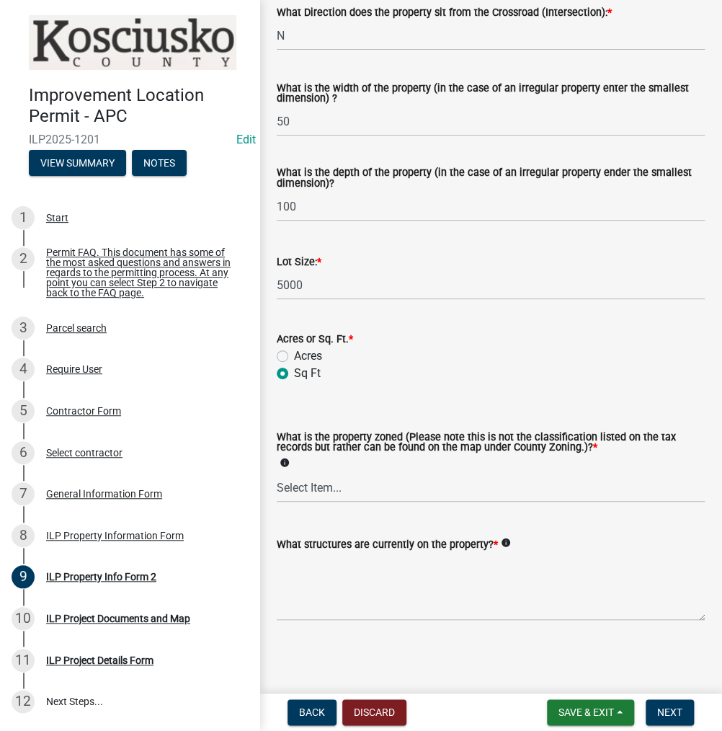
scroll to position [509, 0]
click at [305, 481] on select "Select Item... Agricultural Agricultural 2 Commercial Environmental Industrial …" at bounding box center [491, 487] width 428 height 30
click at [277, 472] on select "Select Item... Agricultural Agricultural 2 Commercial Environmental Industrial …" at bounding box center [491, 487] width 428 height 30
select select "1146270b-2111-4e23-bf7f-74ce85cf7041"
click at [320, 577] on textarea "What structures are currently on the property? *" at bounding box center [491, 586] width 428 height 68
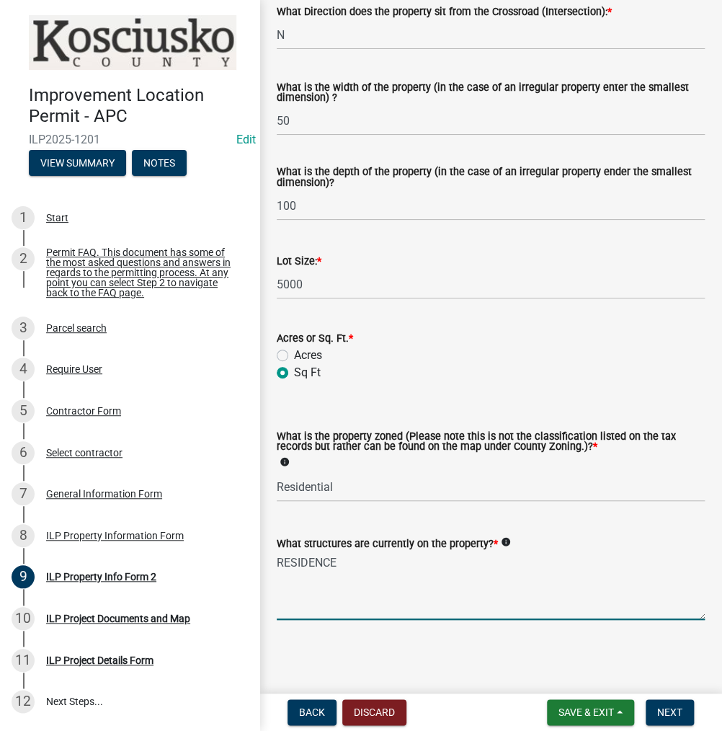
click at [368, 563] on textarea "RESIDENCE" at bounding box center [491, 586] width 428 height 68
type textarea "RESIDENCE & ATTACHED GARAGE"
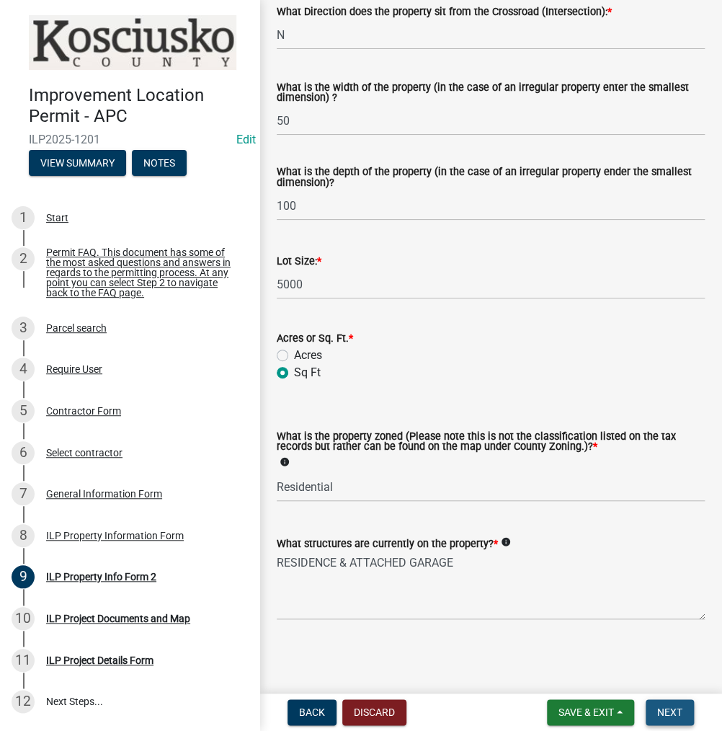
click at [666, 701] on button "Next" at bounding box center [669, 712] width 48 height 26
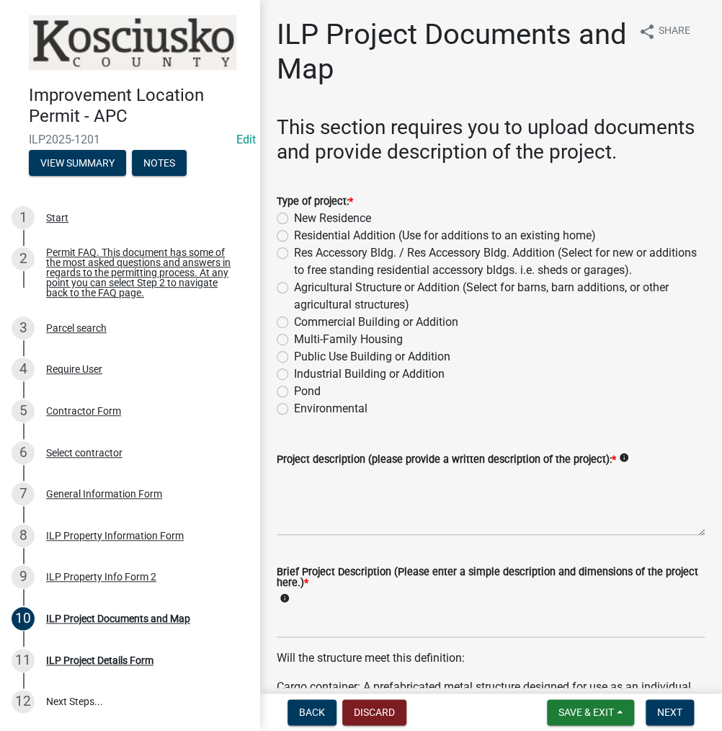
click at [294, 244] on label "Residential Addition (Use for additions to an existing home)" at bounding box center [445, 235] width 302 height 17
click at [294, 236] on input "Residential Addition (Use for additions to an existing home)" at bounding box center [298, 231] width 9 height 9
radio input "true"
click at [311, 504] on textarea "Project description (please provide a written description of the project): *" at bounding box center [491, 502] width 428 height 68
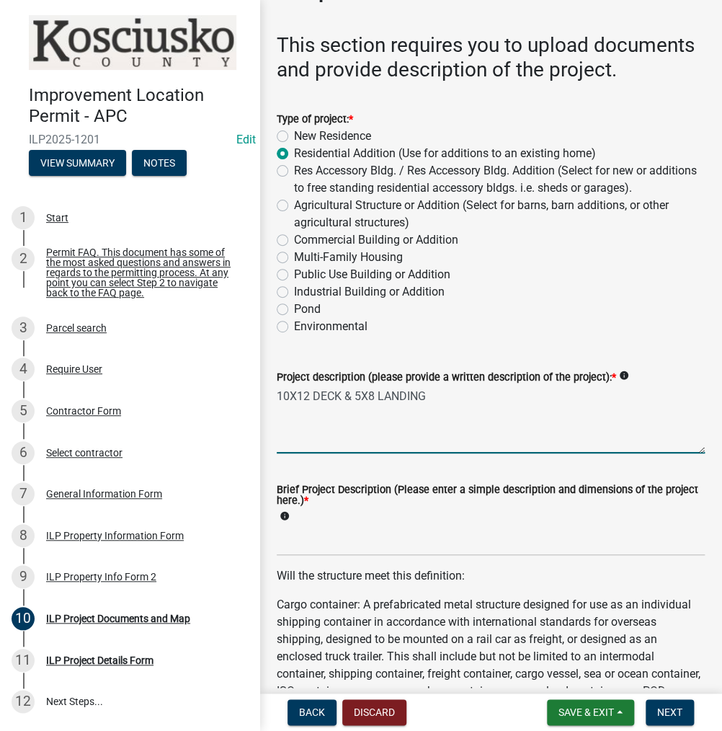
scroll to position [144, 0]
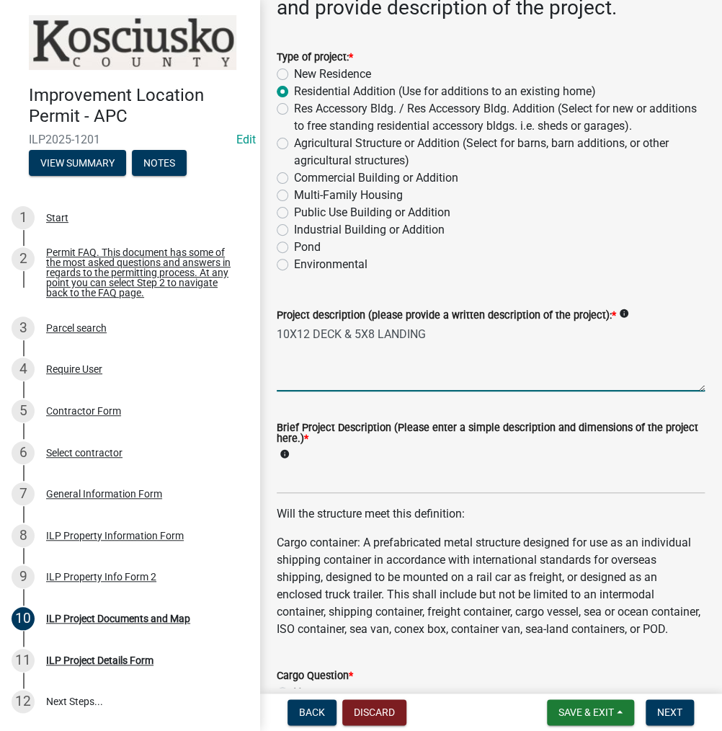
type textarea "10X12 DECK & 5X8 LANDING"
click at [286, 493] on input "Brief Project Description (Please enter a simple description and dimensions of …" at bounding box center [491, 479] width 428 height 30
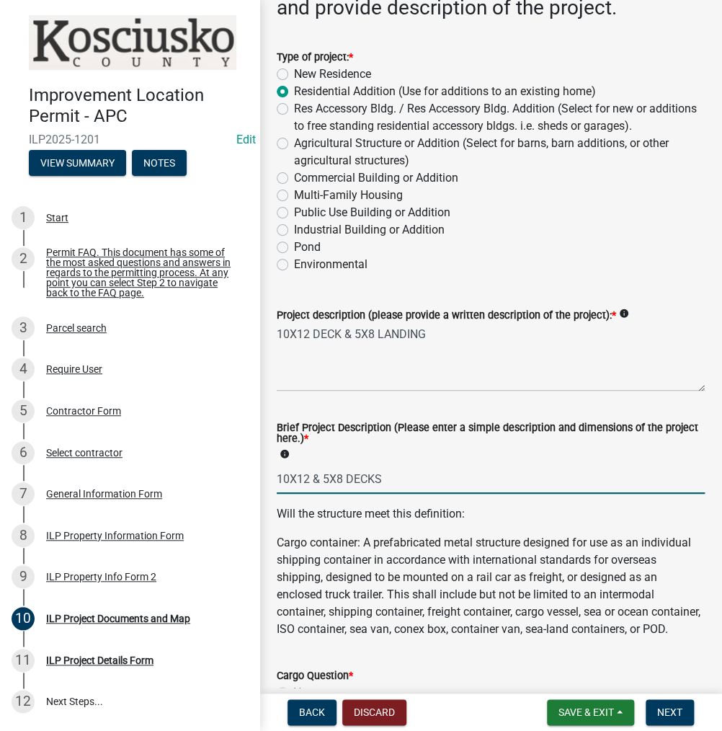
type input "10X12 & 5X8 DECKS"
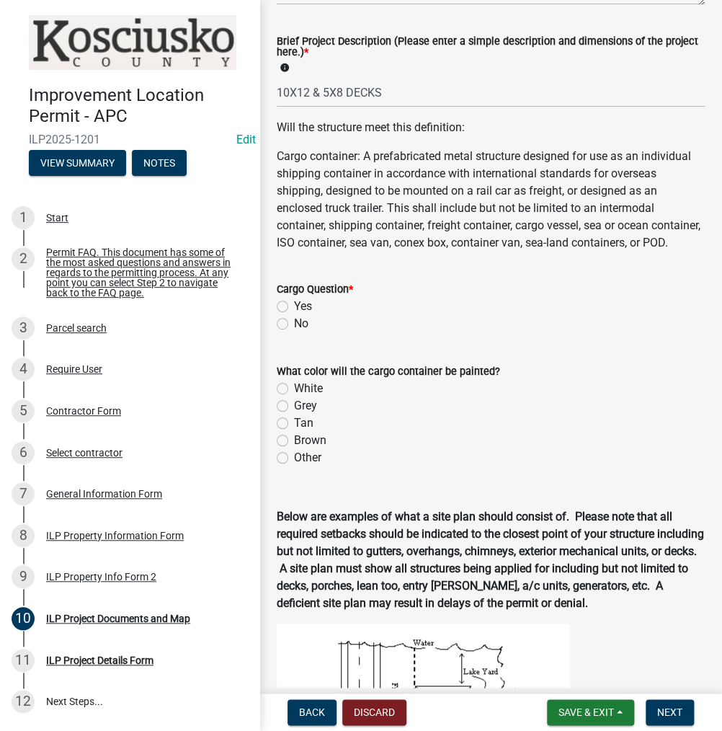
click at [294, 332] on label "No" at bounding box center [301, 323] width 14 height 17
click at [294, 324] on input "No" at bounding box center [298, 319] width 9 height 9
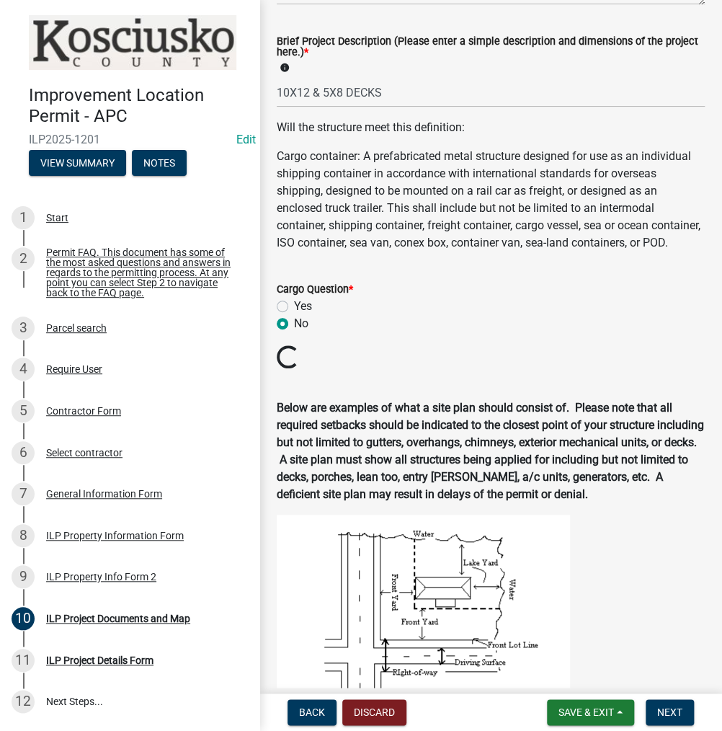
radio input "true"
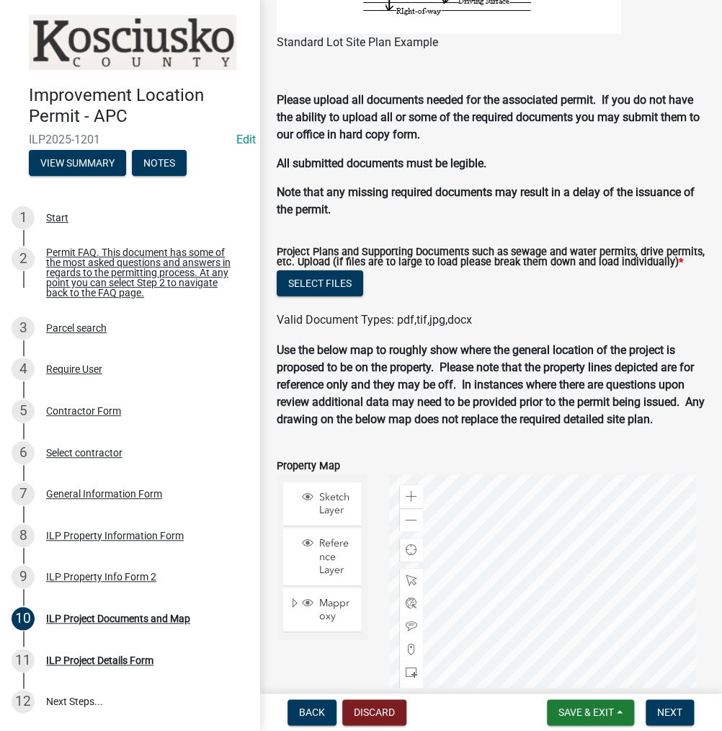
scroll to position [1514, 0]
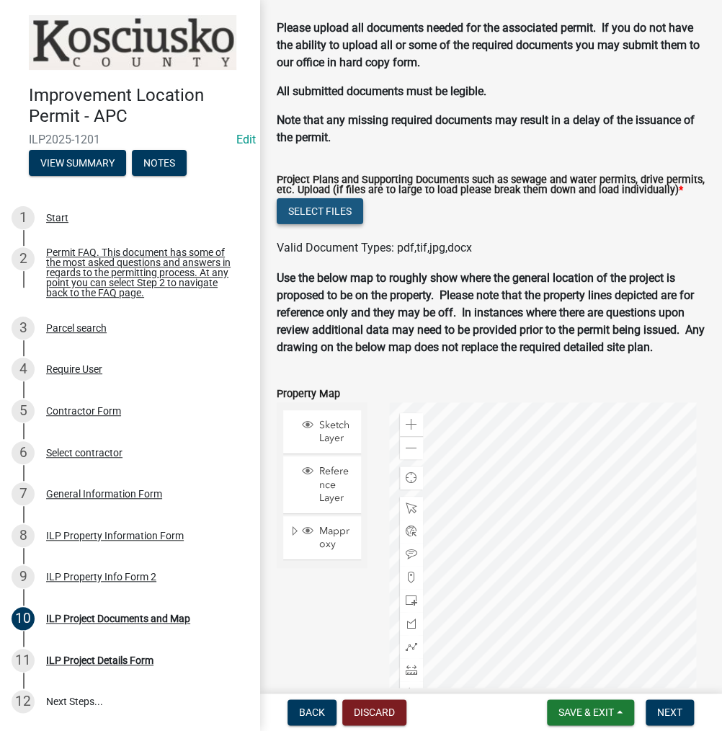
click at [347, 224] on button "Select files" at bounding box center [320, 211] width 86 height 26
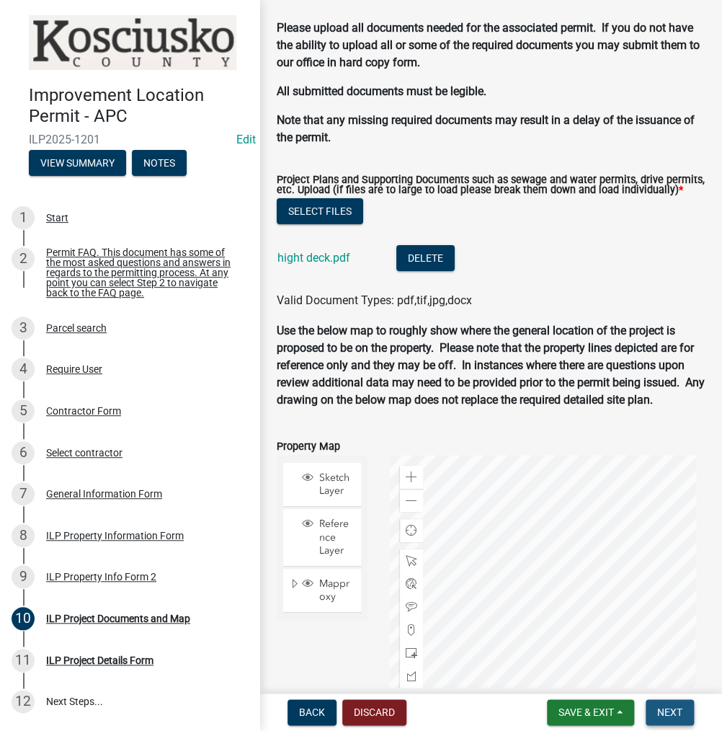
click at [670, 716] on span "Next" at bounding box center [669, 712] width 25 height 12
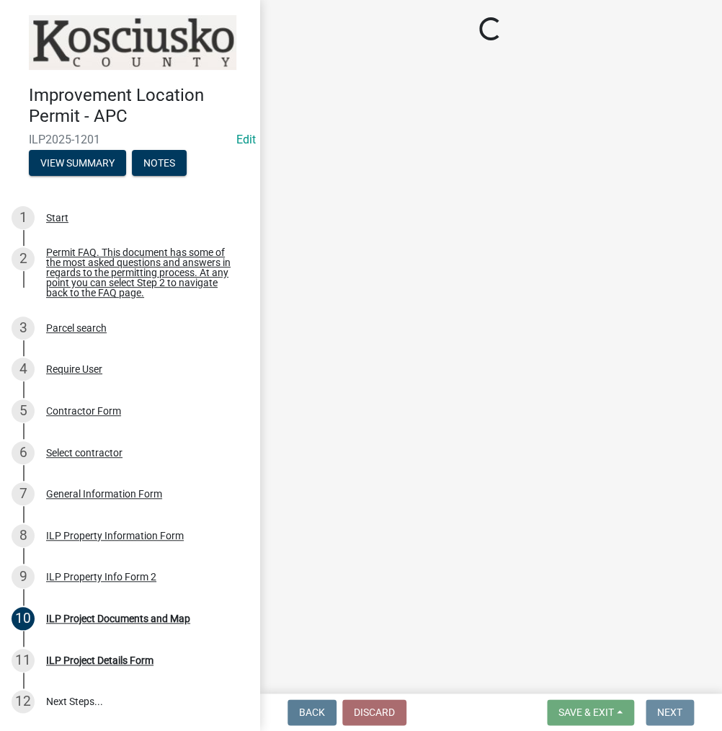
scroll to position [0, 0]
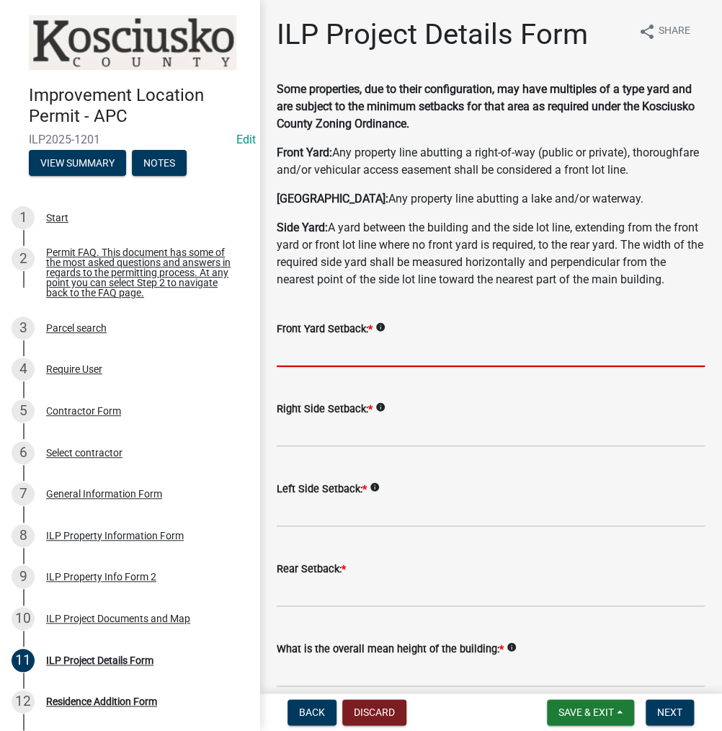
click at [305, 367] on input "text" at bounding box center [491, 352] width 428 height 30
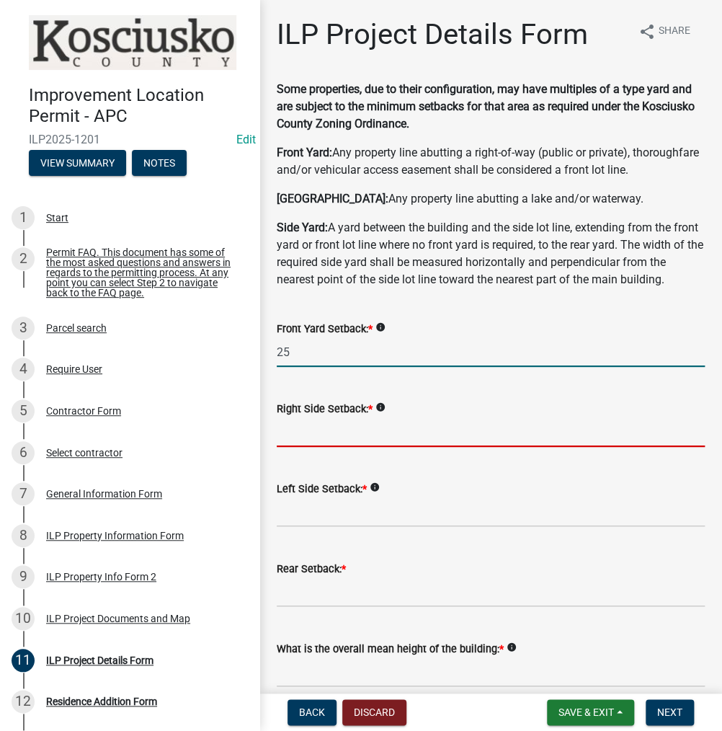
type input "25.0"
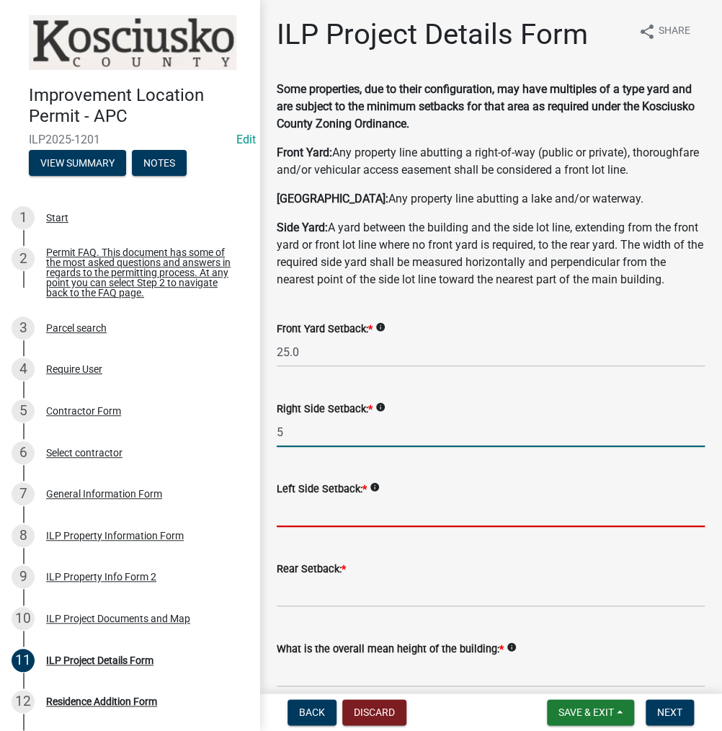
type input "5.0"
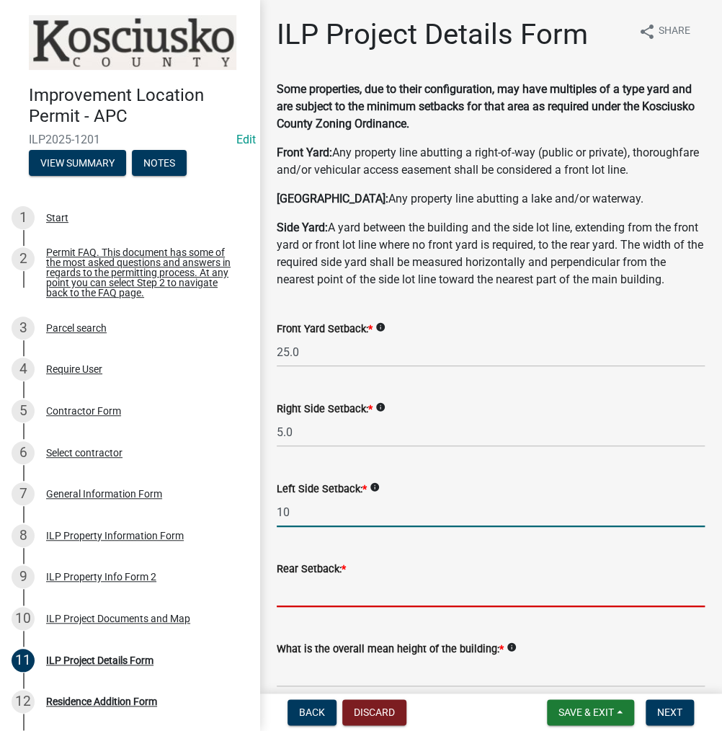
type input "10.0"
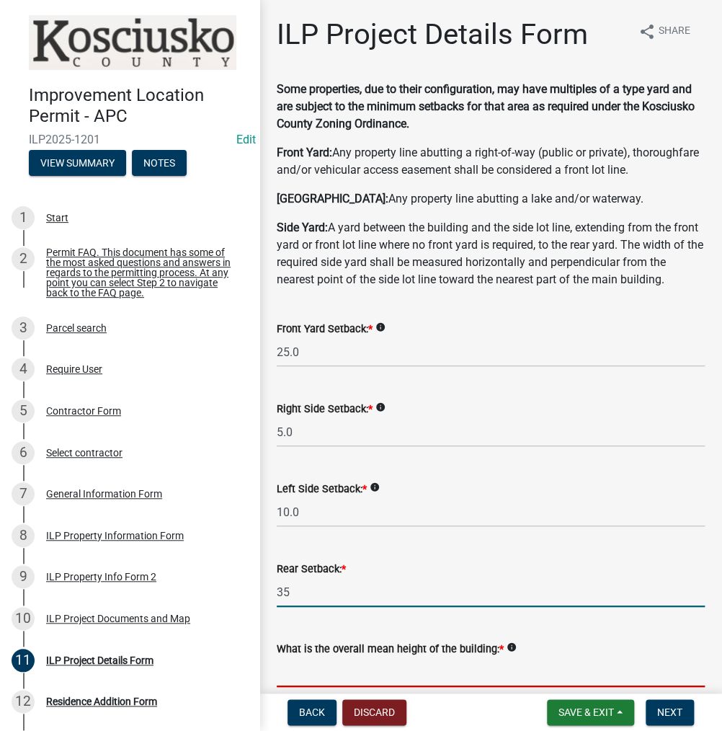
type input "35.0"
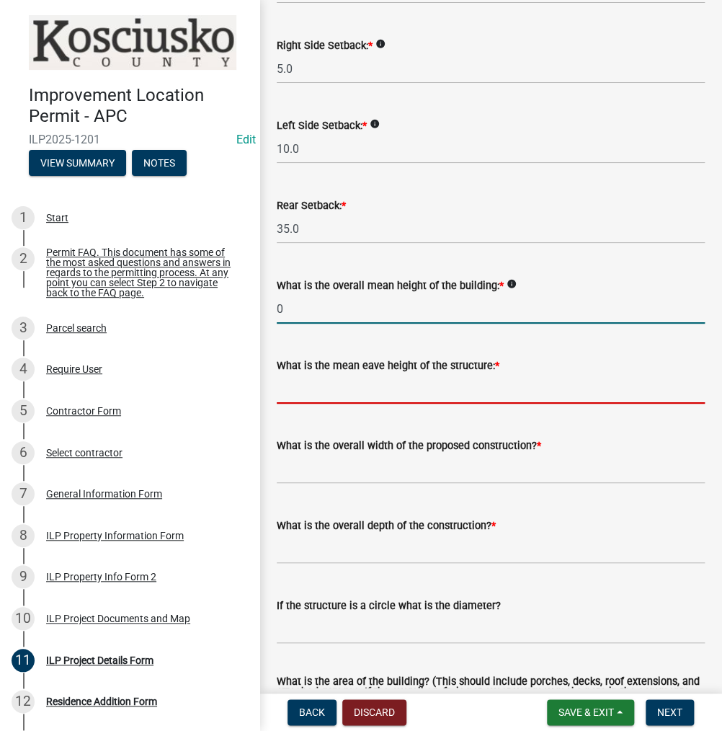
type input "0.0"
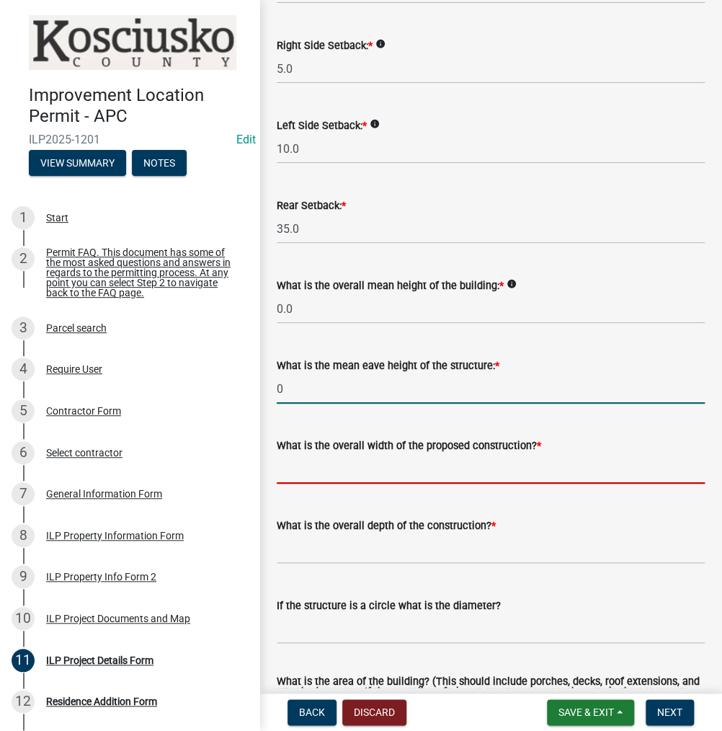
type input "0.0"
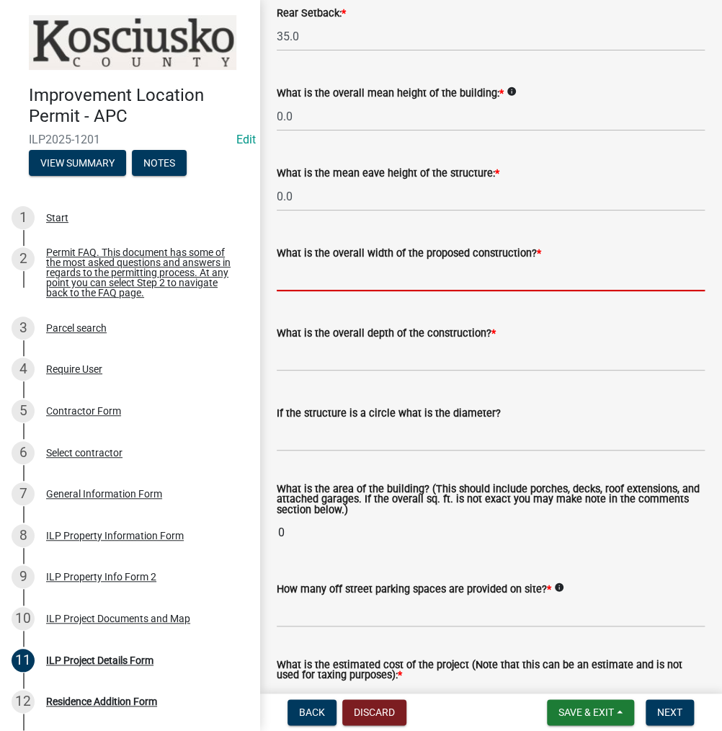
scroll to position [579, 0]
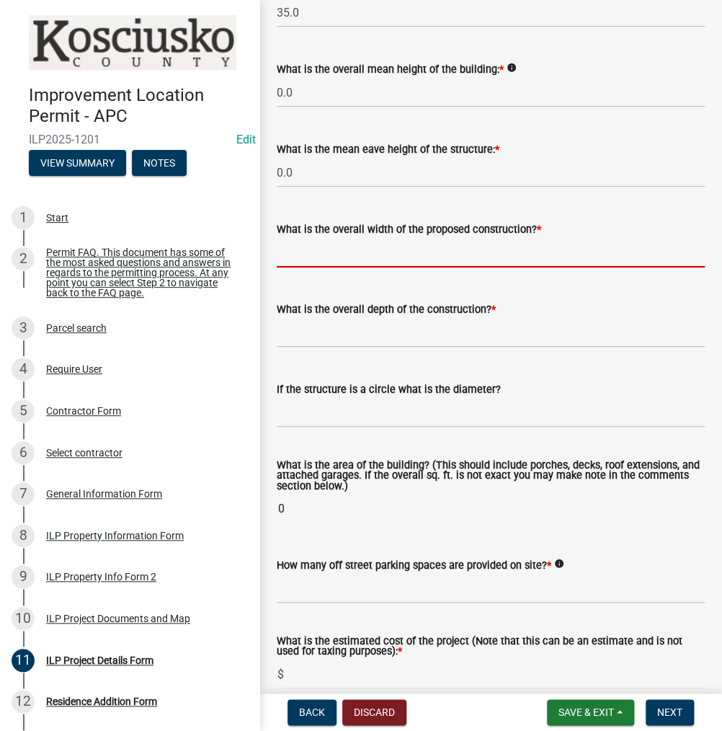
type input "8"
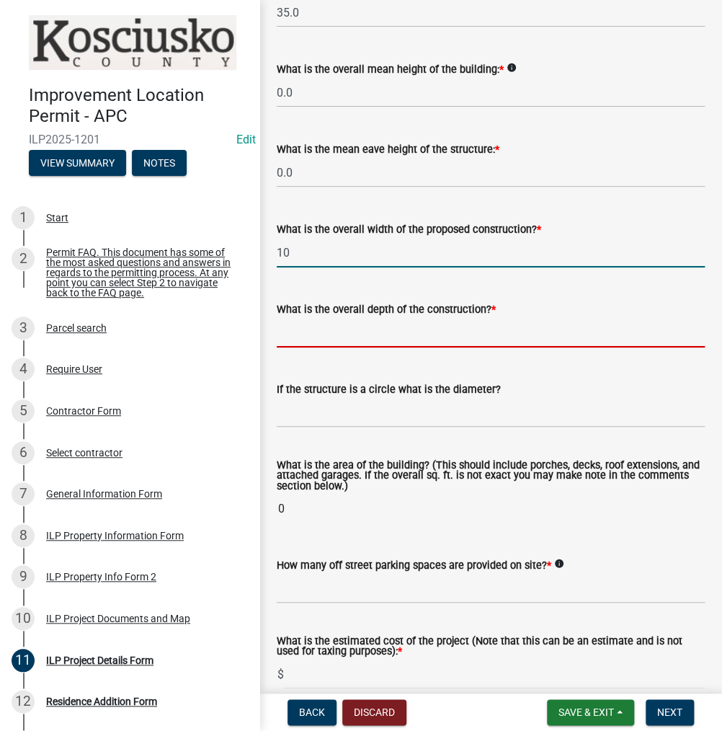
type input "10.00"
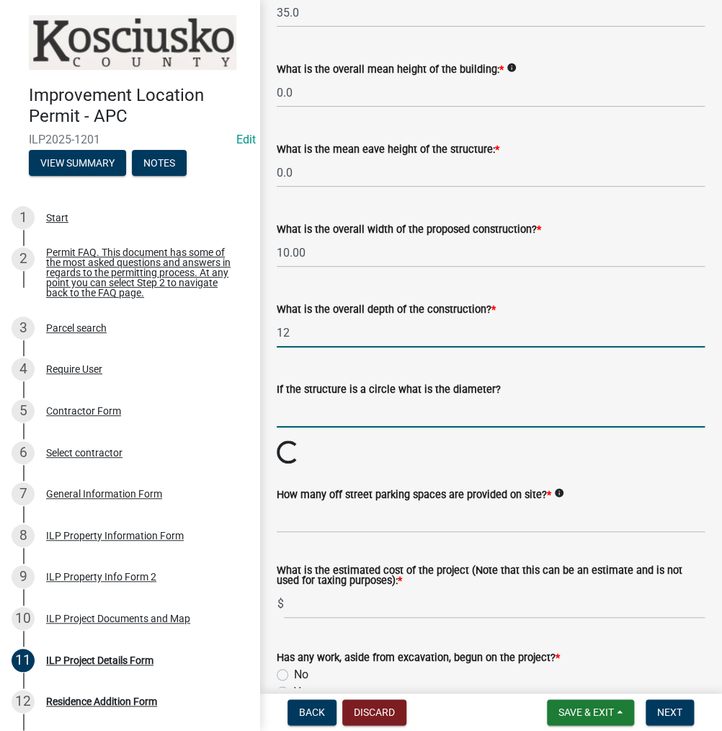
type input "12.00"
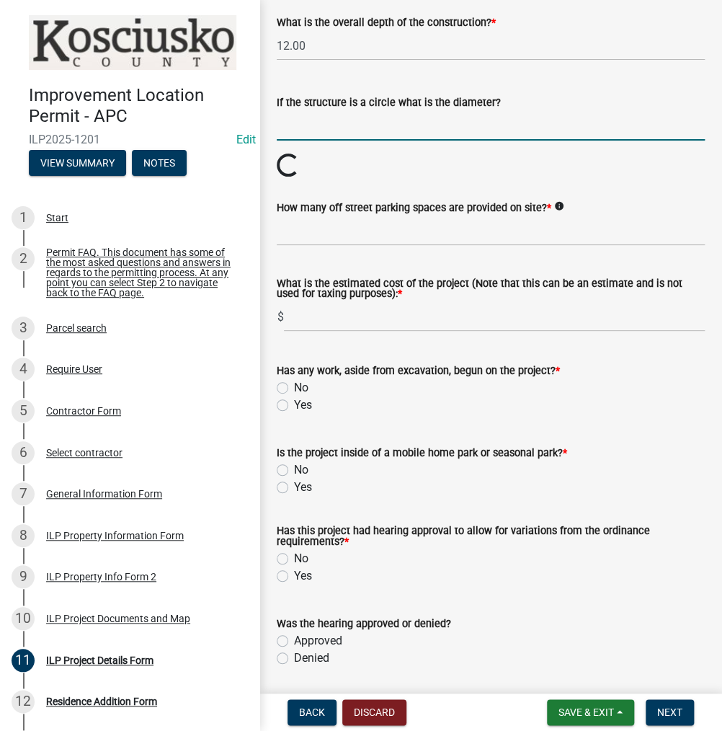
scroll to position [867, 0]
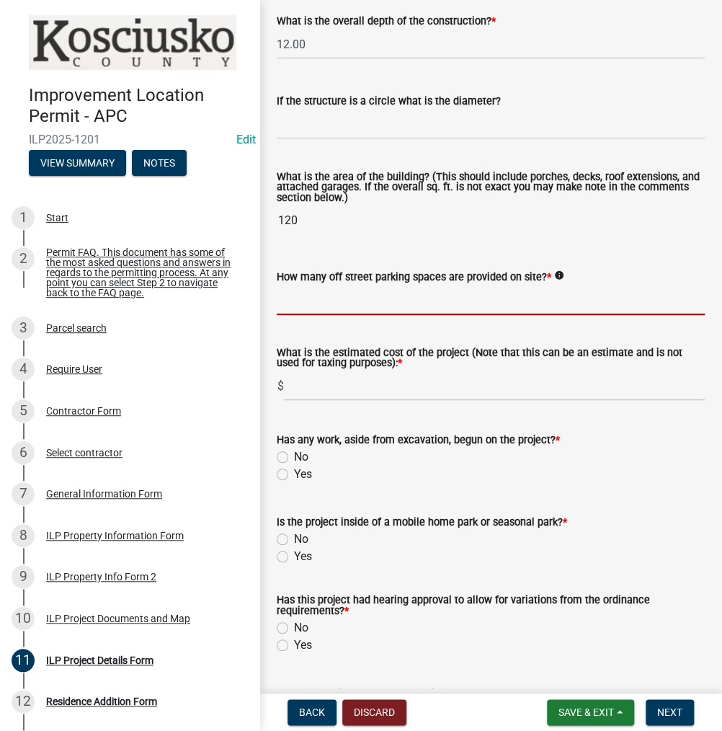
click at [310, 315] on input "text" at bounding box center [491, 300] width 428 height 30
type input "2"
type input "5516.38"
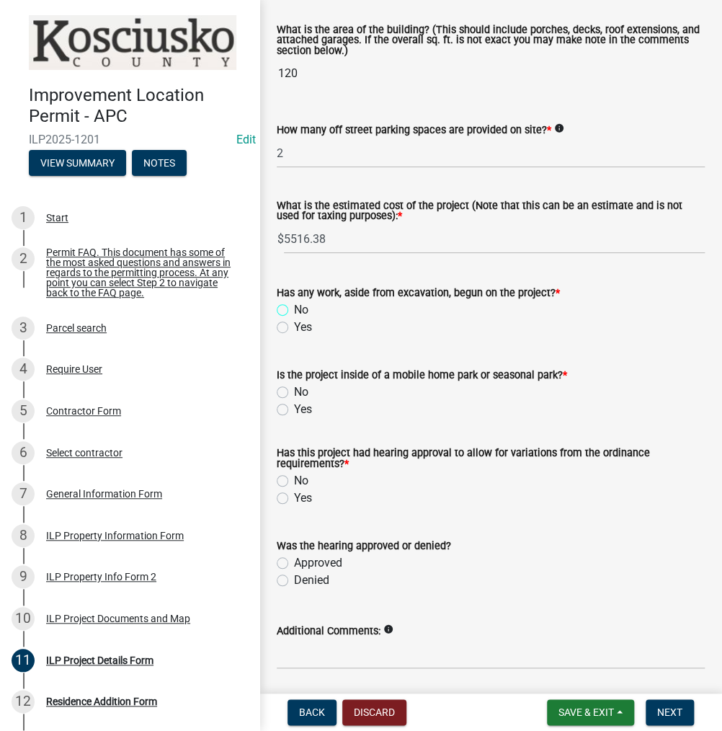
scroll to position [1098, 0]
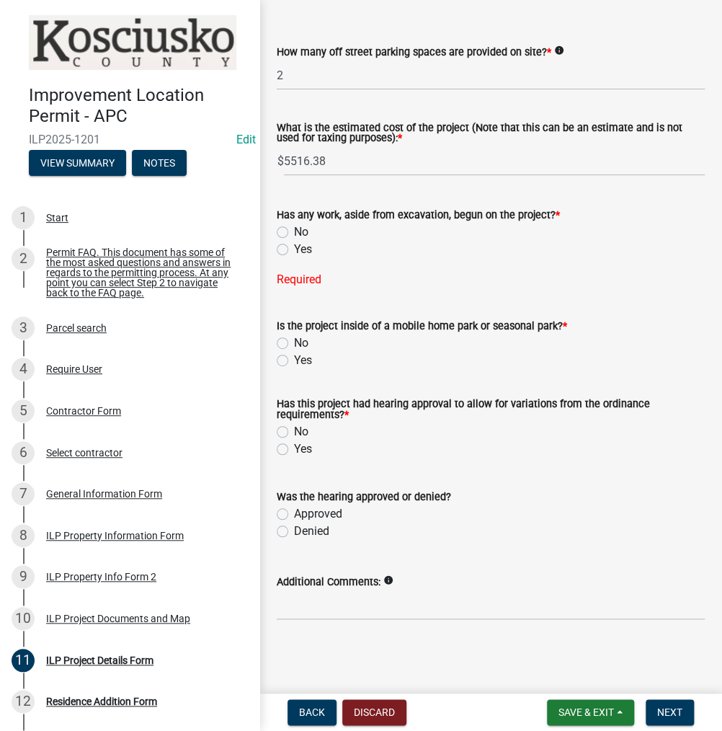
click at [294, 241] on label "No" at bounding box center [301, 231] width 14 height 17
click at [294, 233] on input "No" at bounding box center [298, 227] width 9 height 9
radio input "true"
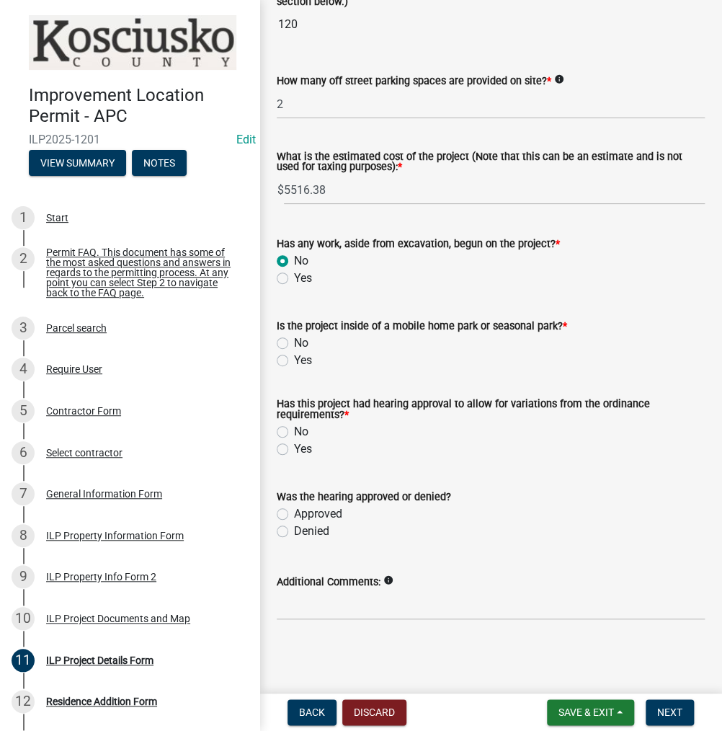
click at [294, 339] on label "No" at bounding box center [301, 342] width 14 height 17
click at [294, 339] on input "No" at bounding box center [298, 338] width 9 height 9
radio input "true"
click at [294, 429] on label "No" at bounding box center [301, 431] width 14 height 17
click at [294, 429] on input "No" at bounding box center [298, 427] width 9 height 9
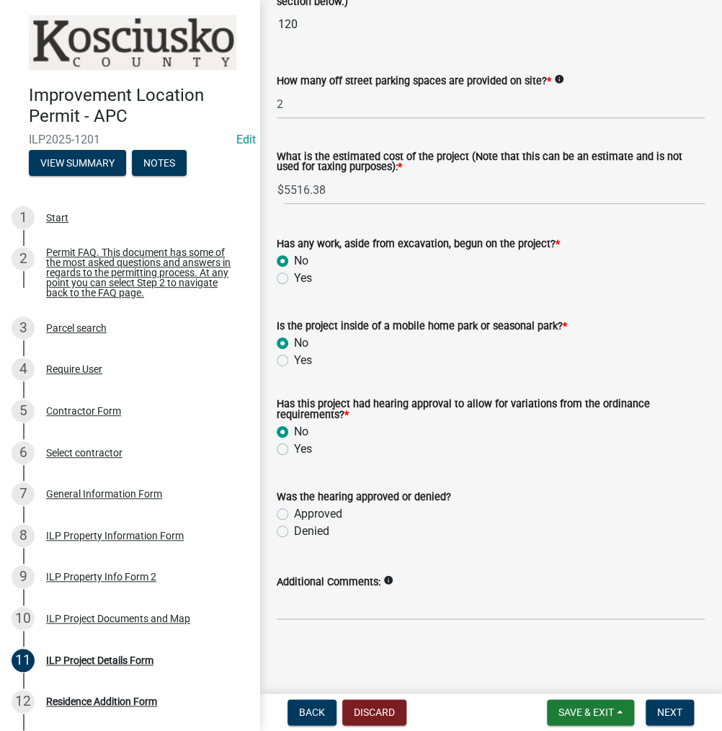
radio input "true"
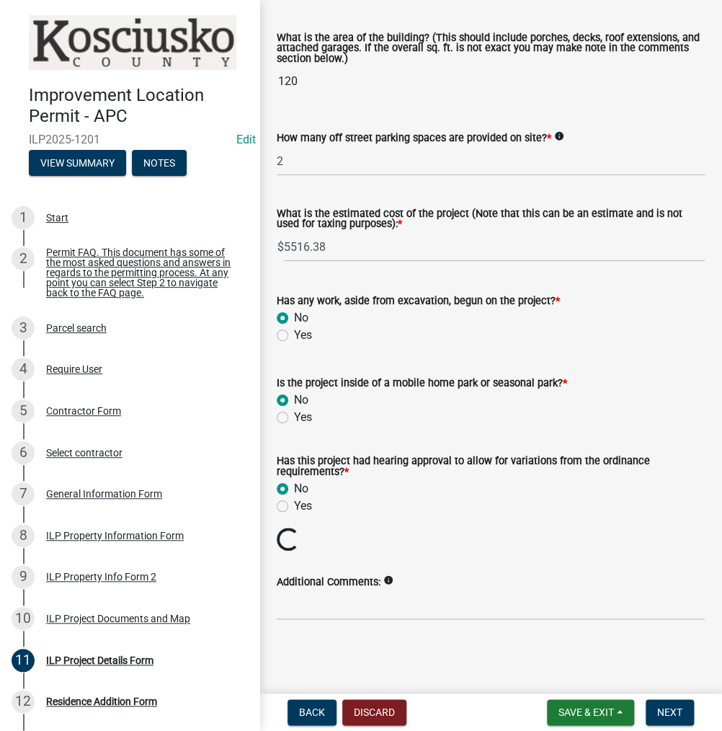
scroll to position [1017, 0]
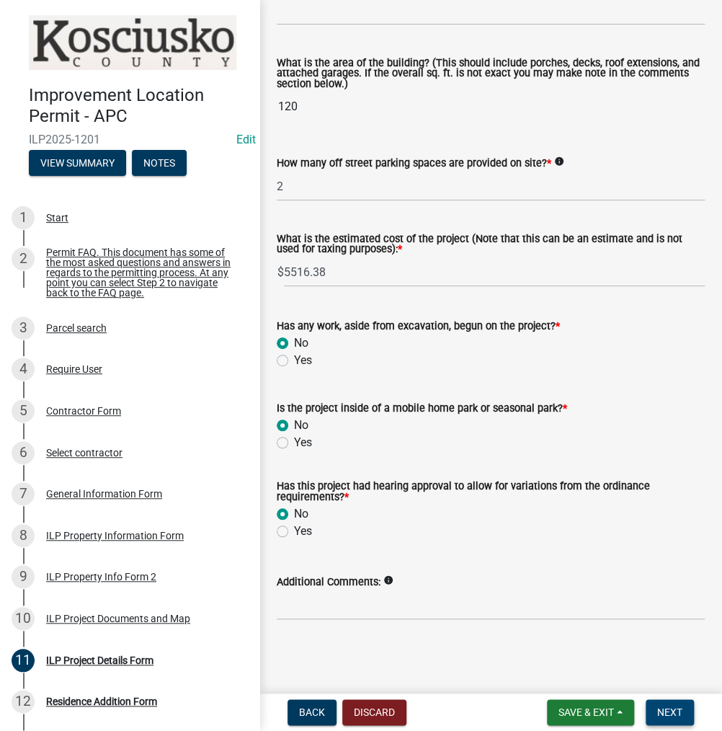
click at [671, 715] on span "Next" at bounding box center [669, 712] width 25 height 12
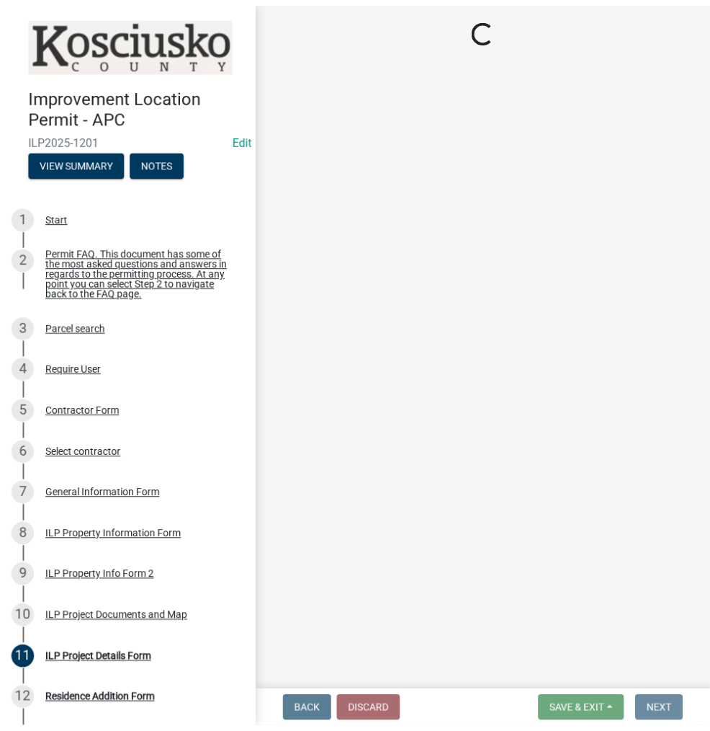
scroll to position [0, 0]
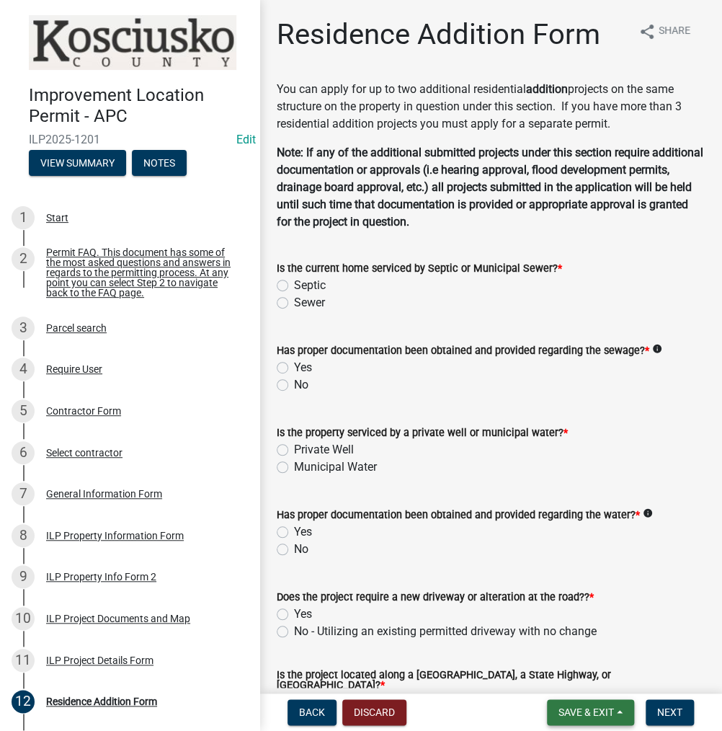
click at [579, 709] on span "Save & Exit" at bounding box center [585, 712] width 55 height 12
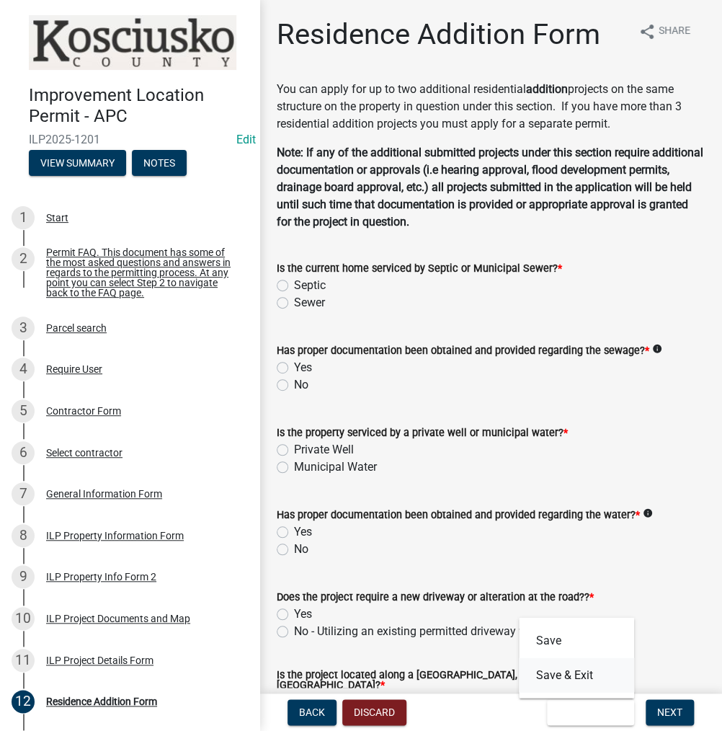
click at [576, 676] on button "Save & Exit" at bounding box center [576, 674] width 115 height 35
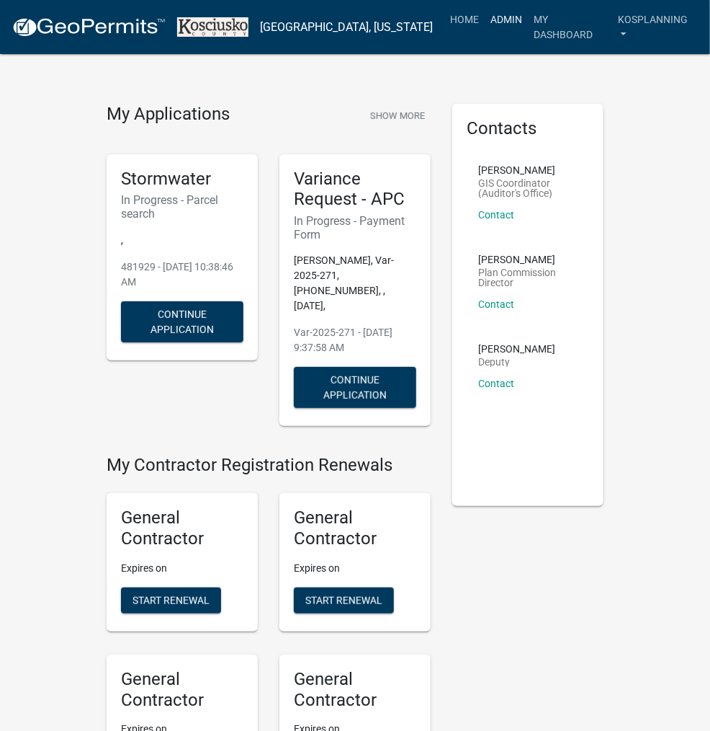
drag, startPoint x: 496, startPoint y: 19, endPoint x: 488, endPoint y: 21, distance: 8.8
click at [496, 19] on link "Admin" at bounding box center [506, 19] width 43 height 27
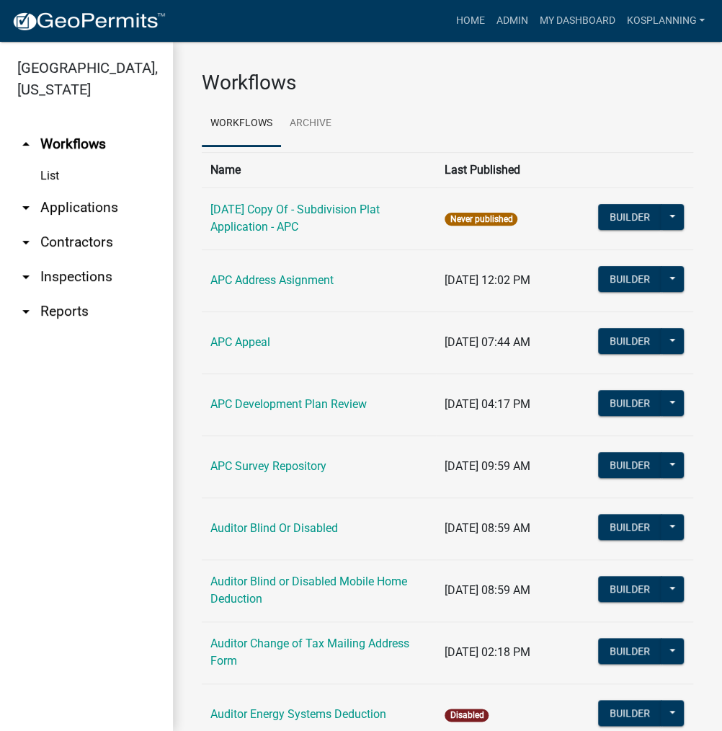
click at [95, 202] on link "arrow_drop_down Applications" at bounding box center [86, 207] width 173 height 35
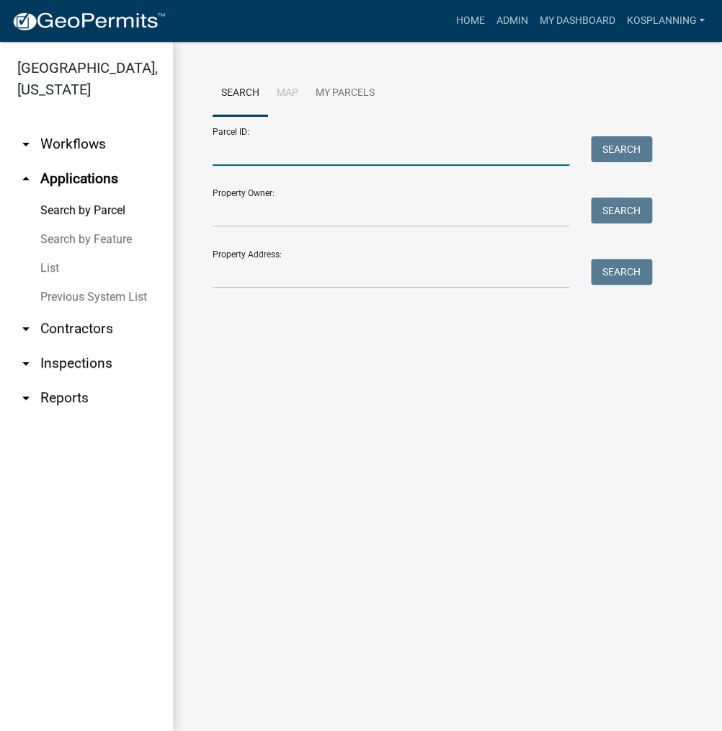
click at [230, 153] on input "Parcel ID:" at bounding box center [391, 151] width 357 height 30
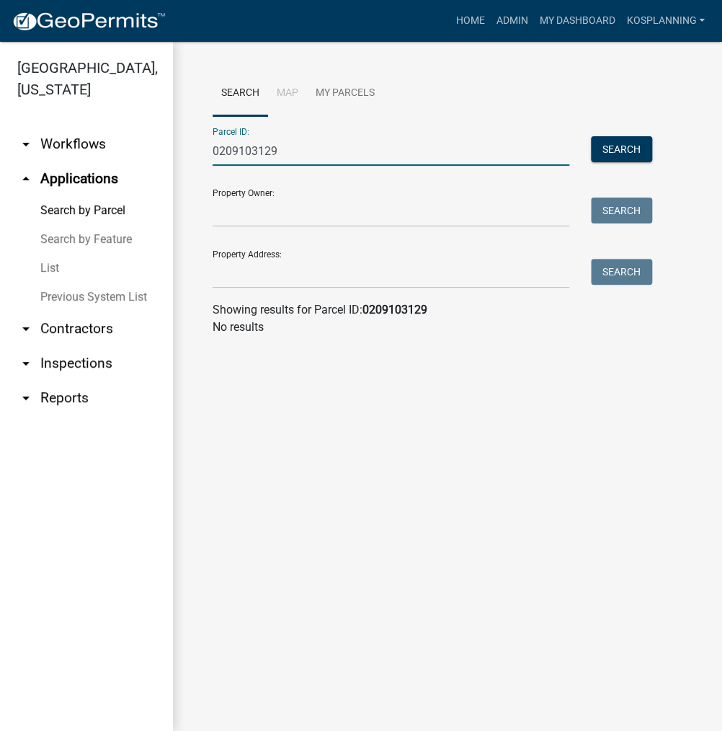
click at [233, 151] on input "0209103129" at bounding box center [391, 151] width 357 height 30
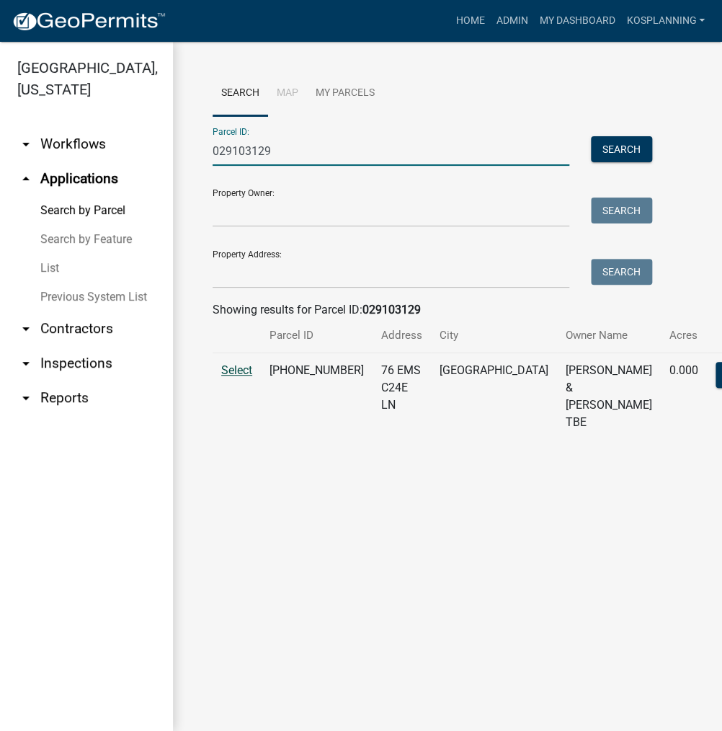
type input "029103129"
click at [244, 377] on span "Select" at bounding box center [236, 370] width 31 height 14
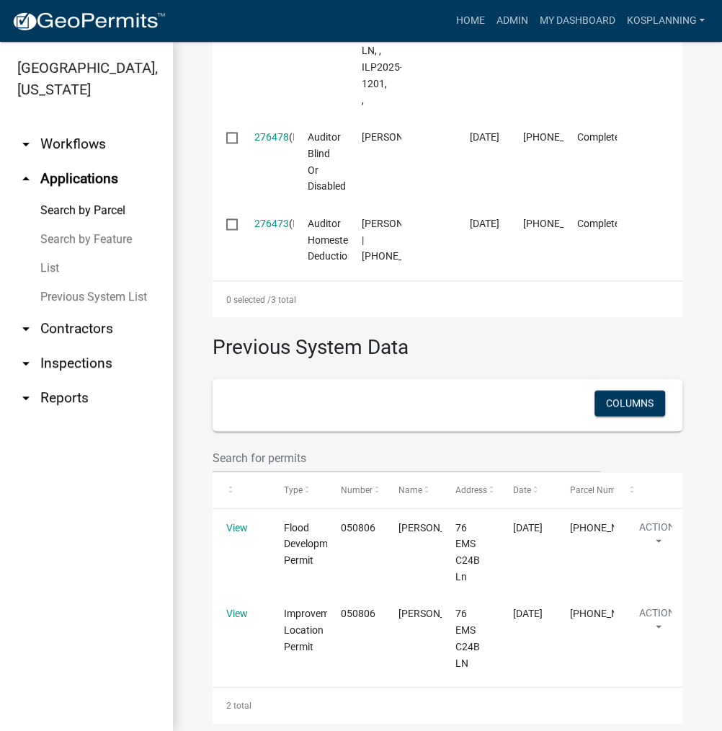
scroll to position [774, 0]
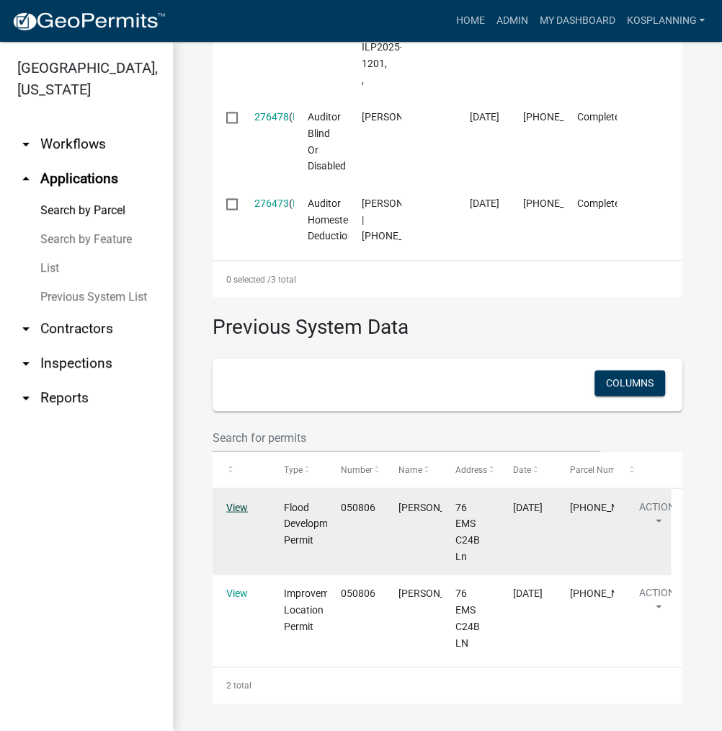
click at [239, 508] on link "View" at bounding box center [237, 507] width 22 height 12
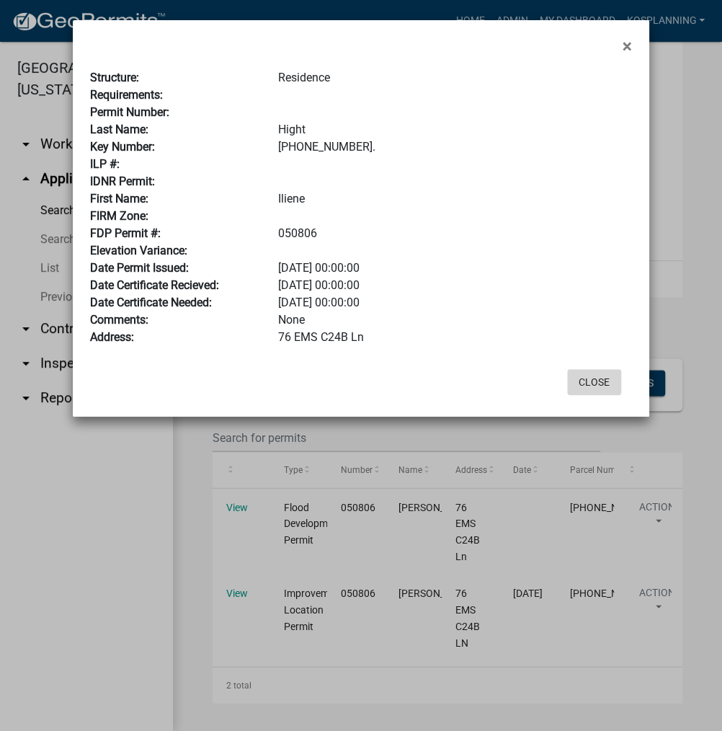
click at [590, 375] on button "Close" at bounding box center [594, 382] width 54 height 26
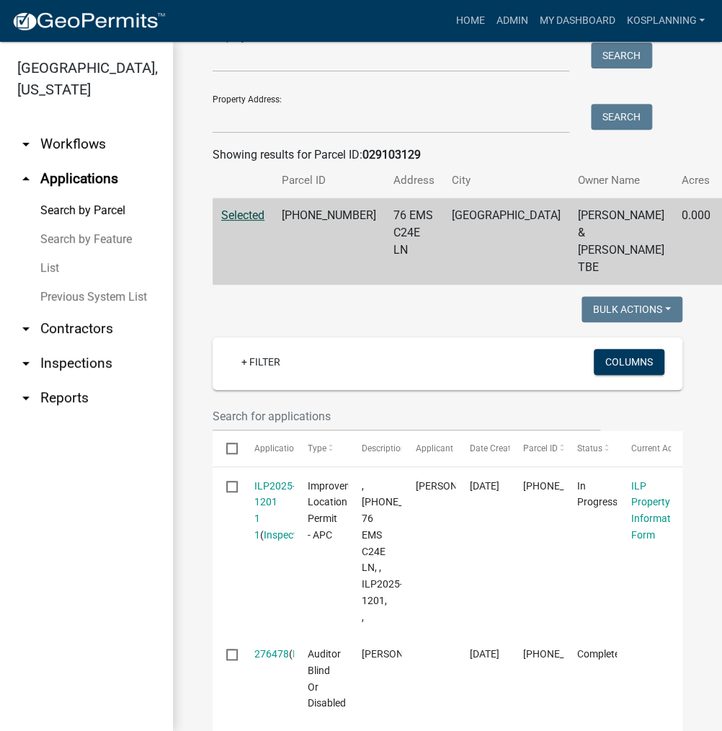
scroll to position [144, 0]
